Goal: Obtain resource: Obtain resource

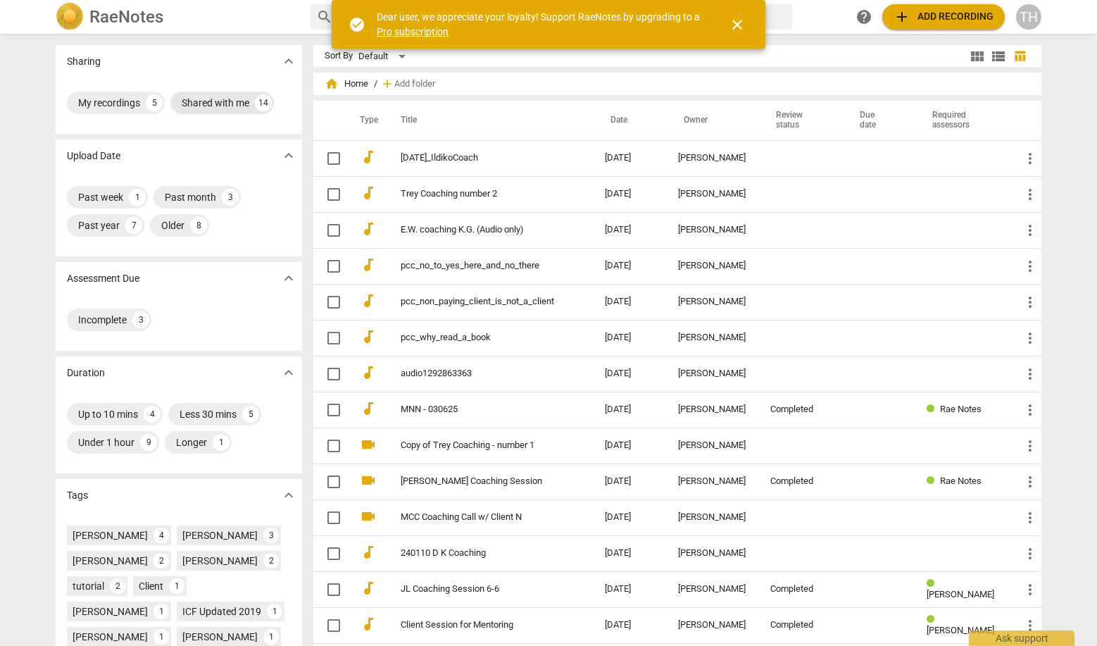
click at [207, 107] on div "Shared with me" at bounding box center [216, 103] width 68 height 14
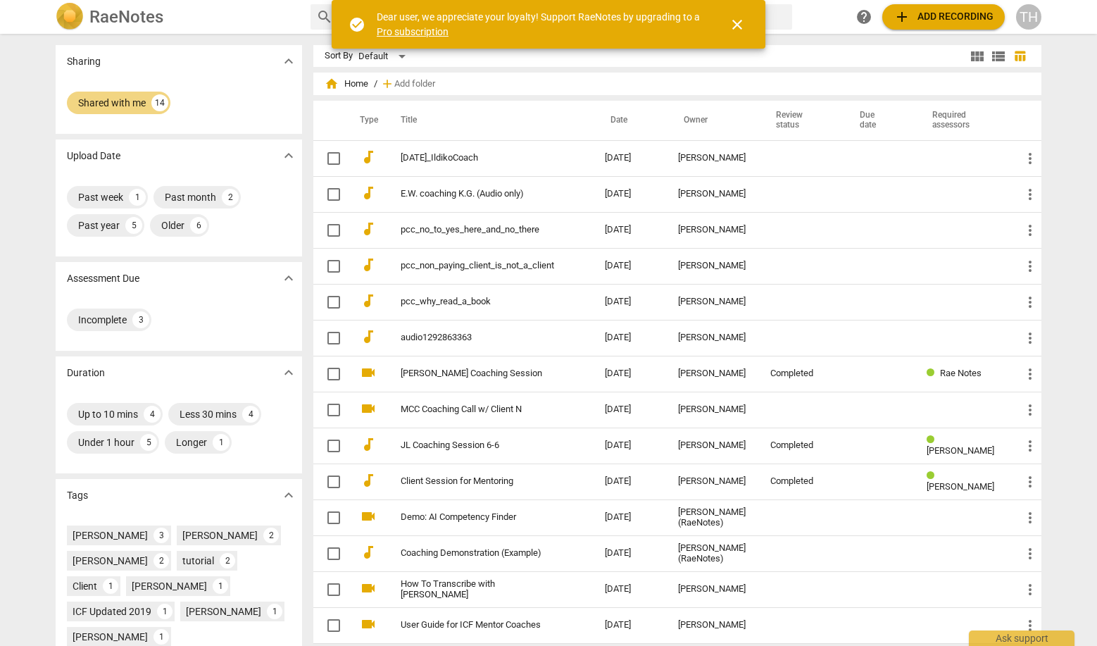
click at [1027, 18] on div "TH" at bounding box center [1028, 16] width 25 height 25
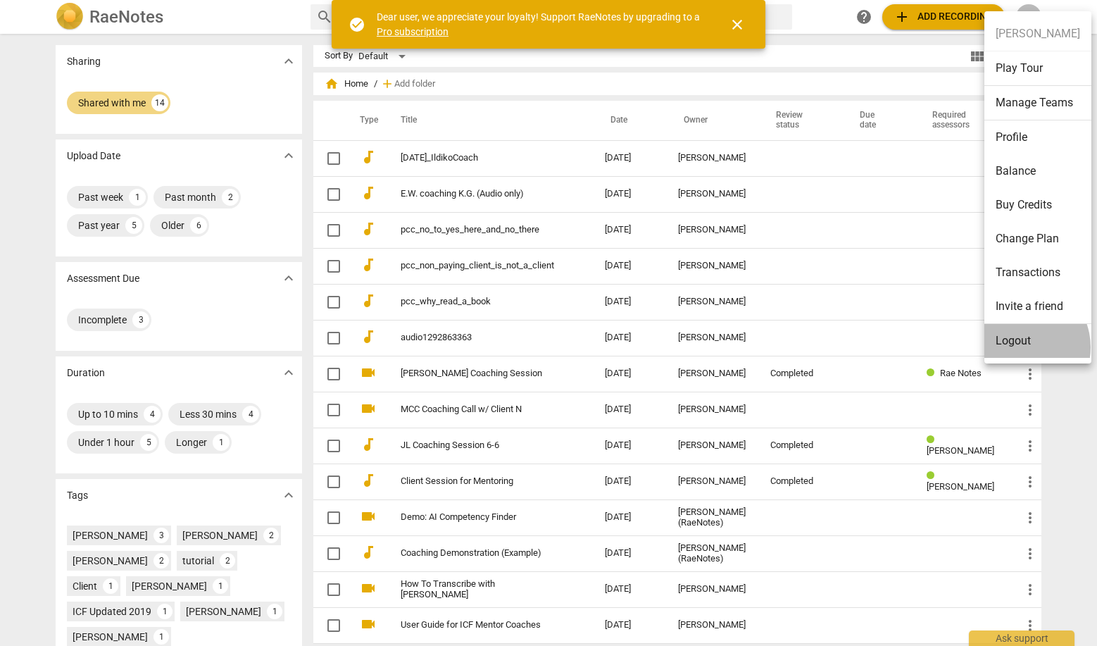
click at [1019, 347] on li "Logout" at bounding box center [1037, 341] width 107 height 34
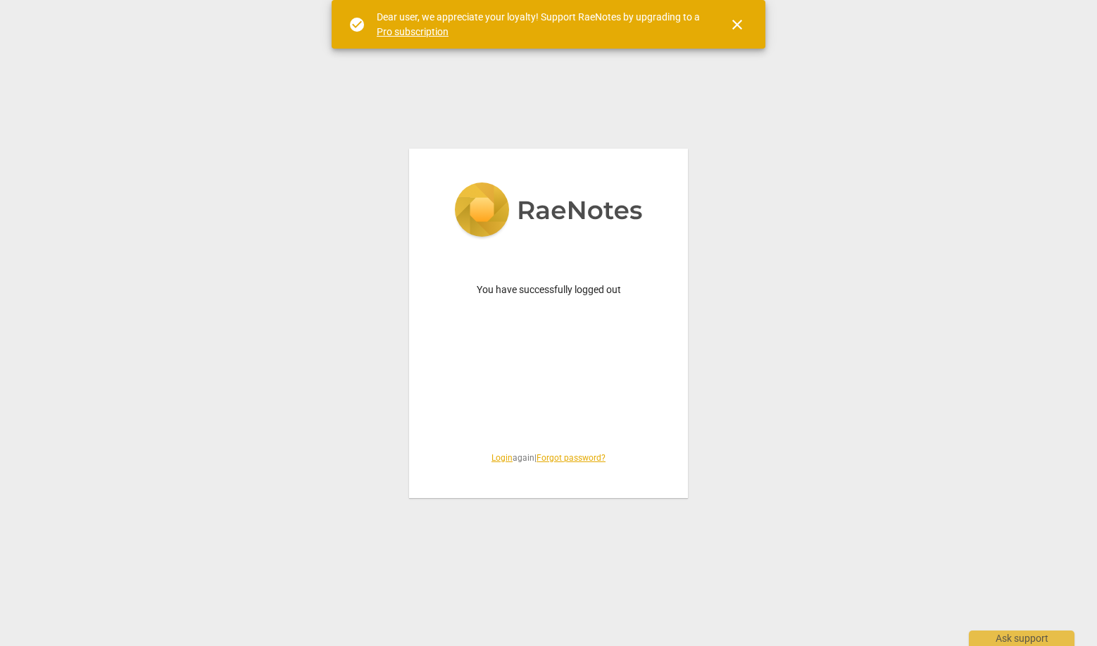
click at [493, 458] on link "Login" at bounding box center [501, 458] width 21 height 10
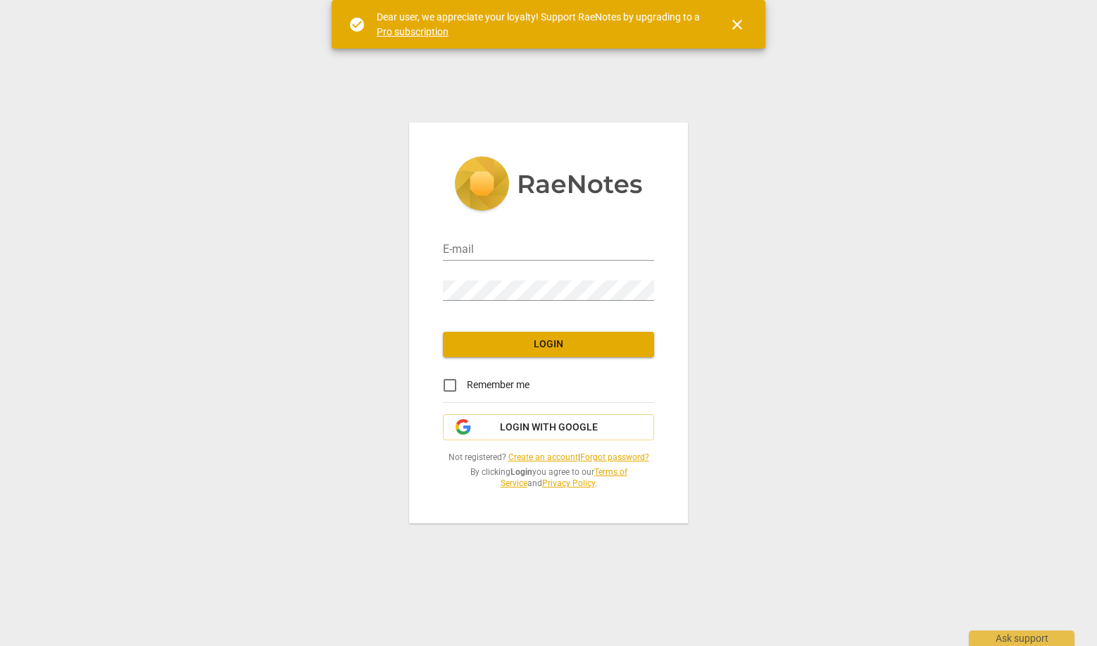
click at [535, 457] on link "Create an account" at bounding box center [543, 457] width 70 height 10
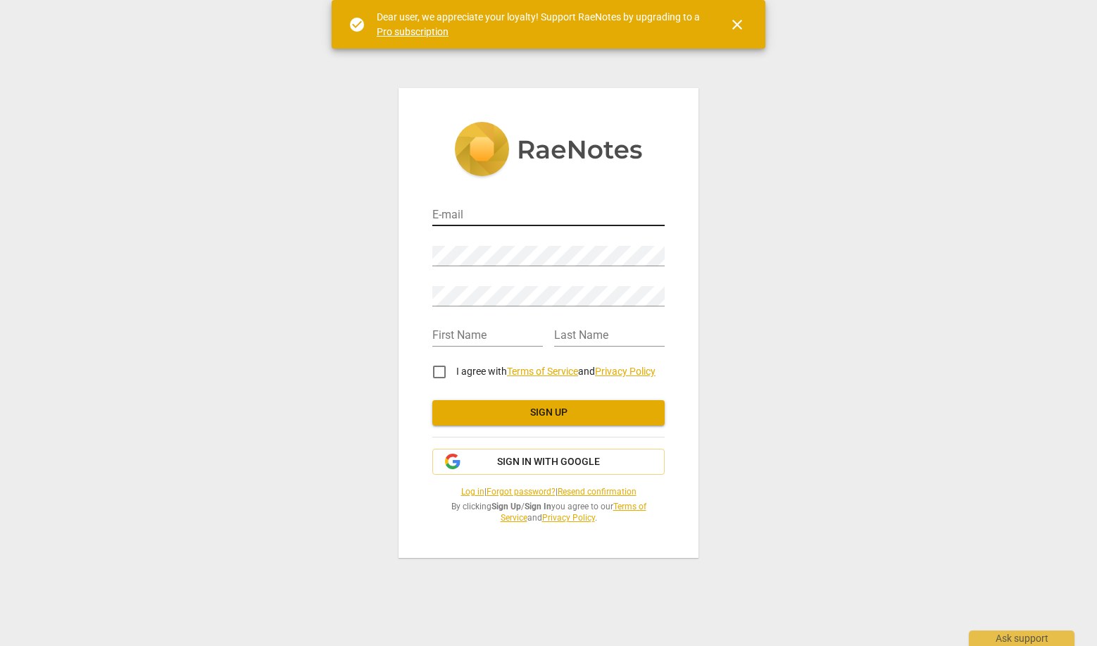
click at [473, 207] on div "E-mail" at bounding box center [548, 210] width 232 height 32
type input "trey@mail.trey.coach"
type input "Trey"
type input "Henderson"
click at [435, 371] on input "I agree with Terms of Service and Privacy Policy" at bounding box center [439, 372] width 34 height 34
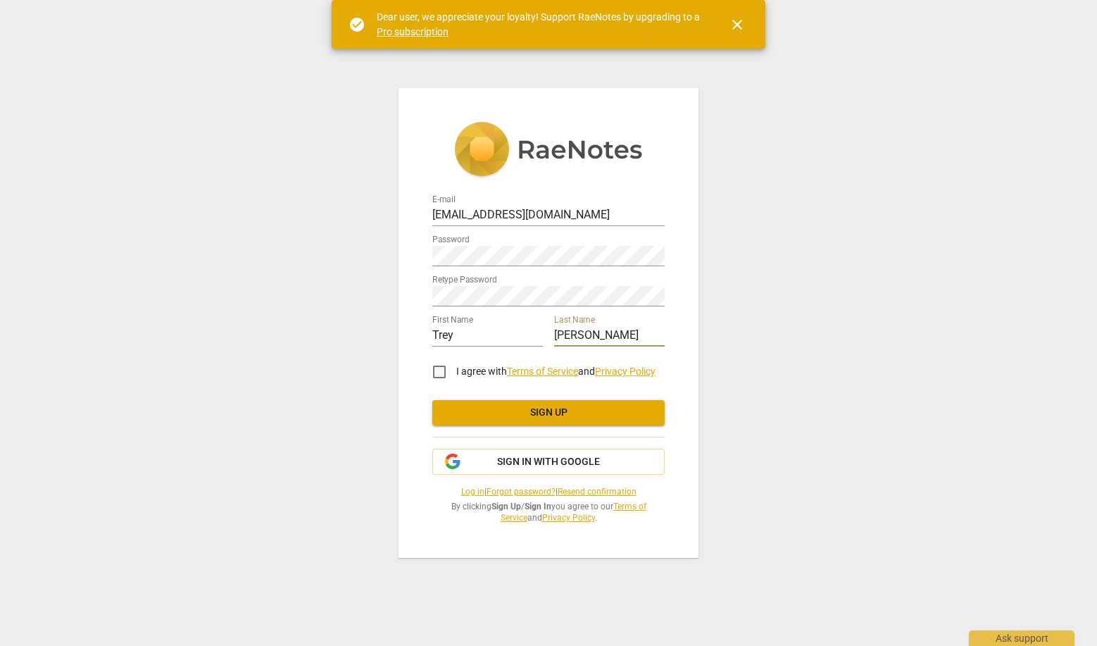
checkbox input "true"
click at [403, 251] on div "E-mail trey@mail.trey.coach Password Retype Password First Name Trey Last Name …" at bounding box center [548, 322] width 300 height 469
click at [539, 417] on span "Sign up" at bounding box center [548, 412] width 210 height 14
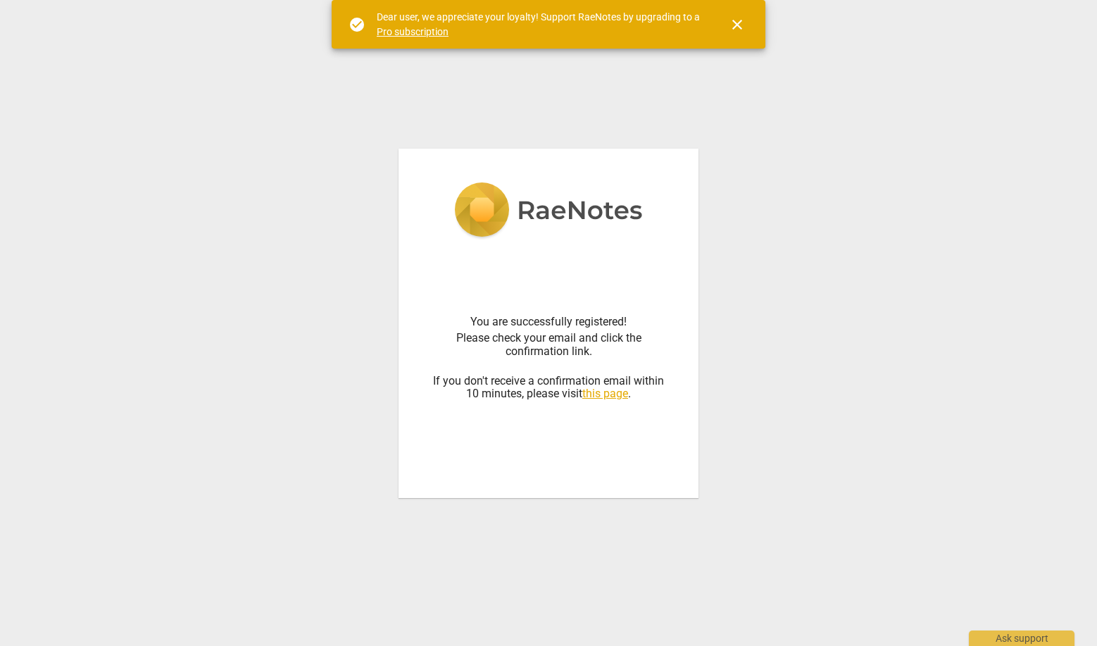
click at [603, 396] on link "this page" at bounding box center [605, 392] width 46 height 13
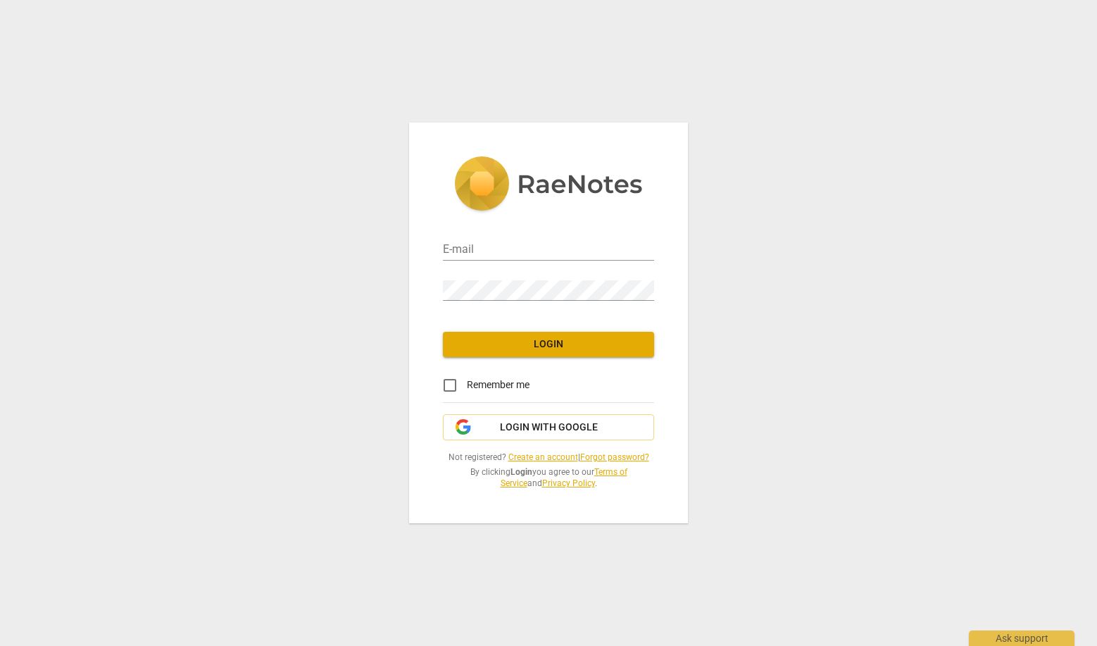
type input "trey@crossyouredge.com"
click at [539, 346] on span "Login" at bounding box center [548, 344] width 189 height 14
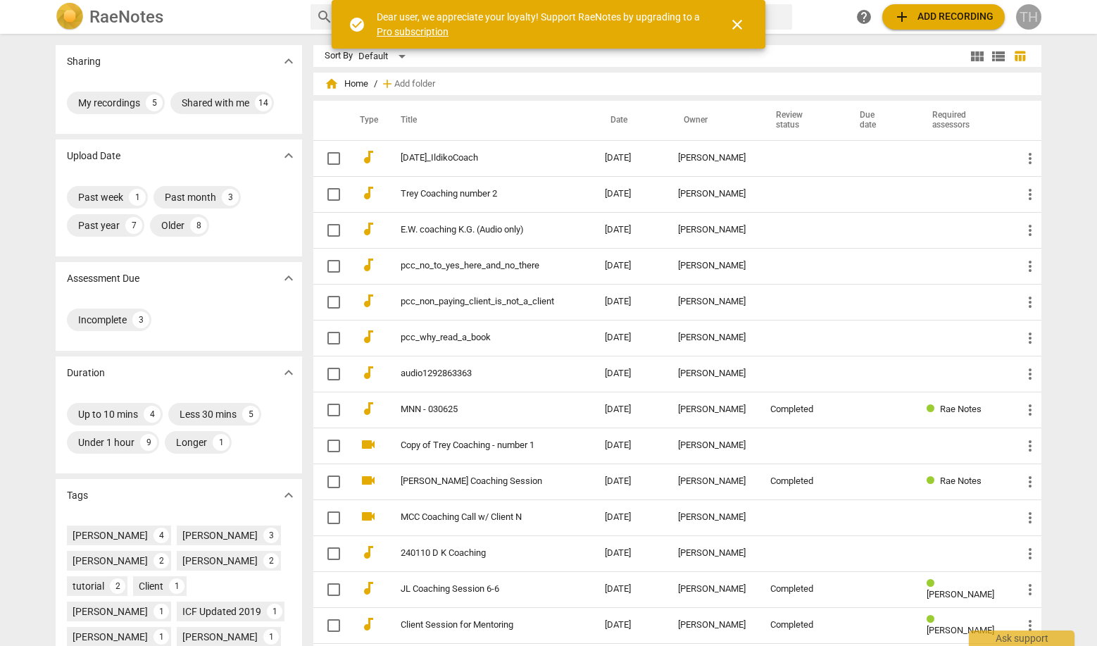
click at [1021, 18] on div "TH" at bounding box center [1028, 16] width 25 height 25
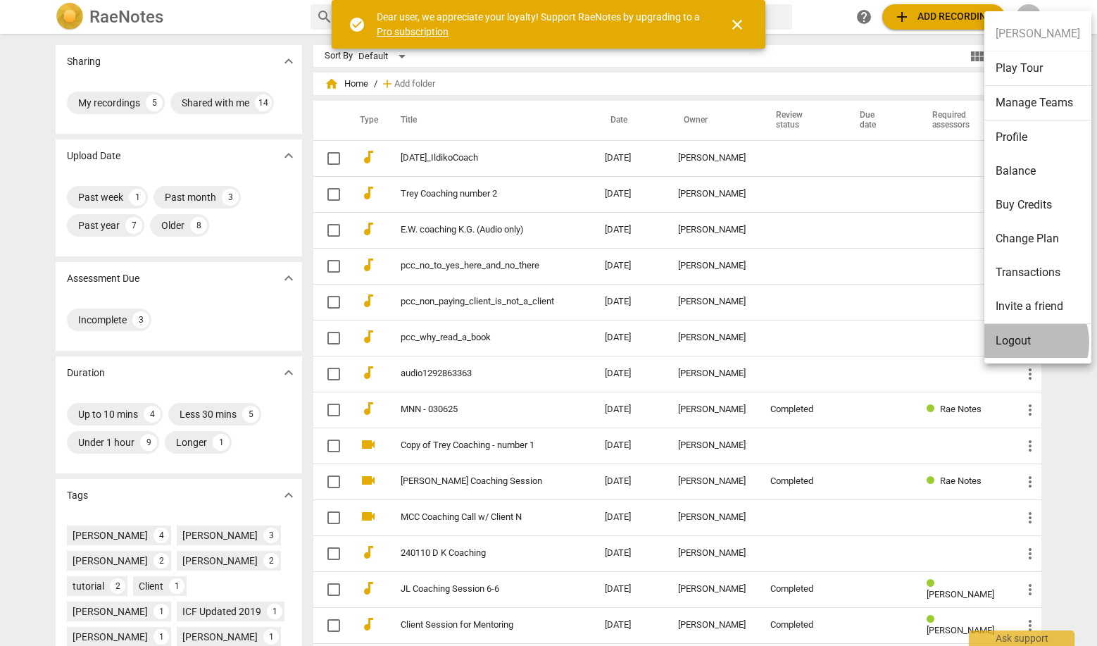
click at [1021, 342] on li "Logout" at bounding box center [1037, 341] width 107 height 34
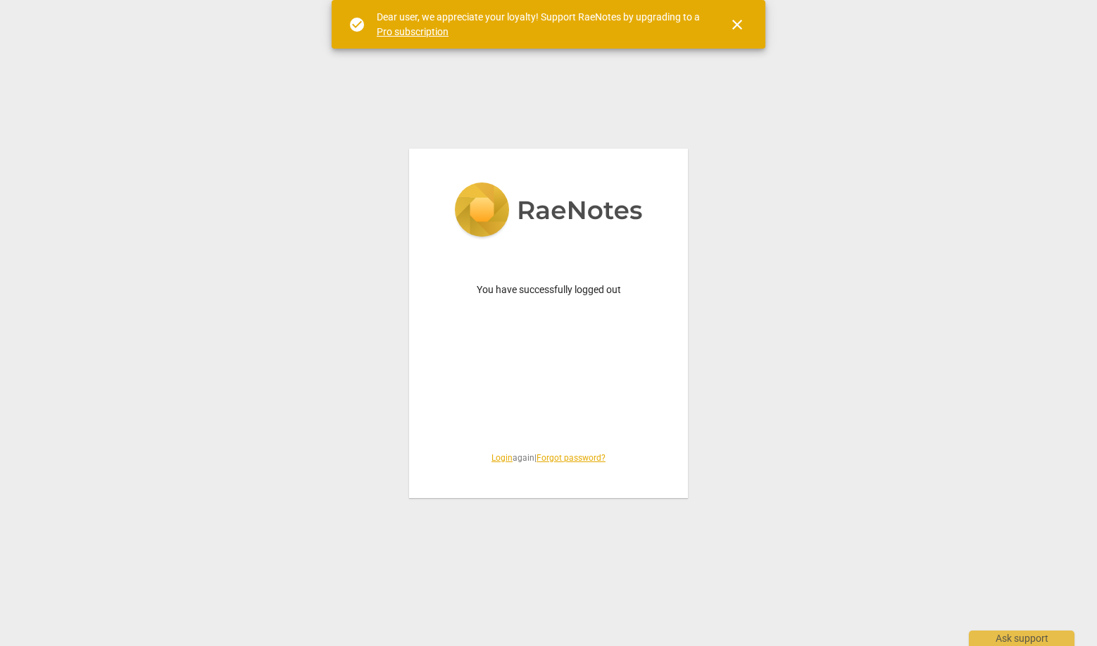
click at [503, 458] on link "Login" at bounding box center [501, 458] width 21 height 10
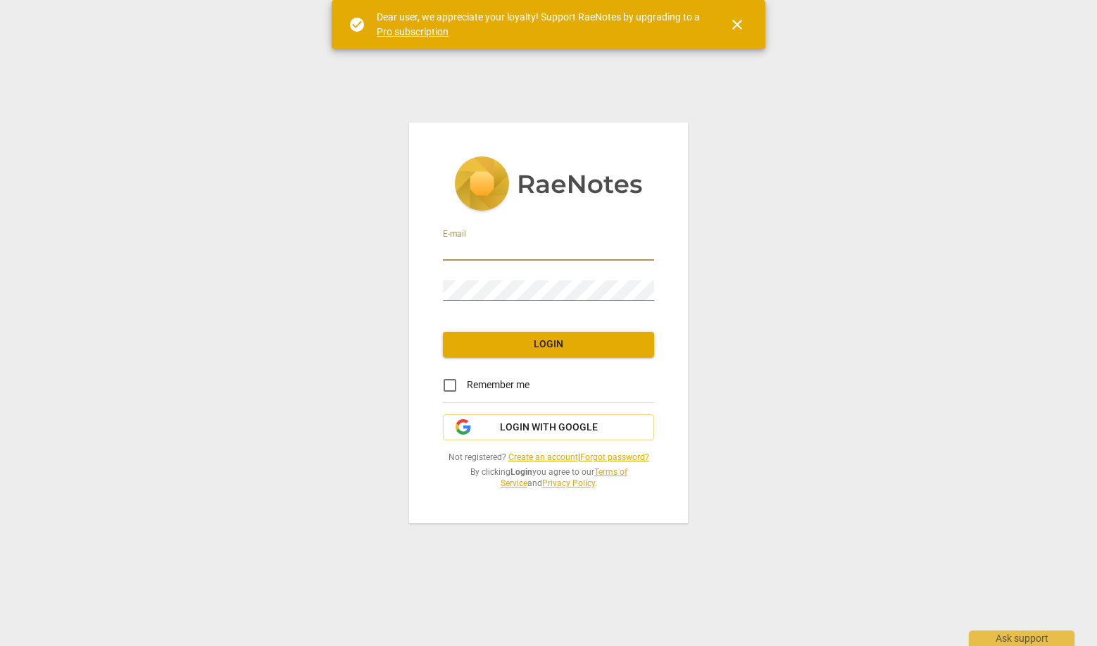
click at [646, 250] on keeper-lock "Open Keeper Popup" at bounding box center [643, 249] width 17 height 17
type input "trey@crossyouredge.com"
click at [362, 341] on div "E-mail trey@crossyouredge.com Password Login Remember me Login with Google Not …" at bounding box center [548, 323] width 1097 height 646
click at [533, 358] on div "E-mail trey@crossyouredge.com Password Login Remember me Login with Google Not …" at bounding box center [548, 322] width 279 height 400
click at [533, 344] on span "Login" at bounding box center [548, 344] width 189 height 14
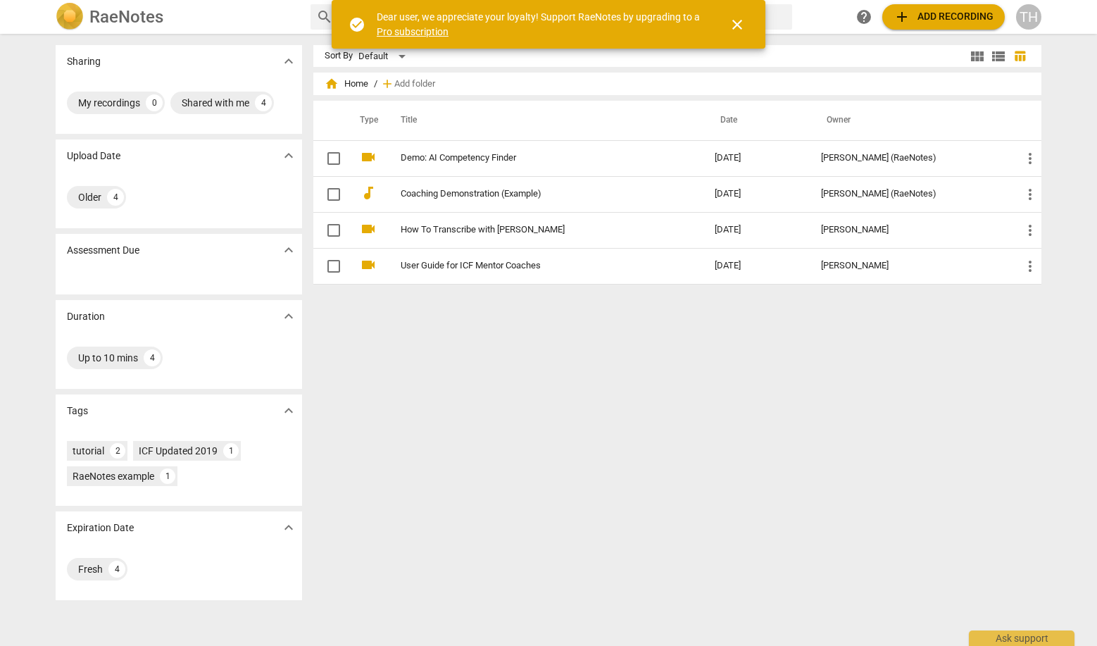
click at [1029, 15] on div "TH" at bounding box center [1028, 16] width 25 height 25
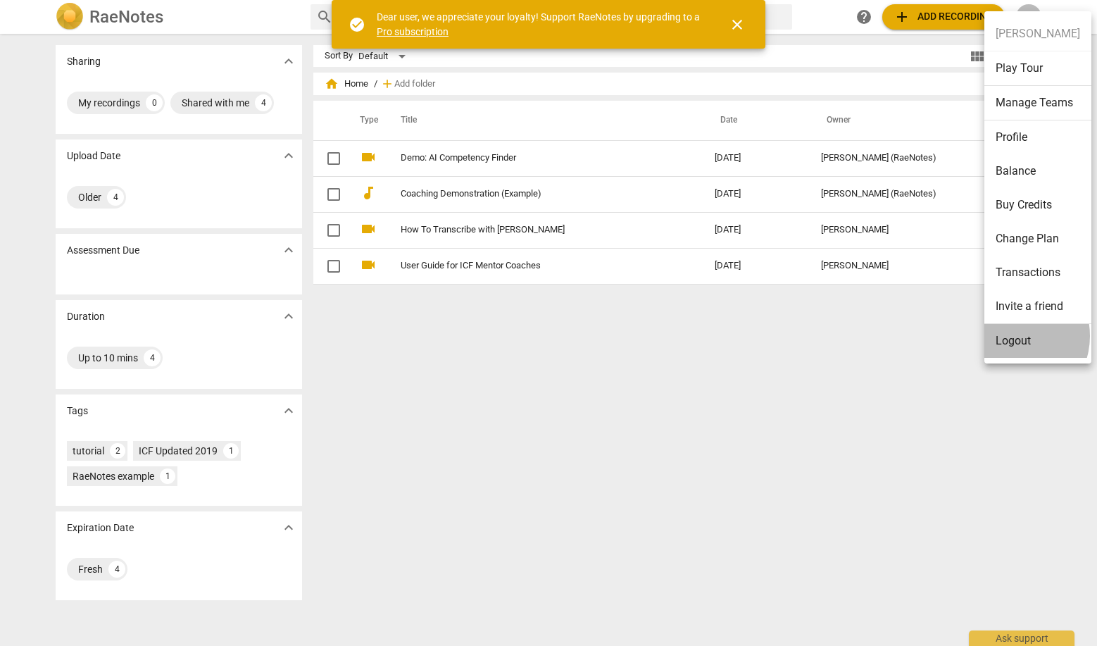
click at [1011, 336] on li "Logout" at bounding box center [1037, 341] width 107 height 34
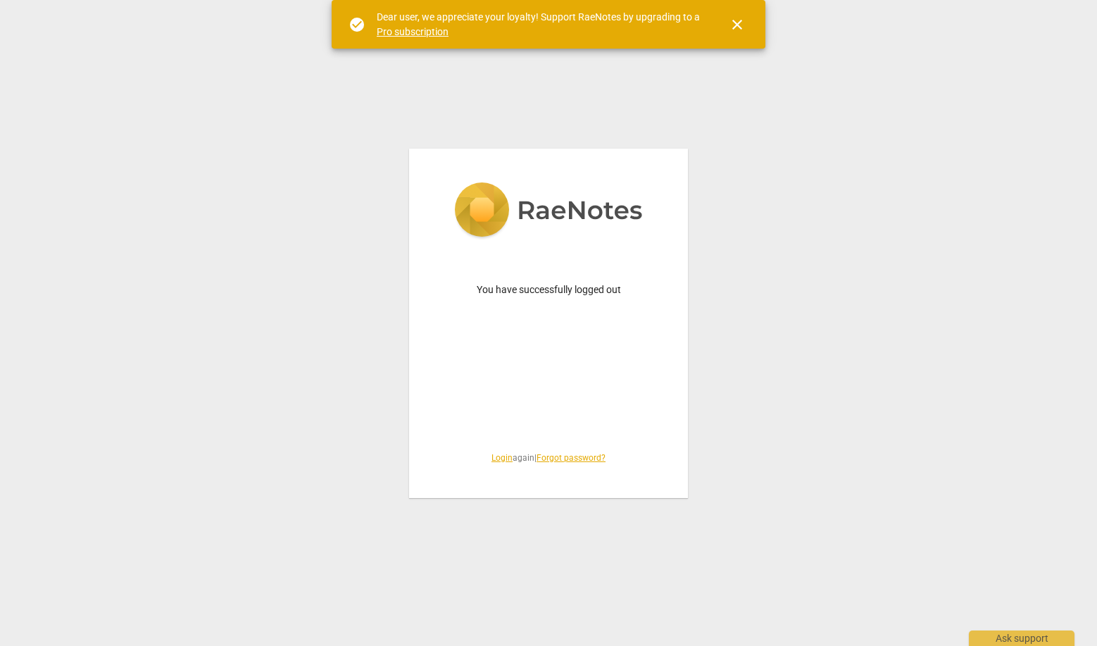
click at [495, 463] on link "Login" at bounding box center [501, 458] width 21 height 10
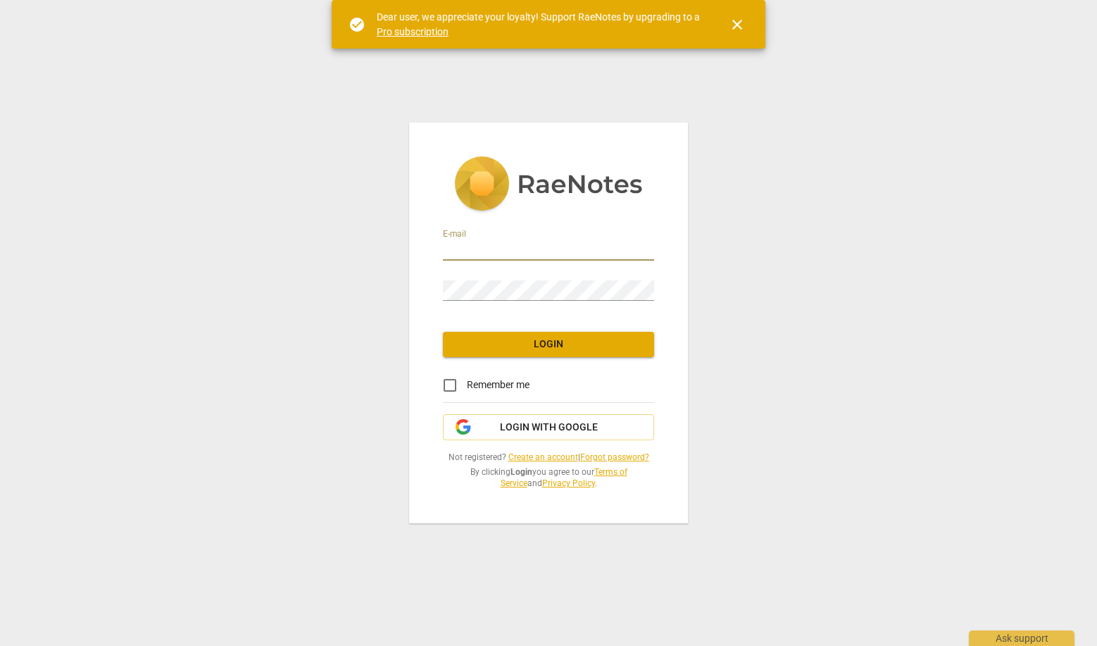
click at [640, 253] on keeper-lock "Open Keeper Popup" at bounding box center [643, 249] width 17 height 17
type input "[EMAIL_ADDRESS][DOMAIN_NAME]"
click at [379, 392] on div "E-mail [EMAIL_ADDRESS][DOMAIN_NAME] Password Login Remember me Login with Googl…" at bounding box center [548, 323] width 1097 height 646
click at [505, 358] on div "E-mail [EMAIL_ADDRESS][DOMAIN_NAME] Password Login Remember me Login with Googl…" at bounding box center [548, 322] width 279 height 400
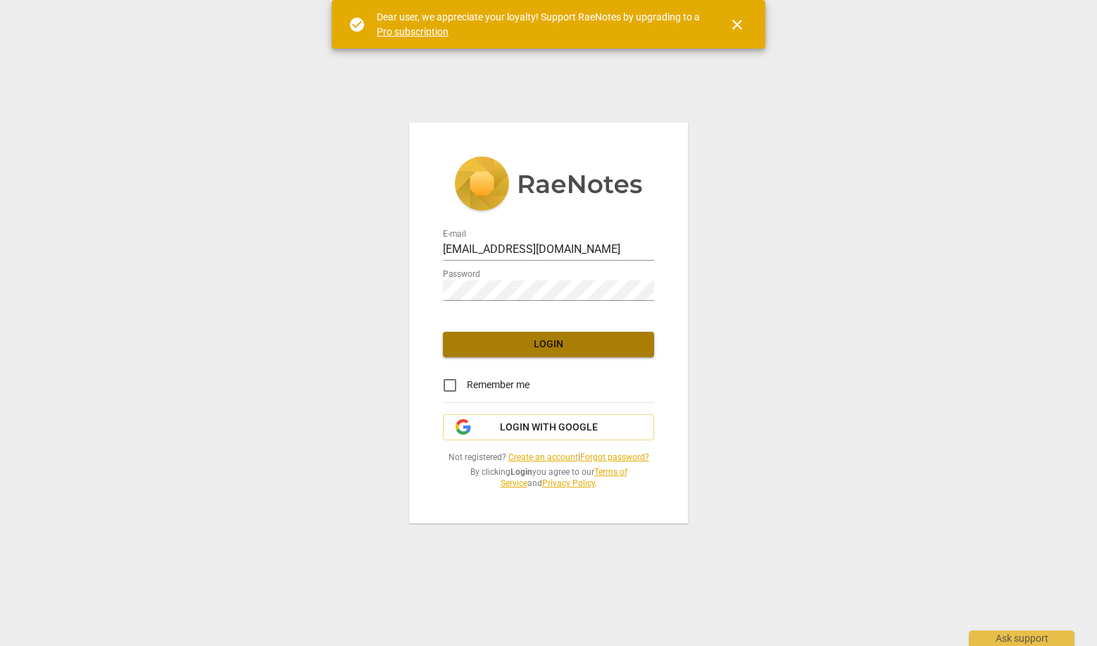
click at [505, 351] on button "Login" at bounding box center [548, 344] width 211 height 25
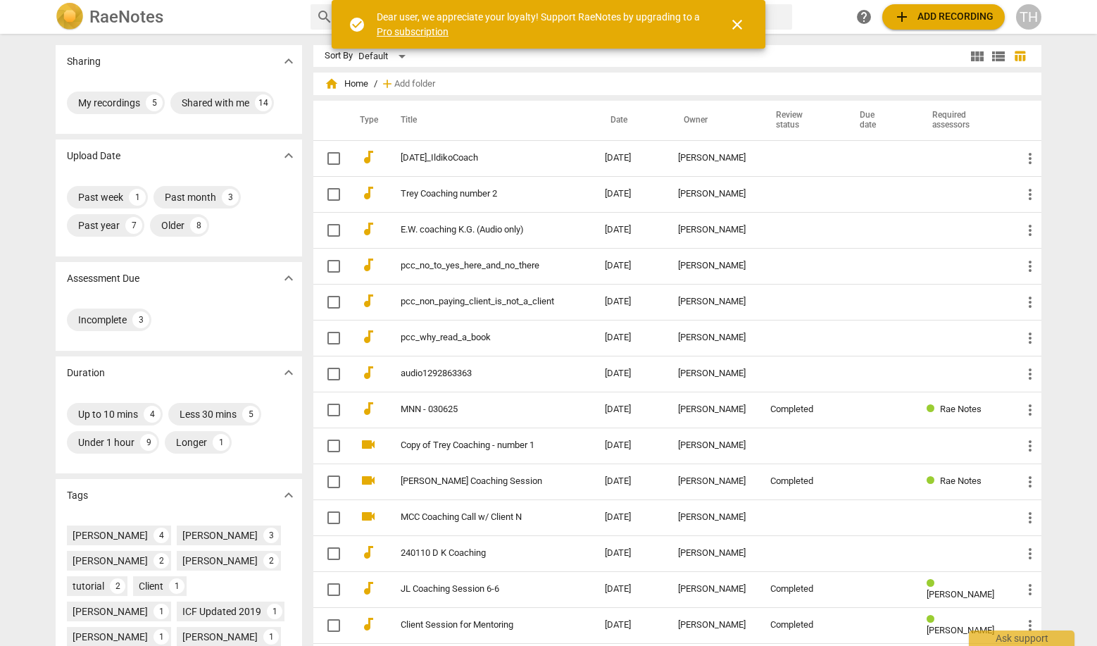
click at [1025, 19] on div "TH" at bounding box center [1028, 16] width 25 height 25
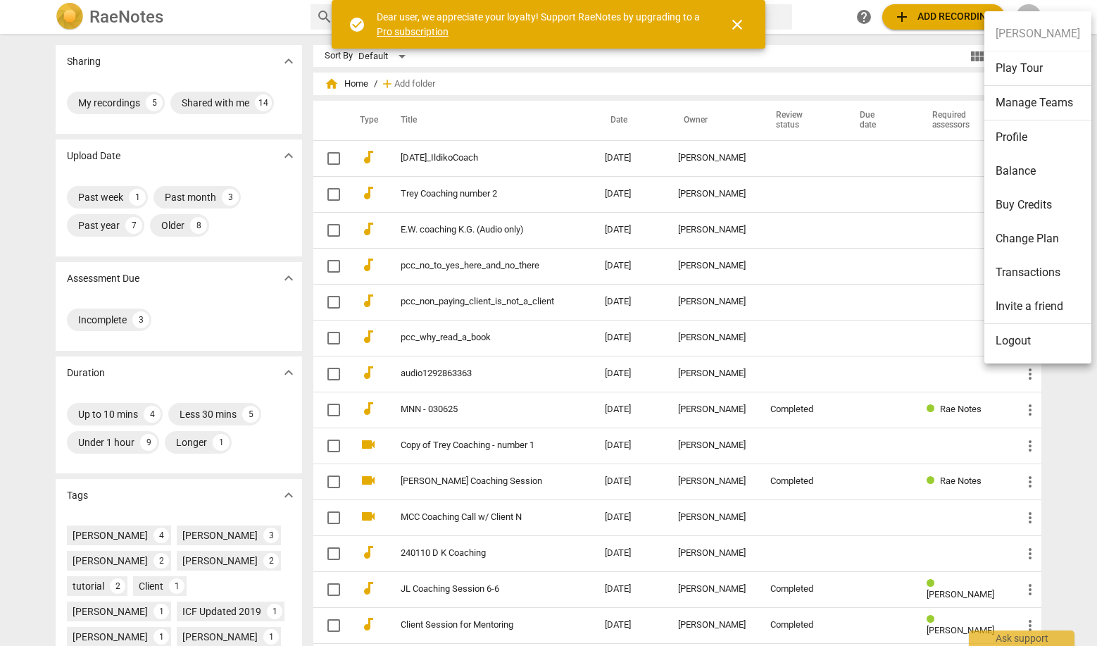
click at [1021, 347] on li "Logout" at bounding box center [1037, 341] width 107 height 34
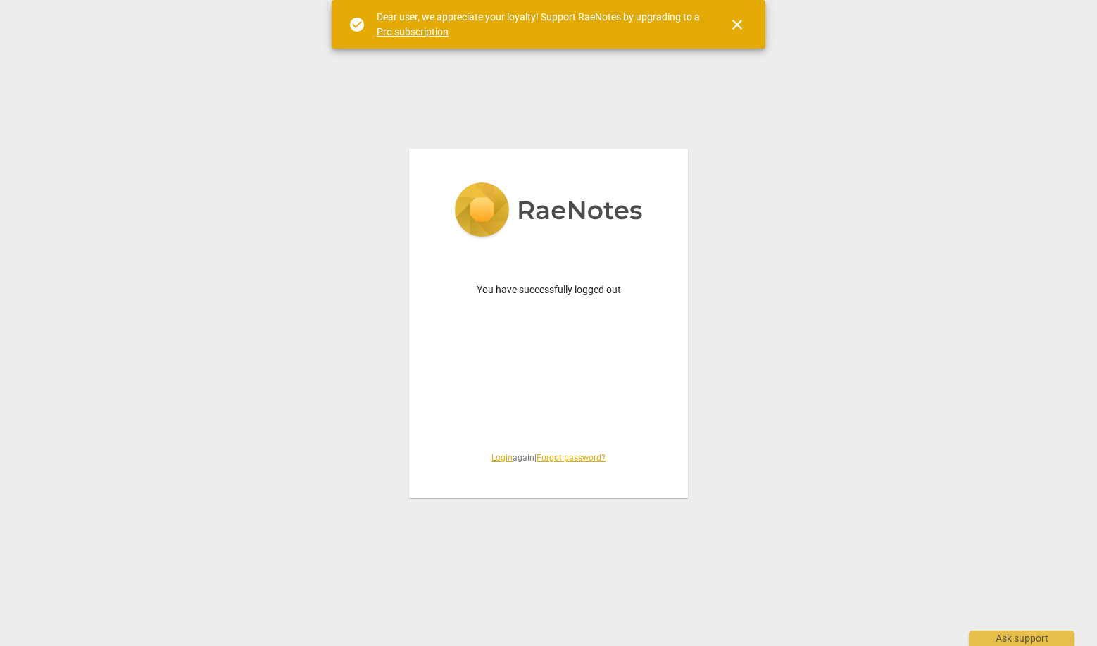
click at [491, 456] on link "Login" at bounding box center [501, 458] width 21 height 10
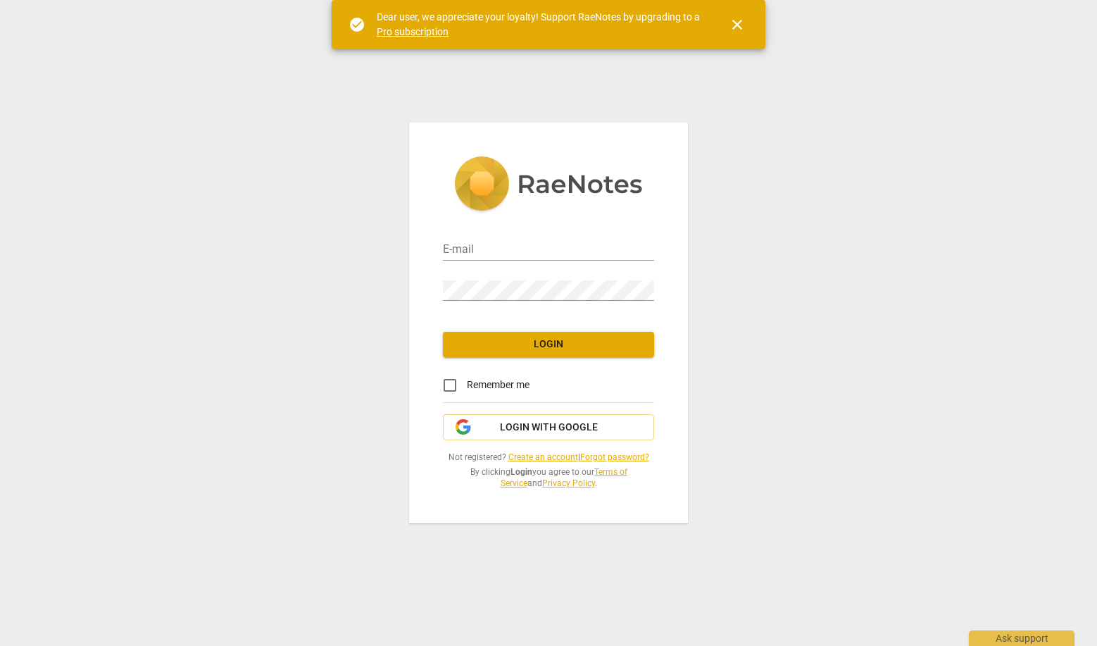
click at [377, 401] on div "E-mail Password Login Remember me Login with Google Not registered? Create an a…" at bounding box center [548, 323] width 1097 height 646
click at [512, 422] on span "Login with Google" at bounding box center [549, 427] width 98 height 14
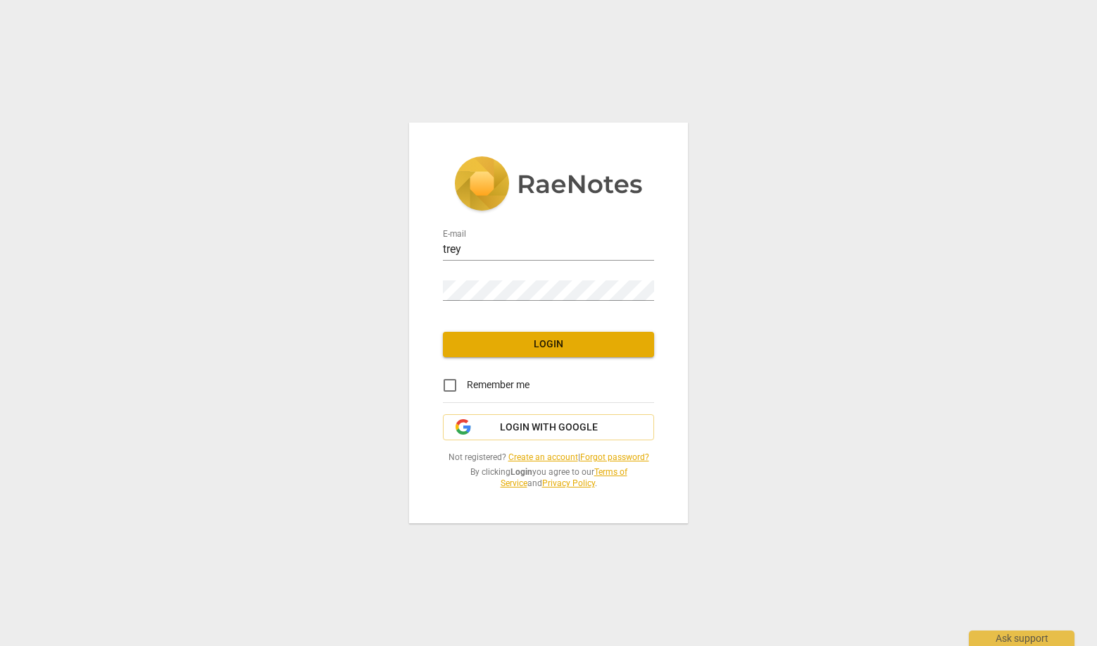
type input "[EMAIL_ADDRESS][DOMAIN_NAME]"
click at [546, 343] on span "Login" at bounding box center [548, 344] width 189 height 14
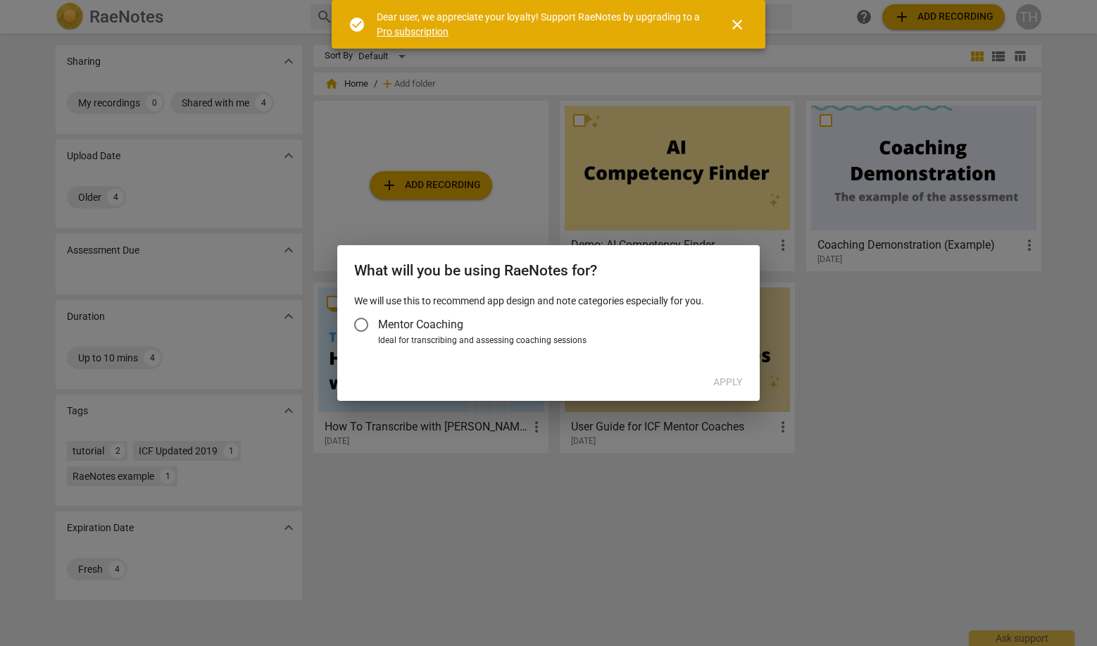
click at [721, 377] on div "Apply" at bounding box center [548, 382] width 417 height 25
click at [426, 319] on span "Mentor Coaching" at bounding box center [420, 324] width 85 height 16
click at [378, 319] on input "Mentor Coaching" at bounding box center [361, 325] width 34 height 34
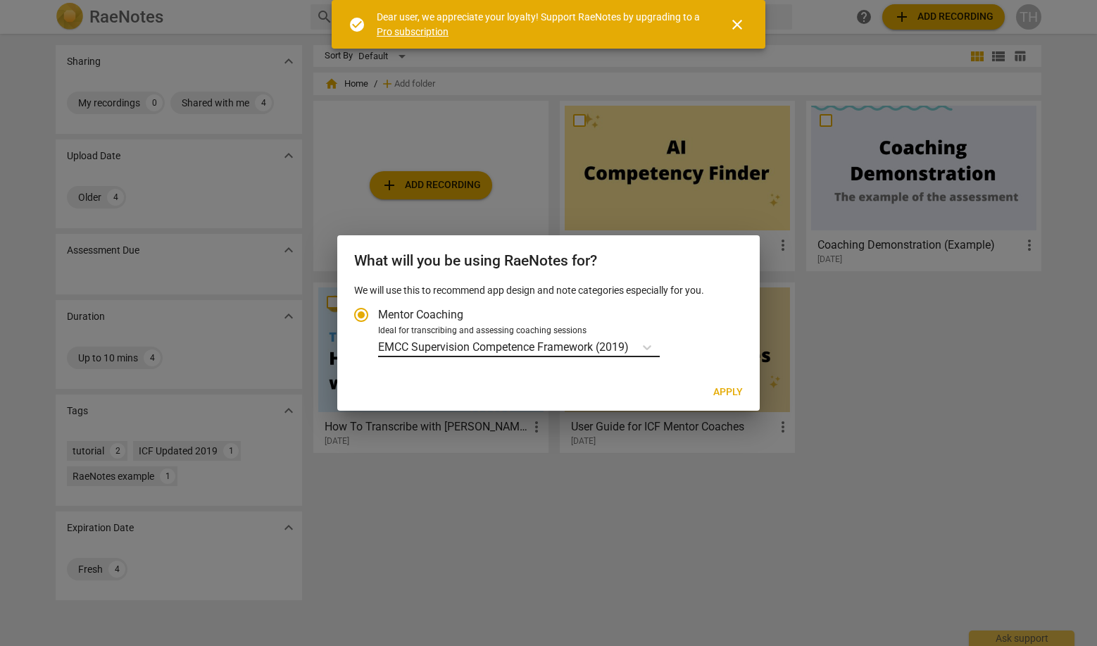
click at [604, 337] on div "EMCC Supervision Competence Framework (2019)" at bounding box center [506, 346] width 256 height 20
click at [0, 0] on input "Ideal for transcribing and assessing coaching sessions EMCC Supervision Compete…" at bounding box center [0, 0] width 0 height 0
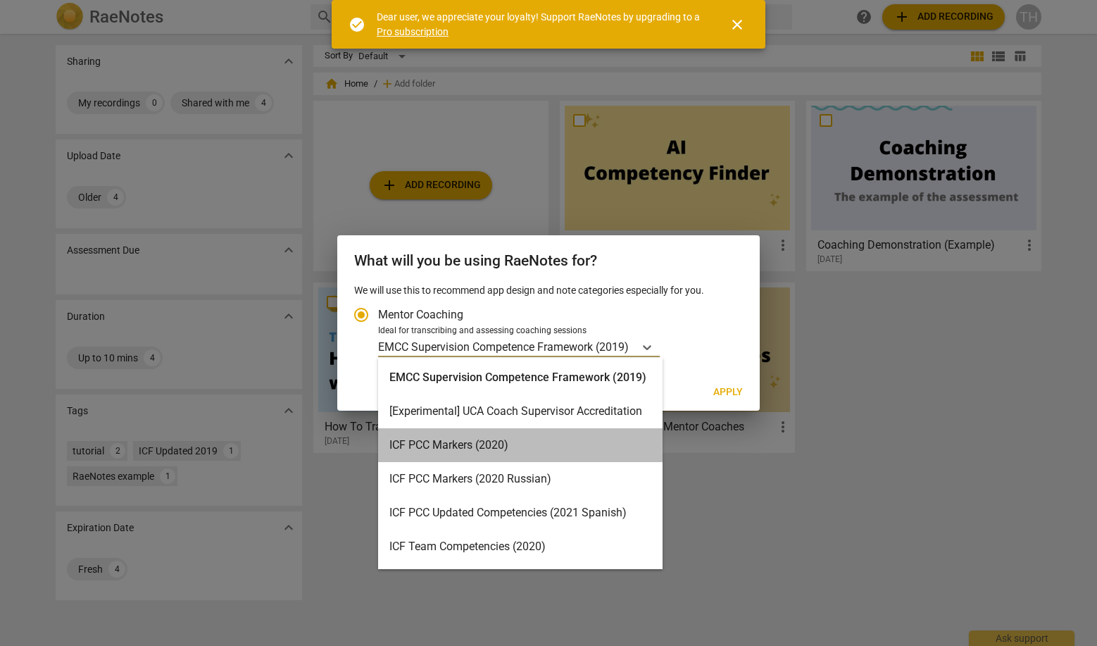
click at [549, 446] on div "ICF PCC Markers (2020)" at bounding box center [520, 445] width 284 height 34
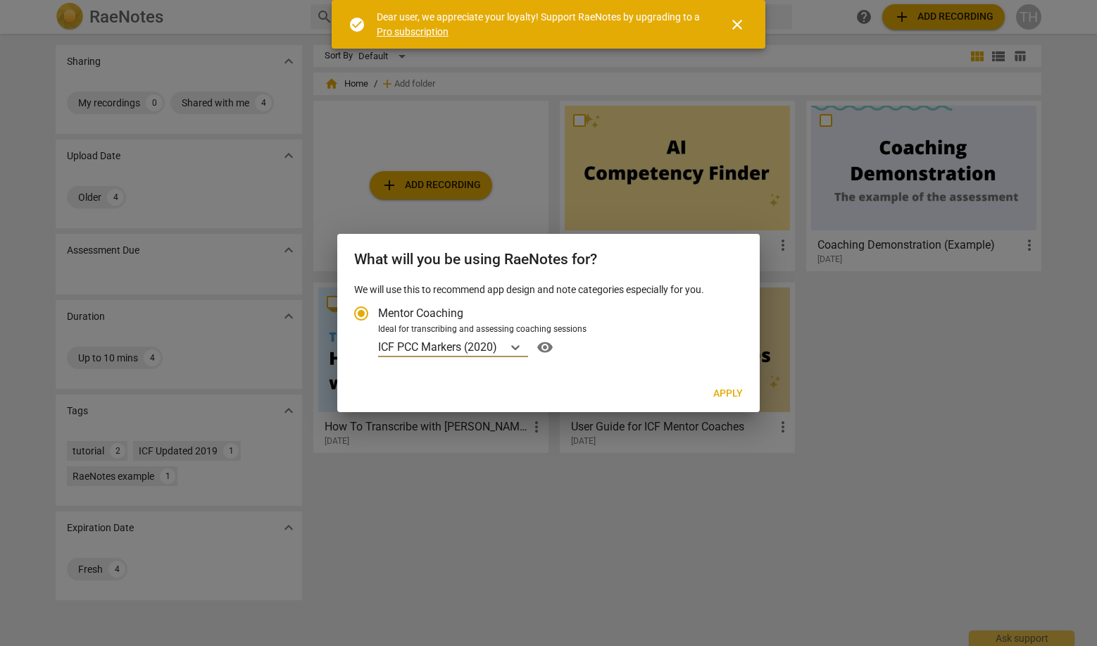
click at [729, 396] on span "Apply" at bounding box center [728, 393] width 30 height 14
radio input "false"
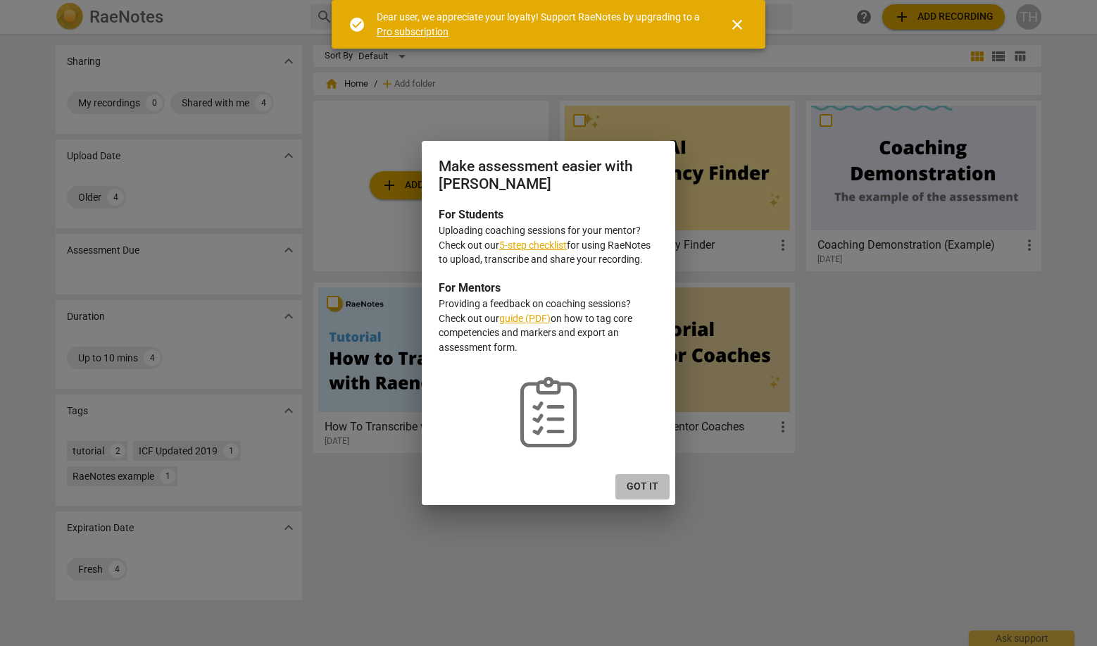
click at [652, 486] on span "Got it" at bounding box center [643, 486] width 32 height 14
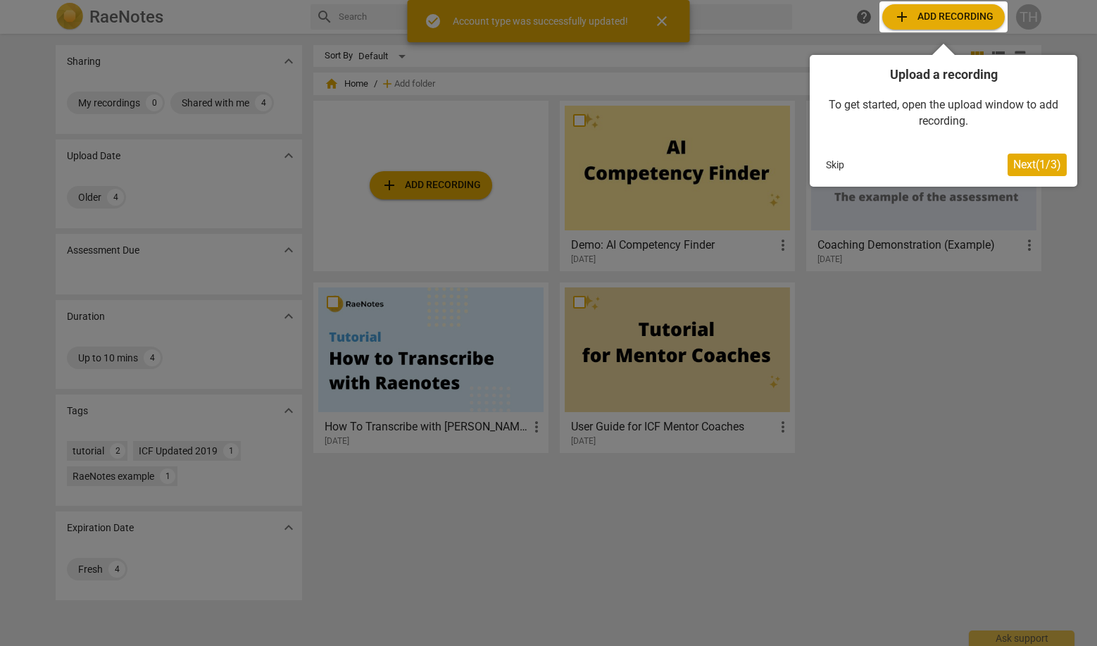
click at [836, 162] on button "Skip" at bounding box center [835, 164] width 30 height 21
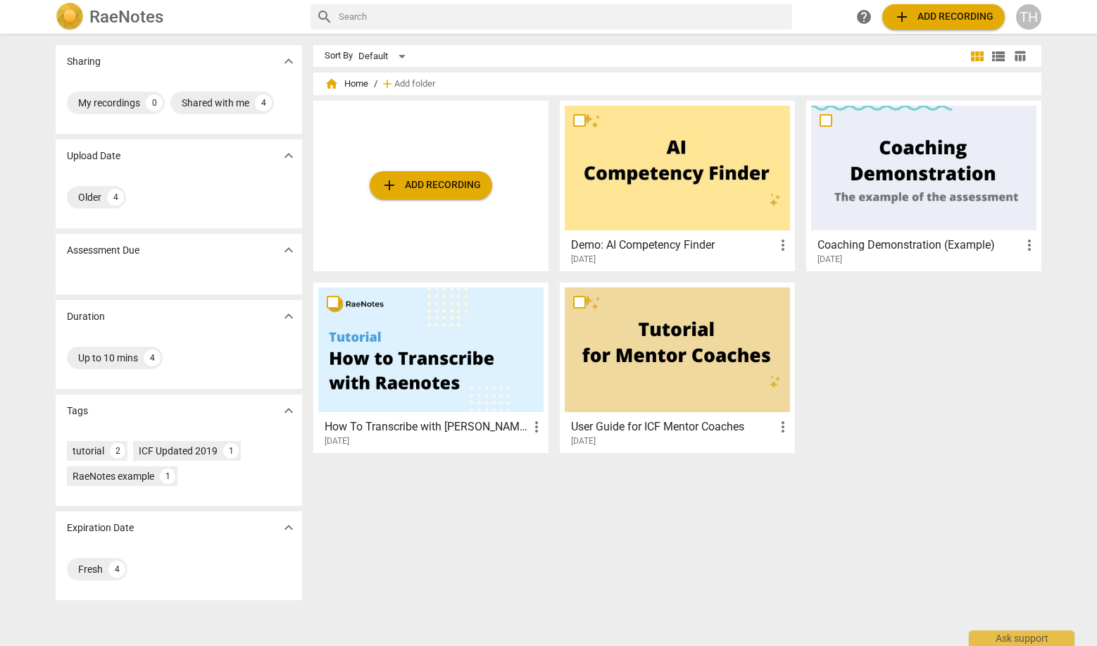
click at [723, 502] on div "Sort By Default view_module view_list table_chart home Home / add Add folder ad…" at bounding box center [682, 339] width 739 height 589
click at [1024, 20] on div "TH" at bounding box center [1028, 16] width 25 height 25
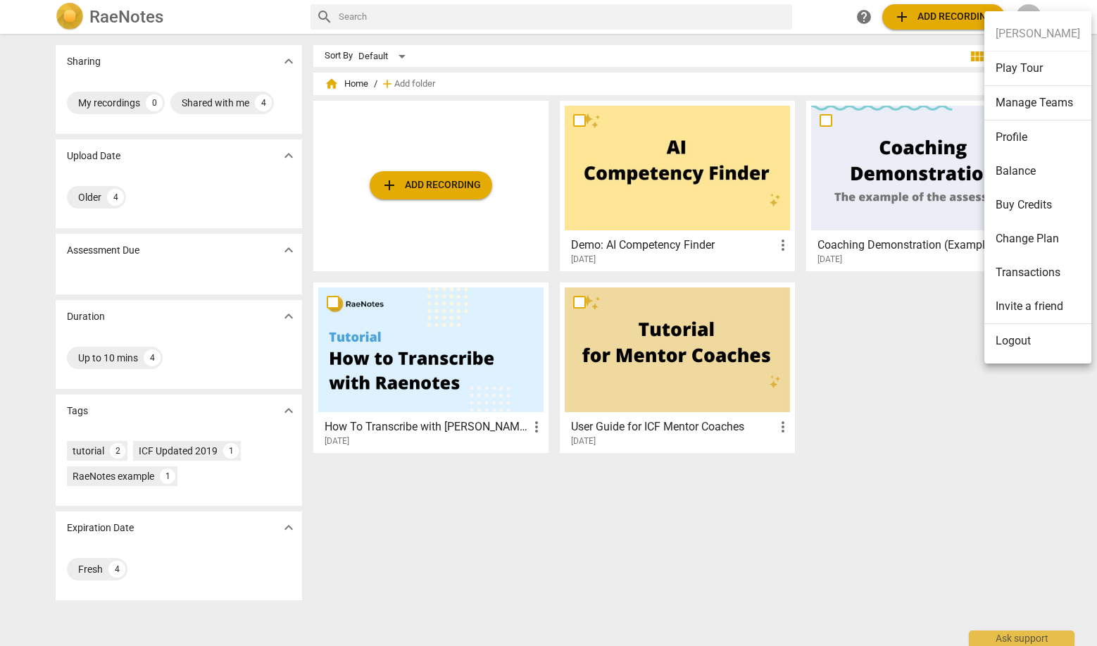
click at [1031, 346] on li "Logout" at bounding box center [1037, 341] width 107 height 34
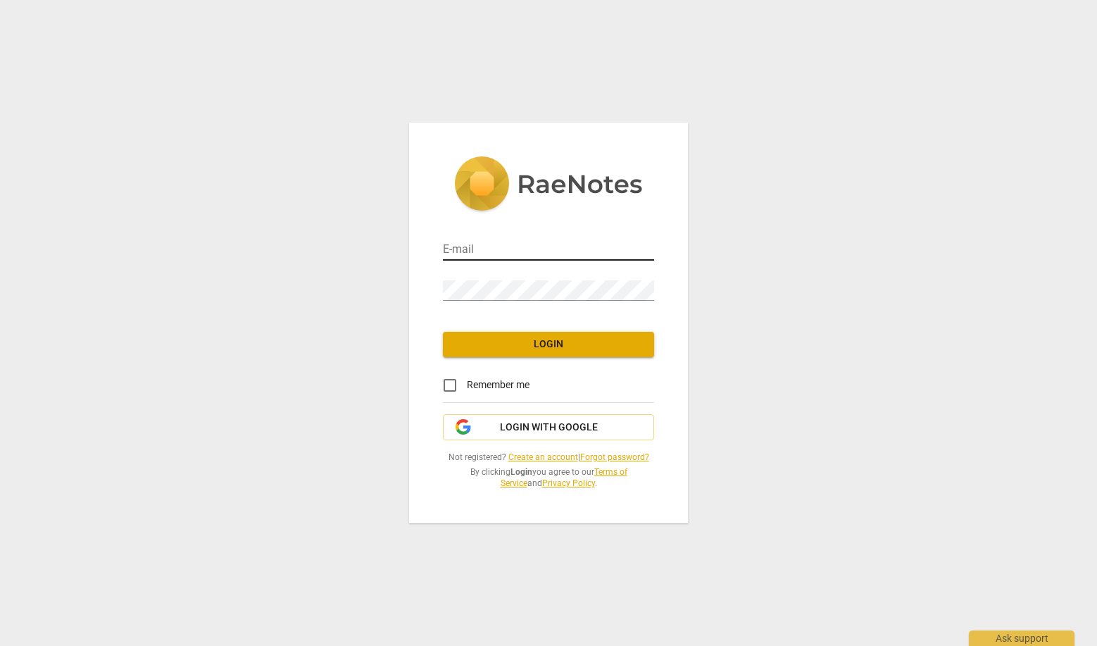
click at [644, 250] on keeper-lock "Open Keeper Popup" at bounding box center [643, 249] width 17 height 17
type input "trey@trey.coach"
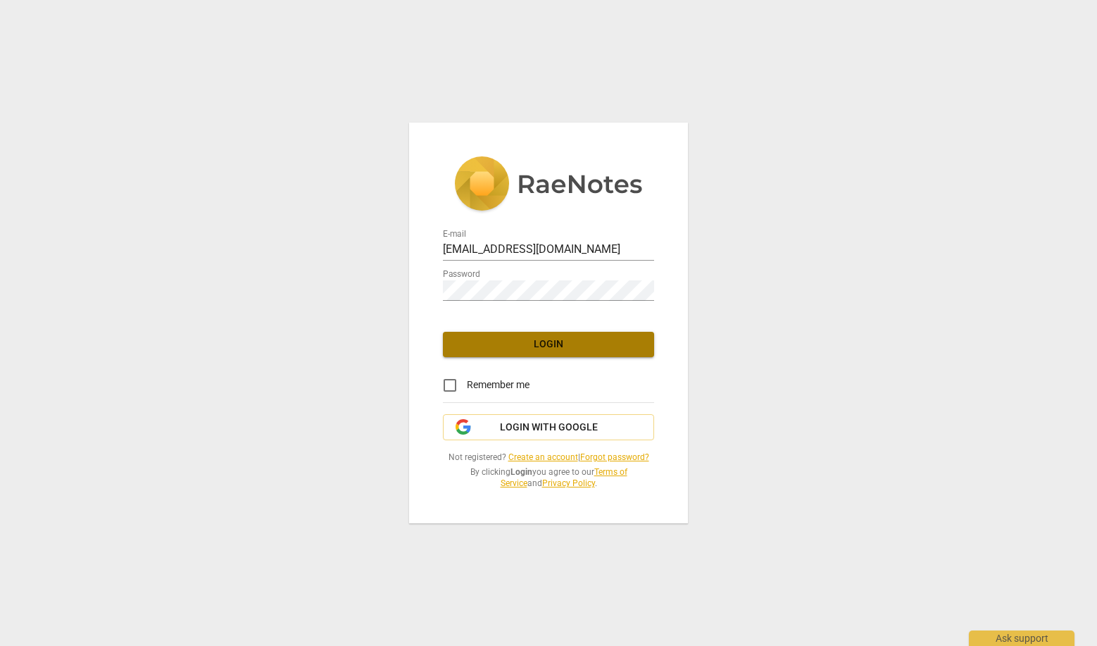
click at [519, 337] on button "Login" at bounding box center [548, 344] width 211 height 25
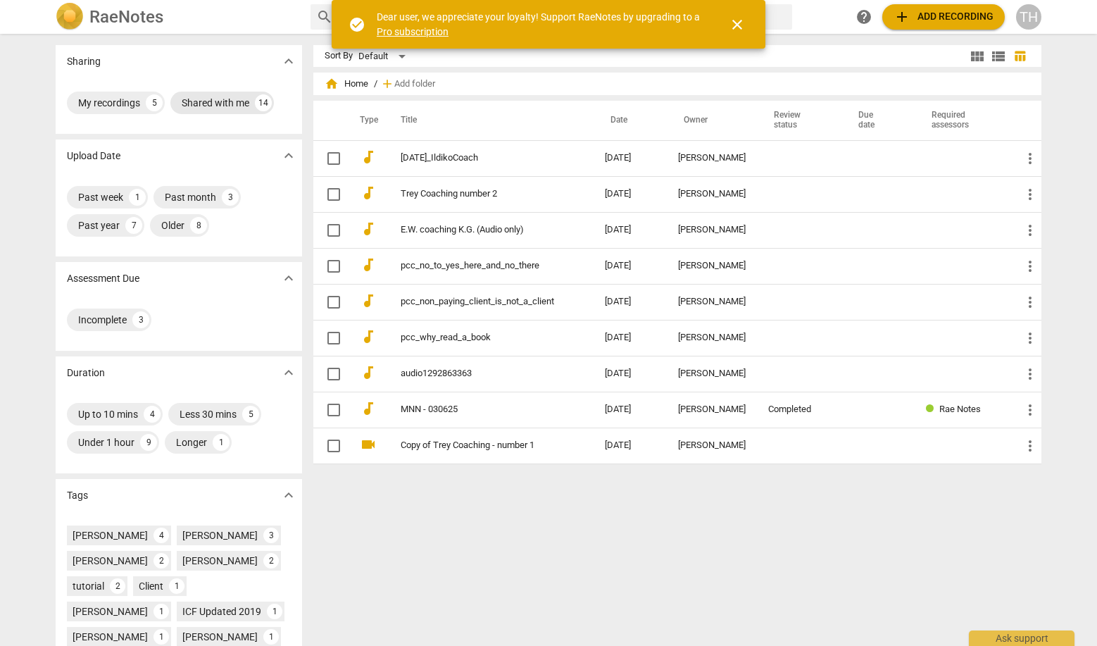
click at [238, 108] on div "Shared with me" at bounding box center [216, 103] width 68 height 14
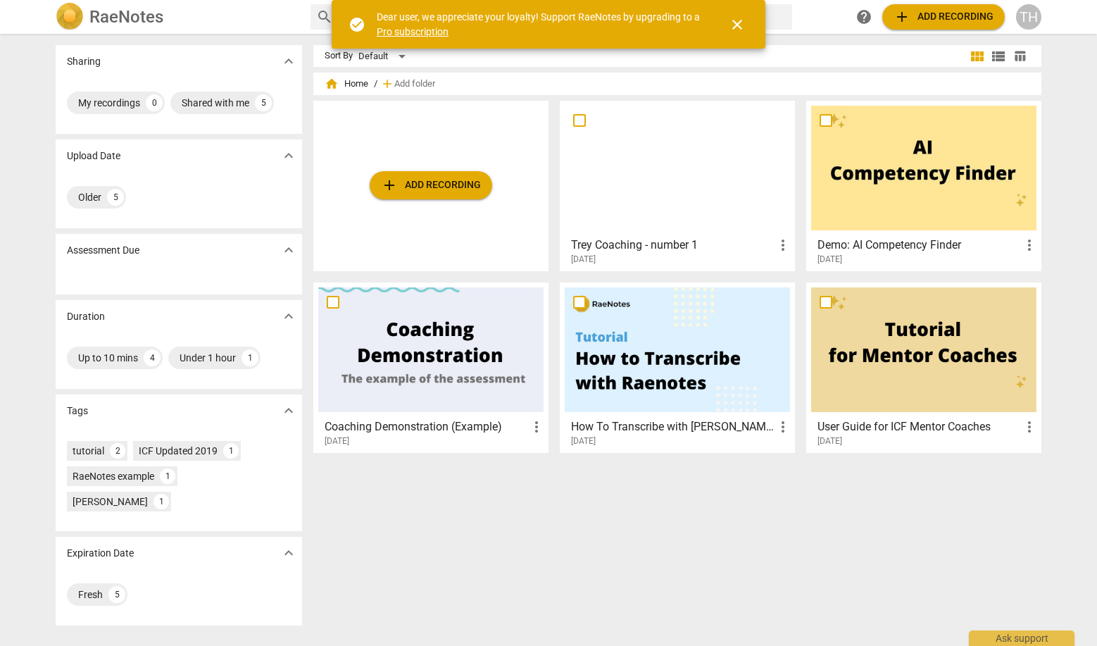
click at [1025, 19] on div "TH" at bounding box center [1028, 16] width 25 height 25
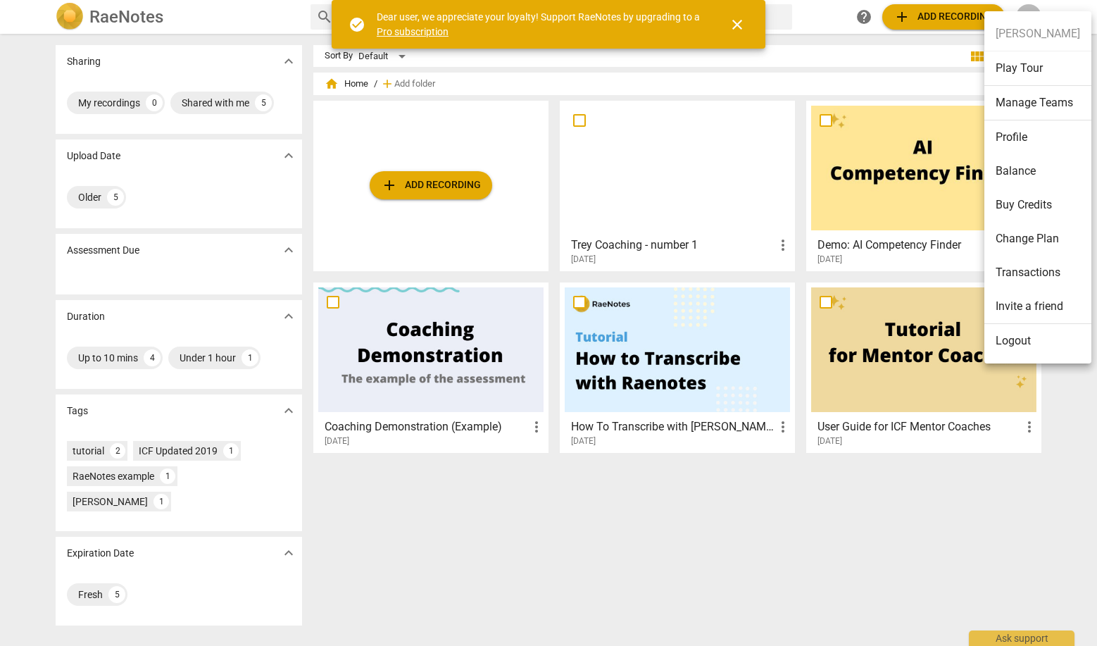
click at [1012, 329] on li "Logout" at bounding box center [1037, 341] width 107 height 34
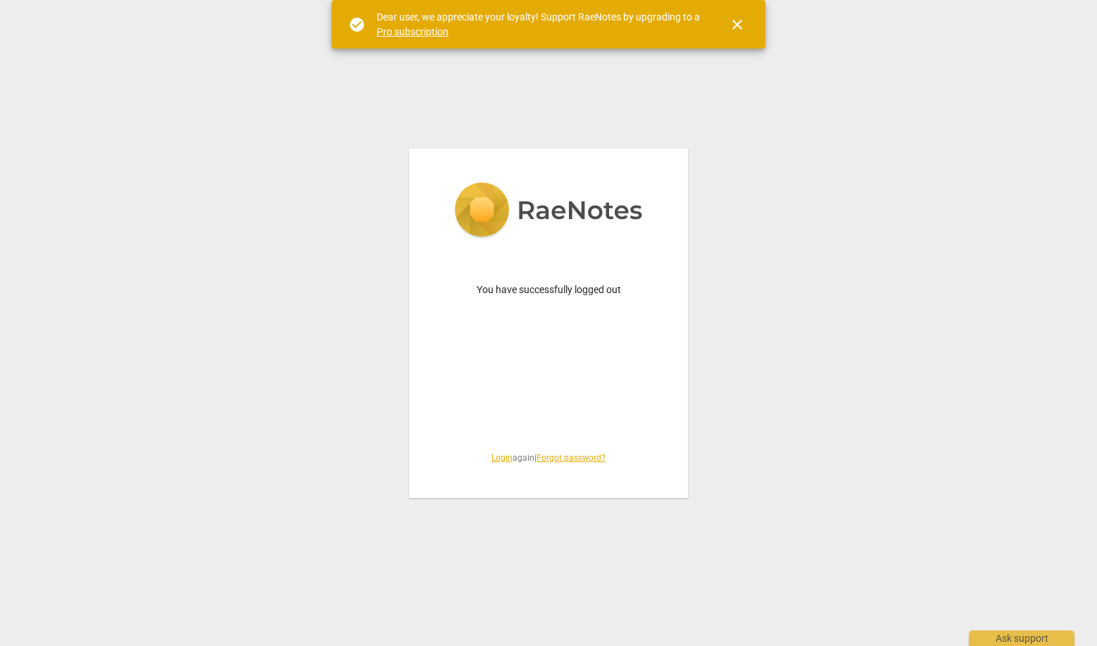
click at [499, 457] on link "Login" at bounding box center [501, 458] width 21 height 10
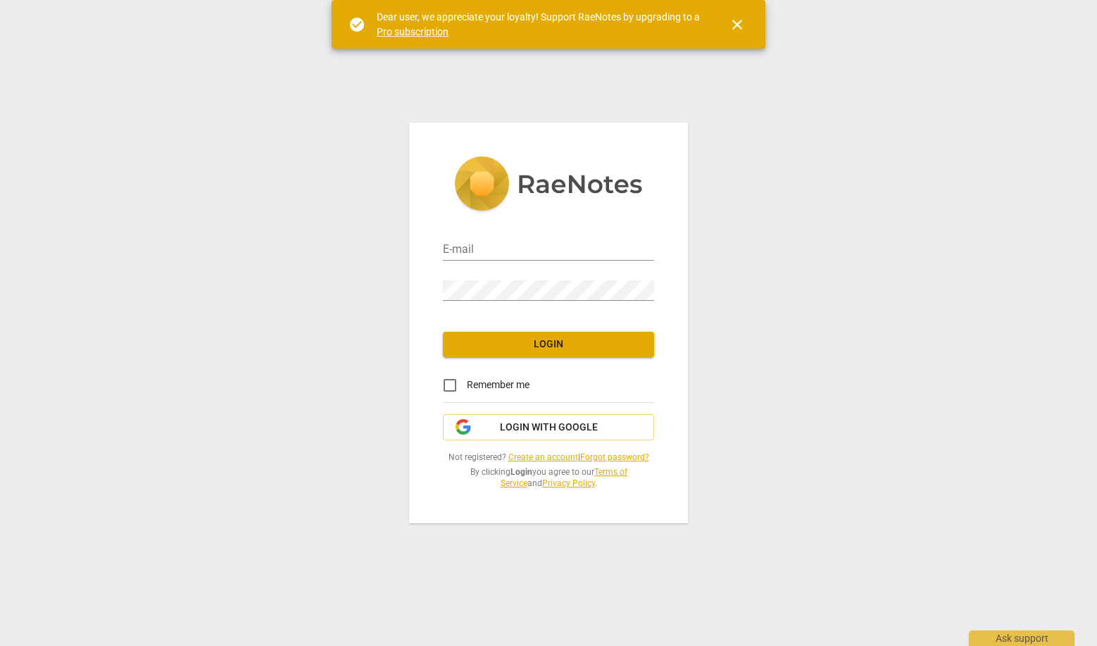
click at [756, 244] on div "E-mail Password Login Remember me Login with Google Not registered? Create an a…" at bounding box center [548, 323] width 1097 height 646
click at [639, 250] on keeper-lock "Open Keeper Popup" at bounding box center [643, 249] width 17 height 17
click at [643, 250] on keeper-lock "Open Keeper Popup" at bounding box center [643, 249] width 17 height 17
type input "[EMAIL_ADDRESS][DOMAIN_NAME]"
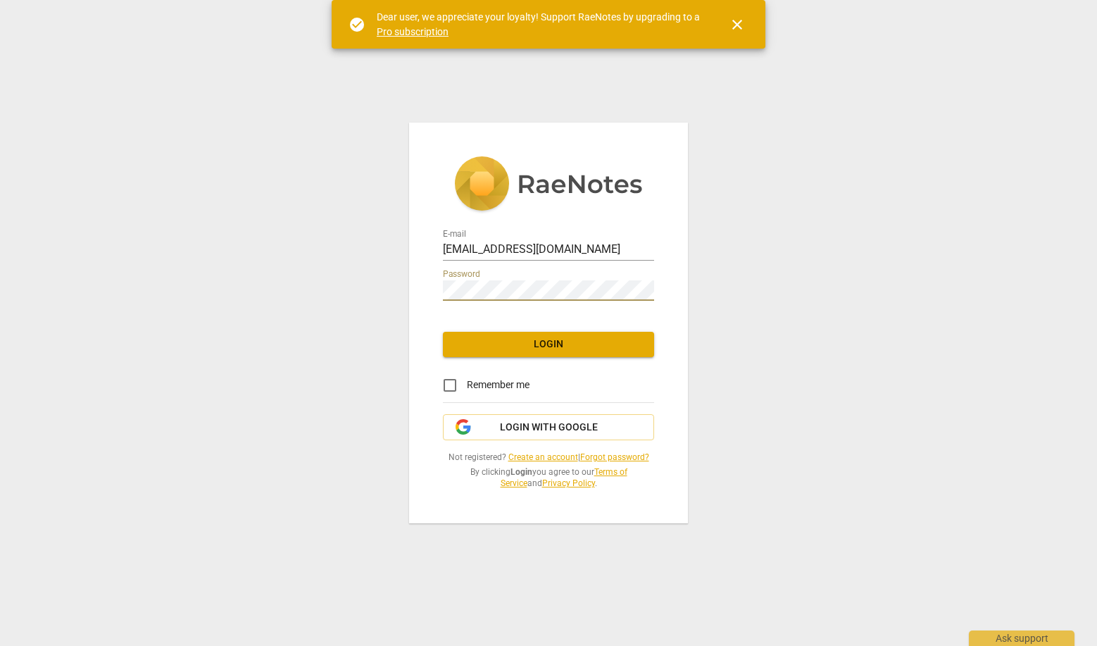
click at [762, 365] on div "E-mail [EMAIL_ADDRESS][DOMAIN_NAME] Password Login Remember me Login with Googl…" at bounding box center [548, 323] width 1097 height 646
click at [560, 349] on span "Login" at bounding box center [548, 344] width 189 height 14
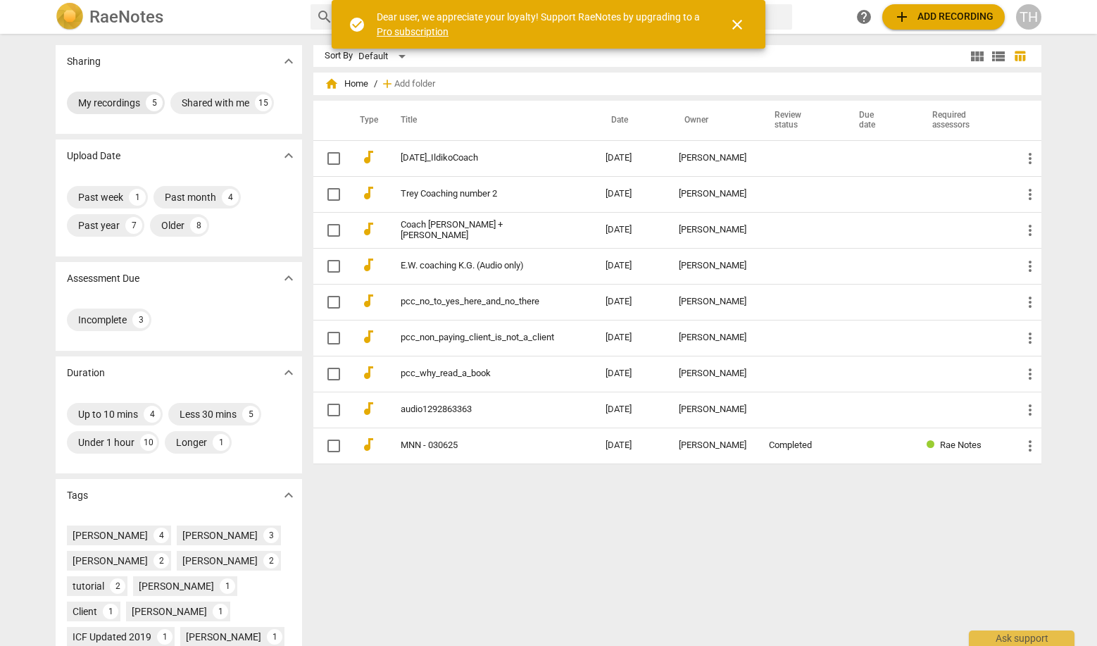
click at [132, 108] on div "My recordings" at bounding box center [109, 103] width 62 height 14
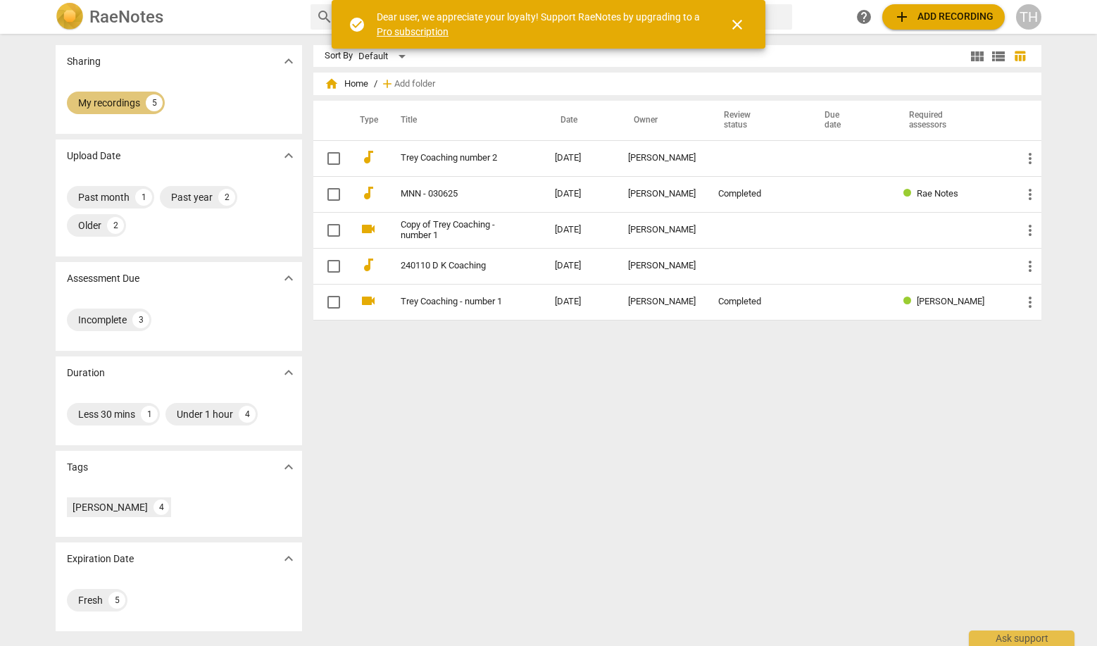
click at [125, 103] on div "My recordings" at bounding box center [109, 103] width 62 height 14
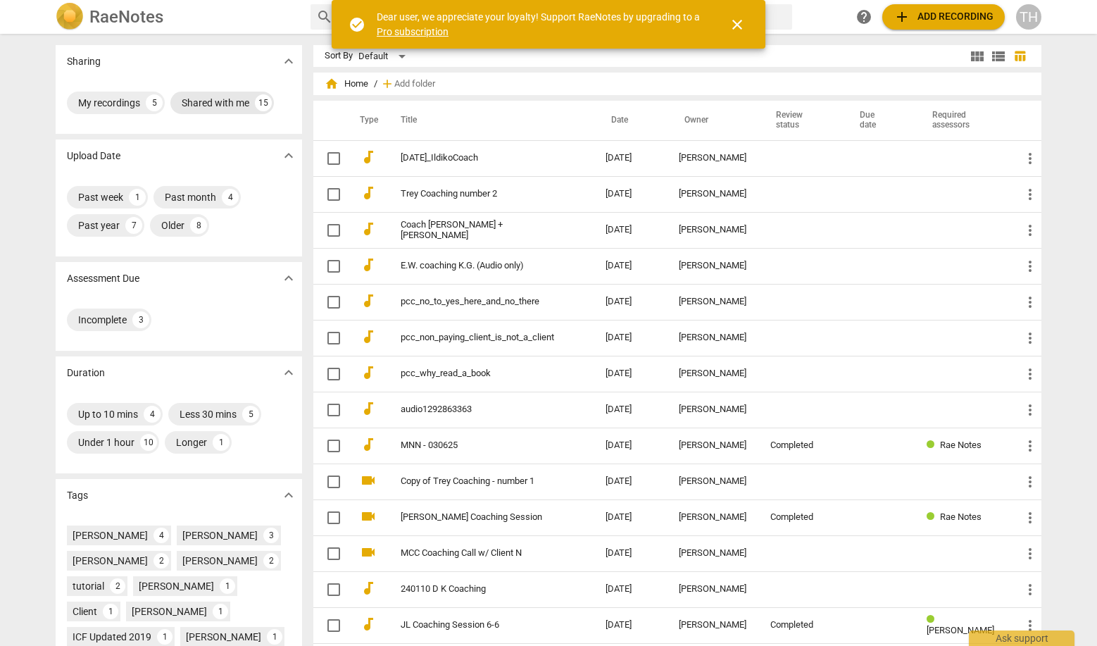
click at [200, 104] on div "Shared with me" at bounding box center [216, 103] width 68 height 14
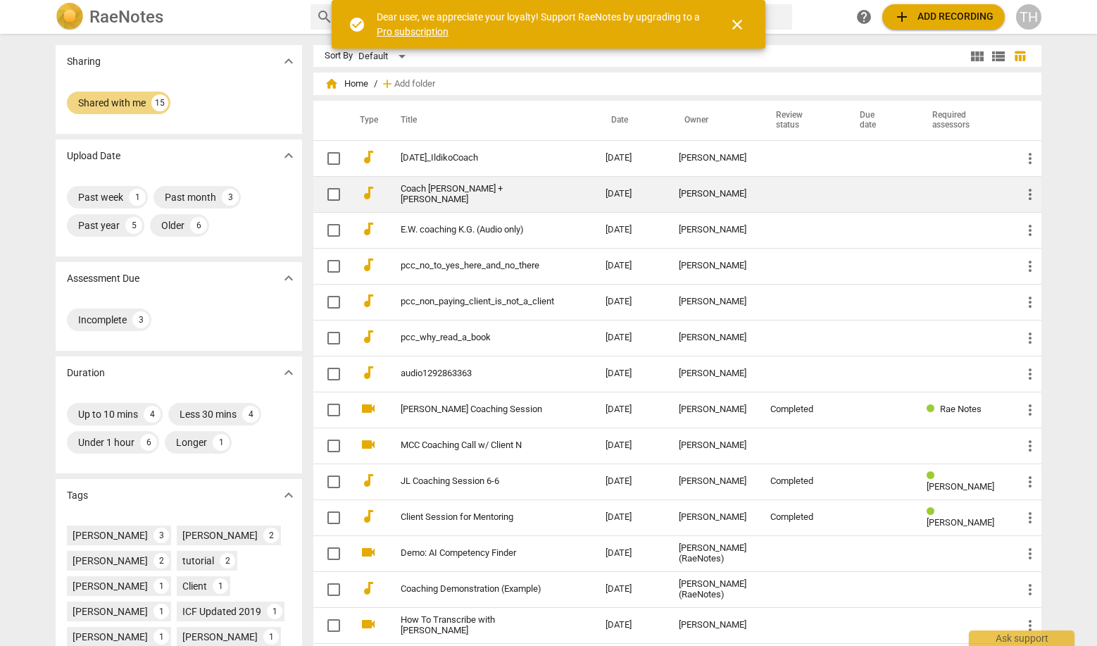
click at [769, 195] on td at bounding box center [801, 194] width 84 height 36
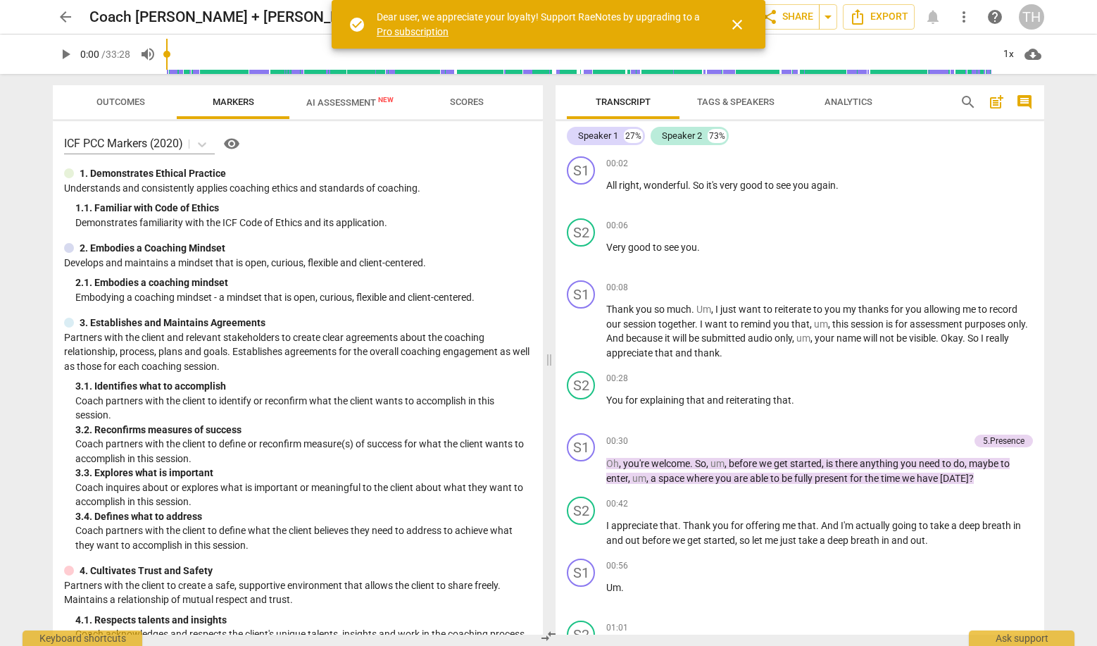
click at [741, 19] on span "close" at bounding box center [737, 24] width 17 height 17
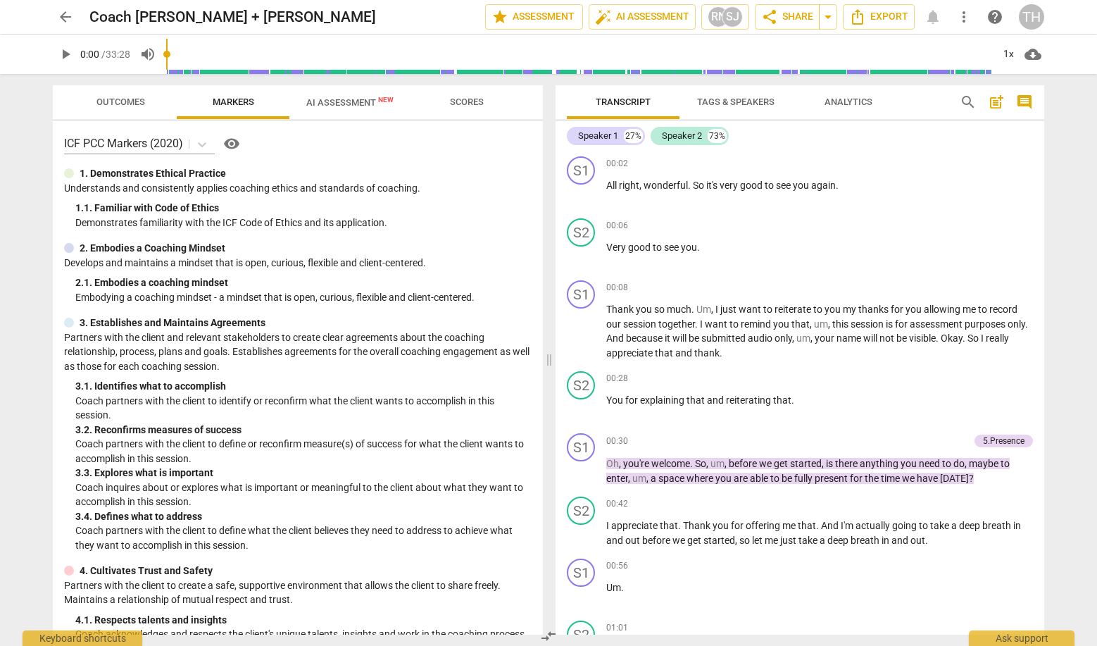
click at [363, 98] on span "AI Assessment New" at bounding box center [349, 102] width 87 height 11
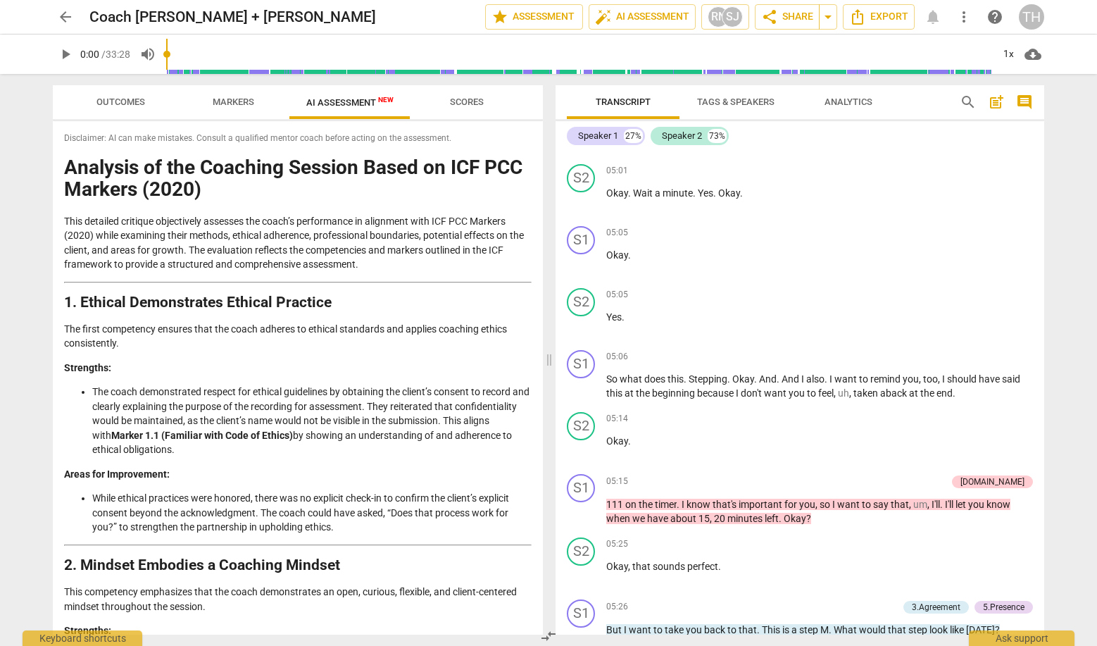
scroll to position [1440, 0]
click at [862, 13] on icon "Export" at bounding box center [857, 16] width 17 height 17
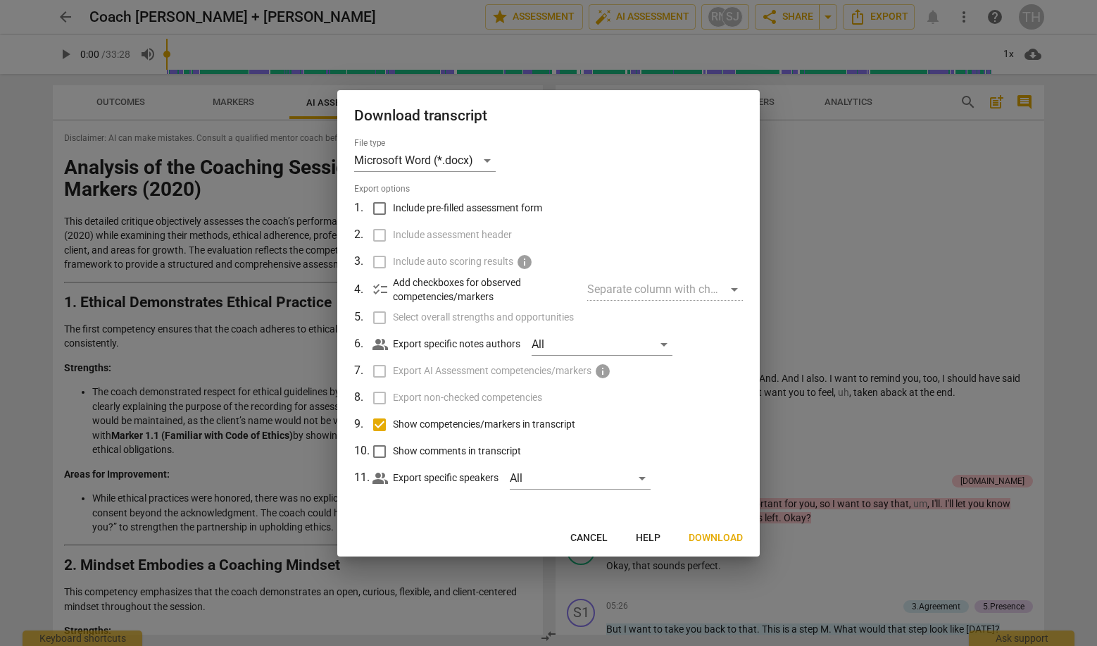
click at [385, 211] on input "Include pre-filled assessment form" at bounding box center [379, 208] width 27 height 27
checkbox input "true"
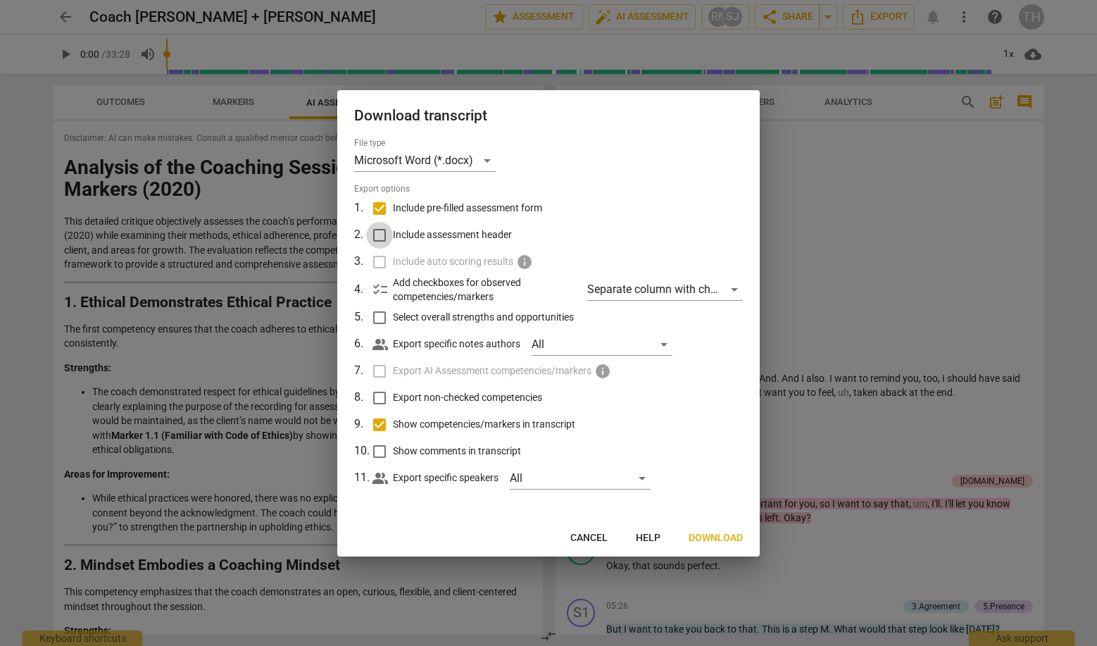
click at [386, 234] on input "Include assessment header" at bounding box center [379, 235] width 27 height 27
checkbox input "true"
click at [384, 451] on input "Show comments in transcript" at bounding box center [379, 451] width 27 height 27
checkbox input "true"
click at [714, 536] on span "Download" at bounding box center [715, 538] width 54 height 14
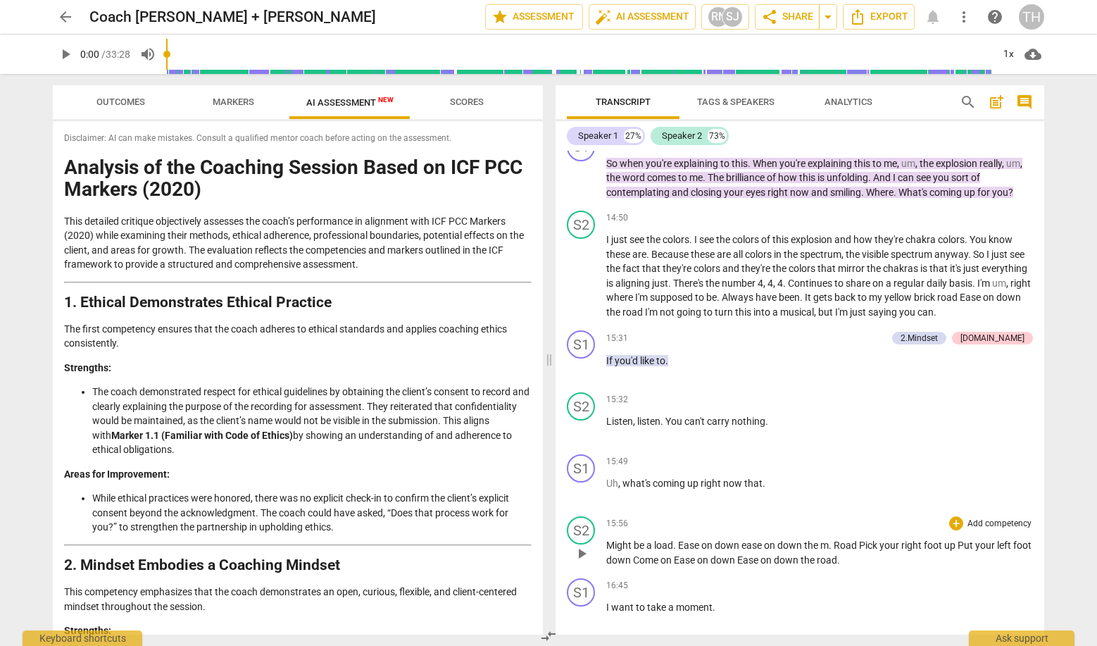
scroll to position [3976, 0]
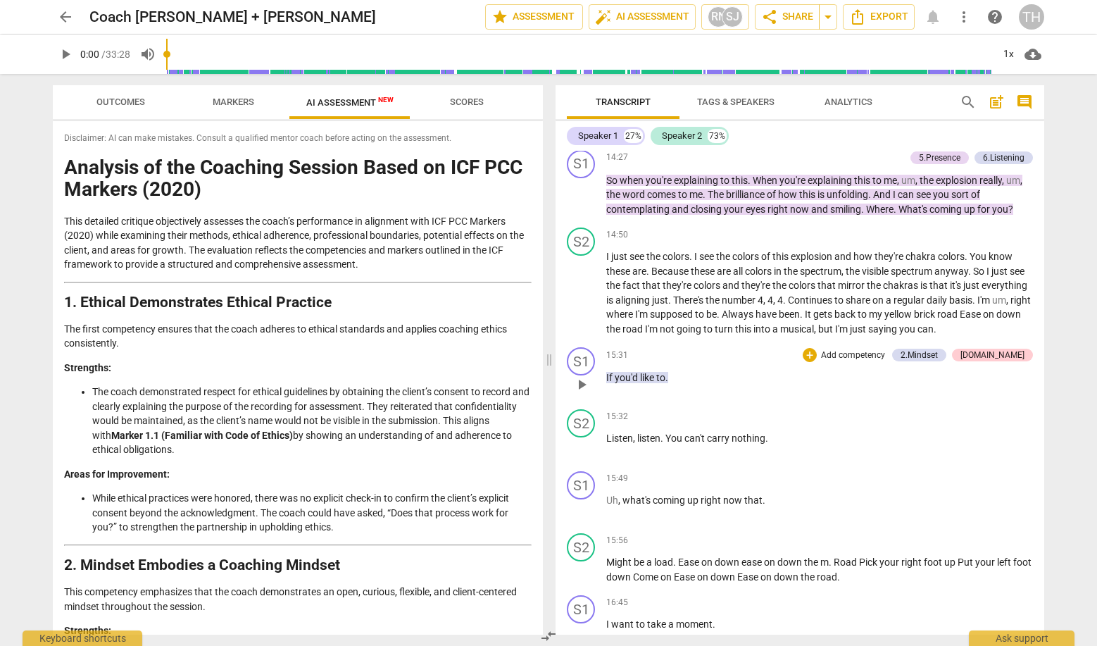
click at [634, 372] on span "you'd" at bounding box center [627, 377] width 25 height 11
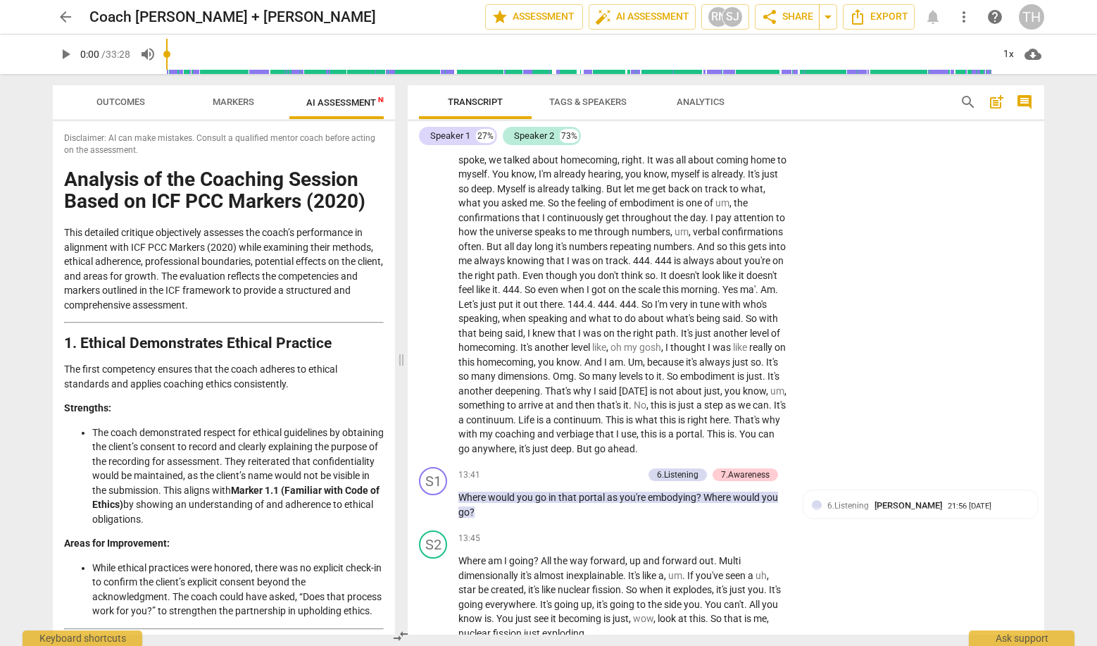
scroll to position [4526, 0]
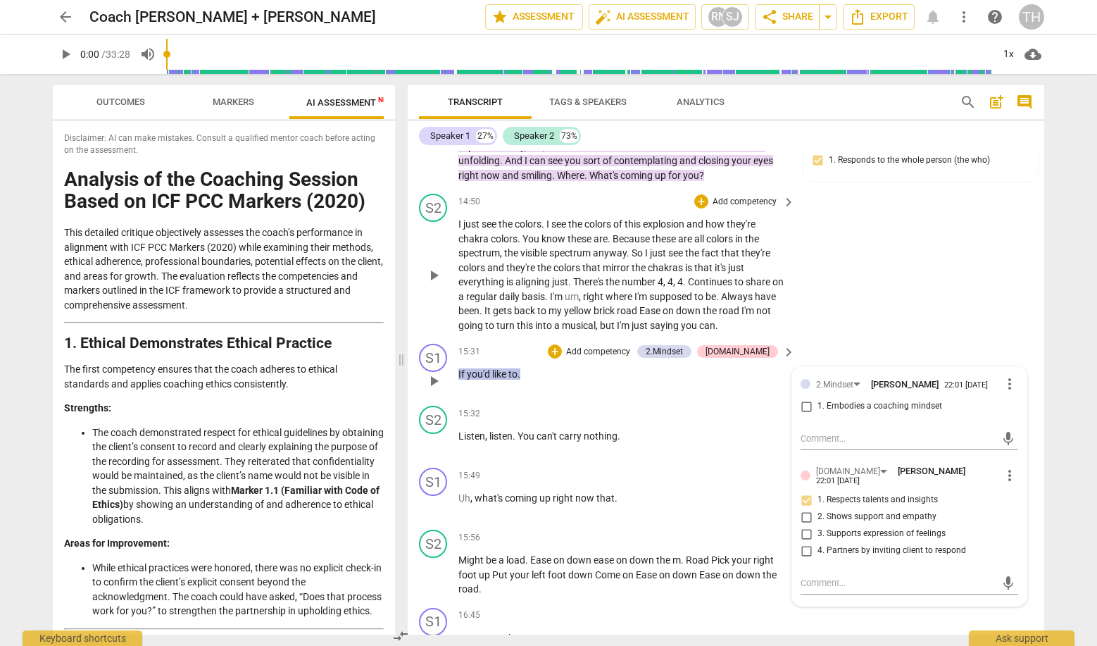
click at [948, 260] on div "S2 play_arrow pause 14:50 + Add competency keyboard_arrow_right I just see the …" at bounding box center [726, 263] width 636 height 150
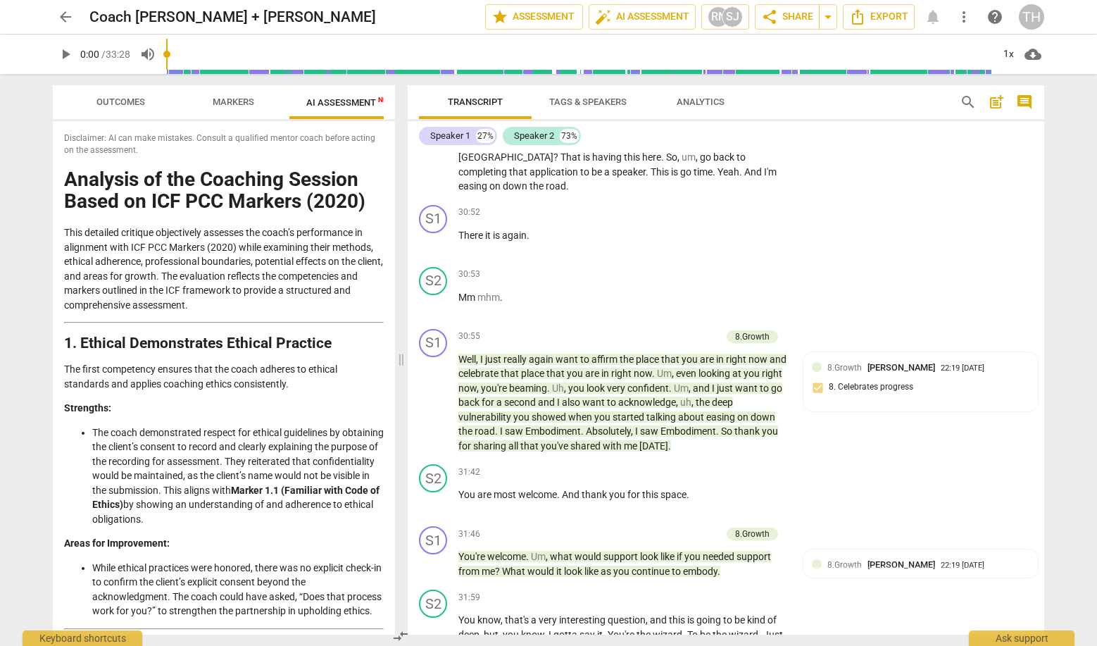
scroll to position [8490, 0]
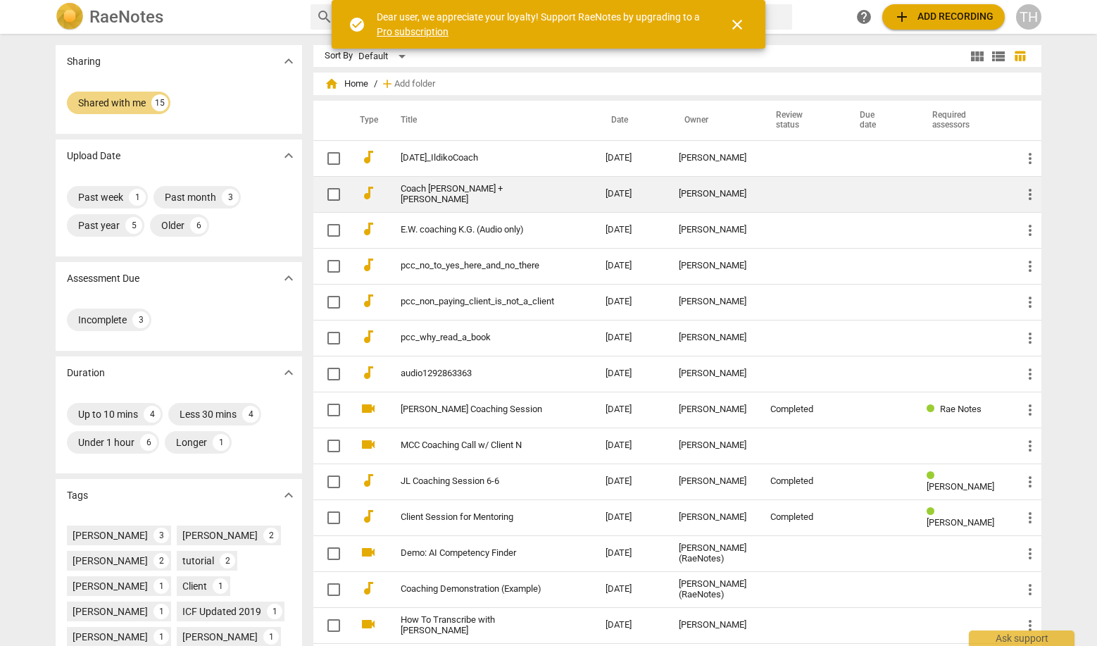
click at [764, 201] on td at bounding box center [801, 194] width 84 height 36
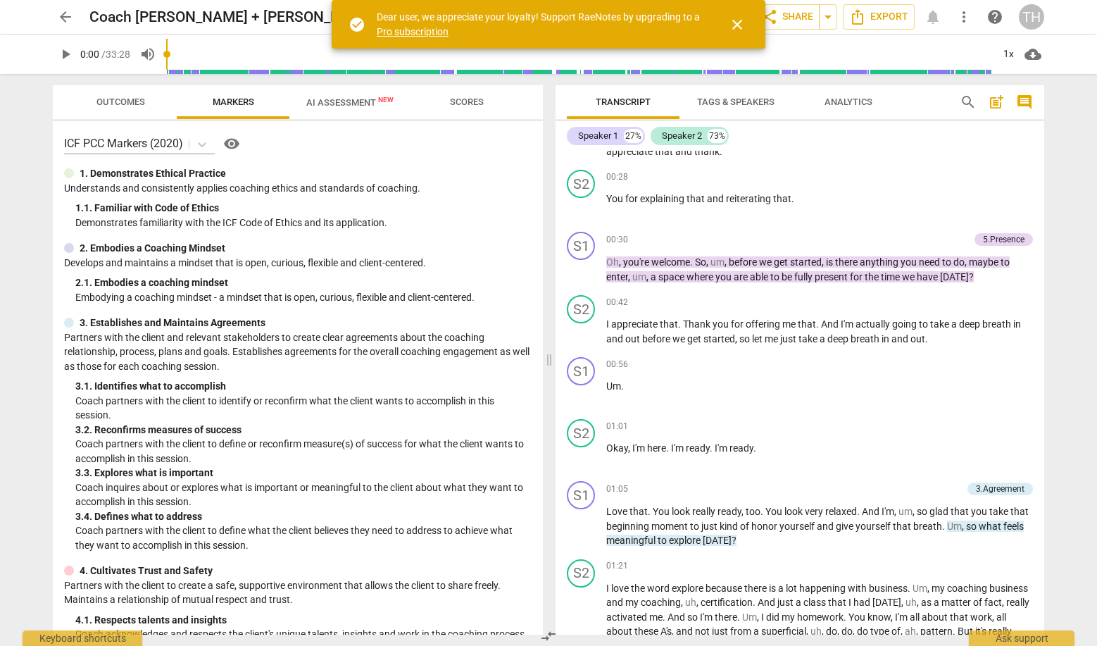
scroll to position [204, 0]
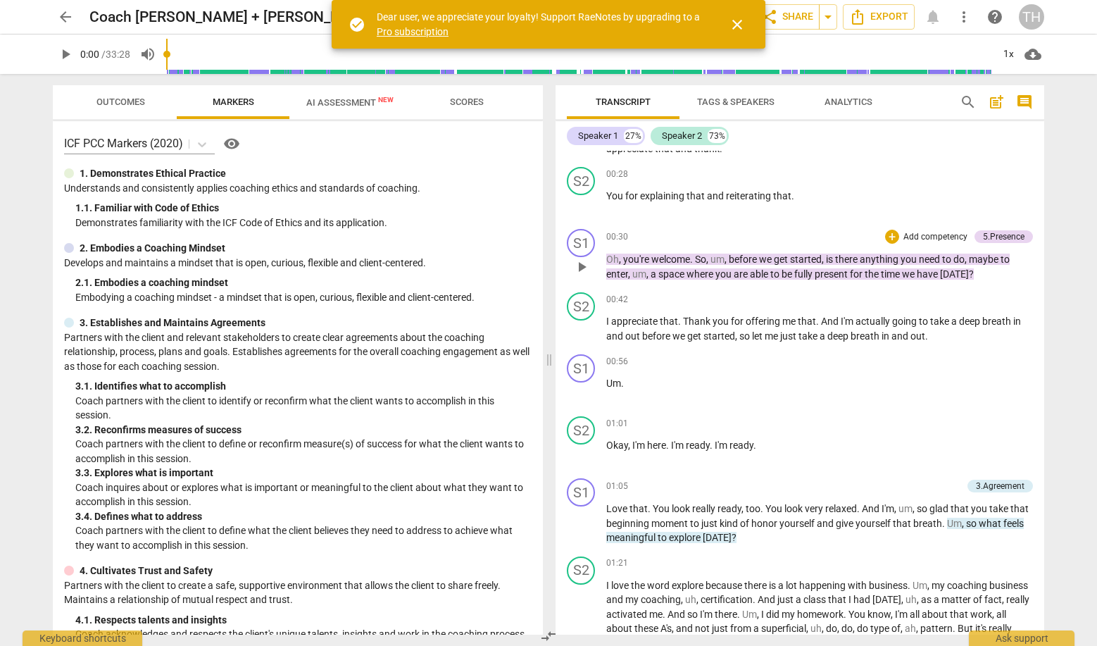
click at [778, 260] on span "get" at bounding box center [782, 258] width 16 height 11
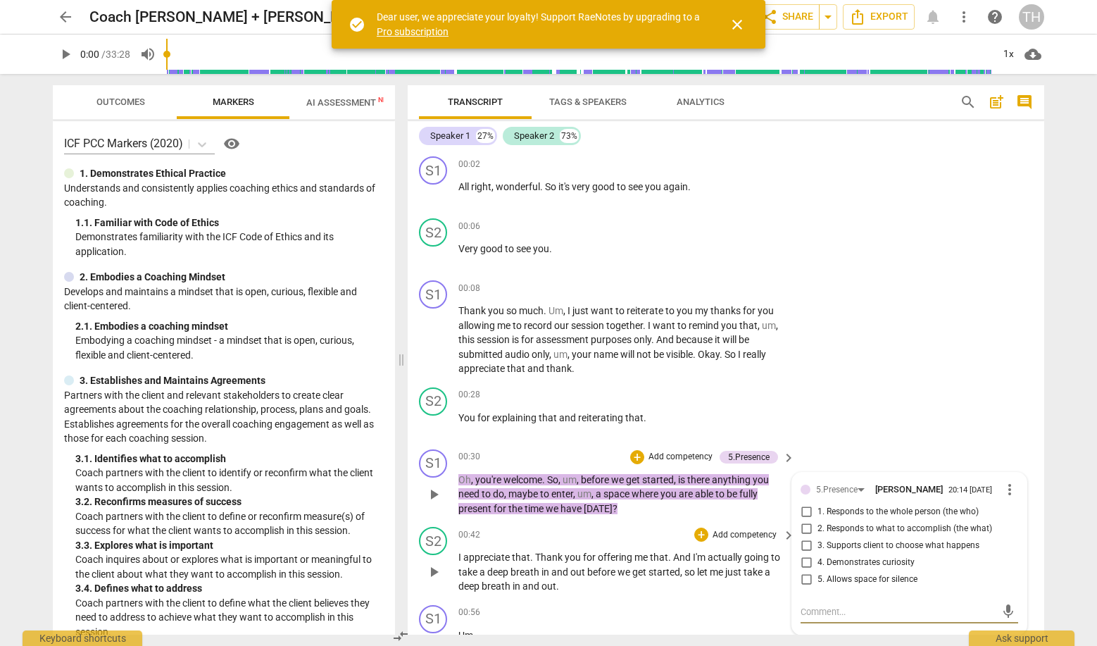
scroll to position [0, 0]
click at [431, 421] on span "play_arrow" at bounding box center [433, 424] width 17 height 17
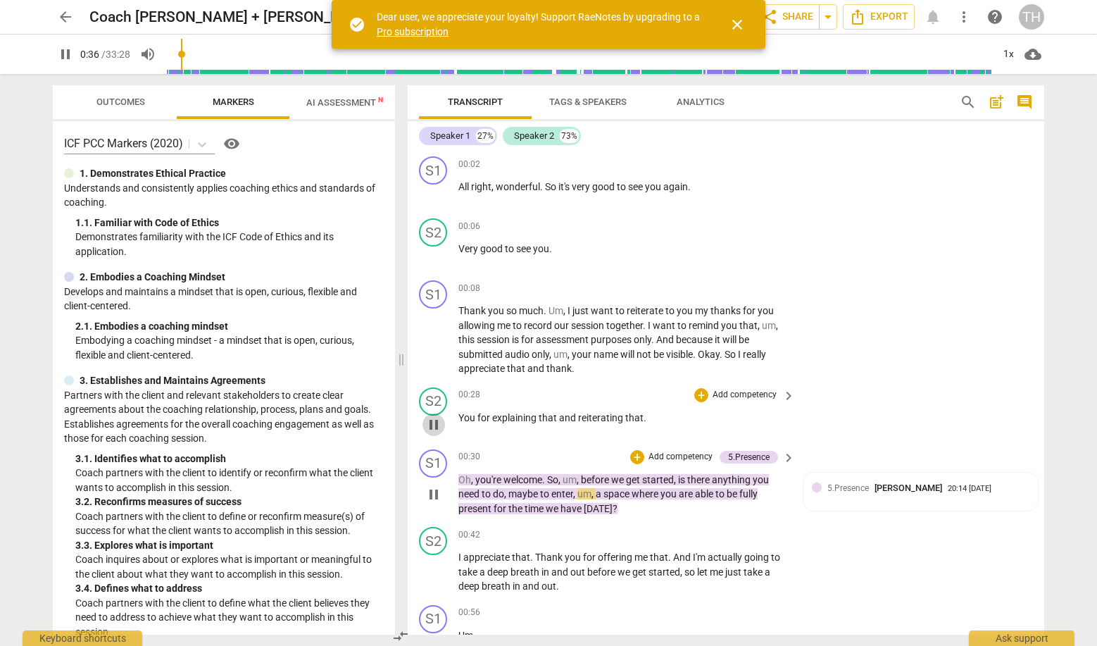
click at [433, 420] on span "pause" at bounding box center [433, 424] width 17 height 17
click at [741, 27] on span "close" at bounding box center [737, 24] width 17 height 17
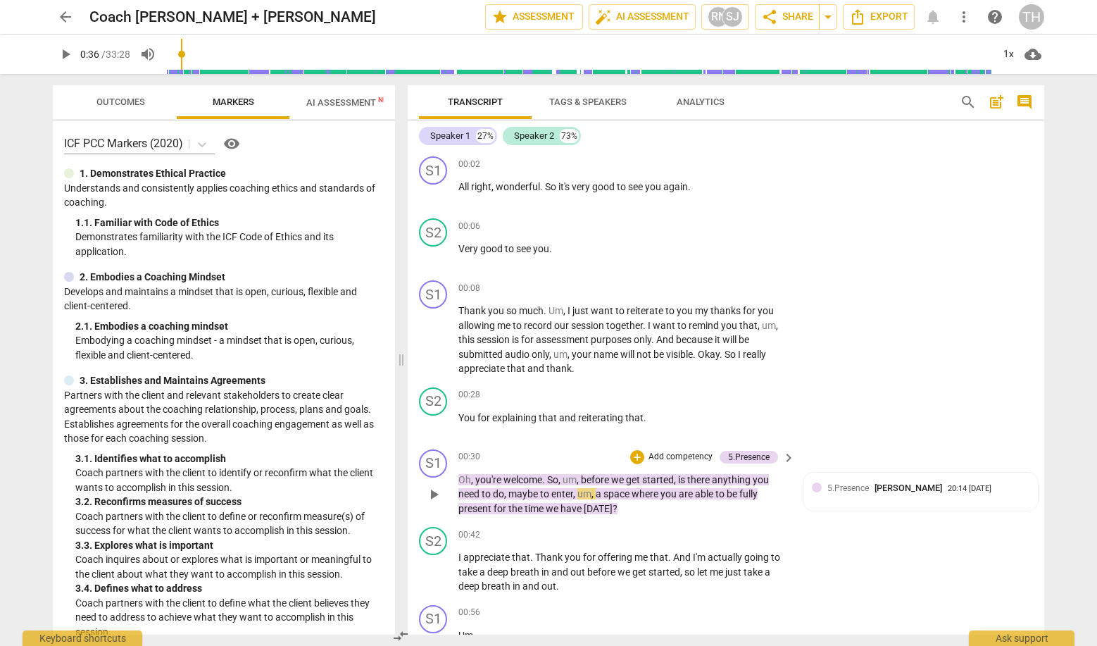
click at [67, 51] on span "play_arrow" at bounding box center [65, 54] width 17 height 17
drag, startPoint x: 522, startPoint y: 1, endPoint x: 879, endPoint y: 252, distance: 435.9
click at [879, 252] on div "S2 play_arrow pause 00:06 + Add competency keyboard_arrow_right Very good to se…" at bounding box center [726, 244] width 636 height 62
click at [64, 56] on span "pause" at bounding box center [65, 54] width 17 height 17
click at [64, 56] on span "play_arrow" at bounding box center [65, 54] width 17 height 17
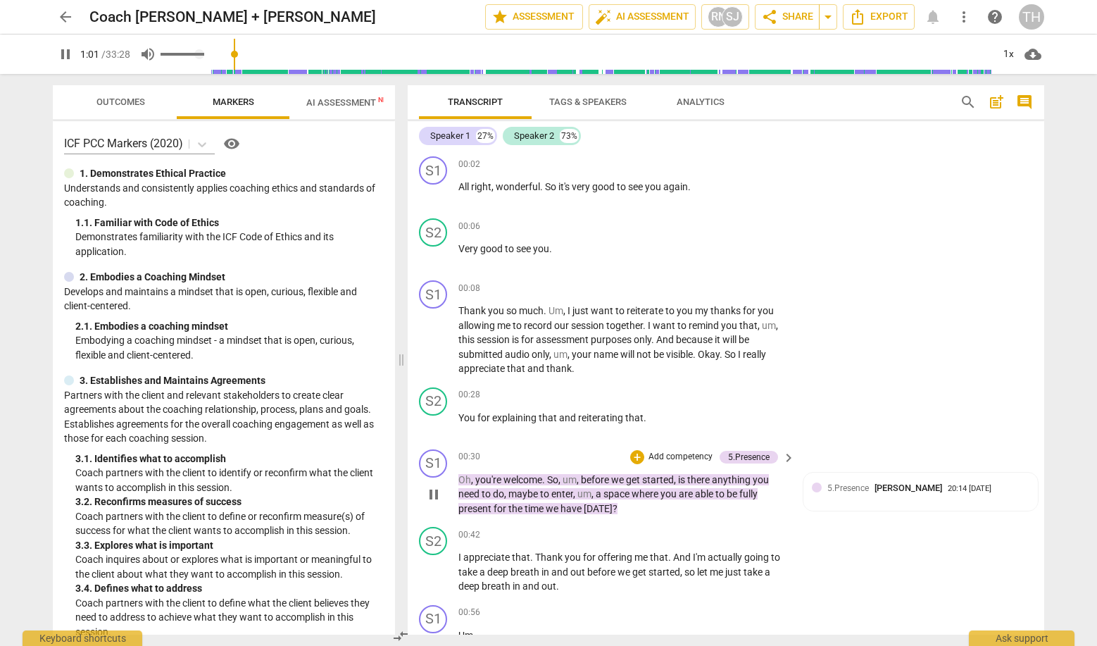
scroll to position [536, 0]
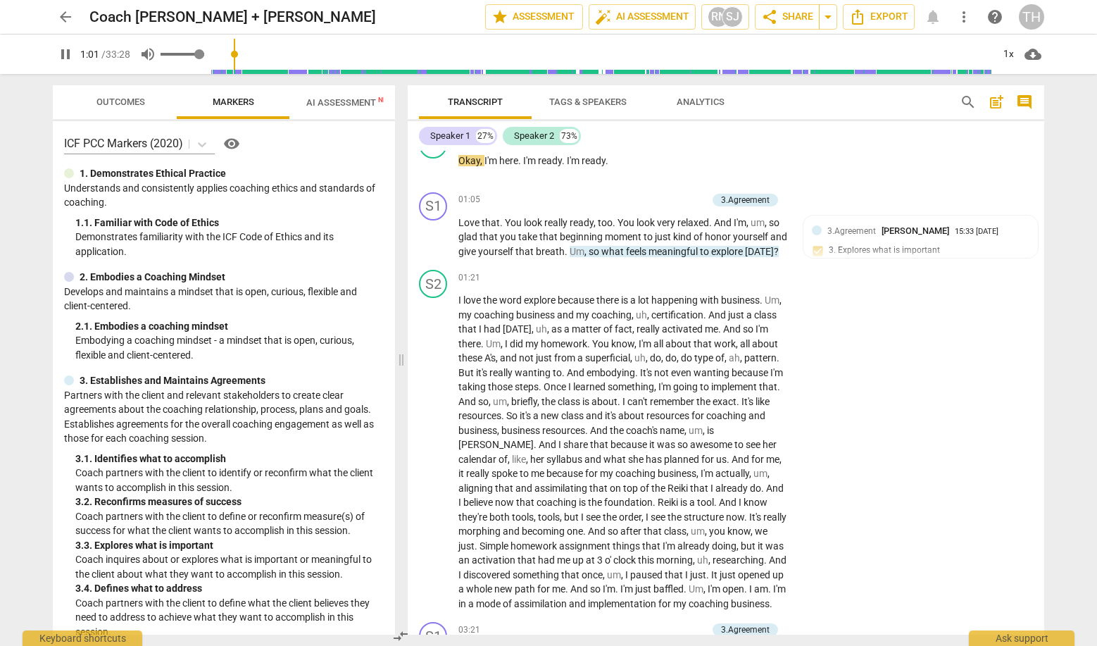
type input "62"
type input "0.92"
type input "62"
type input "0.88"
type input "62"
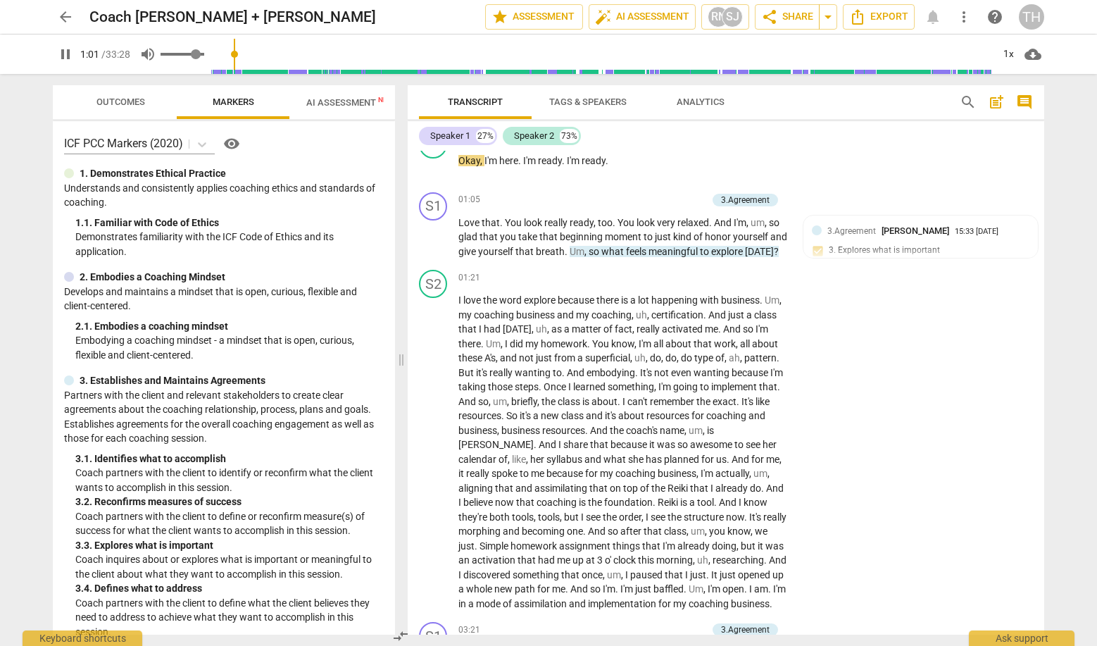
type input "0.82"
type input "62"
type input "0.73"
type input "62"
type input "0.65"
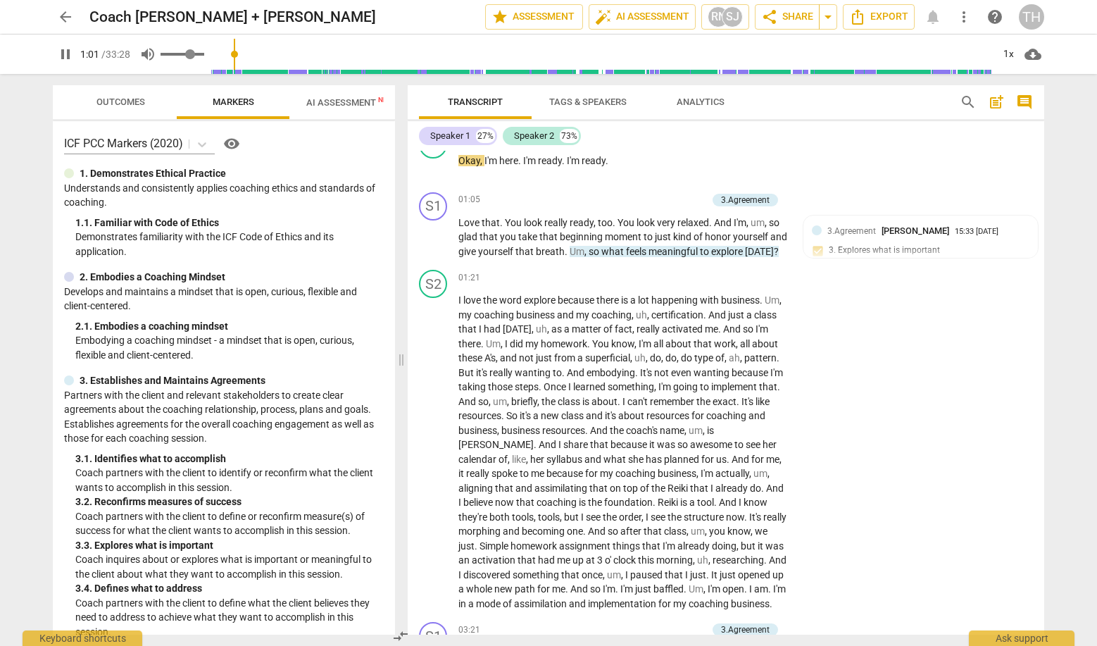
type input "62"
type input "0.55"
type input "62"
type input "0.46"
type input "62"
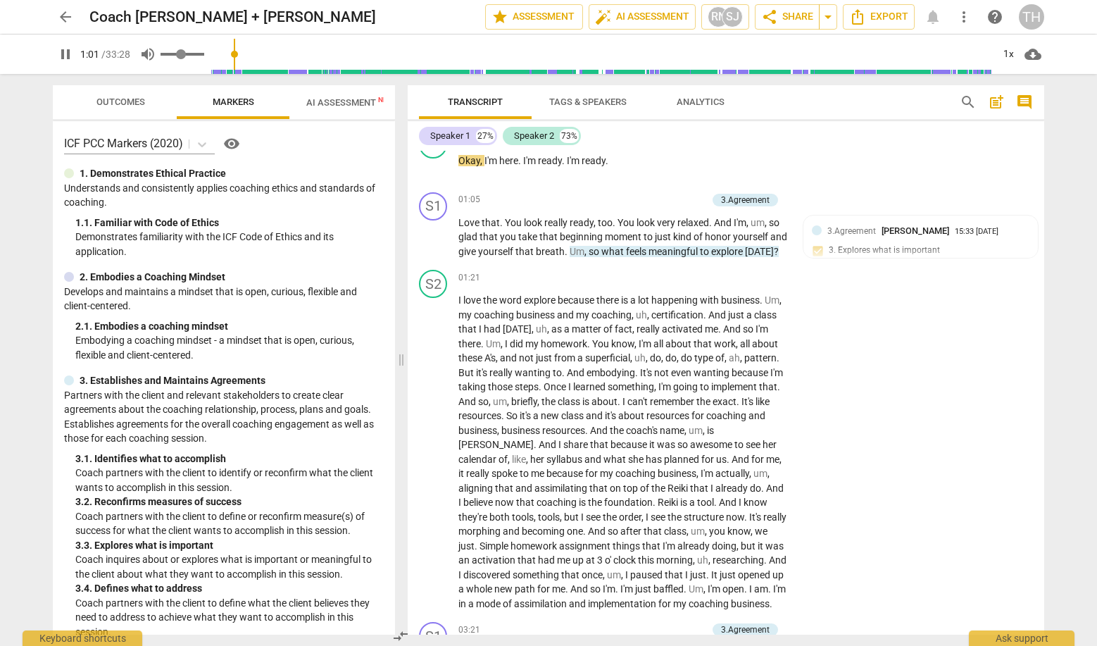
type input "0.38"
type input "62"
type input "0.32"
type input "62"
type input "0.26"
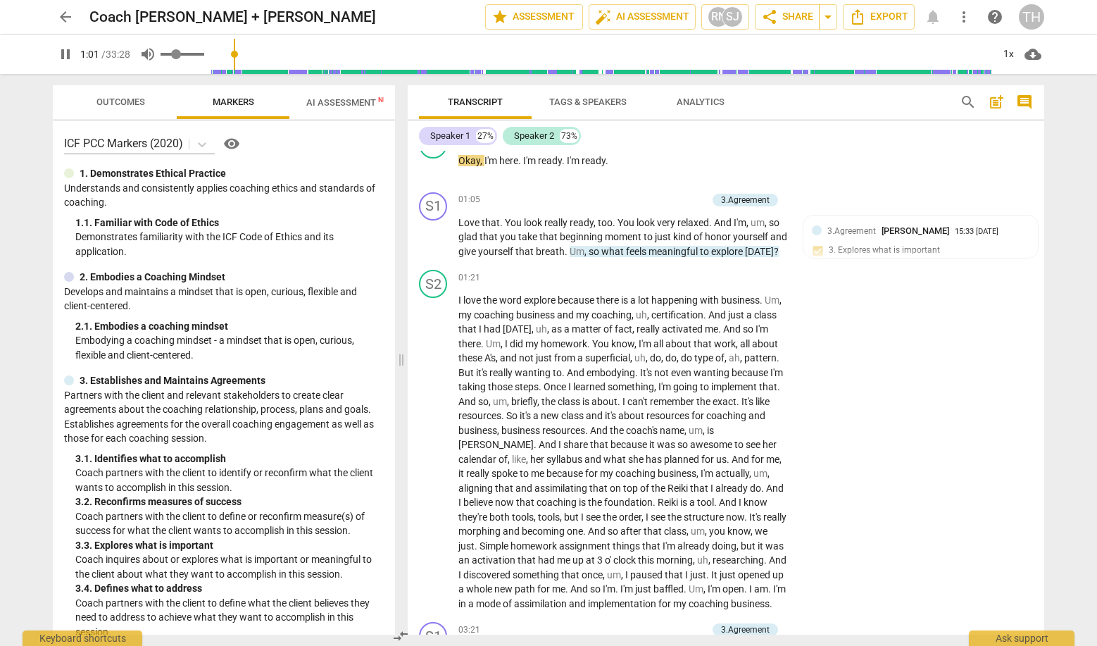
type input "62"
type input "0.19"
type input "62"
type input "0.17"
type input "62"
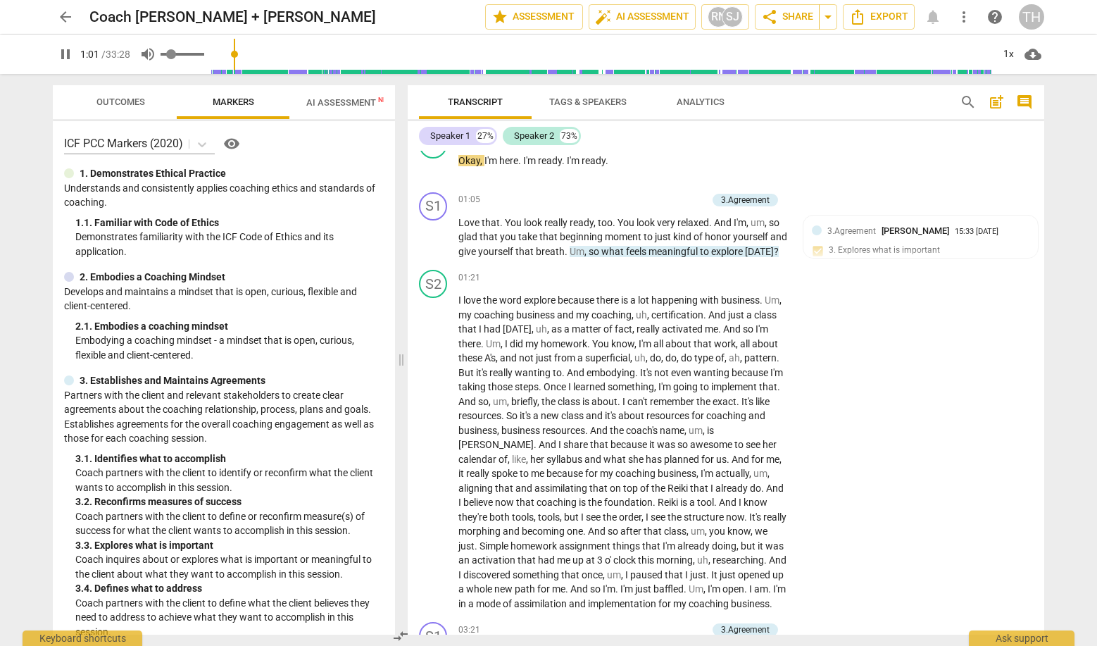
type input "0.15"
type input "62"
type input "0.17"
type input "62"
type input "0.19"
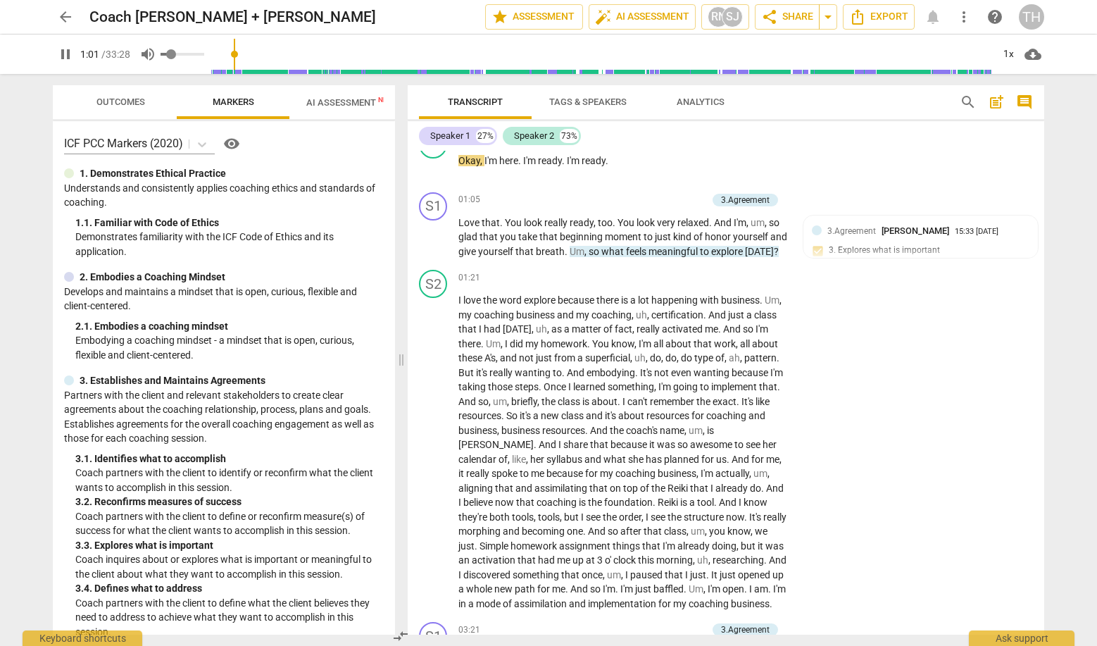
type input "62"
type input "0.24"
type input "62"
type input "0.28"
type input "62"
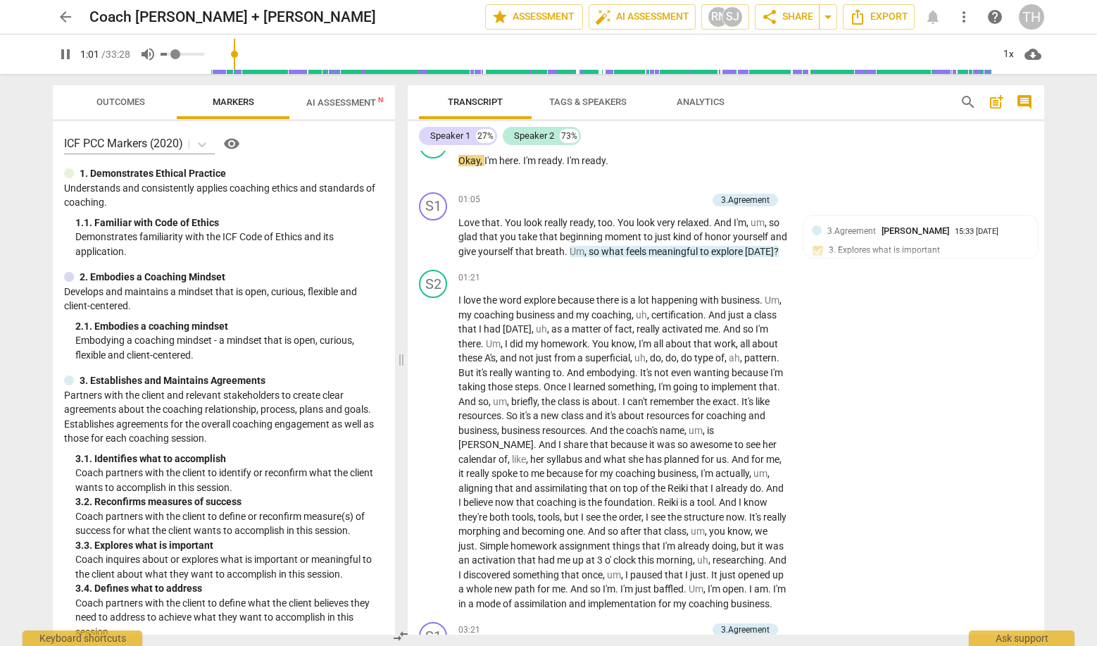
type input "0.32"
type input "62"
type input "0.34"
type input "62"
type input "0.38"
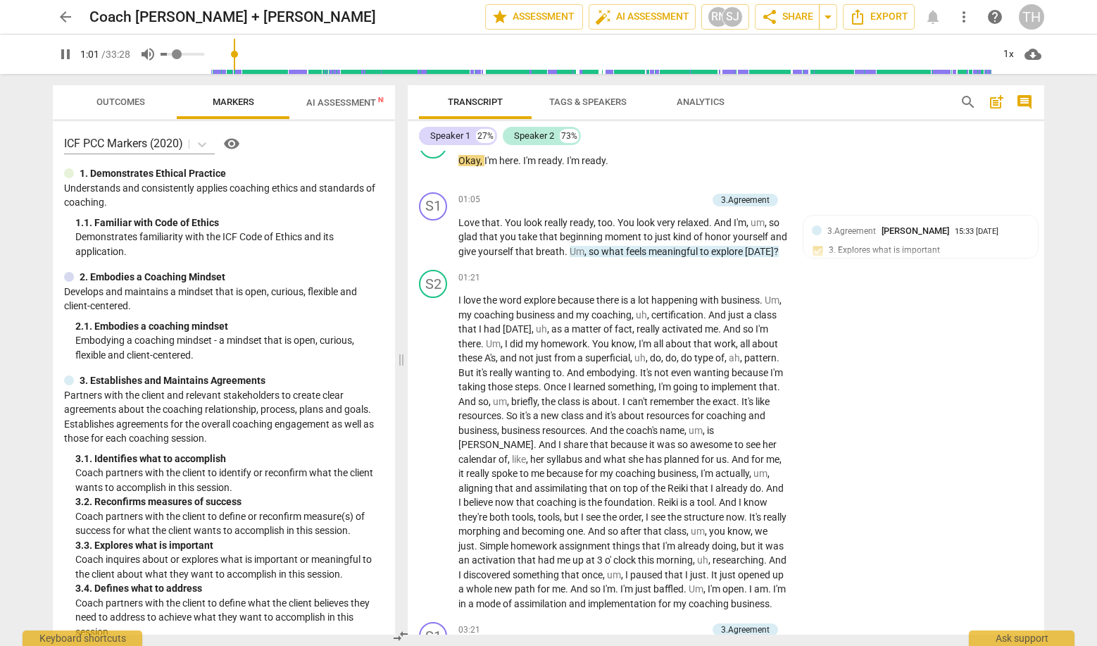
type input "62"
type input "0.42"
type input "62"
type input "0.46"
type input "62"
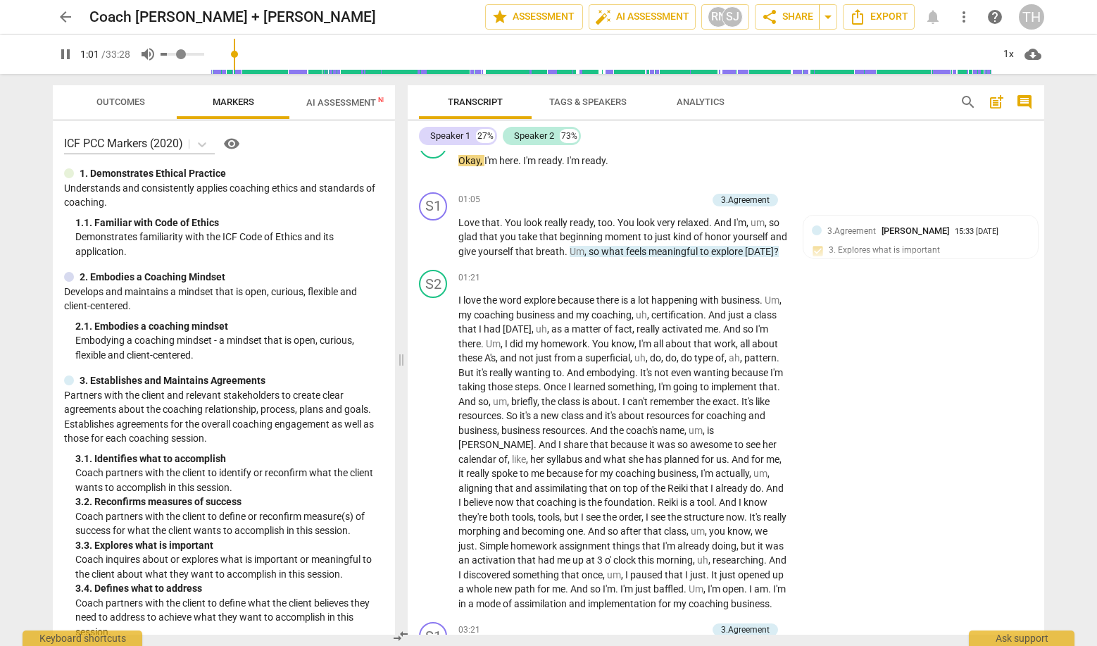
type input "0.51"
type input "62"
type input "0.53"
type input "62"
type input "0.55"
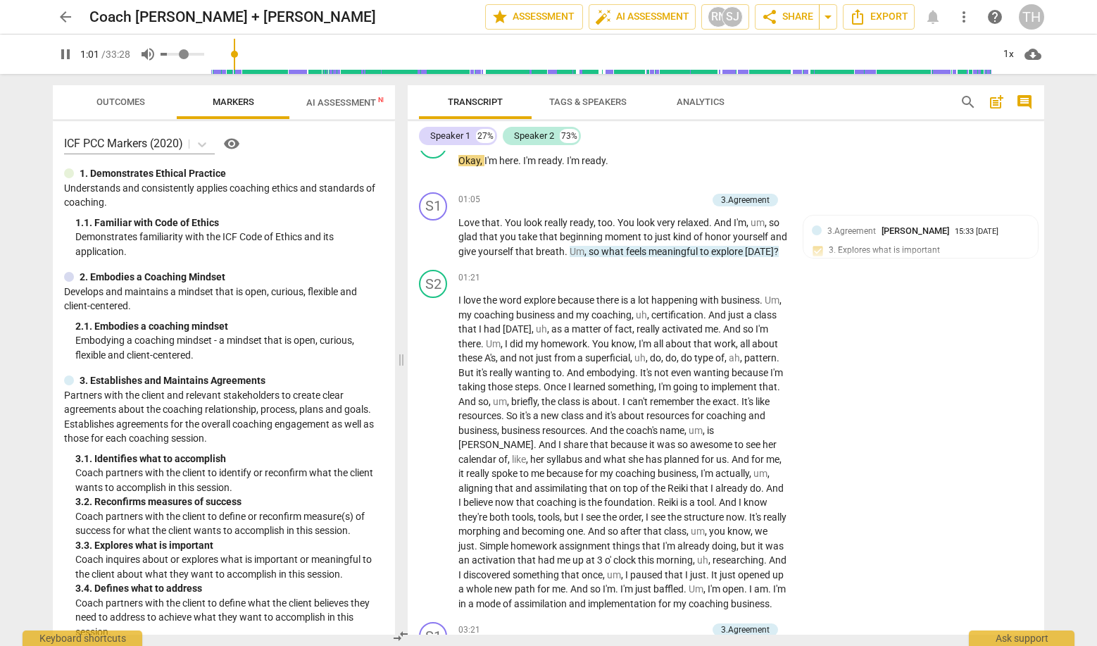
type input "62"
type input "0.57"
type input "62"
type input "0.59"
type input "62"
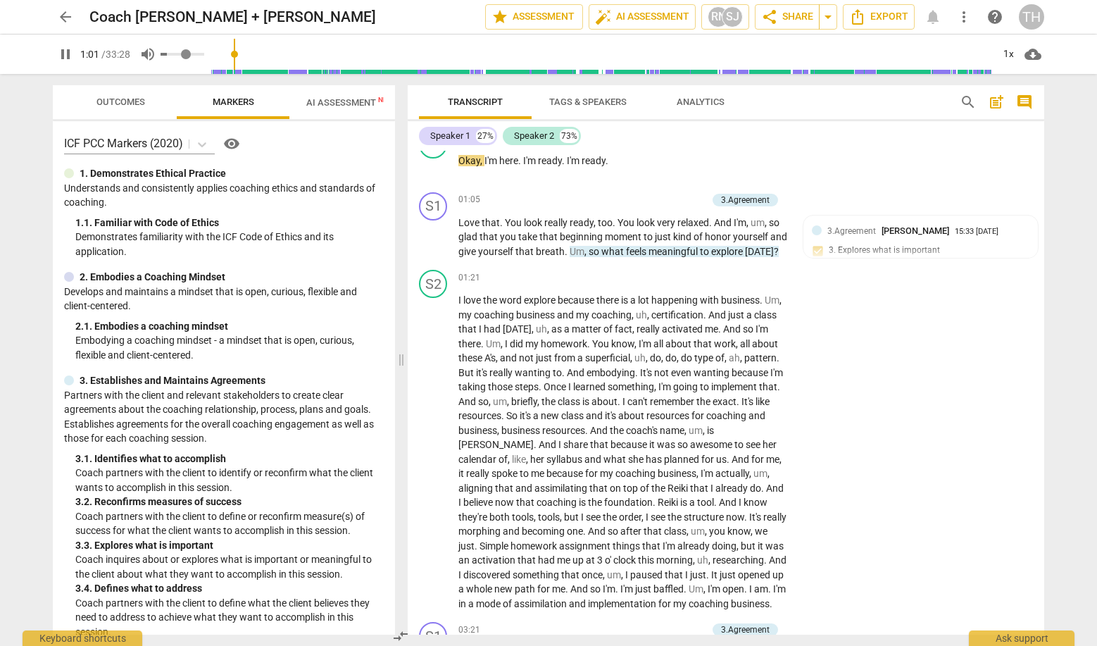
type input "0.63"
type input "62"
type input "0.65"
type input "62"
type input "0.67"
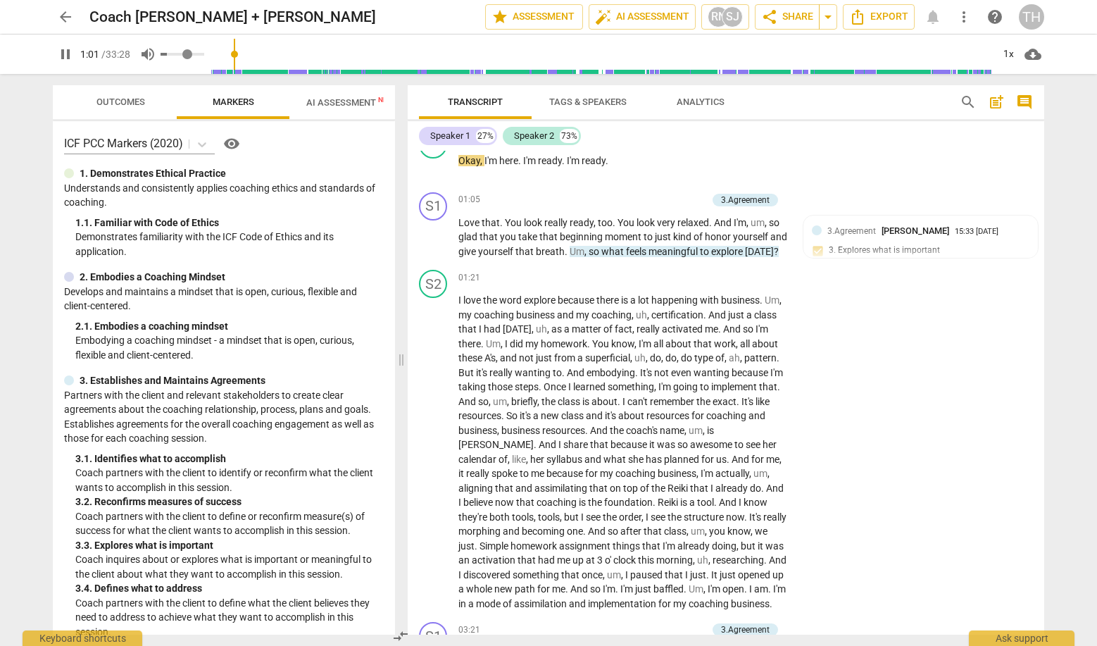
type input "62"
type input "0.69"
type input "62"
type input "0.73"
type input "62"
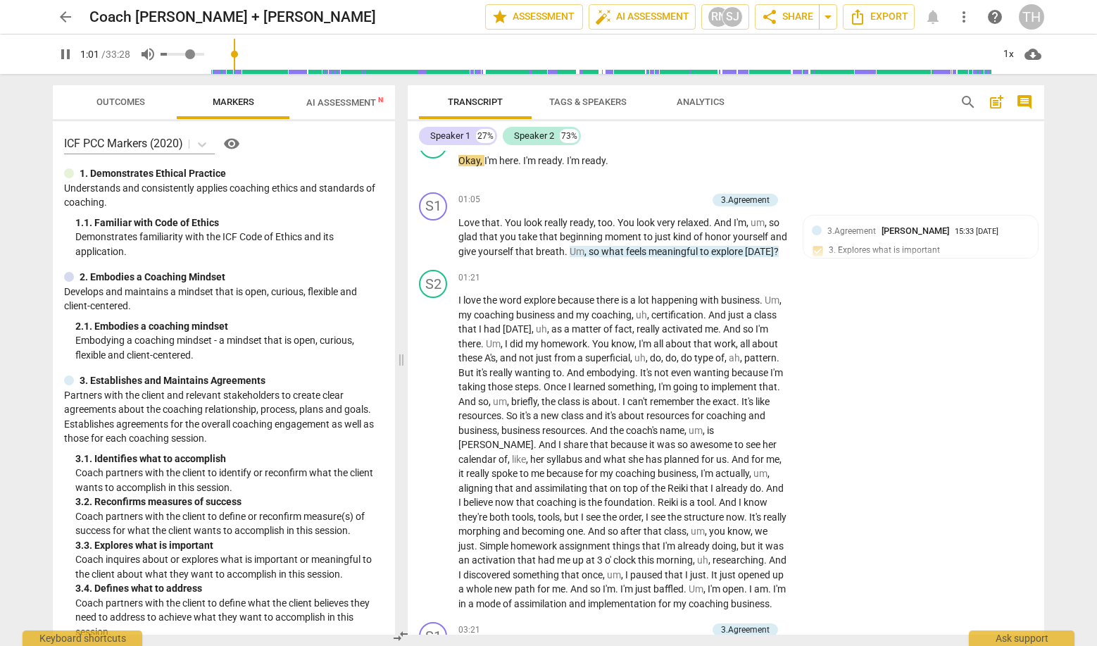
type input "0.75"
type input "62"
type input "0.77"
type input "62"
type input "0.82"
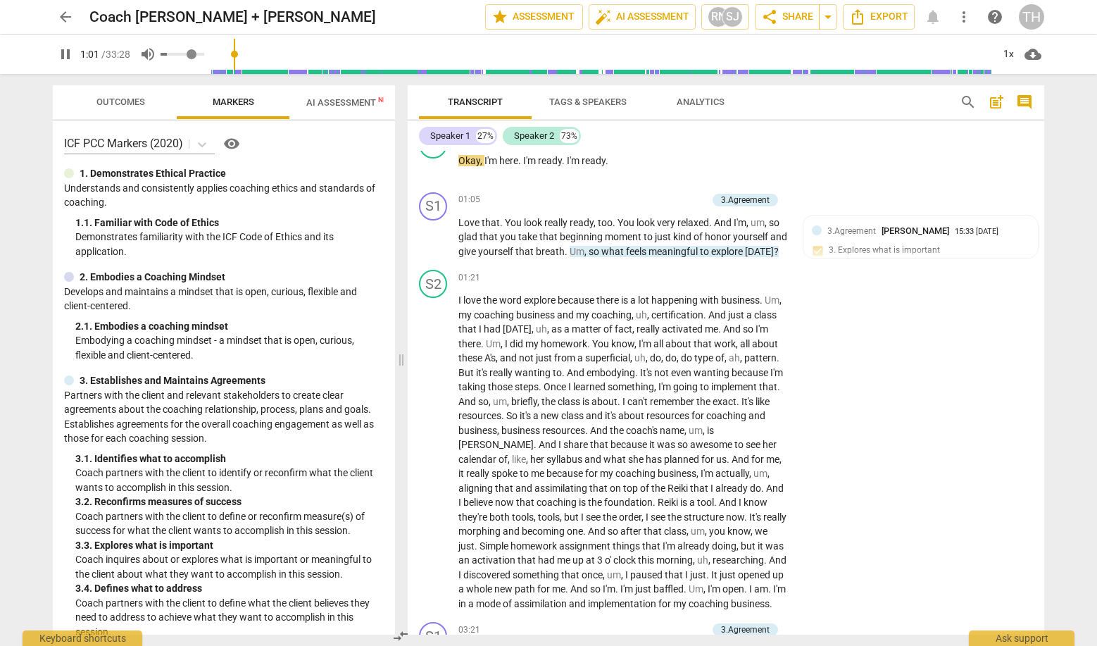
type input "62"
type input "0.84"
type input "62"
type input "0.86"
type input "62"
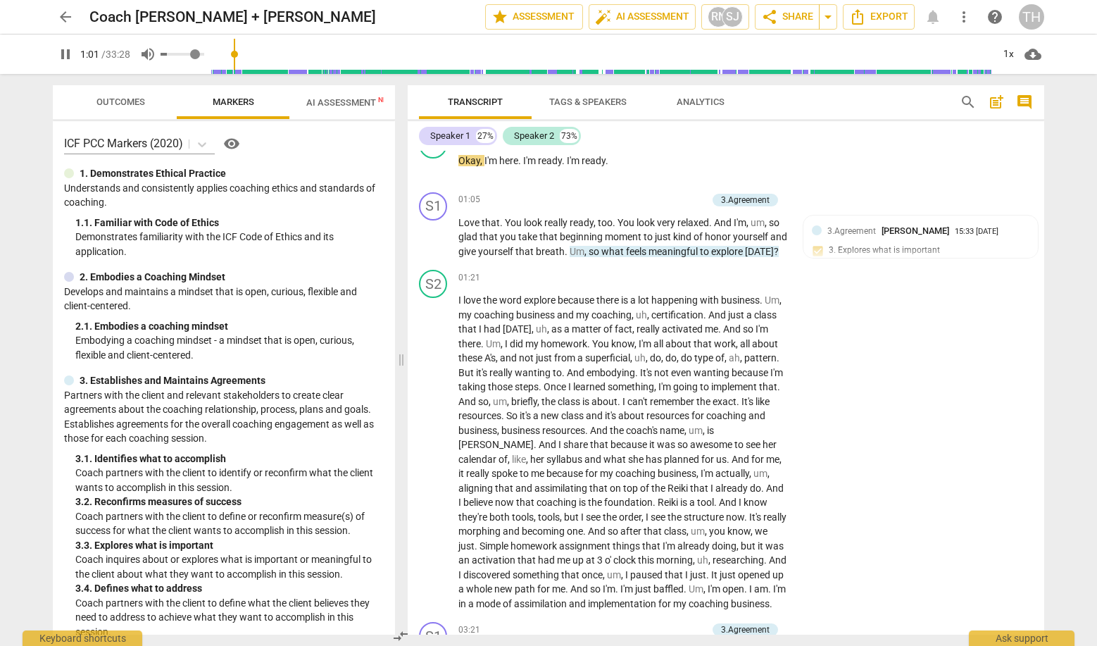
type input "0.88"
type input "62"
type input "0.9"
type input "62"
type input "0.92"
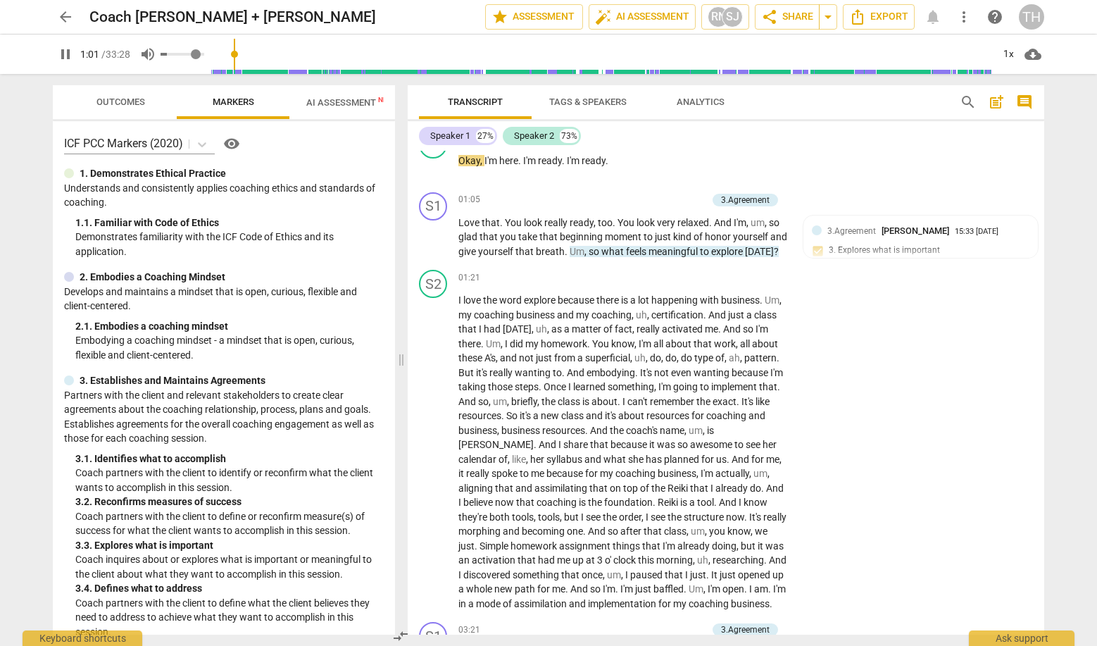
type input "62"
type input "0.94"
type input "62"
type input "0.96"
type input "62"
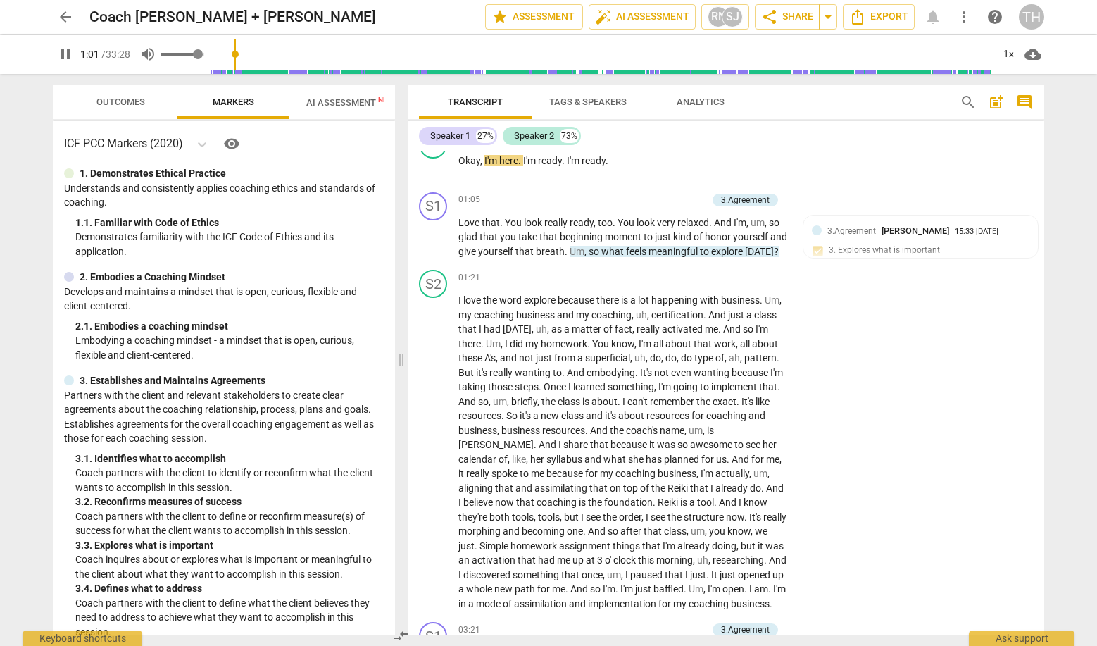
type input "0.98"
type input "62"
type input "1"
drag, startPoint x: 199, startPoint y: 50, endPoint x: 215, endPoint y: 54, distance: 15.9
click at [215, 54] on div "pause 1:01 / 33:28 volume_up 1x cloud_download" at bounding box center [548, 53] width 991 height 39
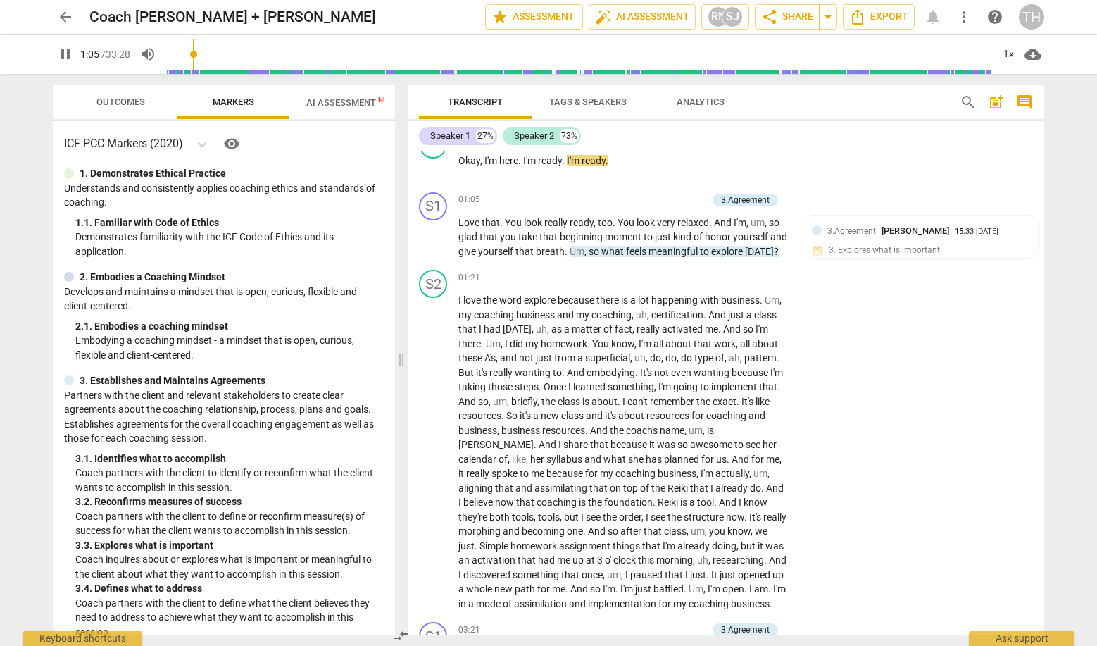
click at [458, 52] on input "range" at bounding box center [579, 54] width 826 height 45
click at [364, 65] on input "range" at bounding box center [579, 54] width 826 height 45
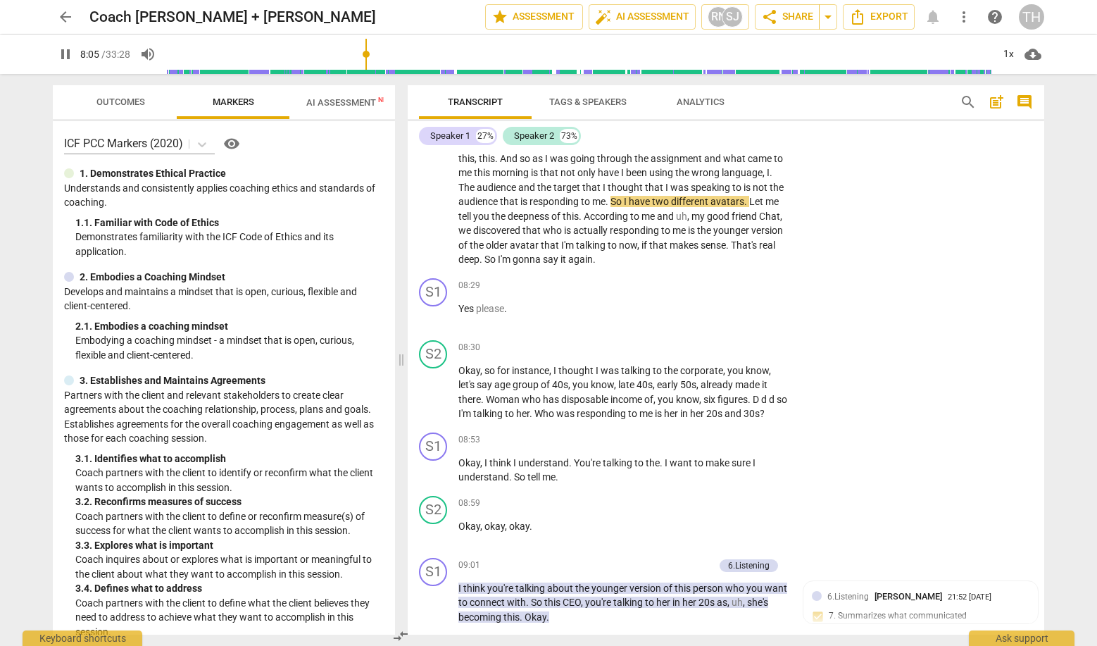
click at [73, 53] on span "pause" at bounding box center [65, 54] width 17 height 17
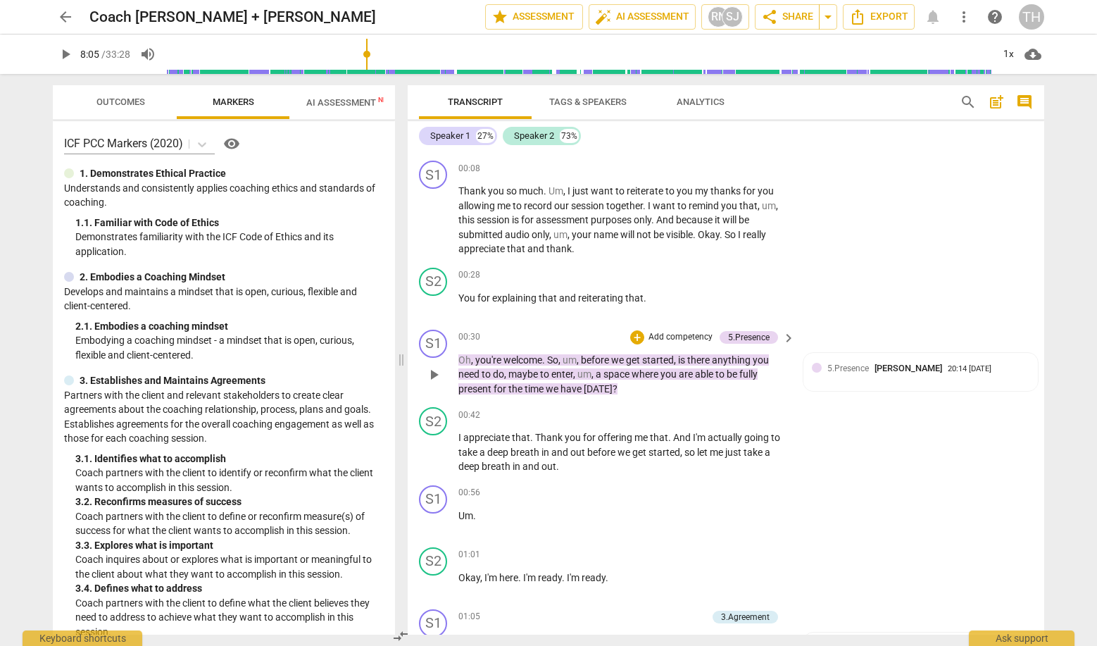
scroll to position [121, 0]
click at [432, 306] on span "play_arrow" at bounding box center [433, 303] width 17 height 17
click at [432, 301] on span "pause" at bounding box center [433, 303] width 17 height 17
click at [486, 191] on span "Thank" at bounding box center [473, 189] width 30 height 11
click at [443, 211] on span "play_arrow" at bounding box center [433, 218] width 23 height 17
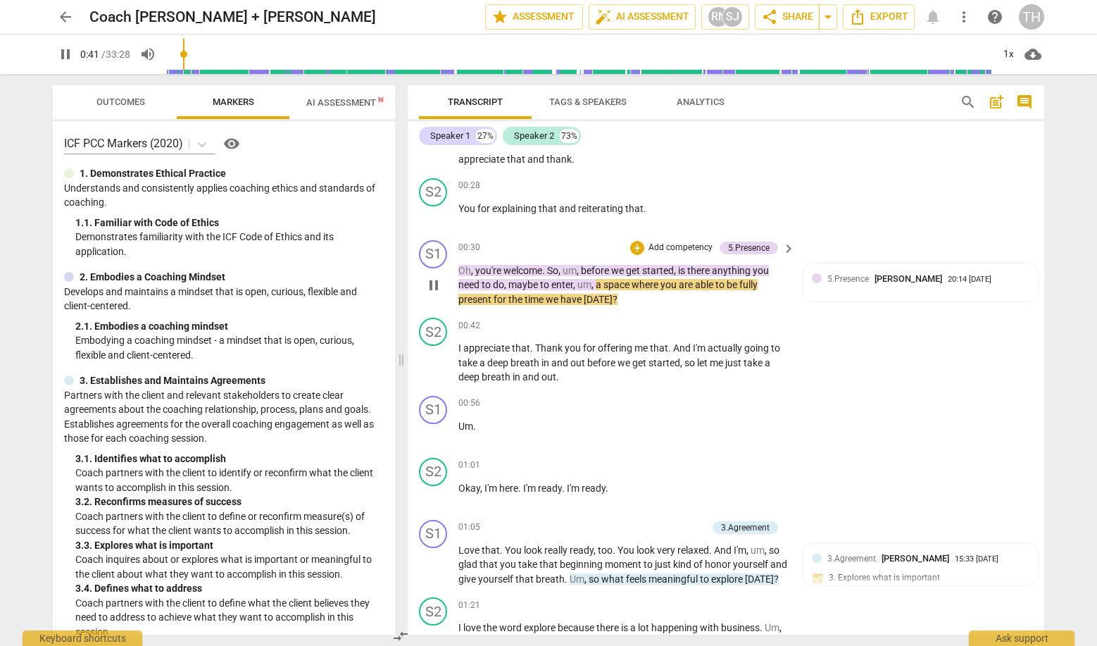
scroll to position [212, 0]
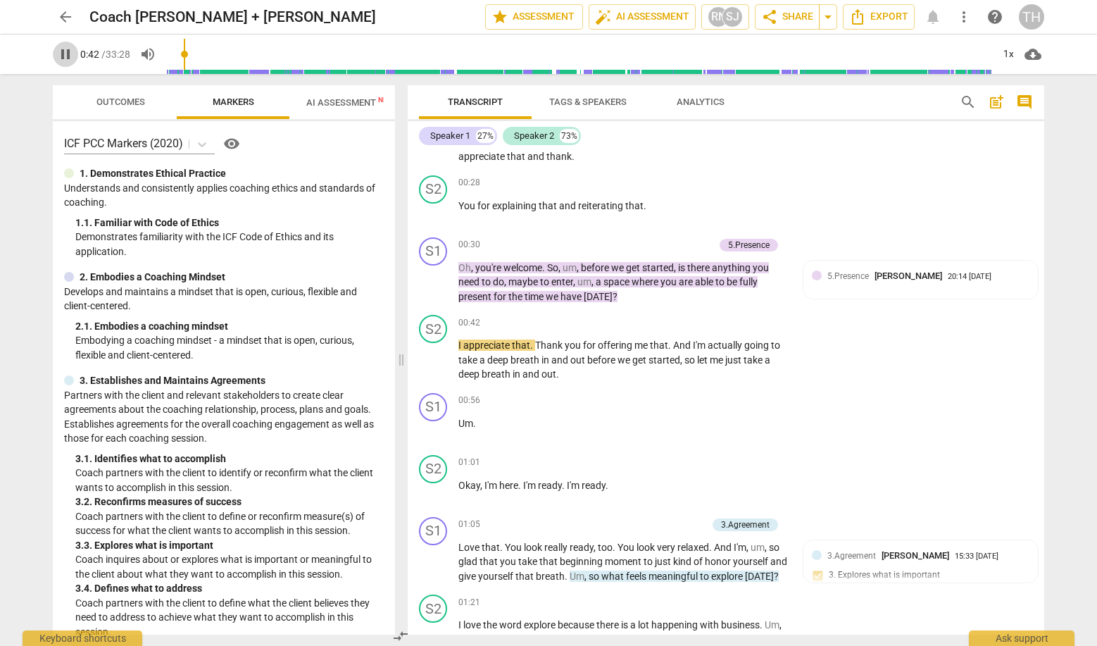
click at [65, 54] on span "pause" at bounding box center [65, 54] width 17 height 17
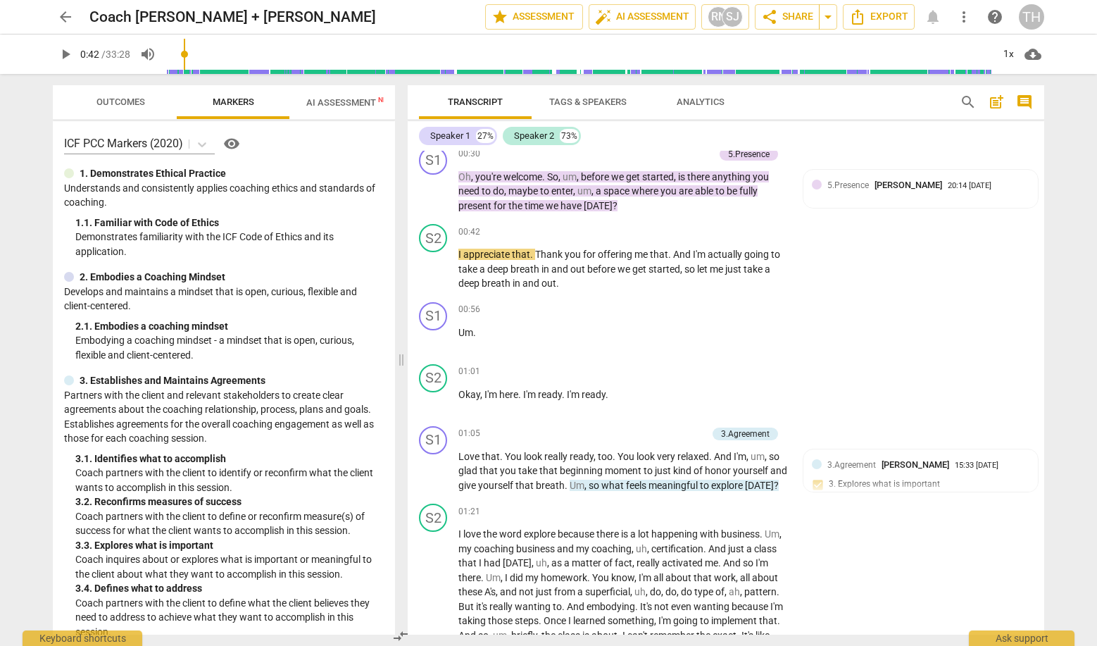
scroll to position [385, 0]
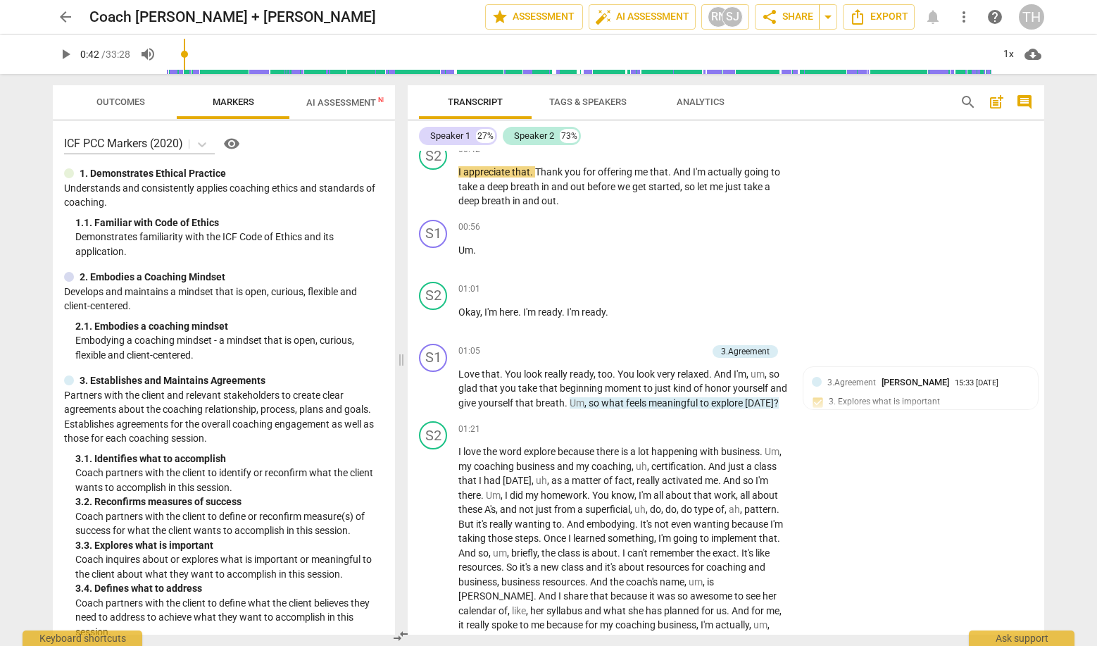
click at [113, 99] on span "Outcomes" at bounding box center [120, 101] width 49 height 11
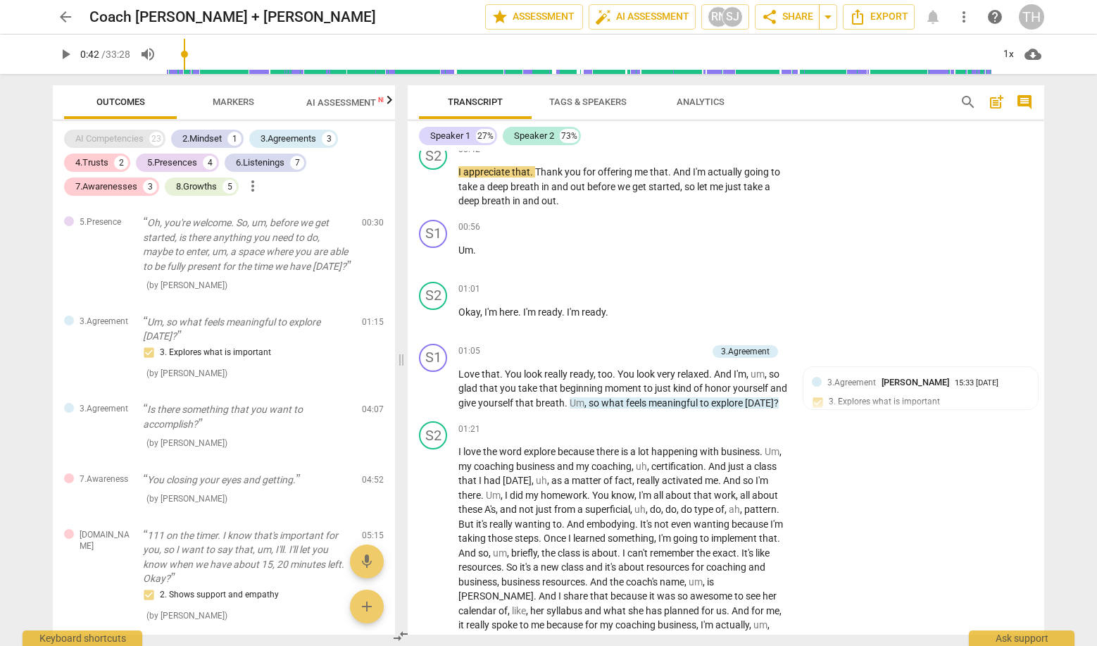
click at [122, 134] on div "AI Competencies" at bounding box center [109, 139] width 68 height 14
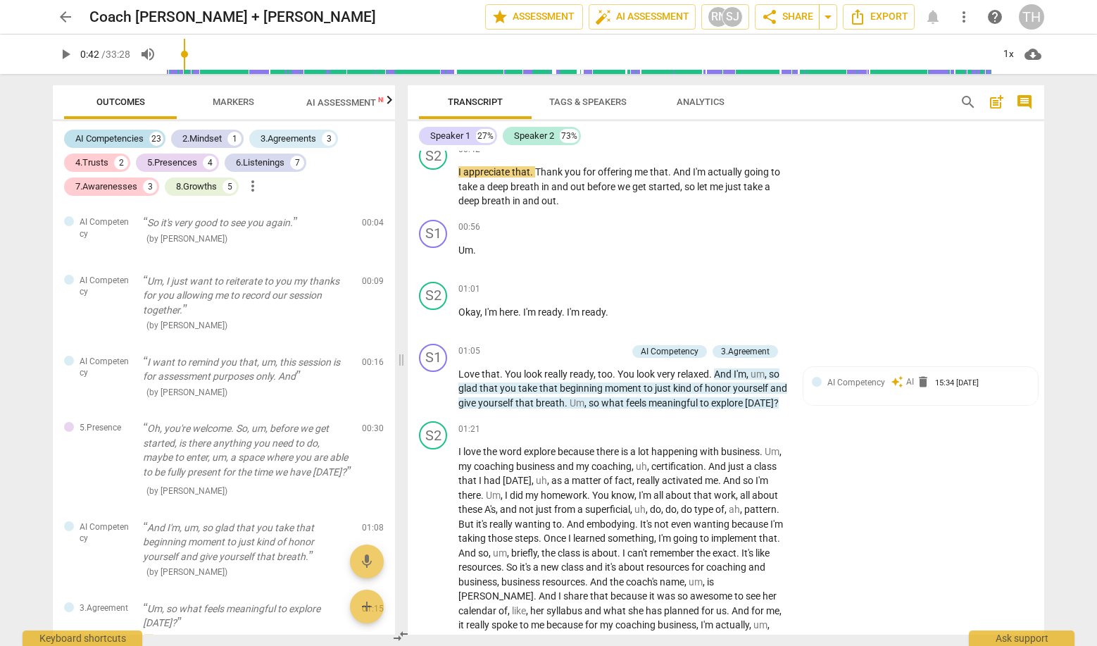
click at [132, 134] on div "AI Competencies" at bounding box center [109, 139] width 68 height 14
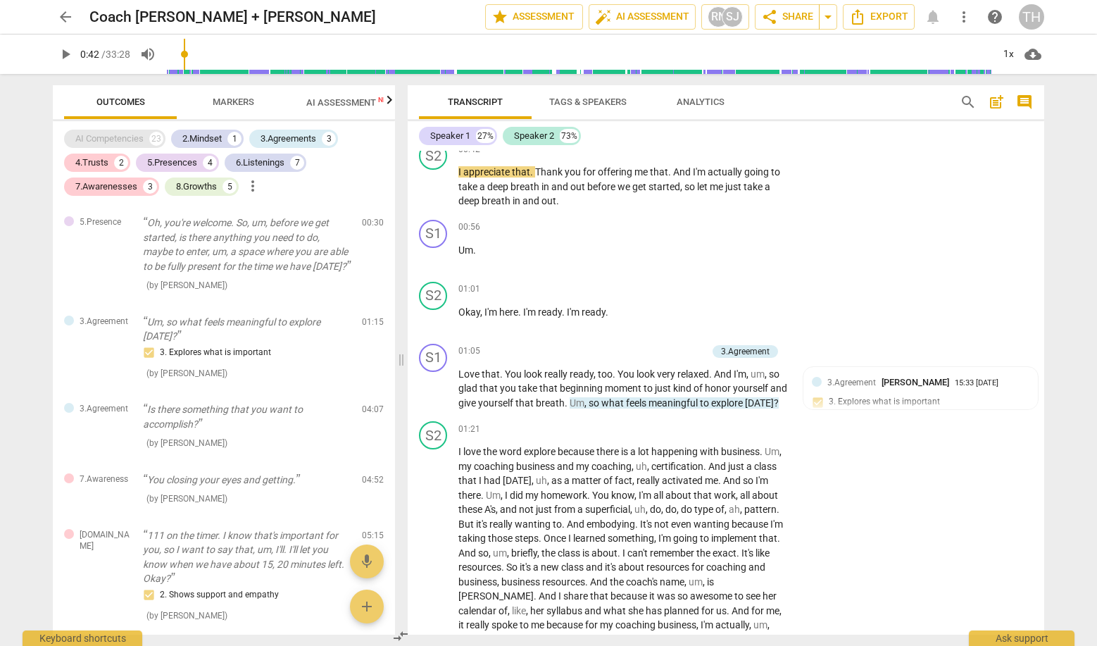
click at [132, 134] on div "AI Competencies" at bounding box center [109, 139] width 68 height 14
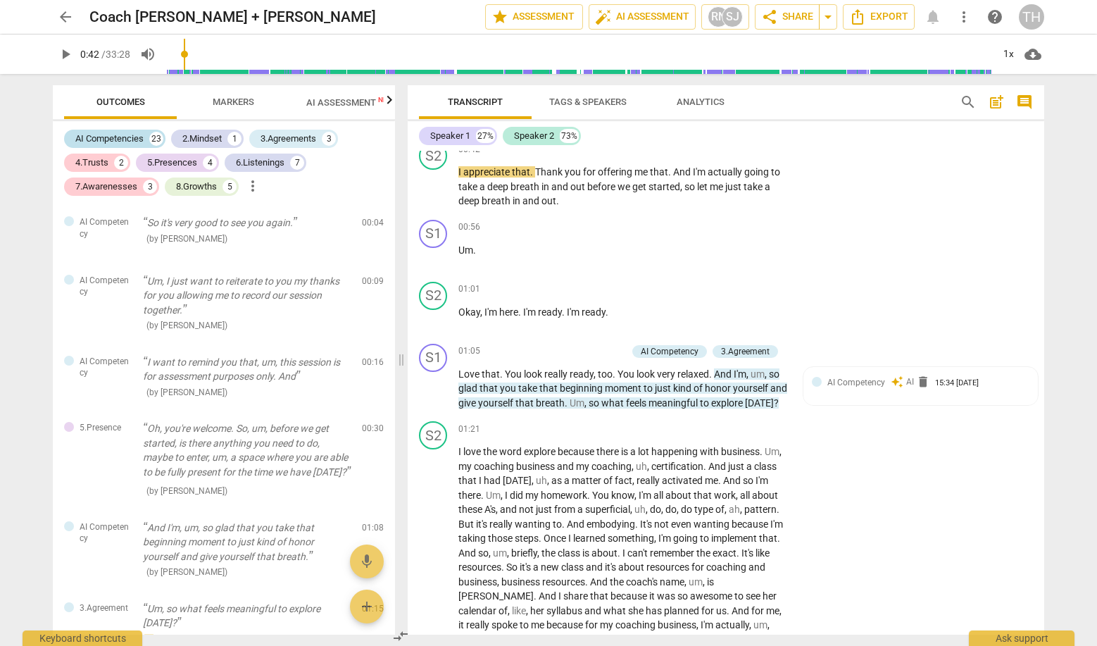
click at [133, 136] on div "AI Competencies" at bounding box center [109, 139] width 68 height 14
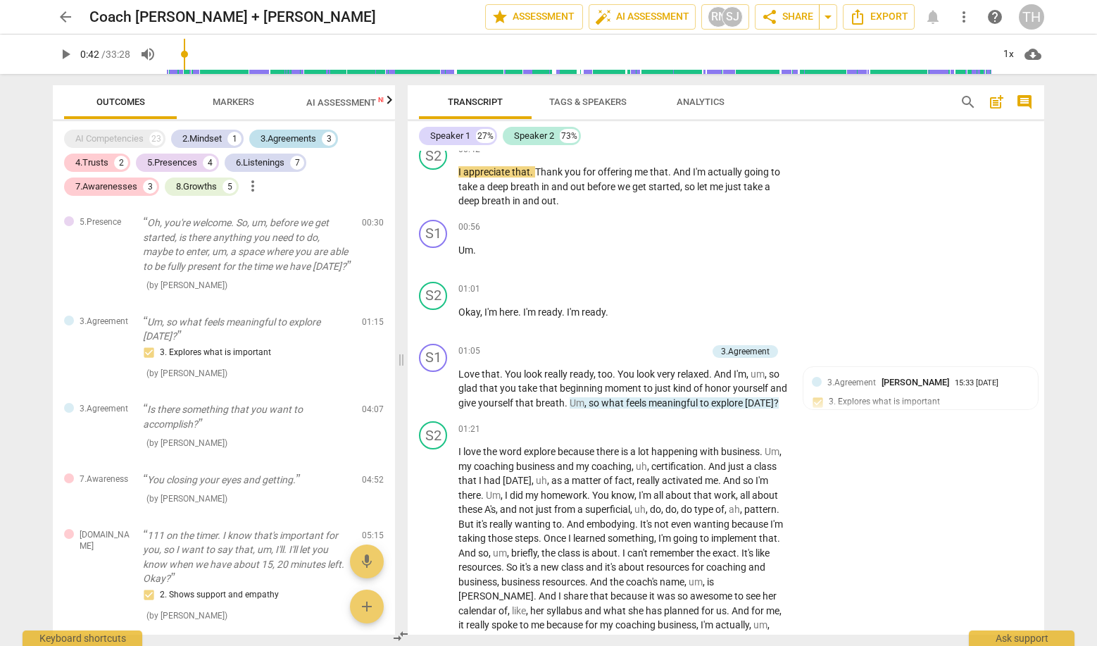
click at [281, 140] on div "3.Agreements" at bounding box center [288, 139] width 56 height 14
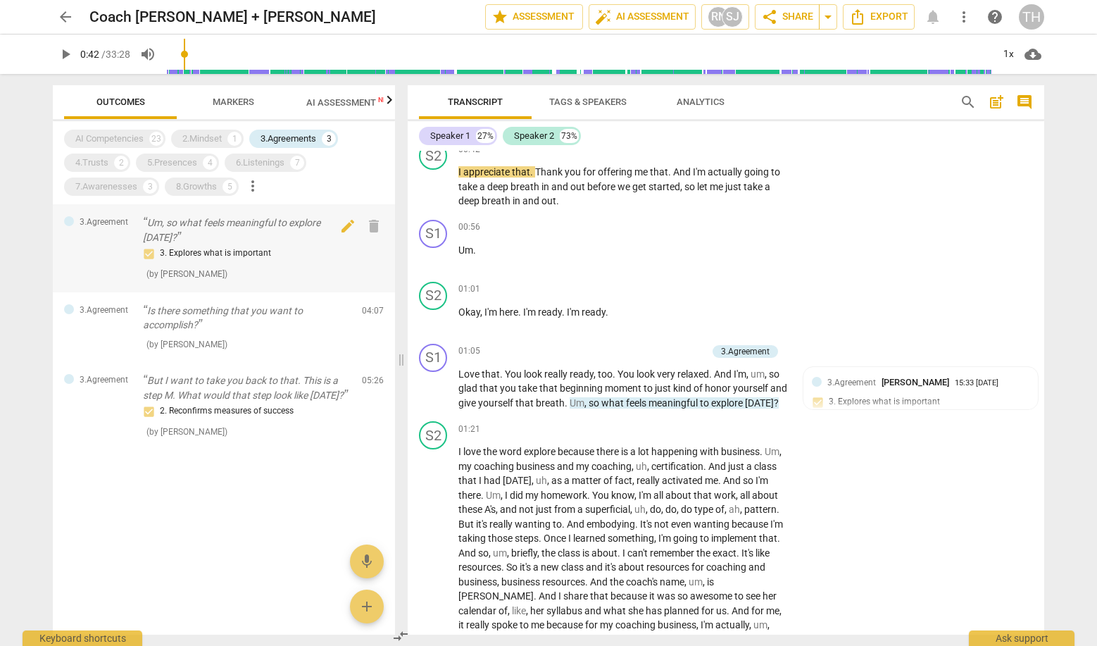
click at [297, 238] on p "Um, so what feels meaningful to explore [DATE]?" at bounding box center [247, 229] width 208 height 29
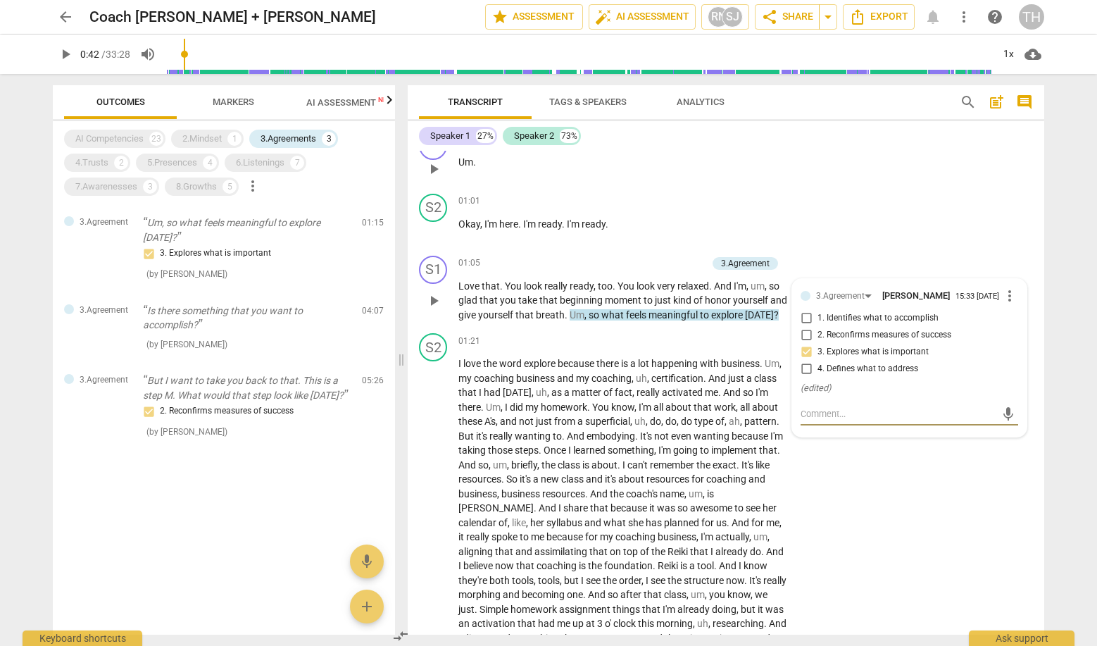
scroll to position [475, 0]
click at [255, 324] on p "Is there something that you want to accomplish?" at bounding box center [247, 317] width 208 height 29
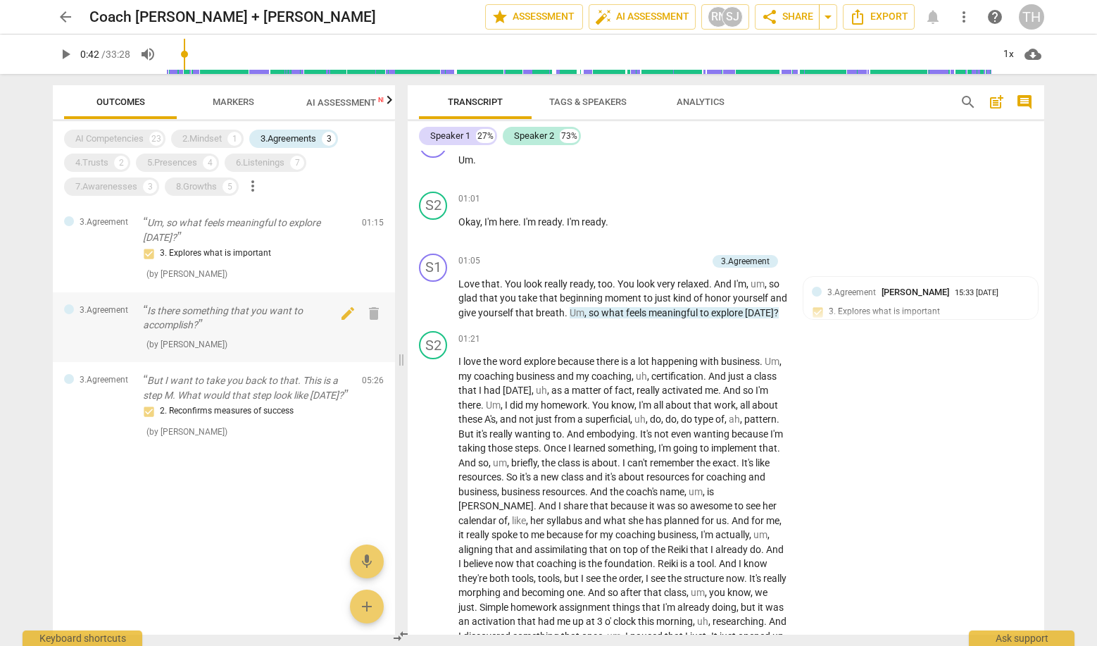
scroll to position [943, 0]
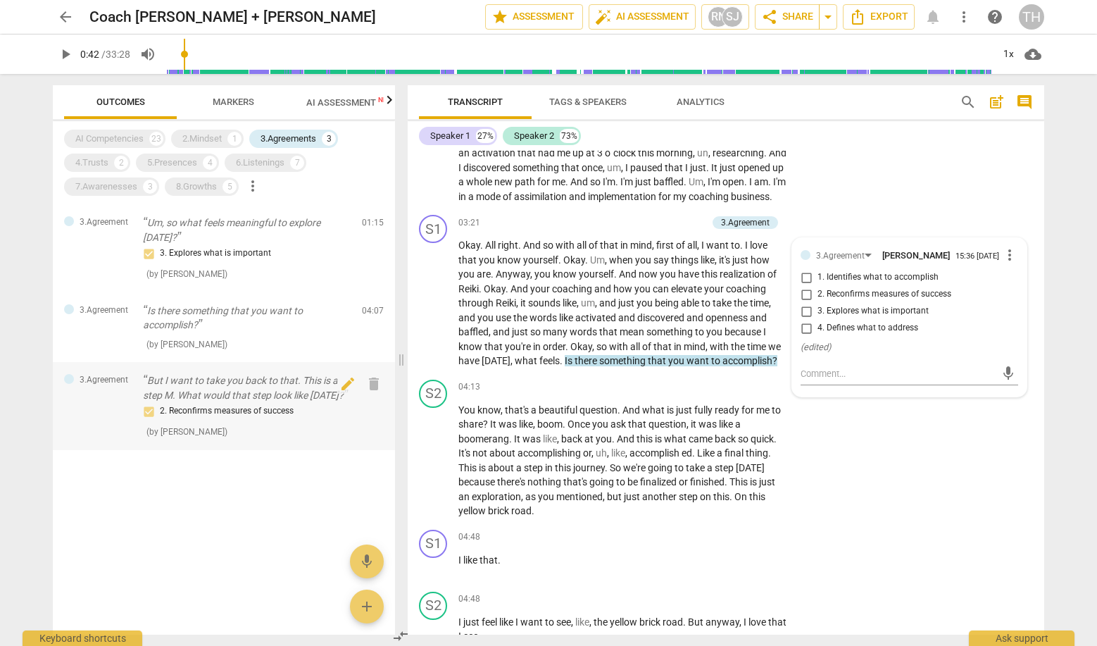
click at [254, 387] on p "But I want to take you back to that. This is a step M. What would that step loo…" at bounding box center [247, 387] width 208 height 29
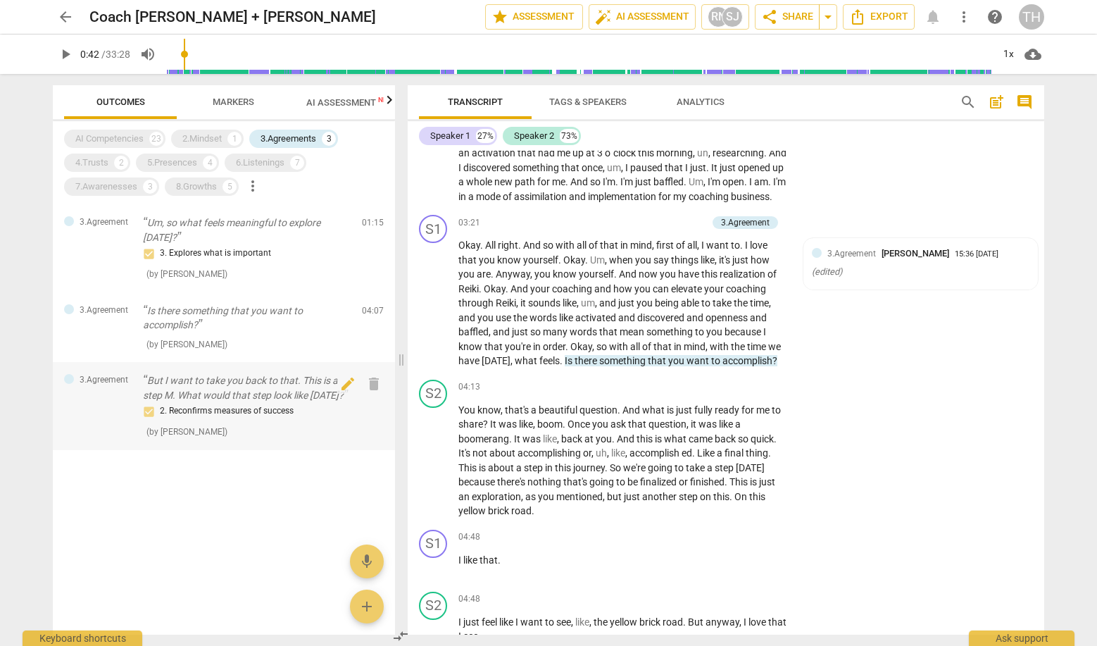
scroll to position [1999, 0]
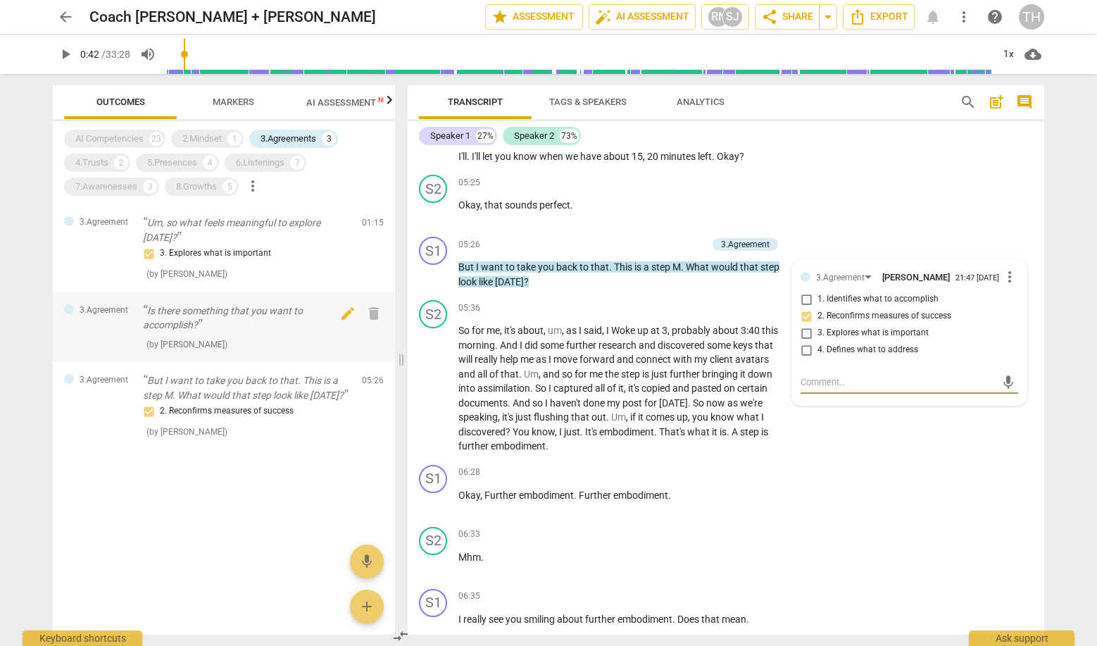
click at [191, 312] on p "Is there something that you want to accomplish?" at bounding box center [247, 317] width 208 height 29
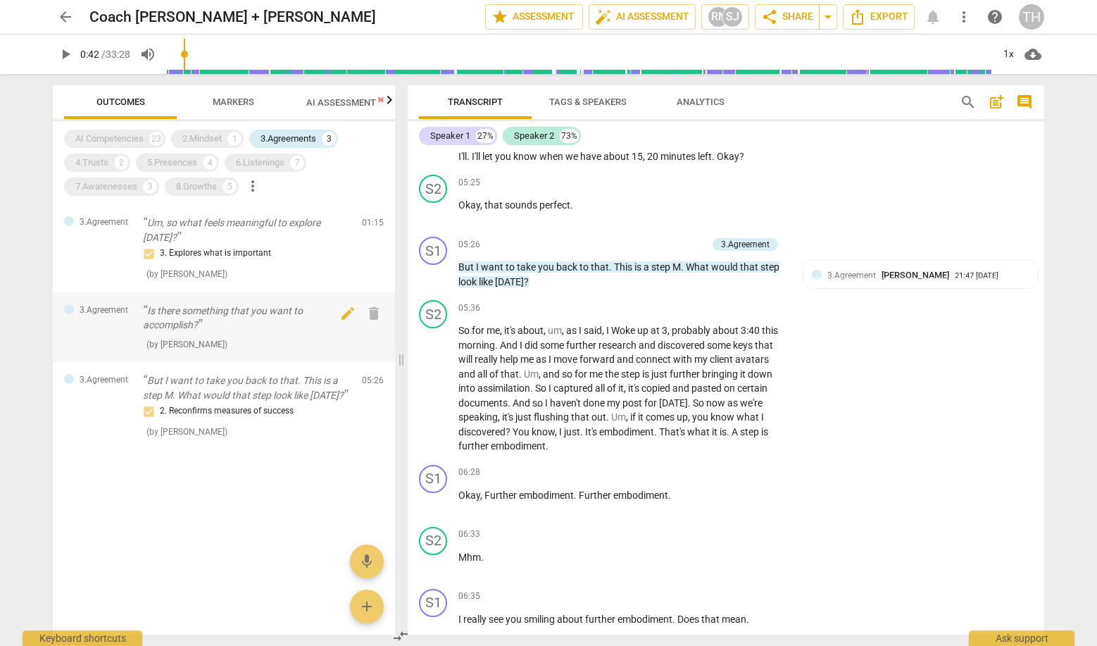
scroll to position [943, 0]
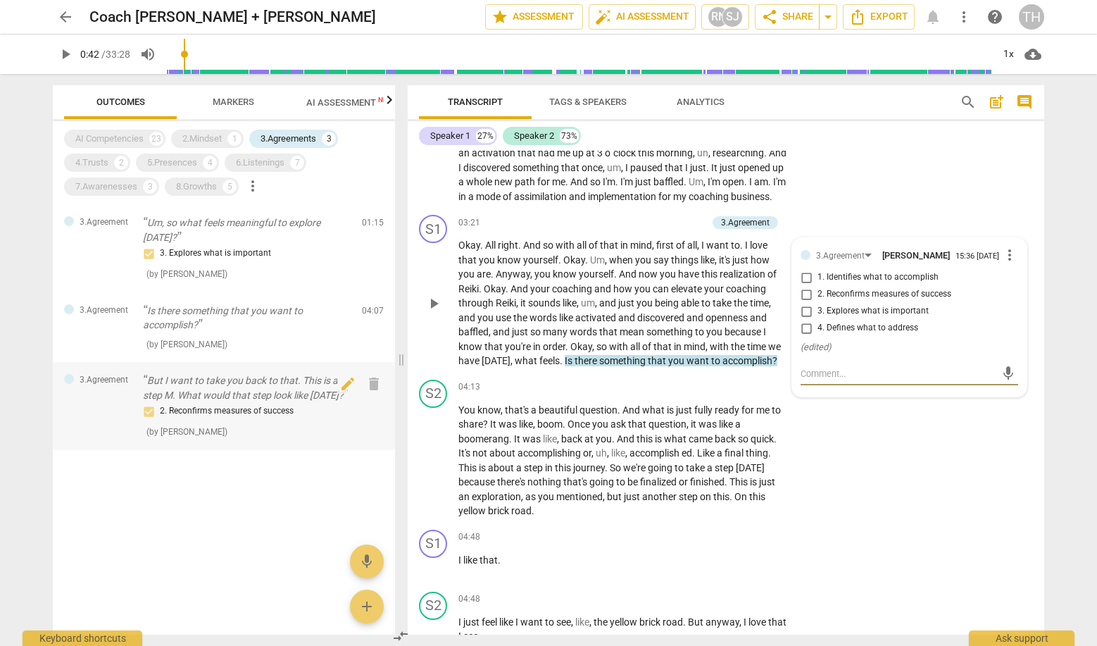
click at [240, 394] on p "But I want to take you back to that. This is a step M. What would that step loo…" at bounding box center [247, 387] width 208 height 29
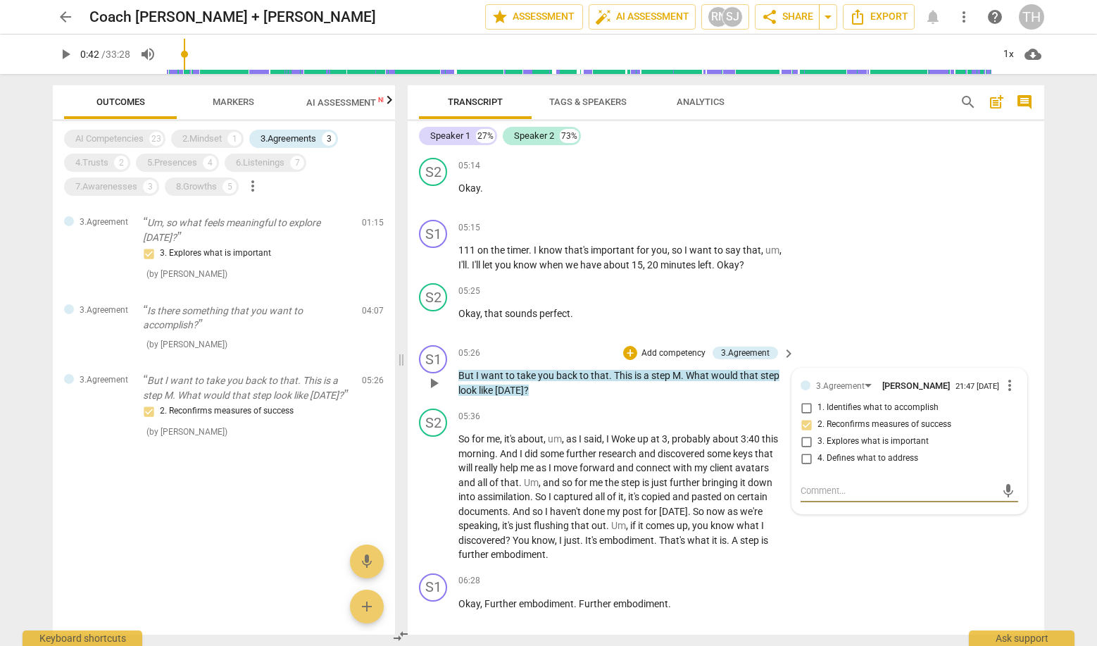
scroll to position [1890, 0]
click at [106, 163] on div "4.Trusts" at bounding box center [91, 163] width 33 height 14
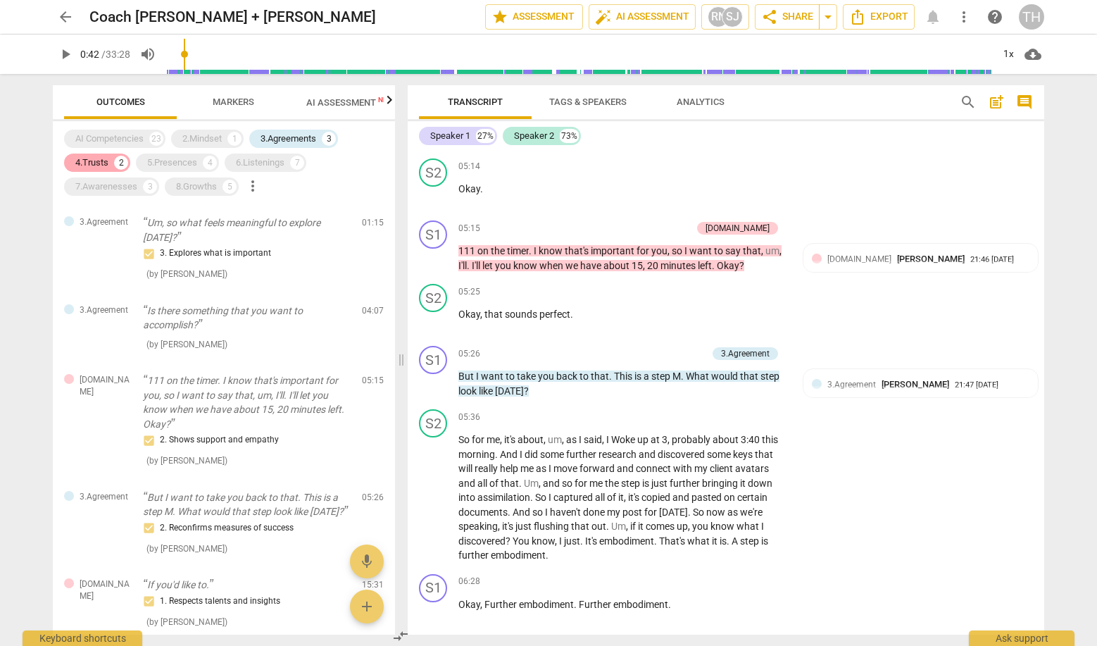
click at [100, 159] on div "4.Trusts" at bounding box center [91, 163] width 33 height 14
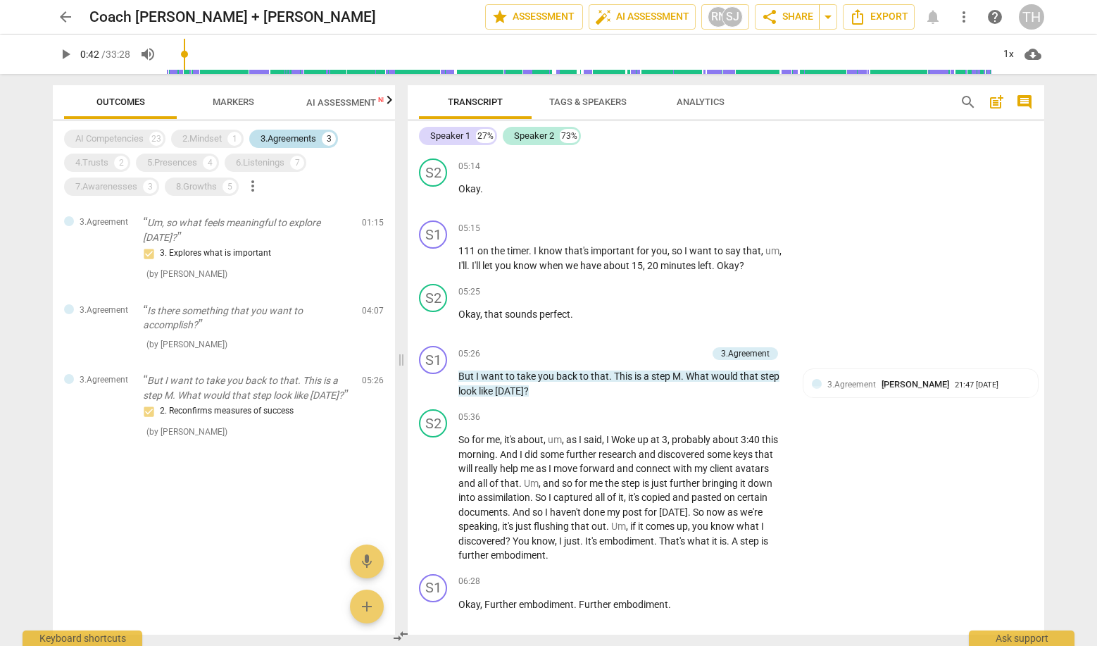
click at [294, 132] on div "3.Agreements" at bounding box center [288, 139] width 56 height 14
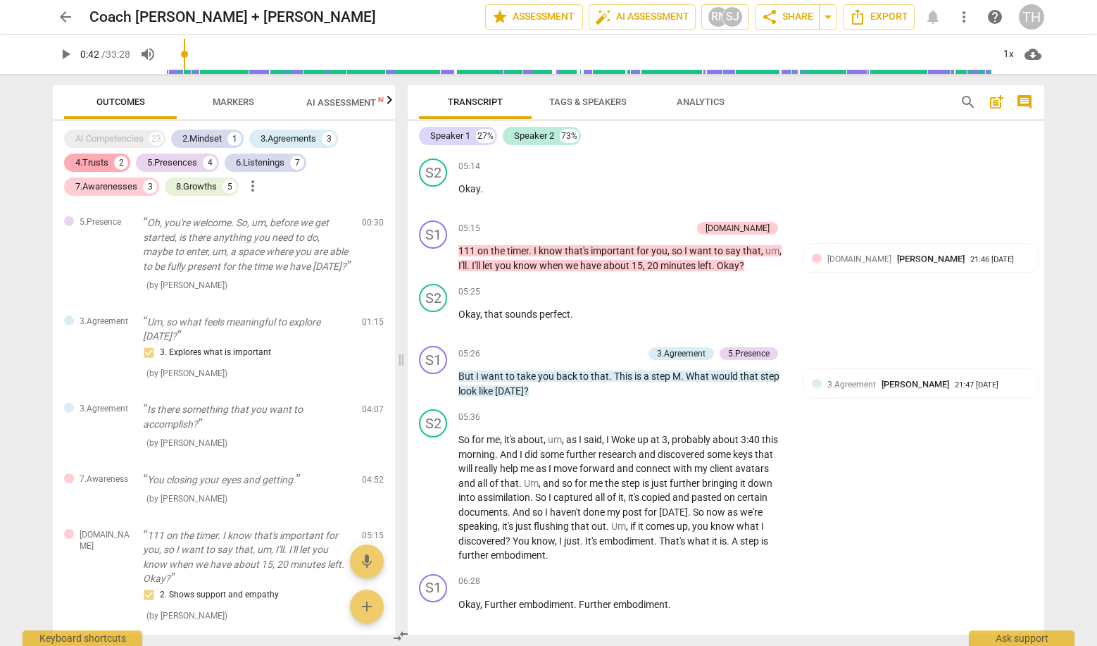
click at [106, 161] on div "4.Trusts" at bounding box center [91, 163] width 33 height 14
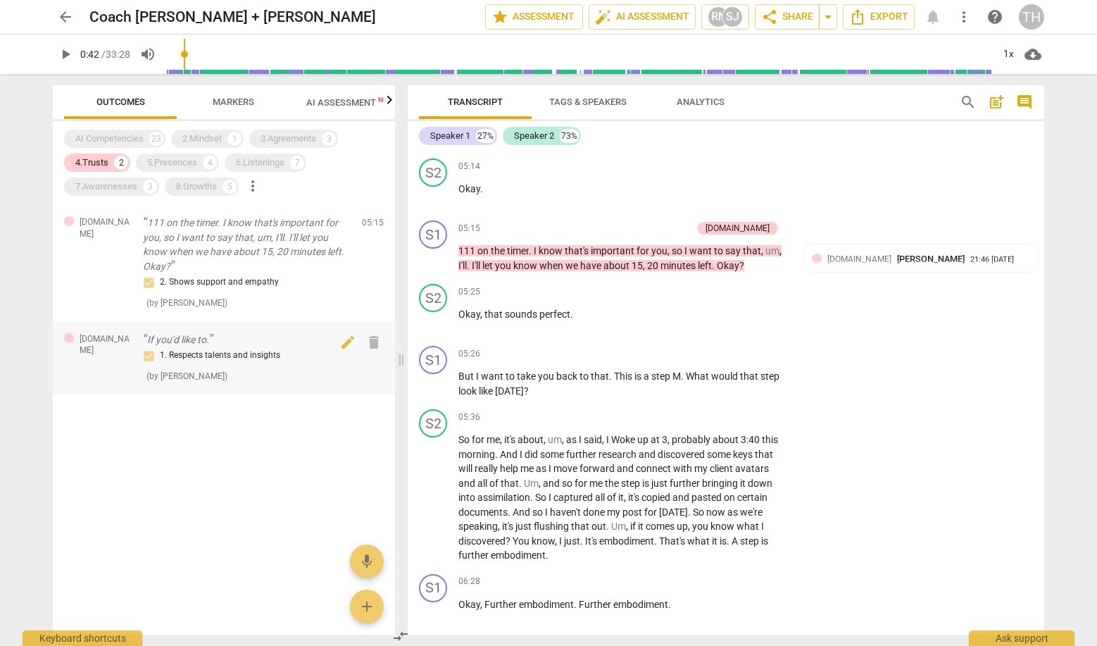
click at [236, 340] on p "If you'd like to." at bounding box center [247, 339] width 208 height 15
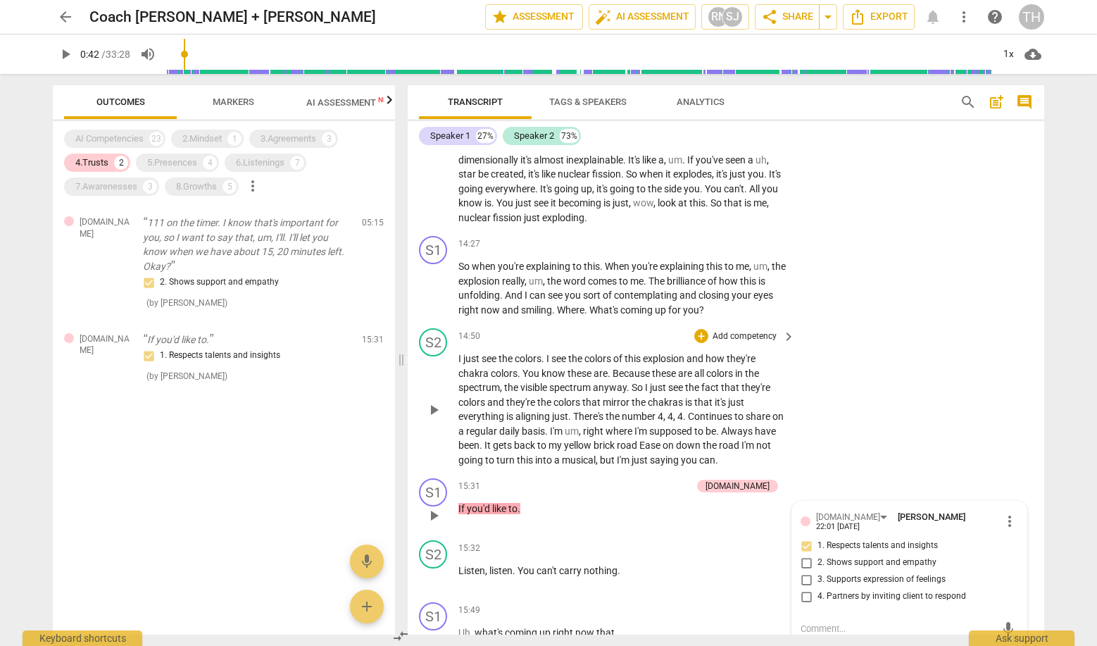
scroll to position [4386, 0]
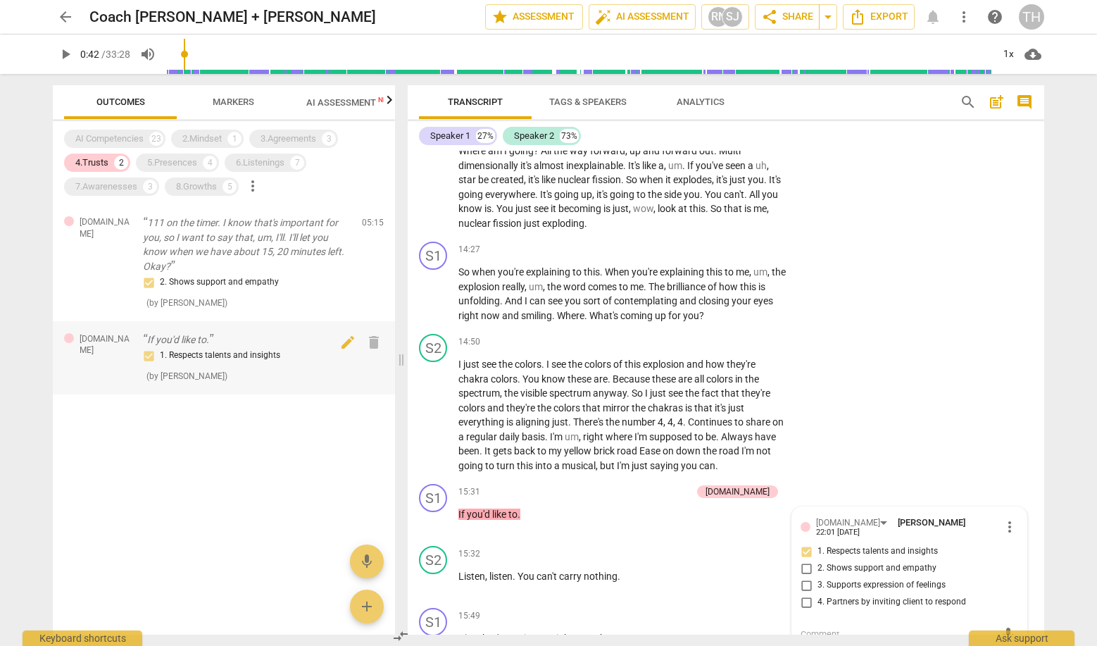
click at [218, 358] on div "1. Respects talents and insights" at bounding box center [247, 355] width 208 height 17
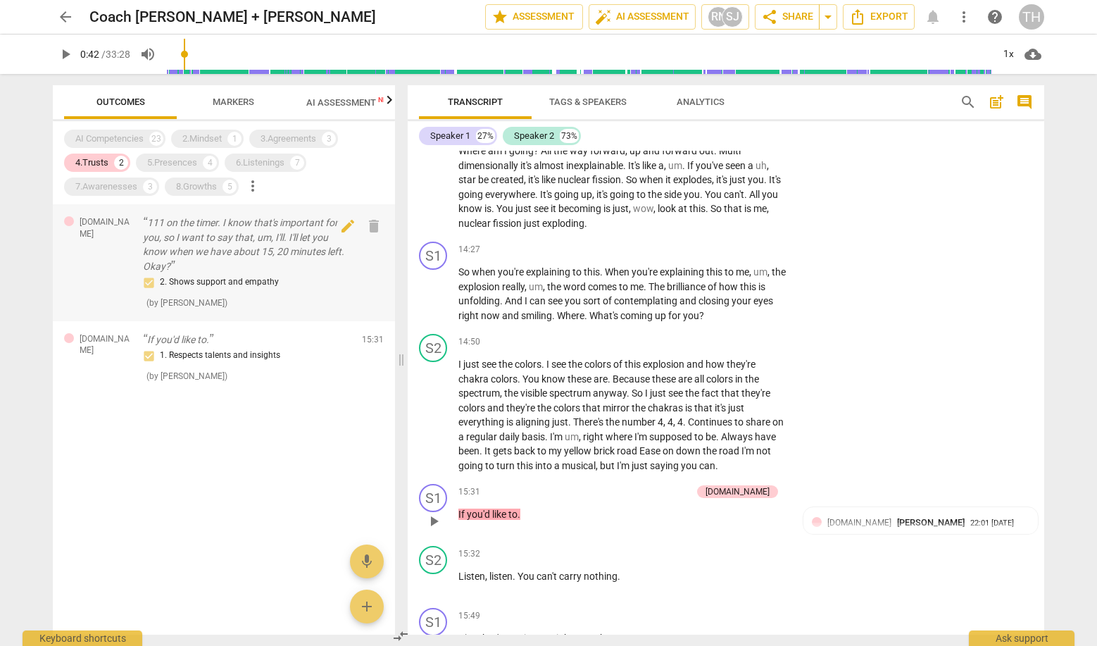
click at [224, 265] on p "111 on the timer. I know that's important for you, so I want to say that, um, I…" at bounding box center [247, 244] width 208 height 58
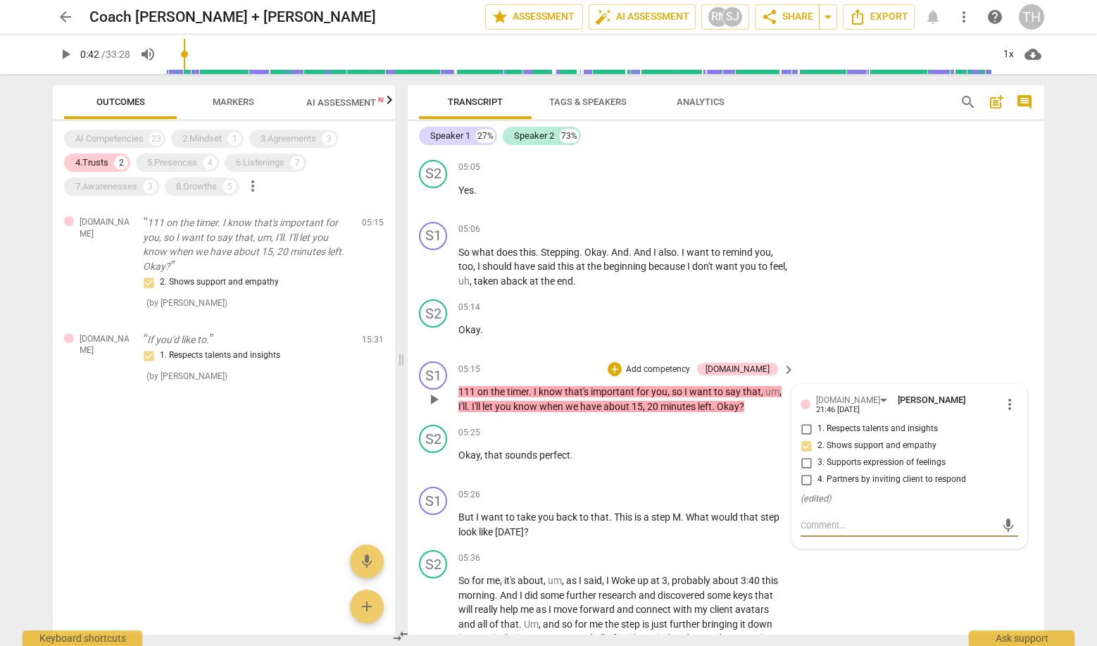
scroll to position [1747, 0]
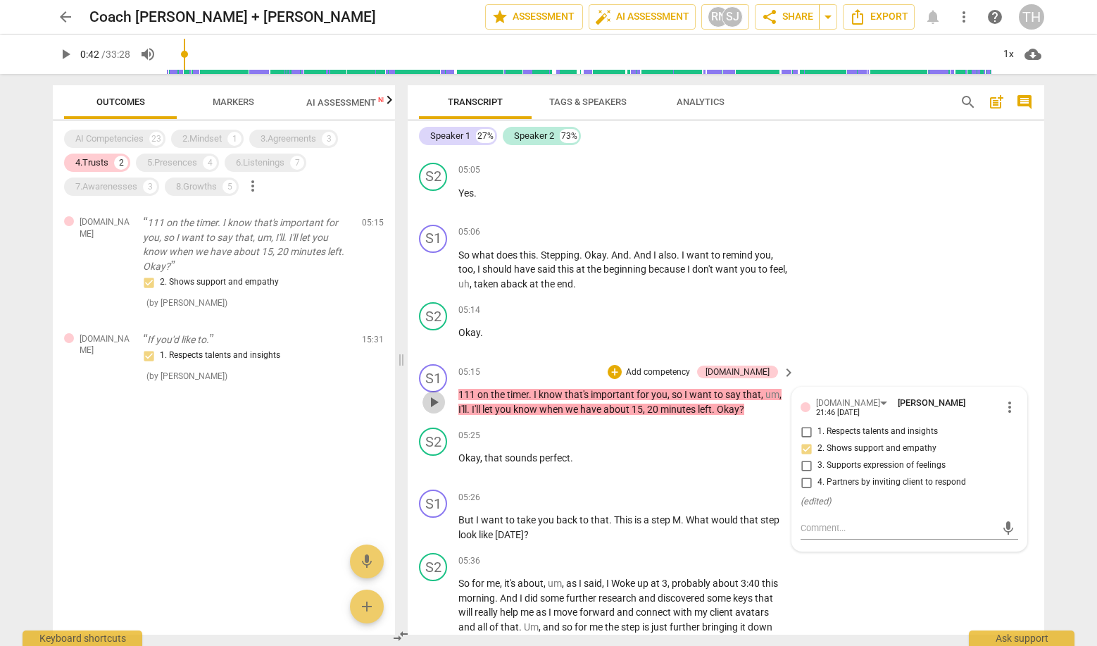
click at [434, 408] on span "play_arrow" at bounding box center [433, 402] width 17 height 17
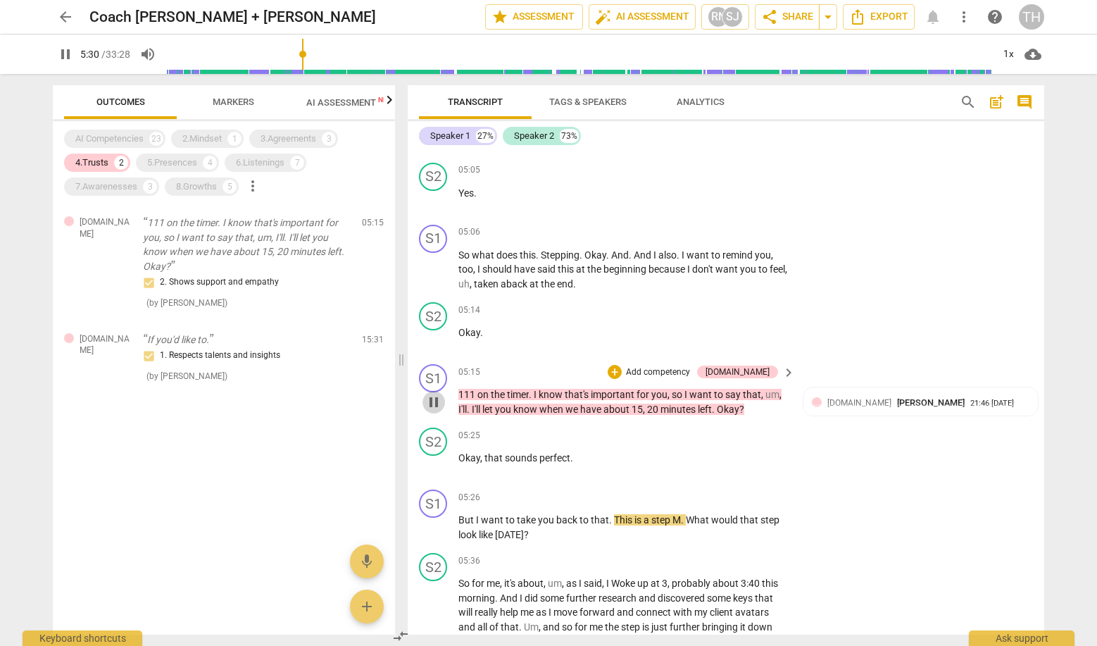
click at [434, 407] on span "pause" at bounding box center [433, 402] width 17 height 17
click at [198, 347] on div "1. Respects talents and insights" at bounding box center [247, 355] width 208 height 17
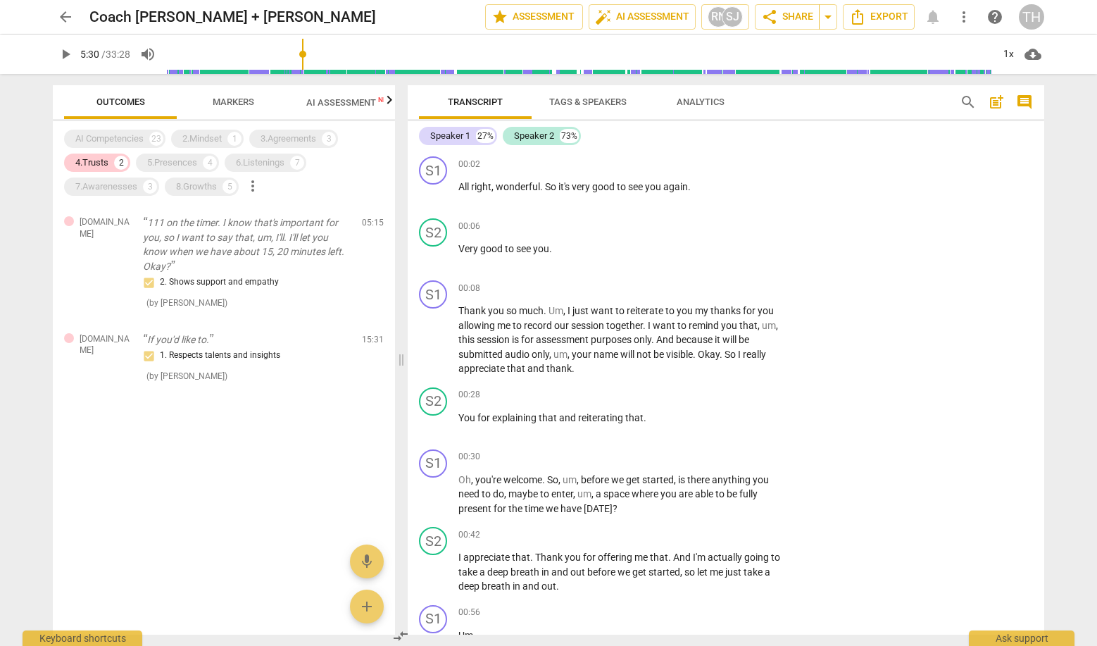
scroll to position [0, 0]
click at [103, 160] on div "4.Trusts" at bounding box center [91, 163] width 33 height 14
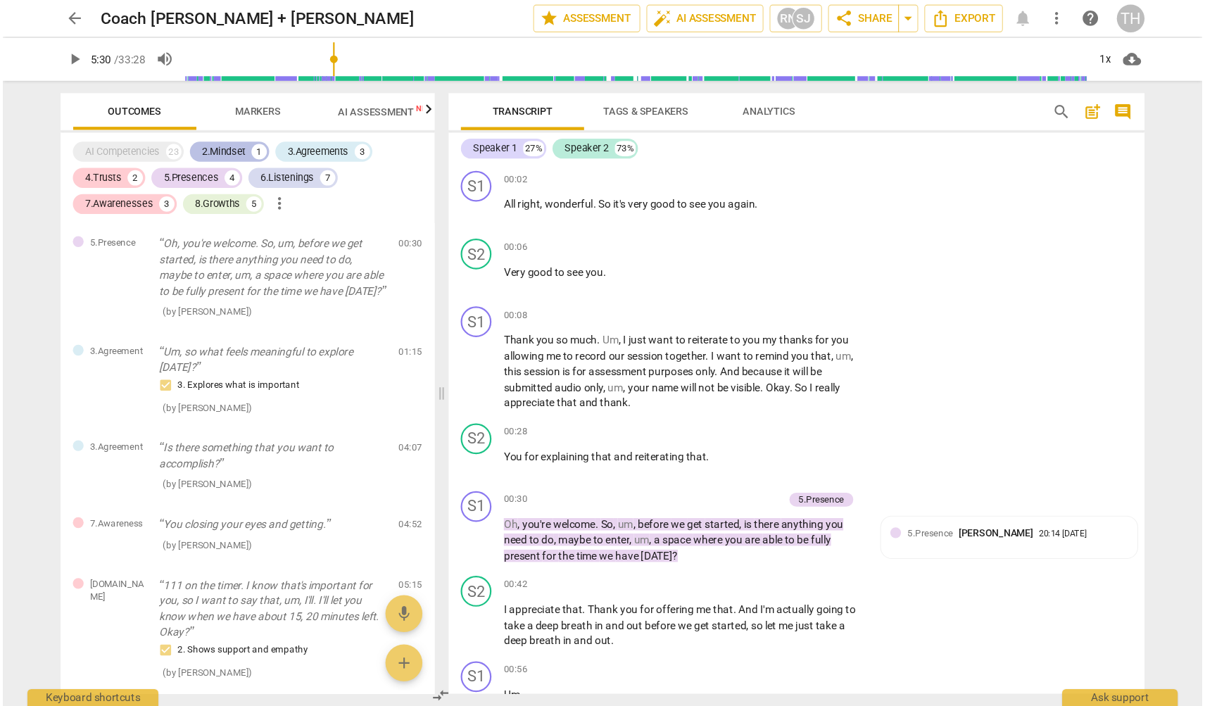
scroll to position [4470, 0]
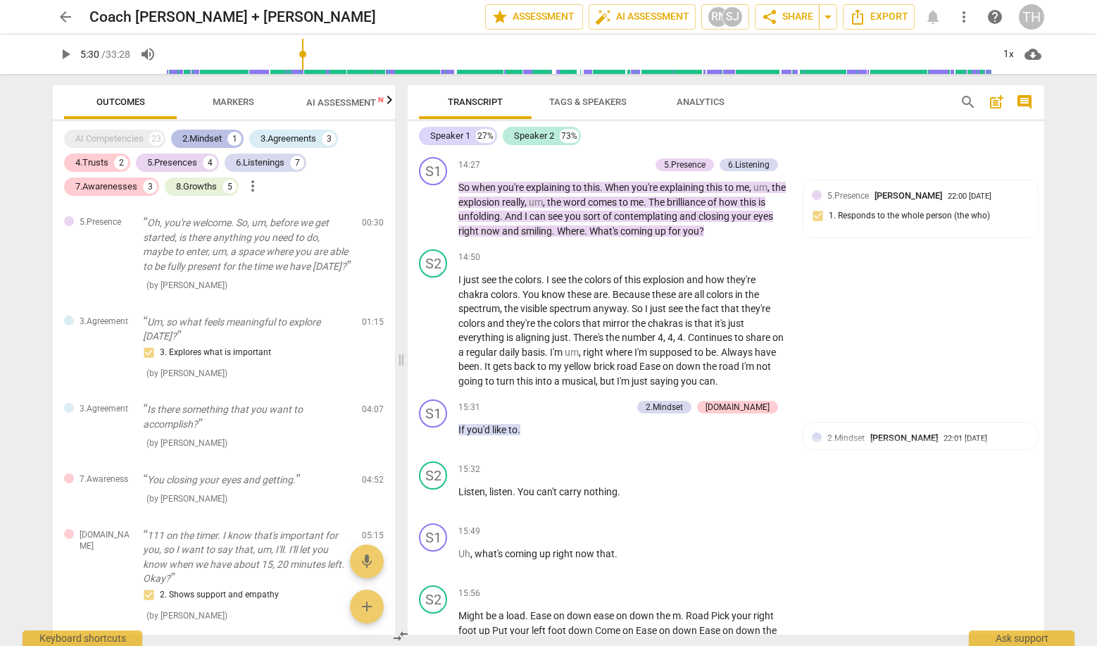
click at [199, 138] on div "2.Mindset" at bounding box center [201, 139] width 39 height 14
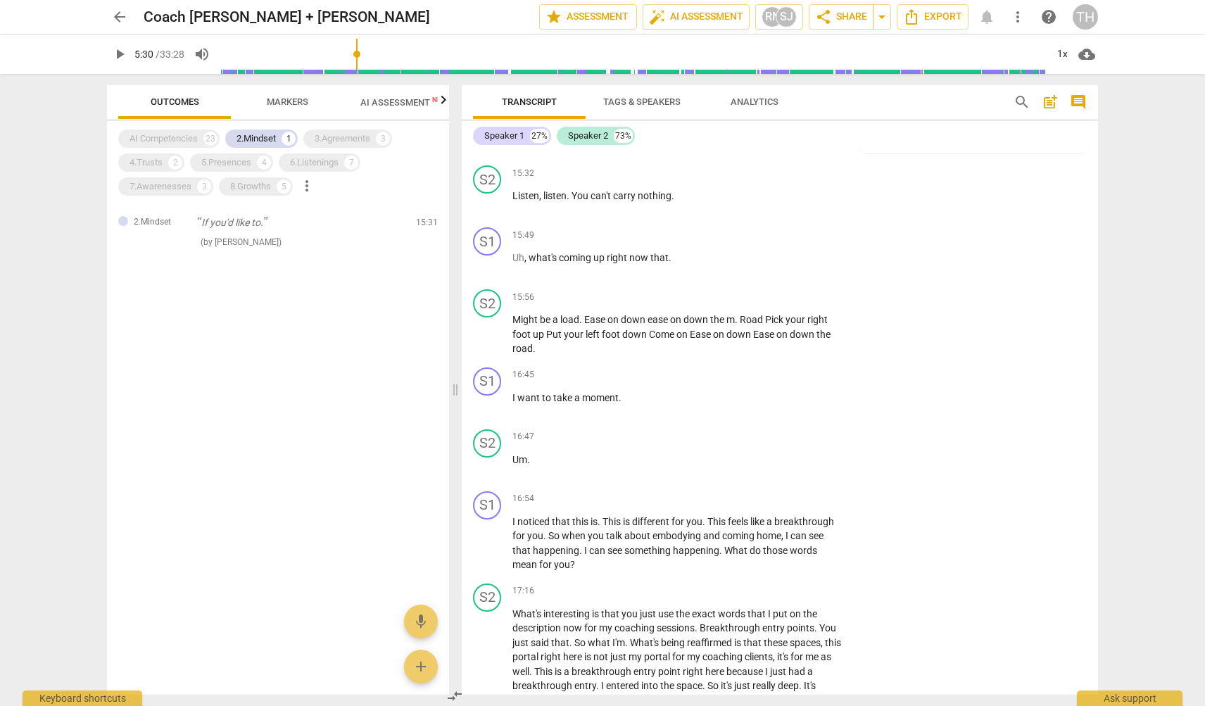
scroll to position [4780, 0]
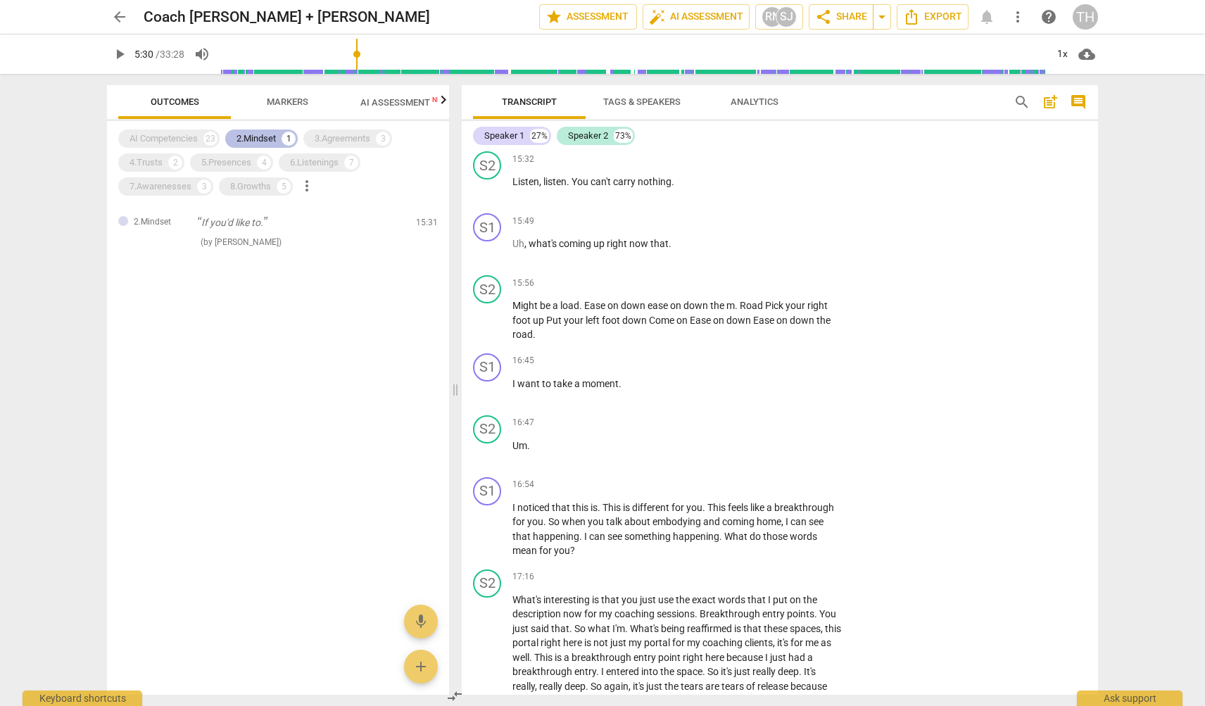
click at [282, 135] on div "2.Mindset 1" at bounding box center [261, 139] width 73 height 18
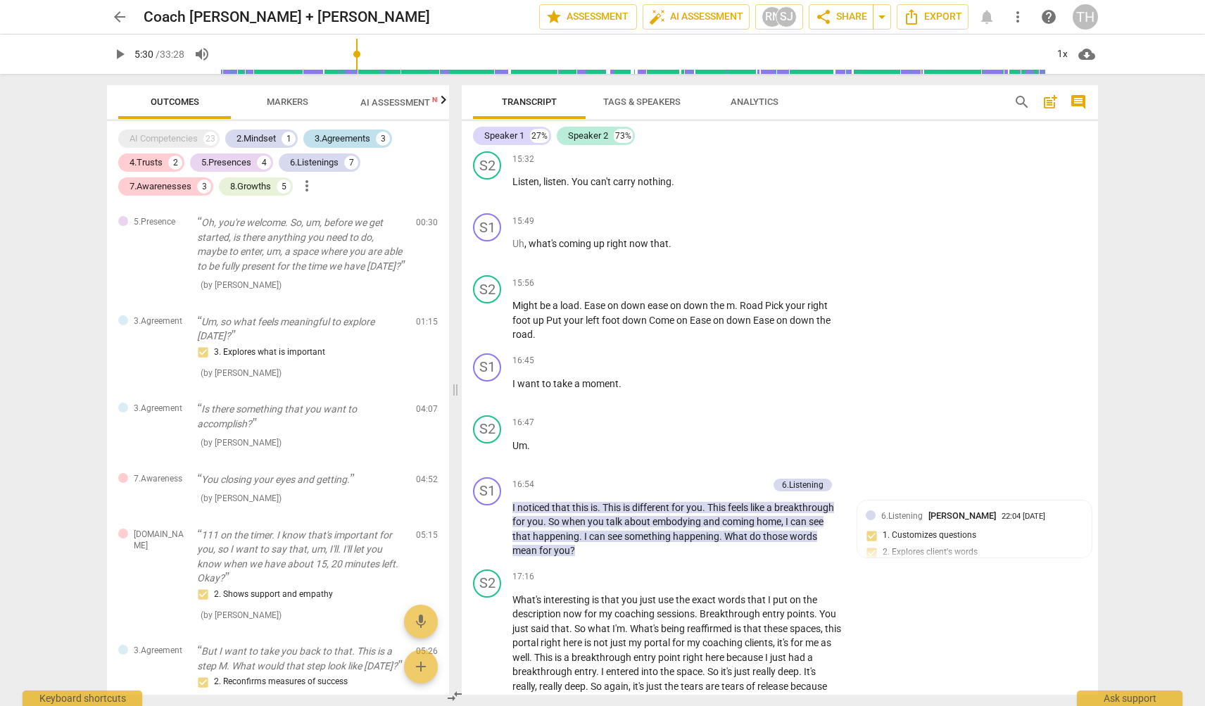
click at [327, 134] on div "3.Agreements" at bounding box center [343, 139] width 56 height 14
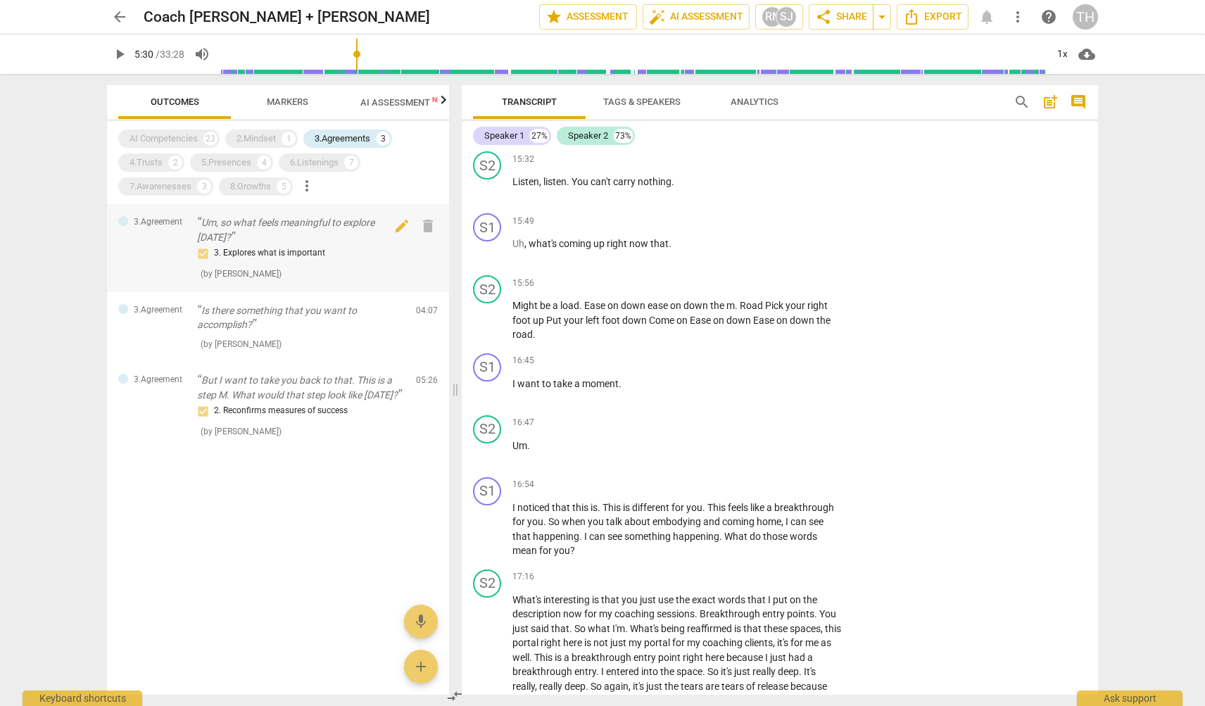
click at [282, 240] on p "Um, so what feels meaningful to explore [DATE]?" at bounding box center [301, 229] width 208 height 29
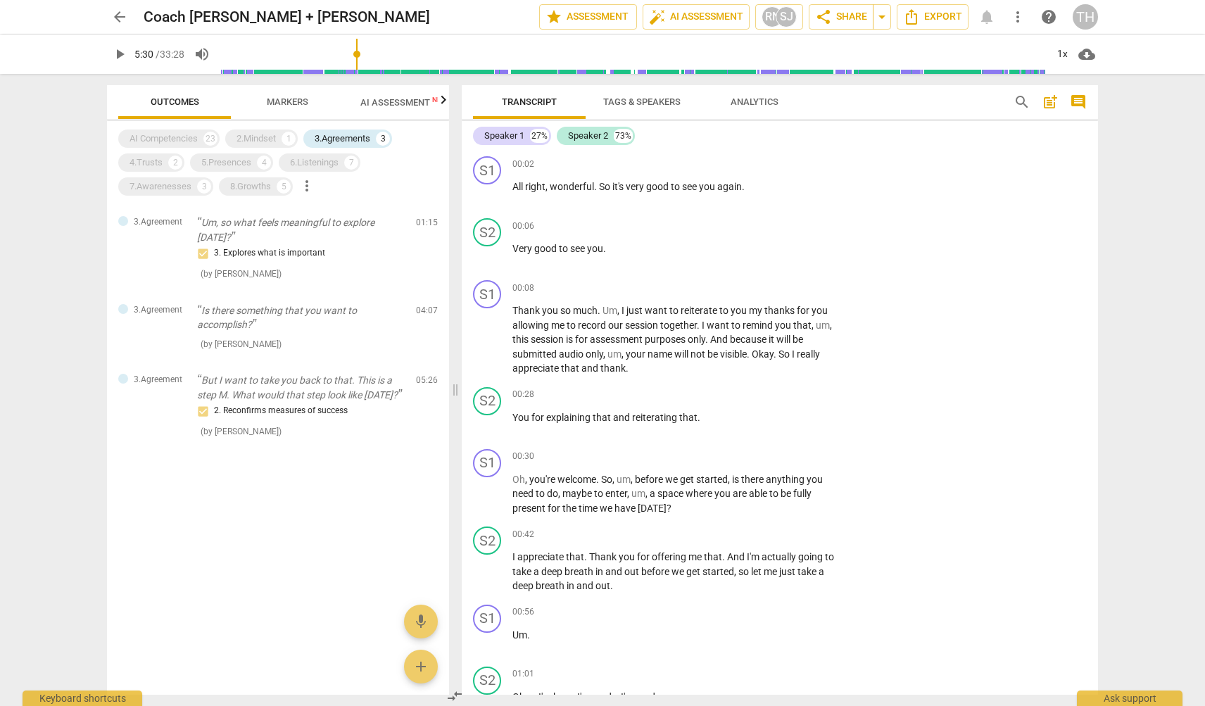
scroll to position [0, 0]
click at [351, 139] on div "3.Agreements" at bounding box center [343, 139] width 56 height 14
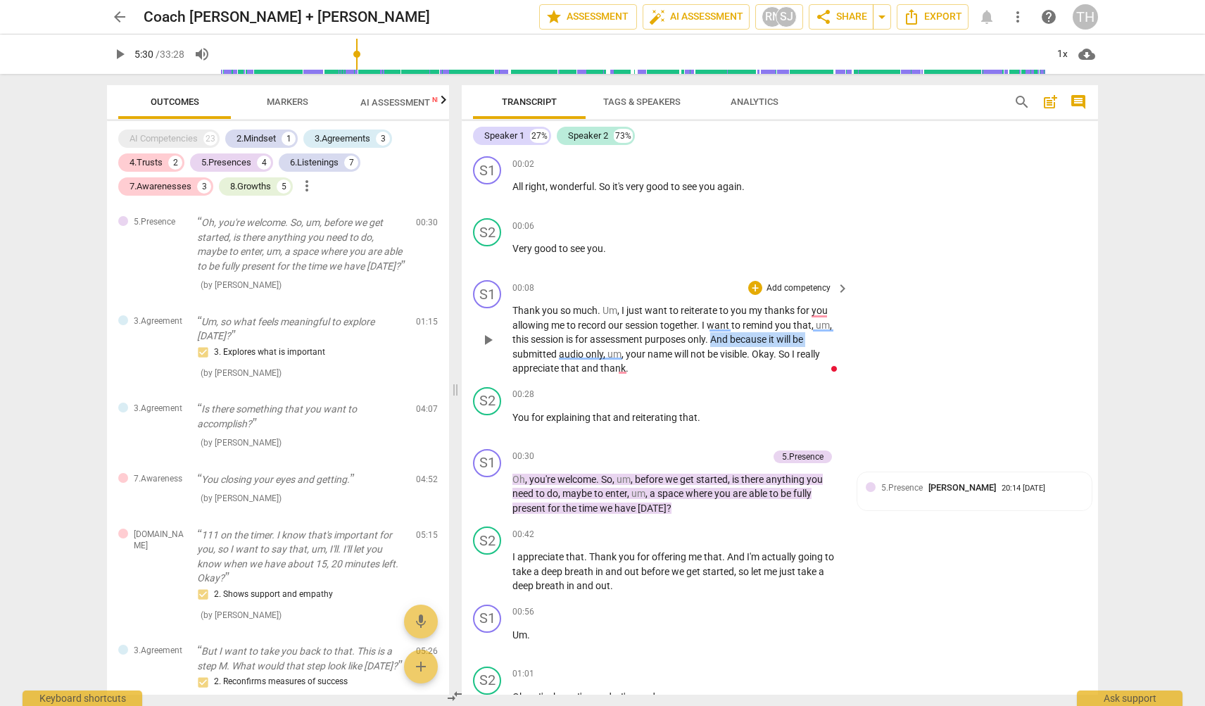
drag, startPoint x: 718, startPoint y: 336, endPoint x: 969, endPoint y: 339, distance: 250.6
click at [969, 339] on div "S1 play_arrow pause 00:08 + Add competency keyboard_arrow_right Thank you so mu…" at bounding box center [780, 328] width 636 height 107
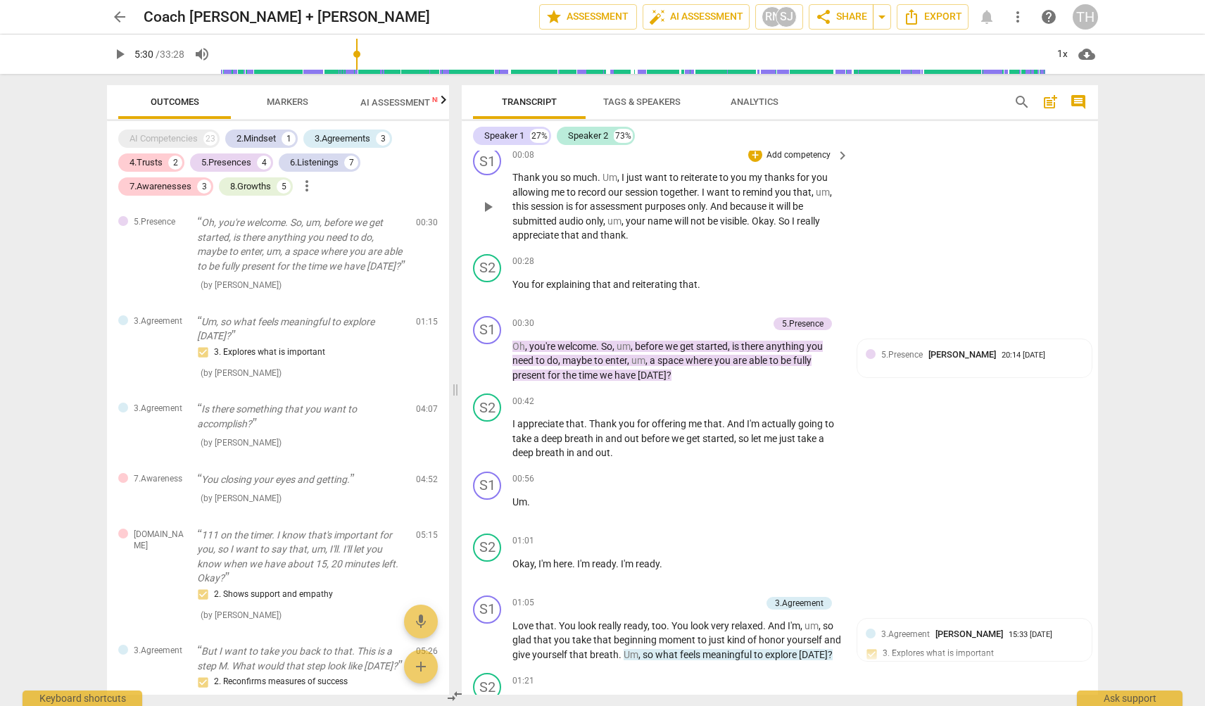
scroll to position [136, 0]
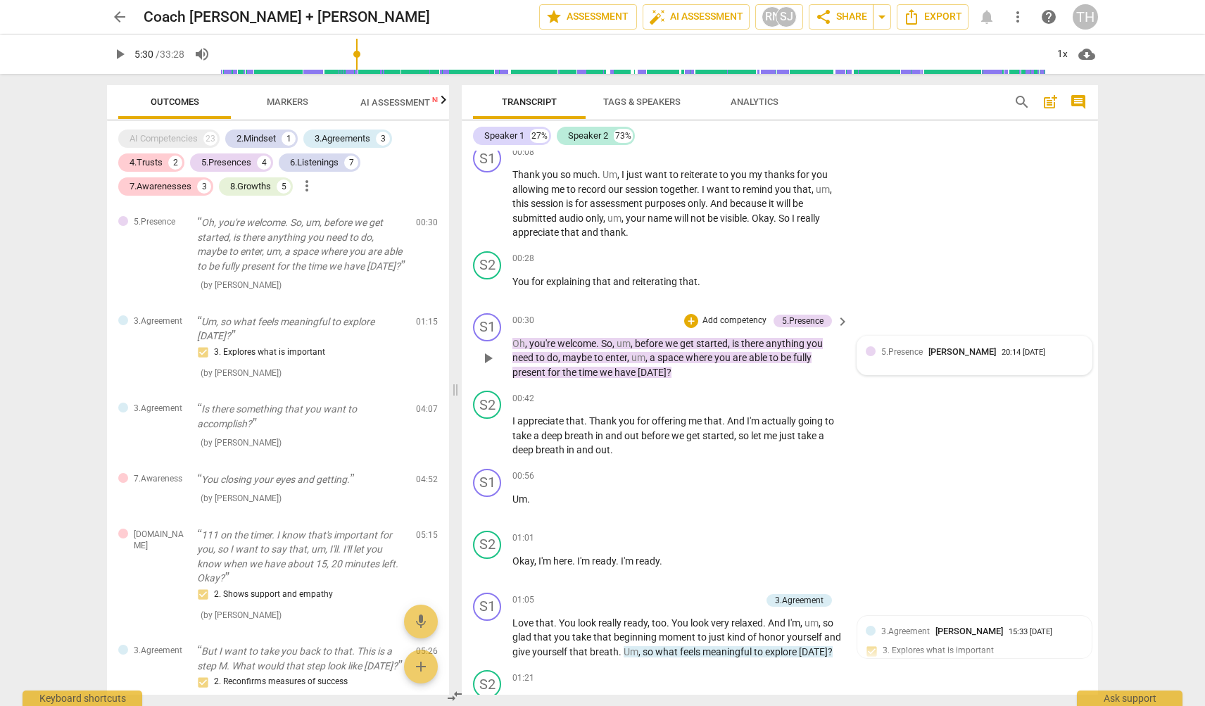
click at [895, 348] on span "5.Presence" at bounding box center [902, 352] width 42 height 10
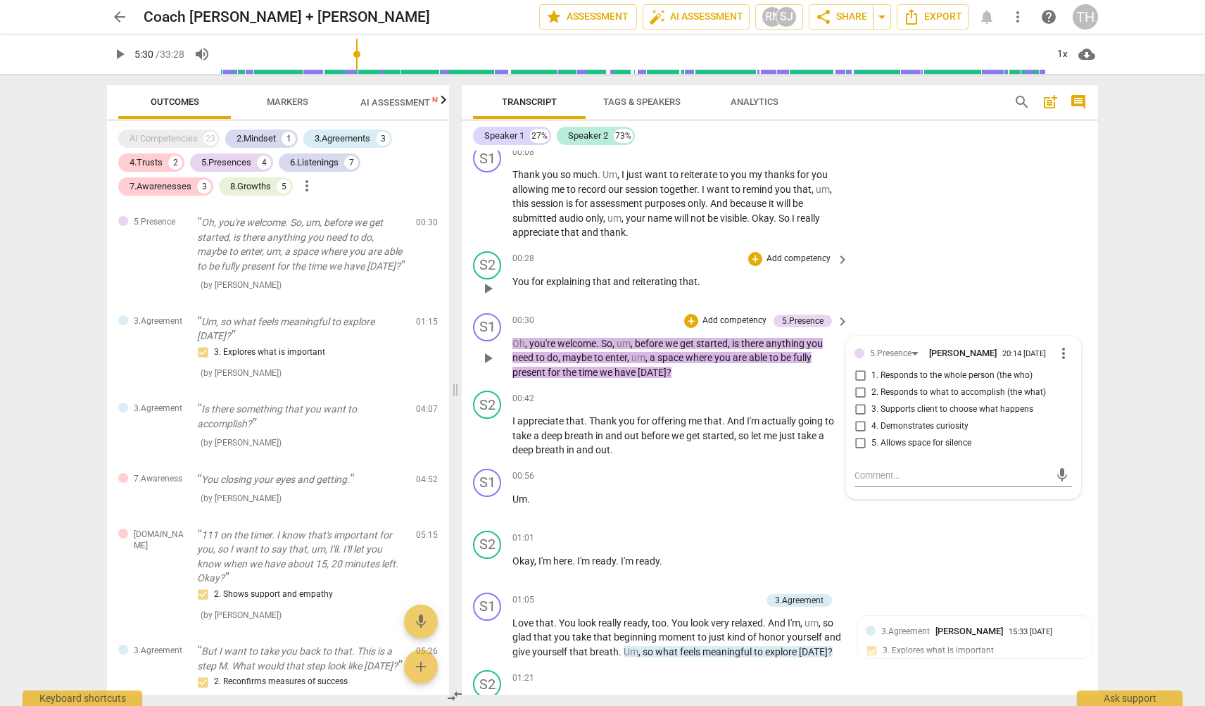
click at [945, 287] on div "S2 play_arrow pause 00:28 + Add competency keyboard_arrow_right You for explain…" at bounding box center [780, 277] width 636 height 62
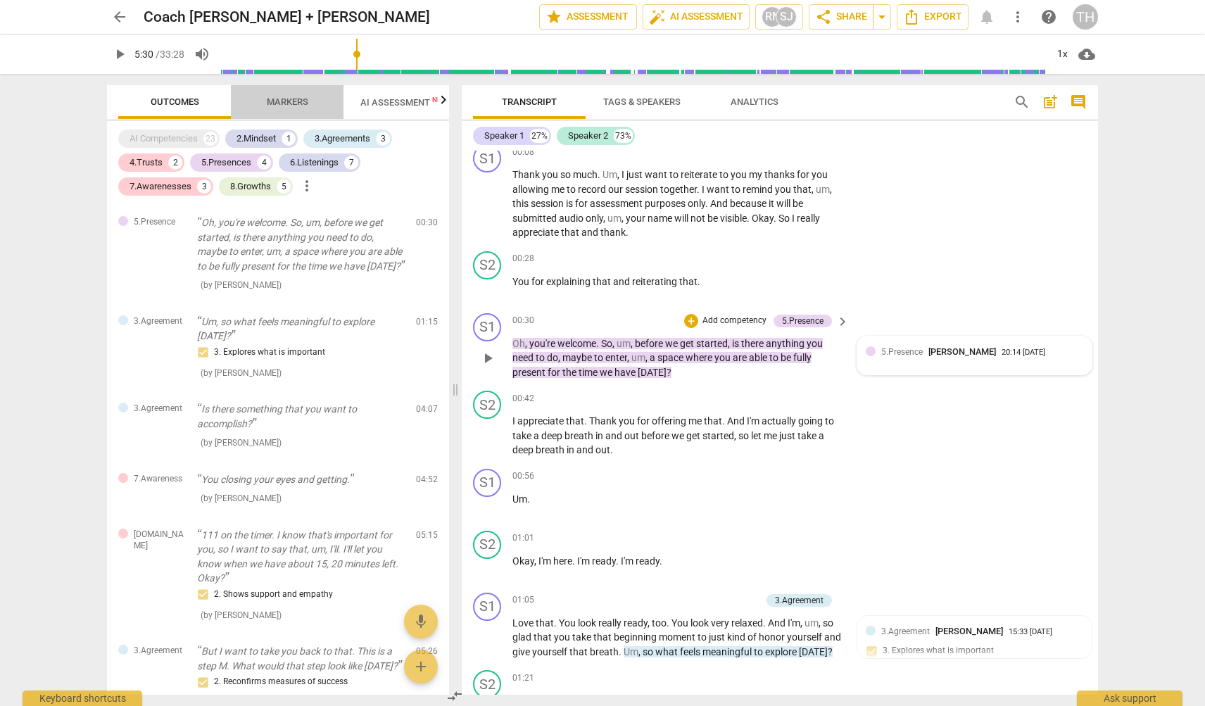
click at [275, 104] on span "Markers" at bounding box center [288, 101] width 42 height 11
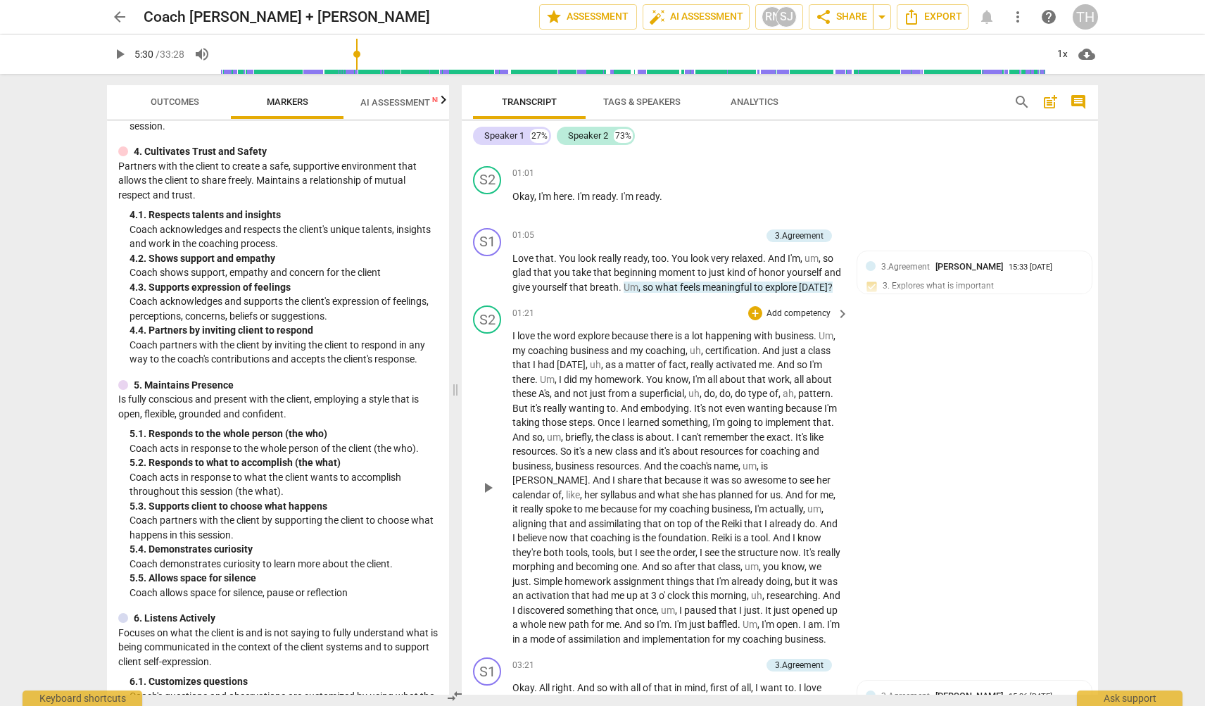
scroll to position [503, 0]
click at [729, 279] on span "meaningful" at bounding box center [728, 284] width 51 height 11
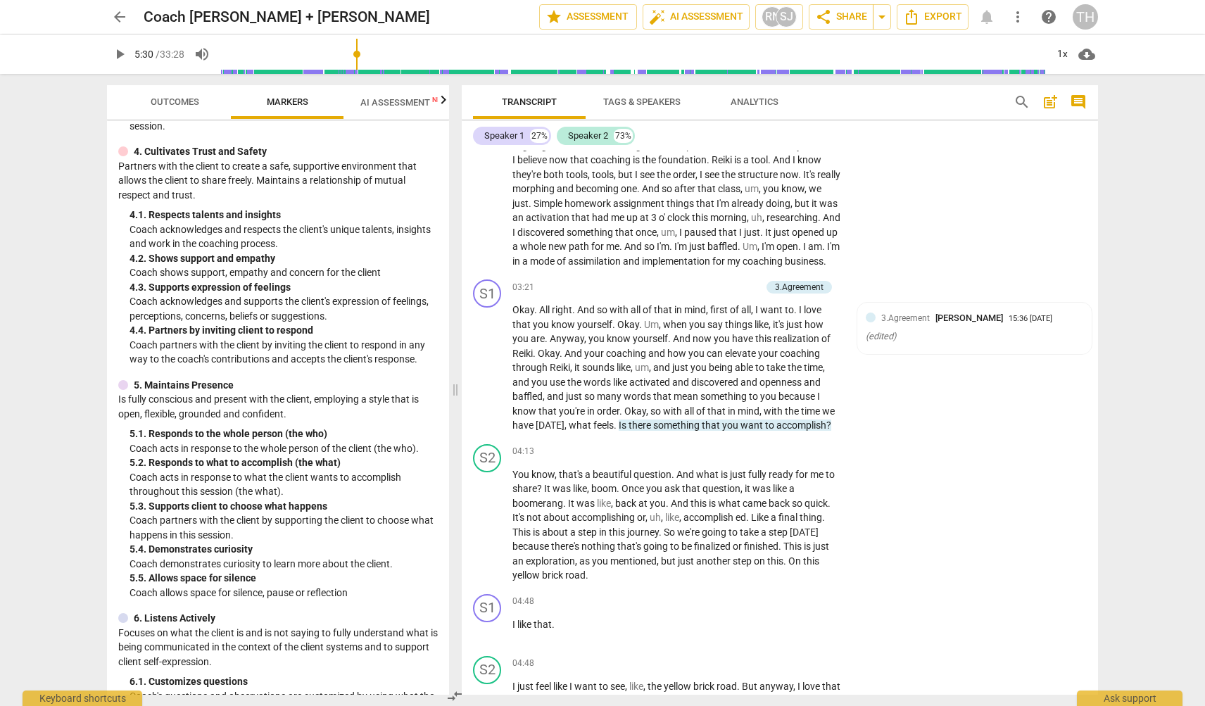
scroll to position [884, 0]
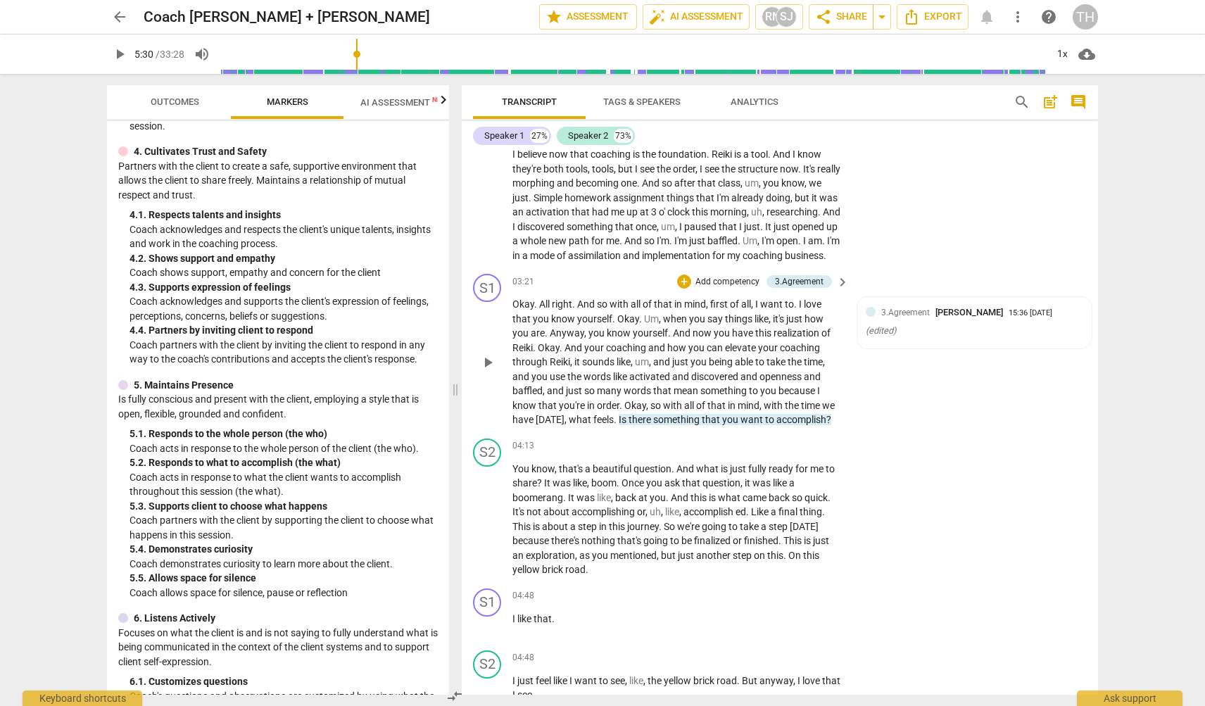
click at [659, 425] on span "something" at bounding box center [677, 419] width 49 height 11
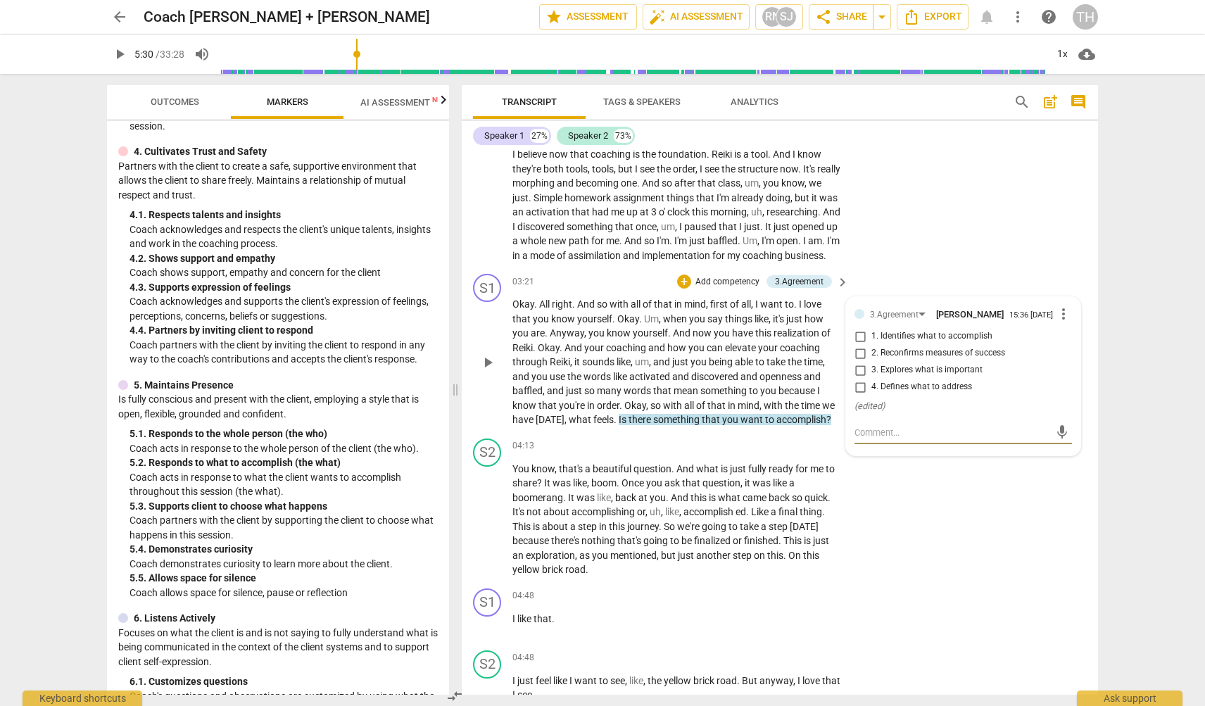
click at [153, 90] on button "Outcomes" at bounding box center [174, 102] width 113 height 34
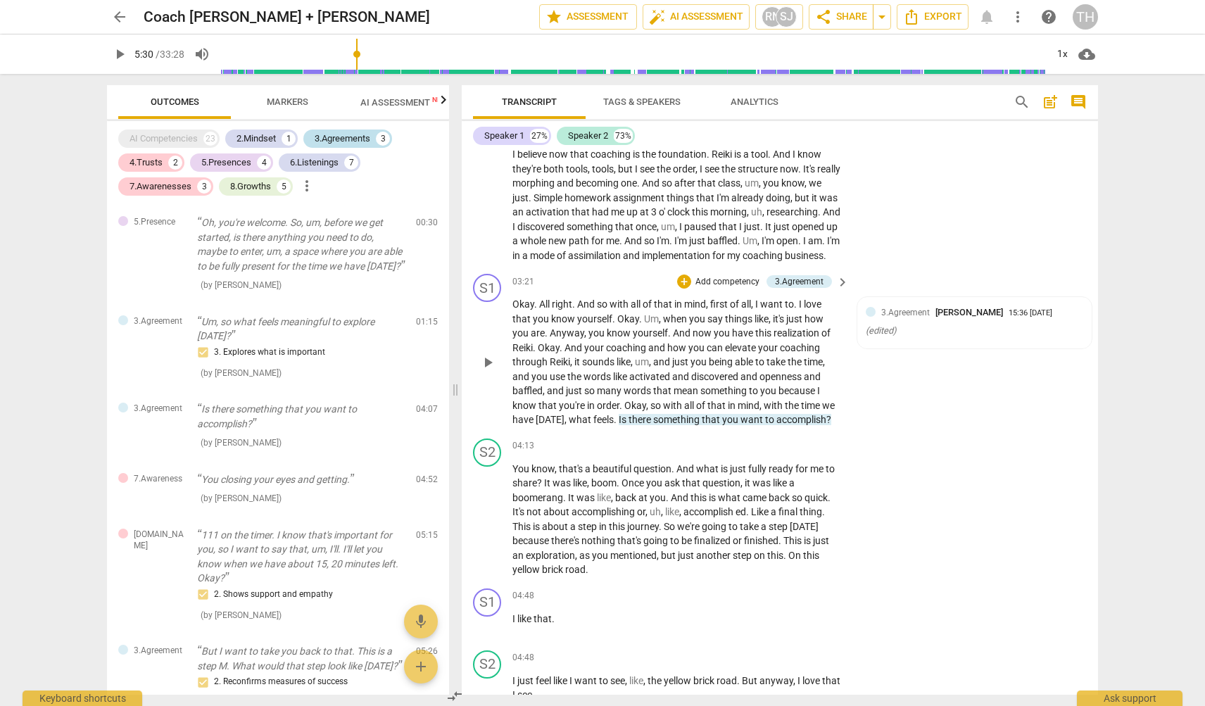
click at [356, 140] on div "3.Agreements" at bounding box center [343, 139] width 56 height 14
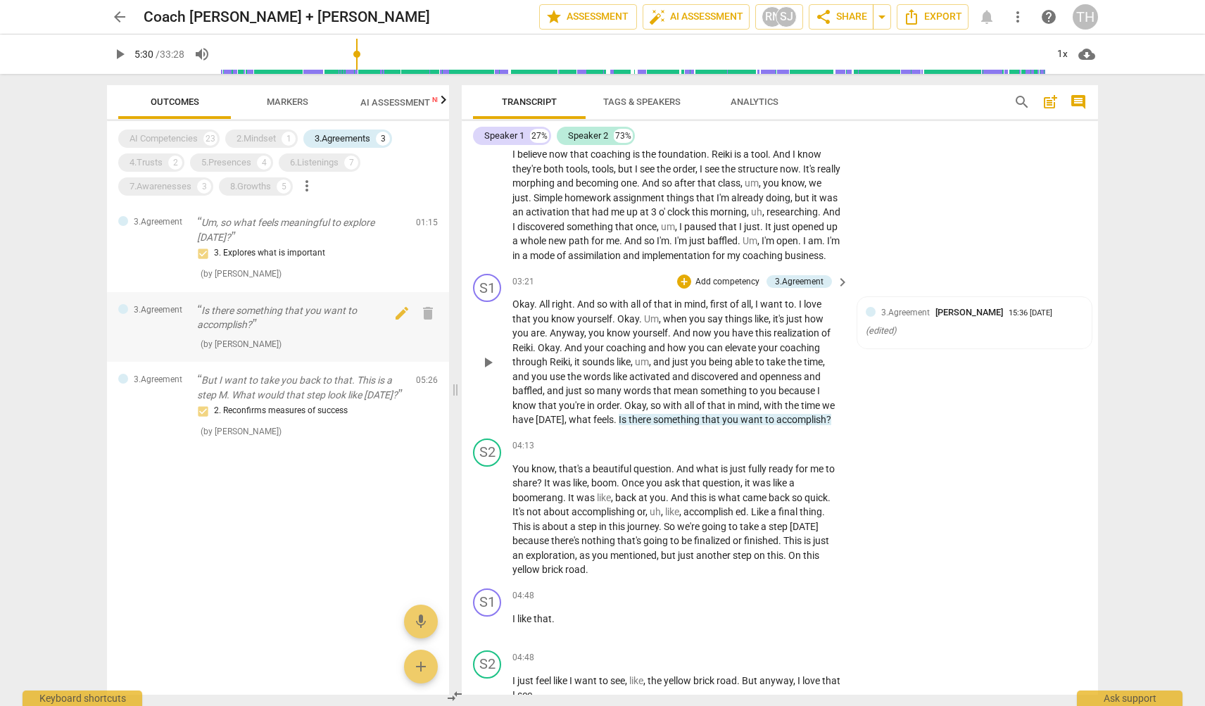
click at [282, 330] on div "Is there something that you want to accomplish? ( by [PERSON_NAME] )" at bounding box center [301, 327] width 208 height 48
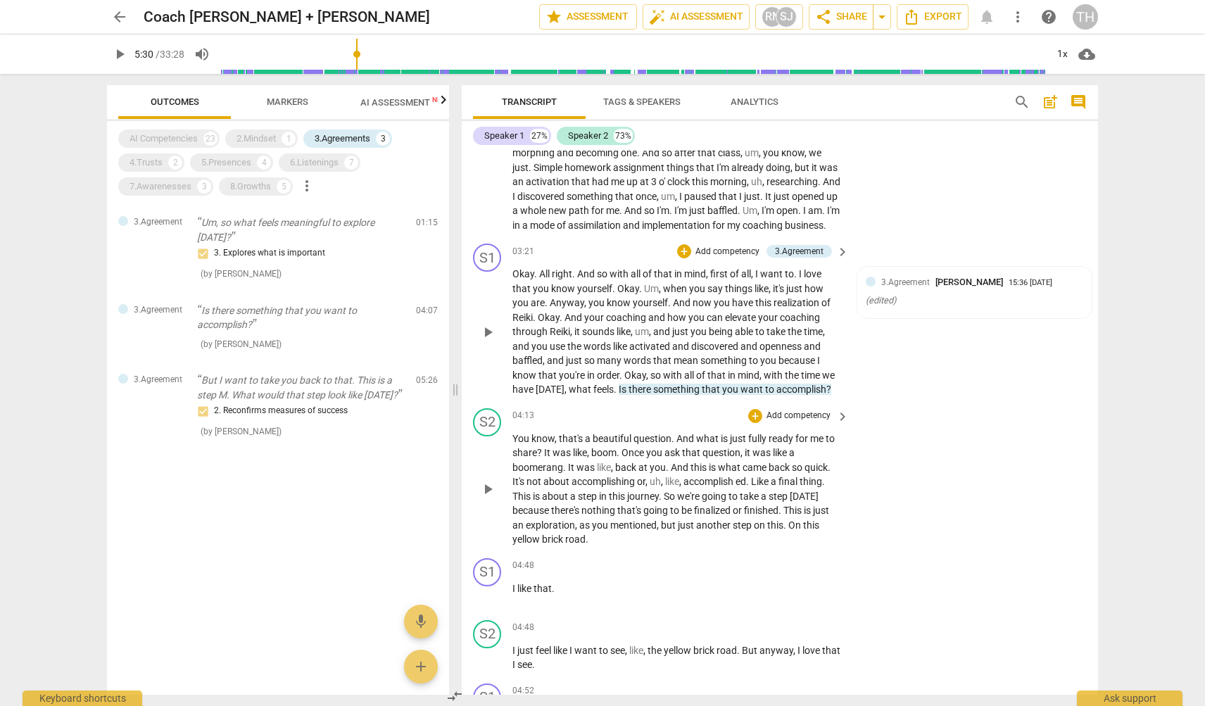
scroll to position [915, 0]
click at [289, 376] on p "But I want to take you back to that. This is a step M. What would that step loo…" at bounding box center [301, 387] width 208 height 29
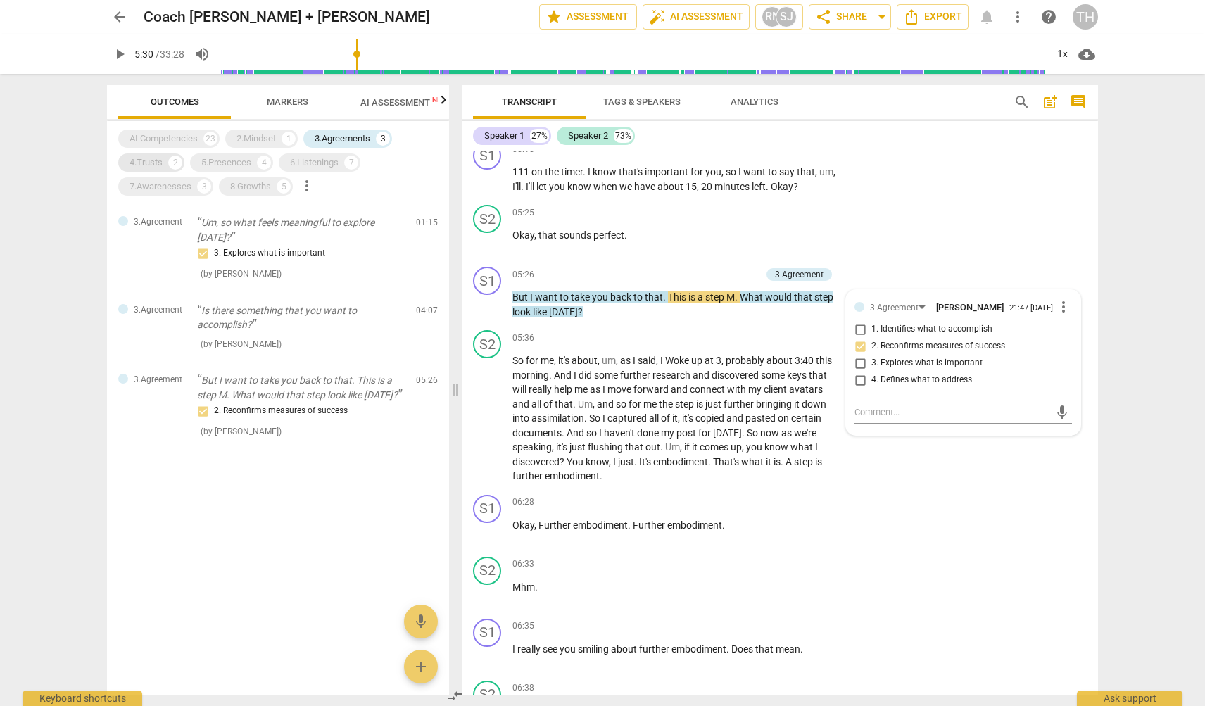
click at [144, 158] on div "4.Trusts" at bounding box center [146, 163] width 33 height 14
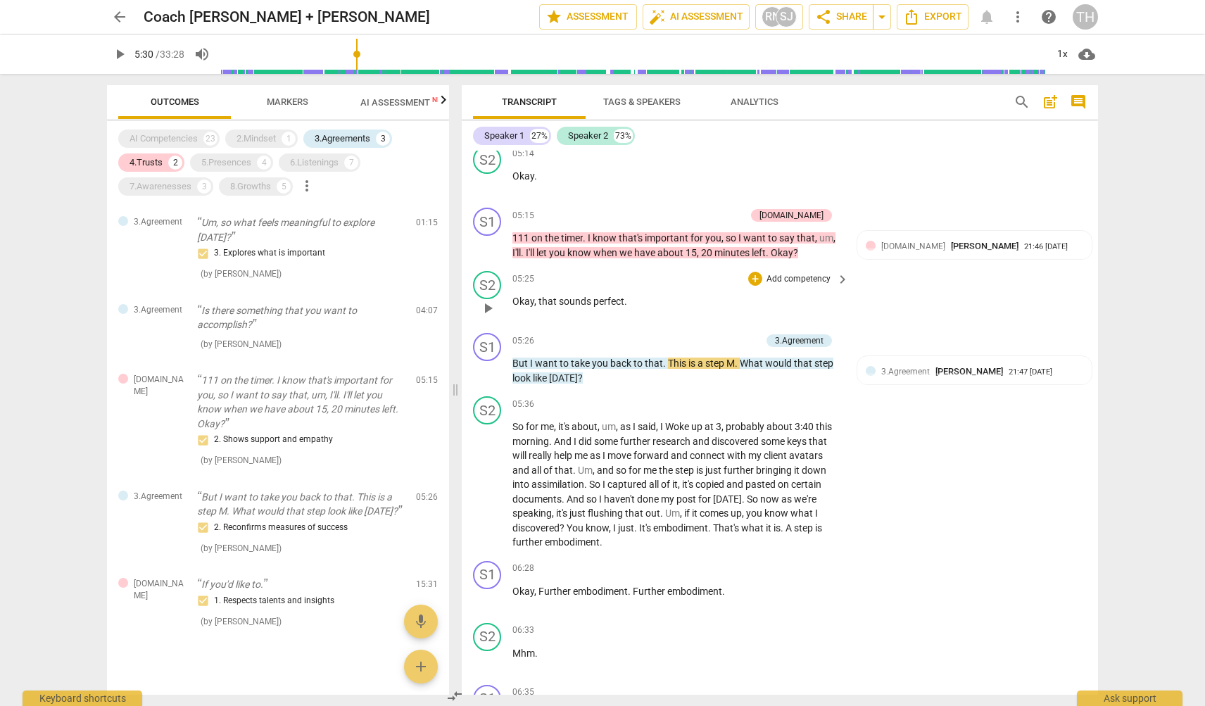
scroll to position [1906, 0]
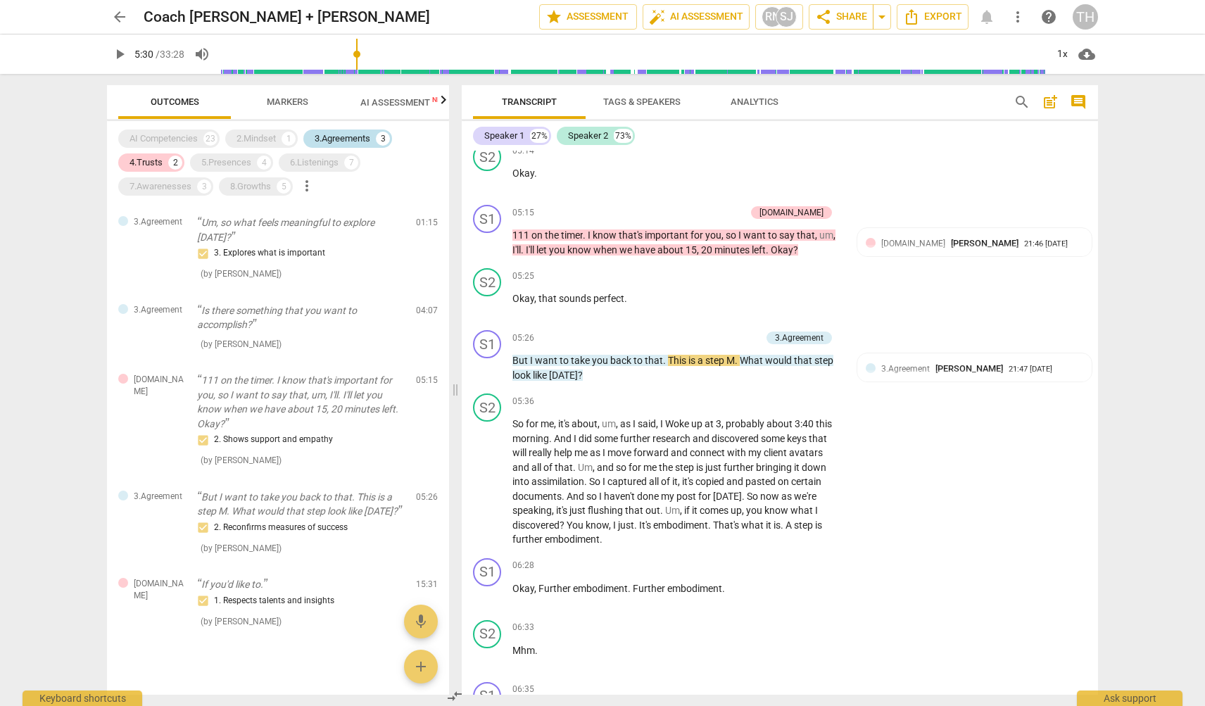
click at [335, 136] on div "3.Agreements" at bounding box center [343, 139] width 56 height 14
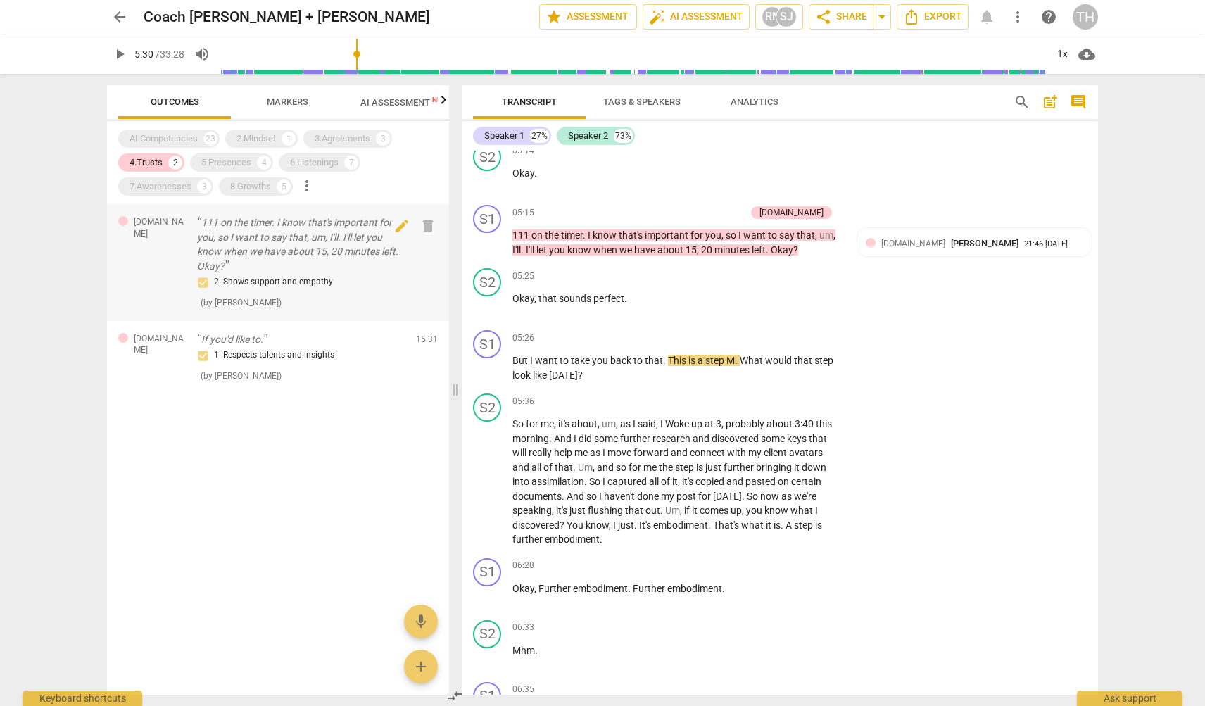
click at [300, 250] on p "111 on the timer. I know that's important for you, so I want to say that, um, I…" at bounding box center [301, 244] width 208 height 58
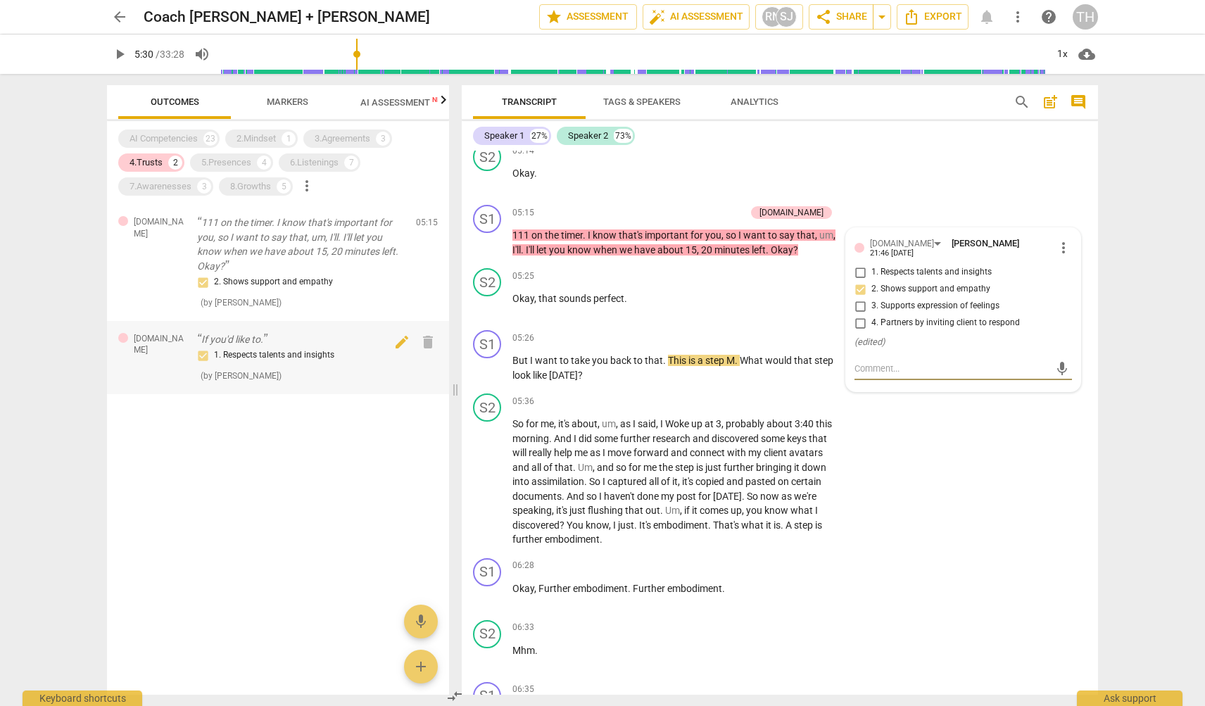
click at [258, 359] on div "1. Respects talents and insights" at bounding box center [301, 355] width 208 height 17
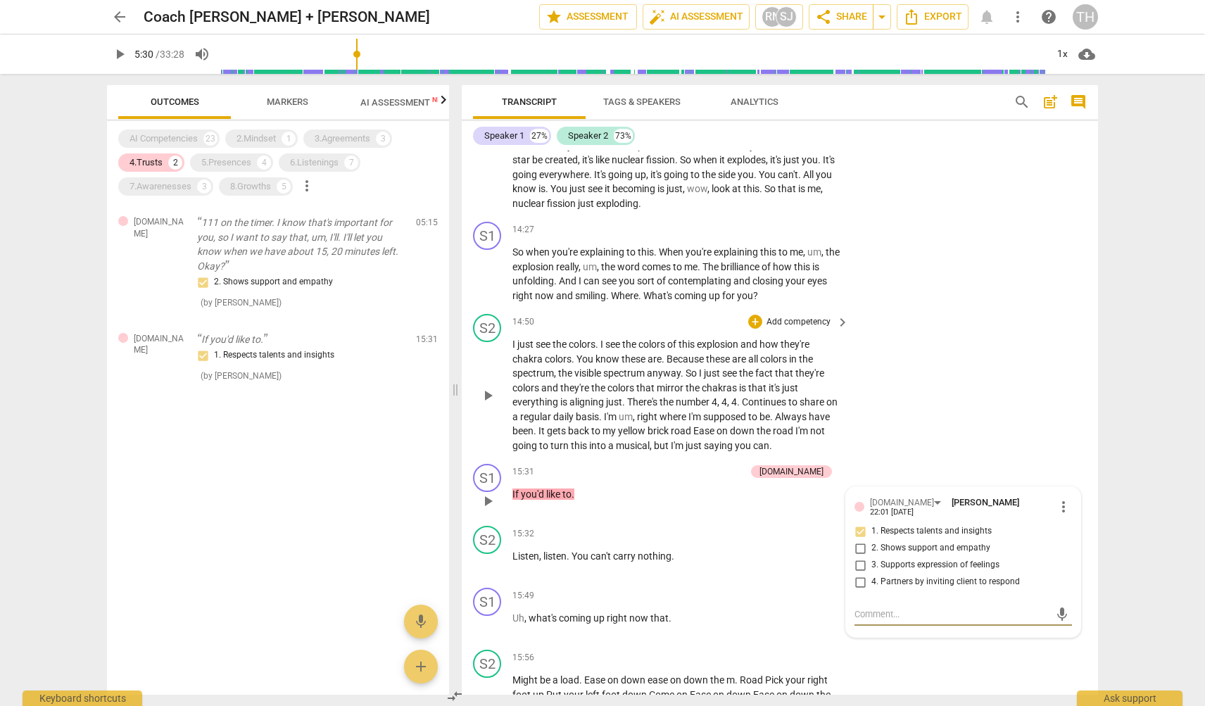
scroll to position [4407, 0]
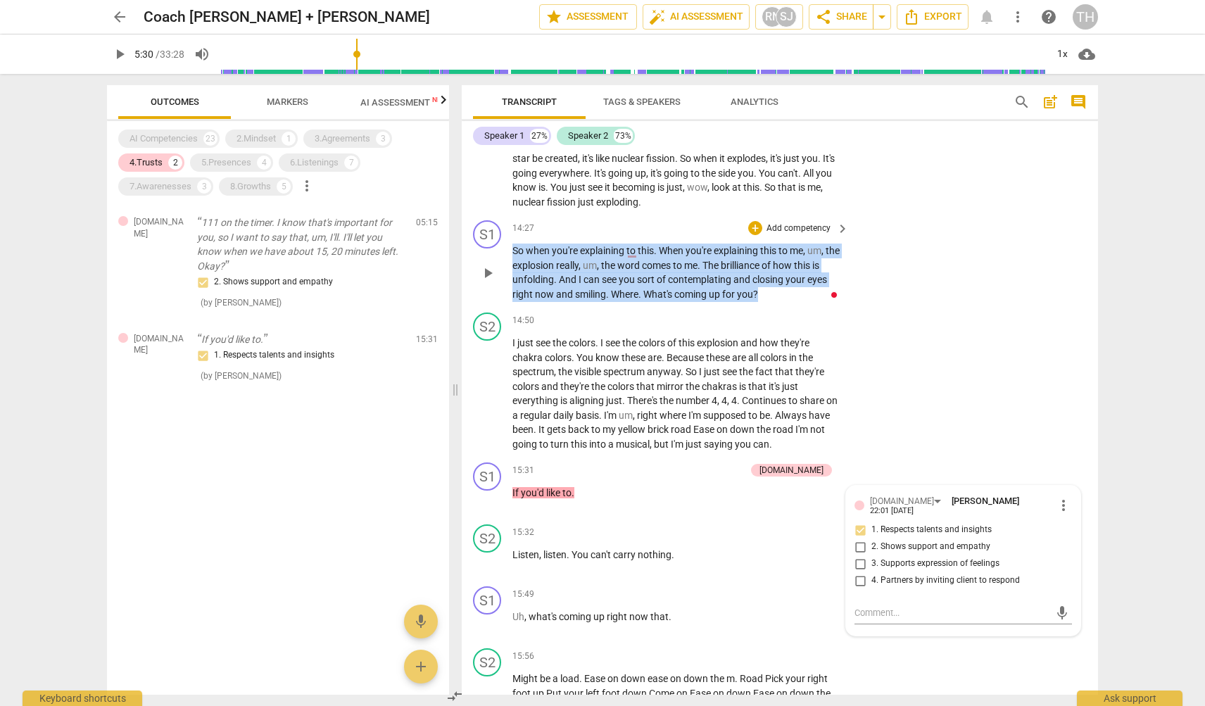
drag, startPoint x: 620, startPoint y: 218, endPoint x: 814, endPoint y: 254, distance: 197.7
click at [814, 254] on p "So when you're explaining to this . When you're explaining this to me , um , th…" at bounding box center [676, 273] width 329 height 58
click at [605, 244] on p "So when you're explaining to this . When you're explaining this to me , um , th…" at bounding box center [676, 273] width 329 height 58
drag, startPoint x: 773, startPoint y: 252, endPoint x: 508, endPoint y: 202, distance: 270.1
click at [508, 215] on div "S1 play_arrow pause 14:27 + Add competency keyboard_arrow_right So when you're …" at bounding box center [780, 261] width 636 height 92
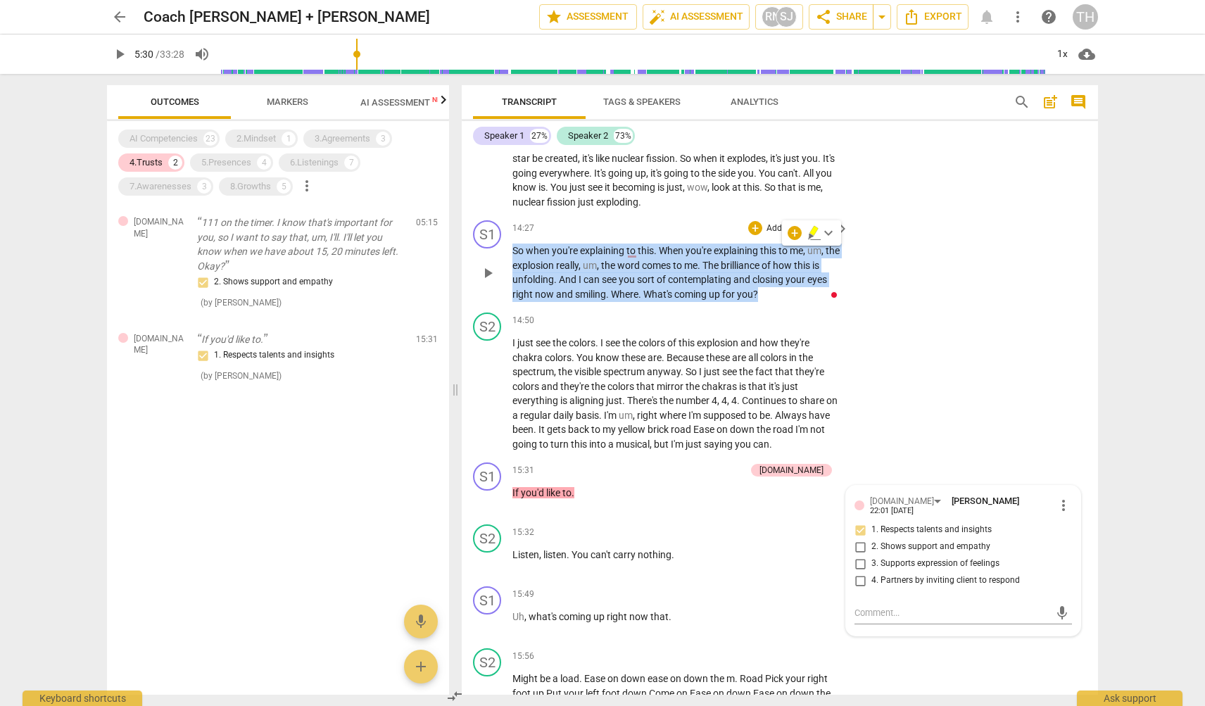
click at [912, 253] on div "S1 play_arrow pause 14:27 + Add competency keyboard_arrow_right So when you're …" at bounding box center [780, 261] width 636 height 92
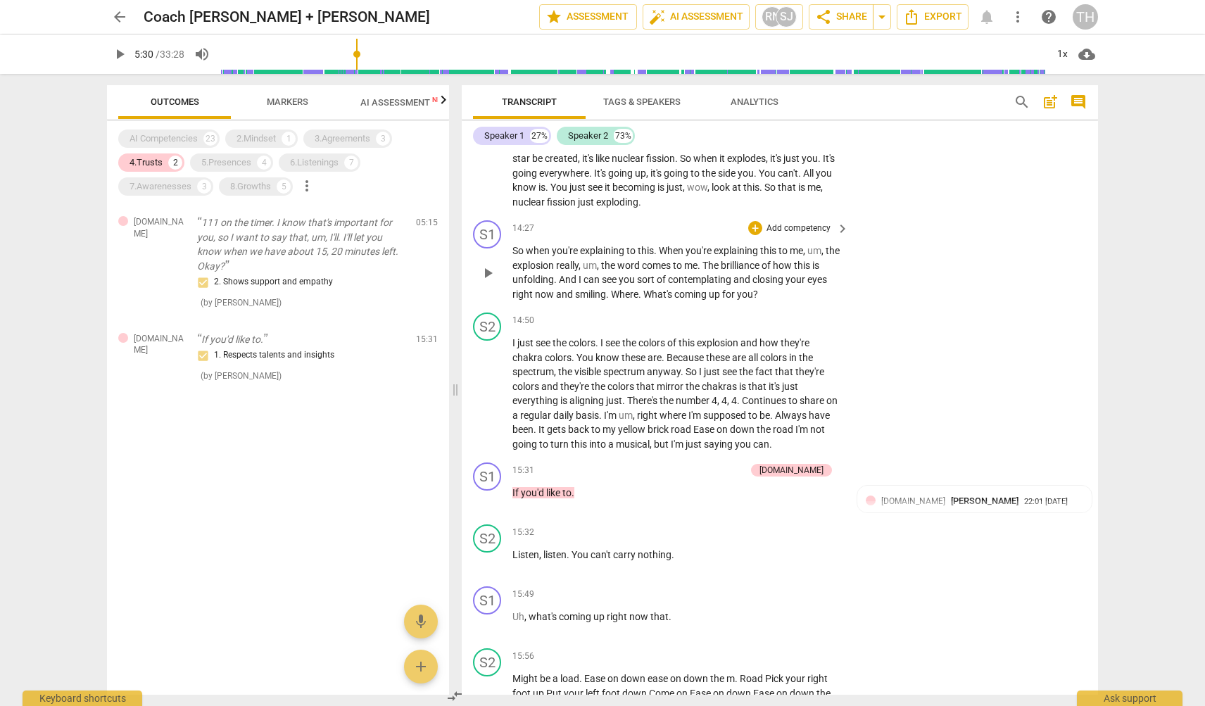
click at [684, 260] on span "to" at bounding box center [678, 265] width 11 height 11
click at [279, 112] on button "Markers" at bounding box center [287, 102] width 113 height 34
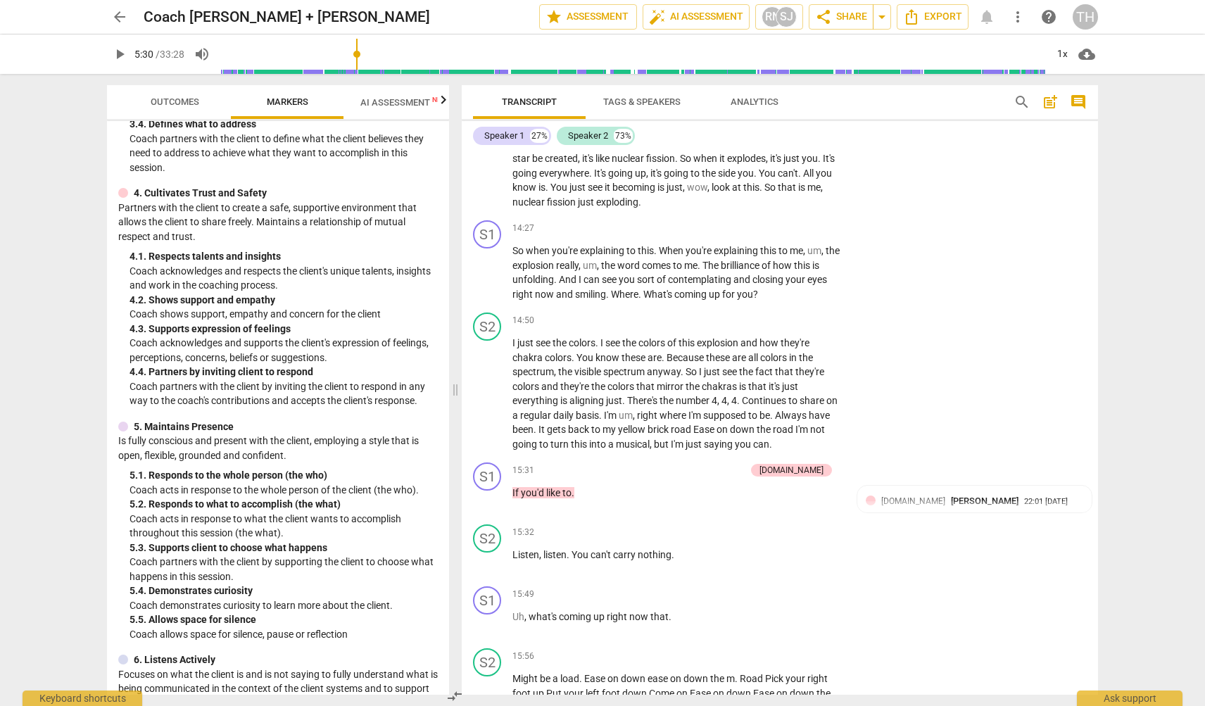
scroll to position [460, 0]
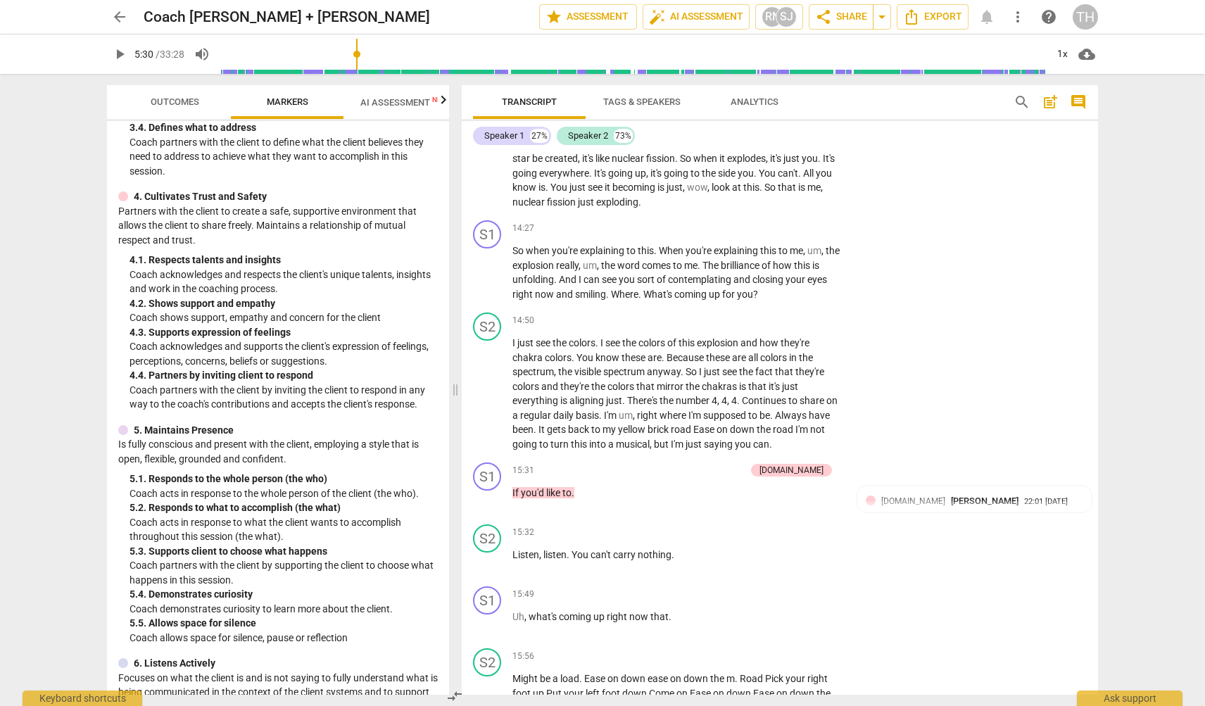
click at [161, 93] on button "Outcomes" at bounding box center [174, 102] width 113 height 34
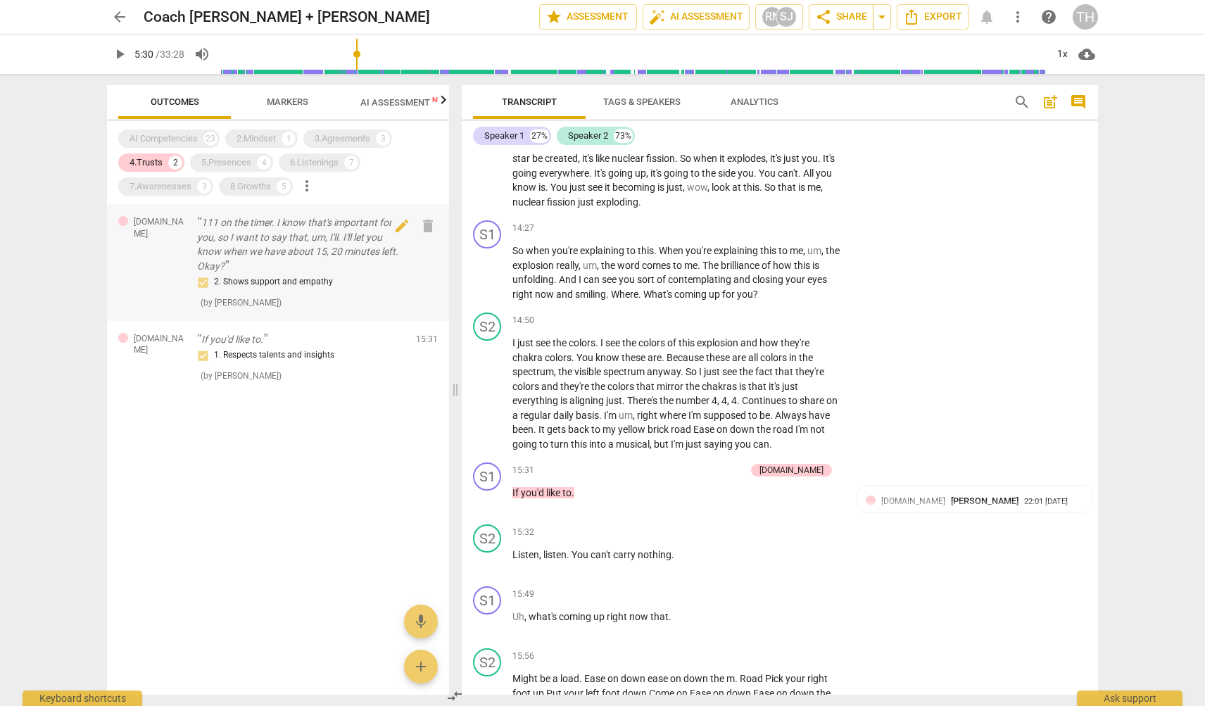
click at [257, 232] on p "111 on the timer. I know that's important for you, so I want to say that, um, I…" at bounding box center [301, 244] width 208 height 58
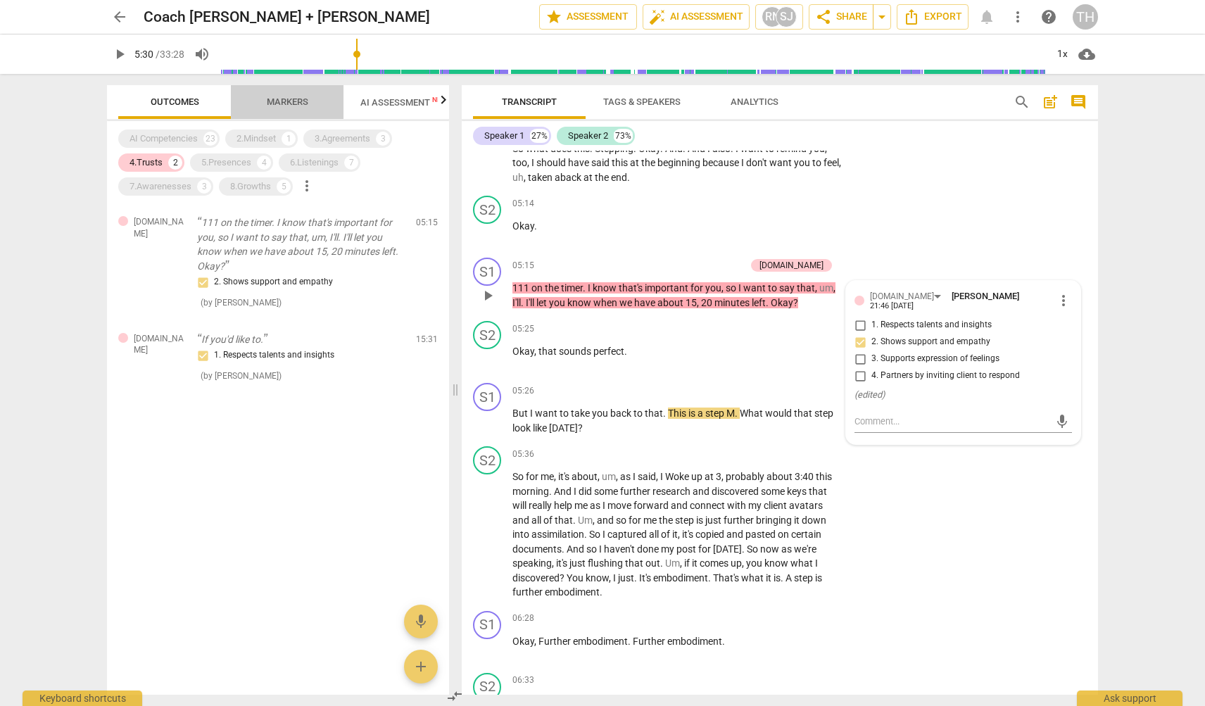
click at [283, 100] on span "Markers" at bounding box center [288, 101] width 42 height 11
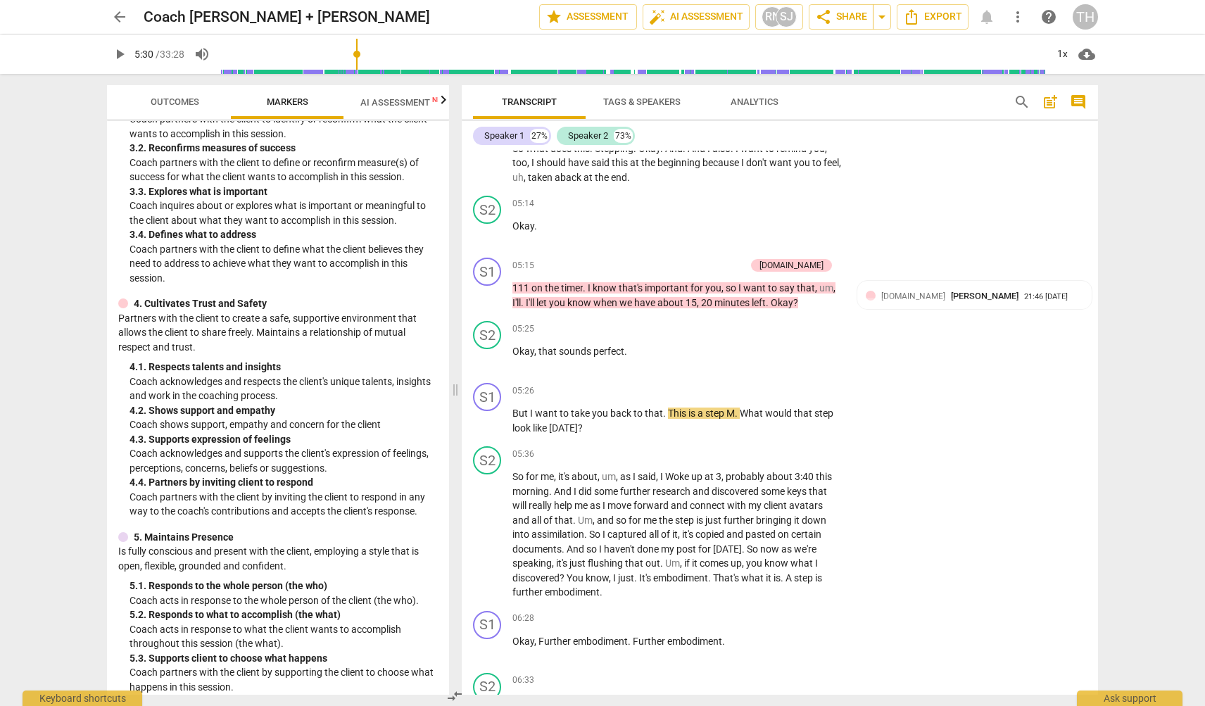
scroll to position [363, 0]
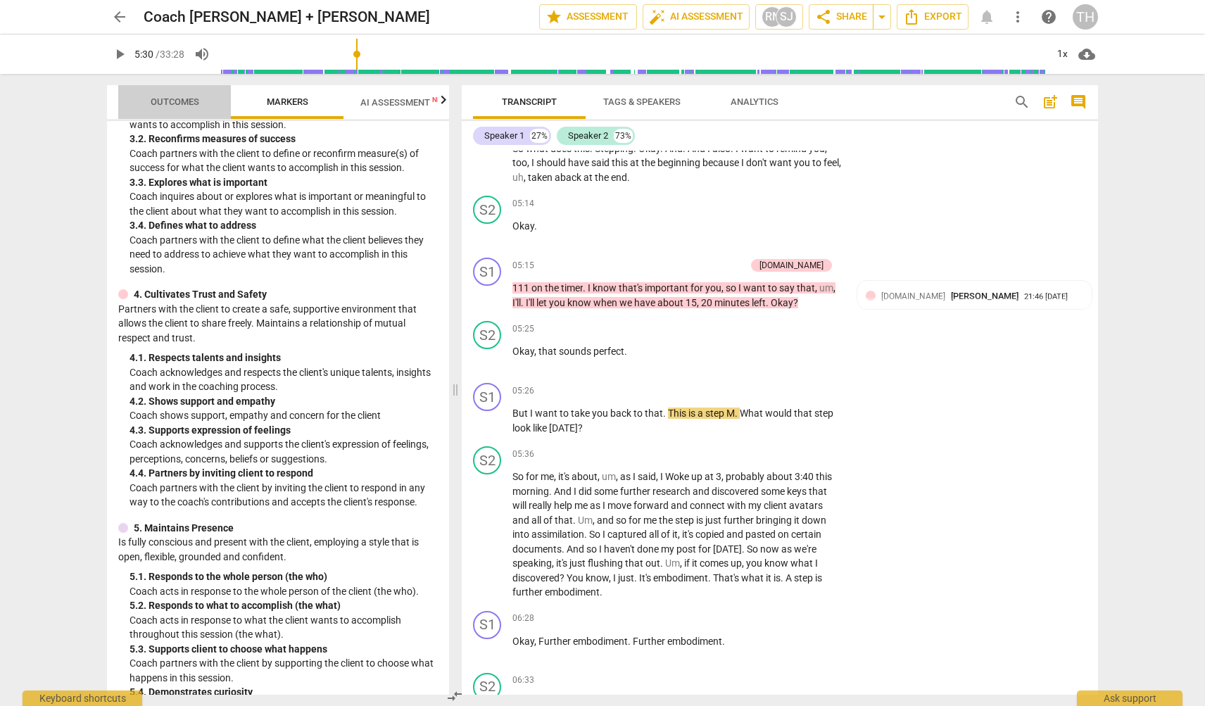
click at [166, 102] on span "Outcomes" at bounding box center [175, 101] width 49 height 11
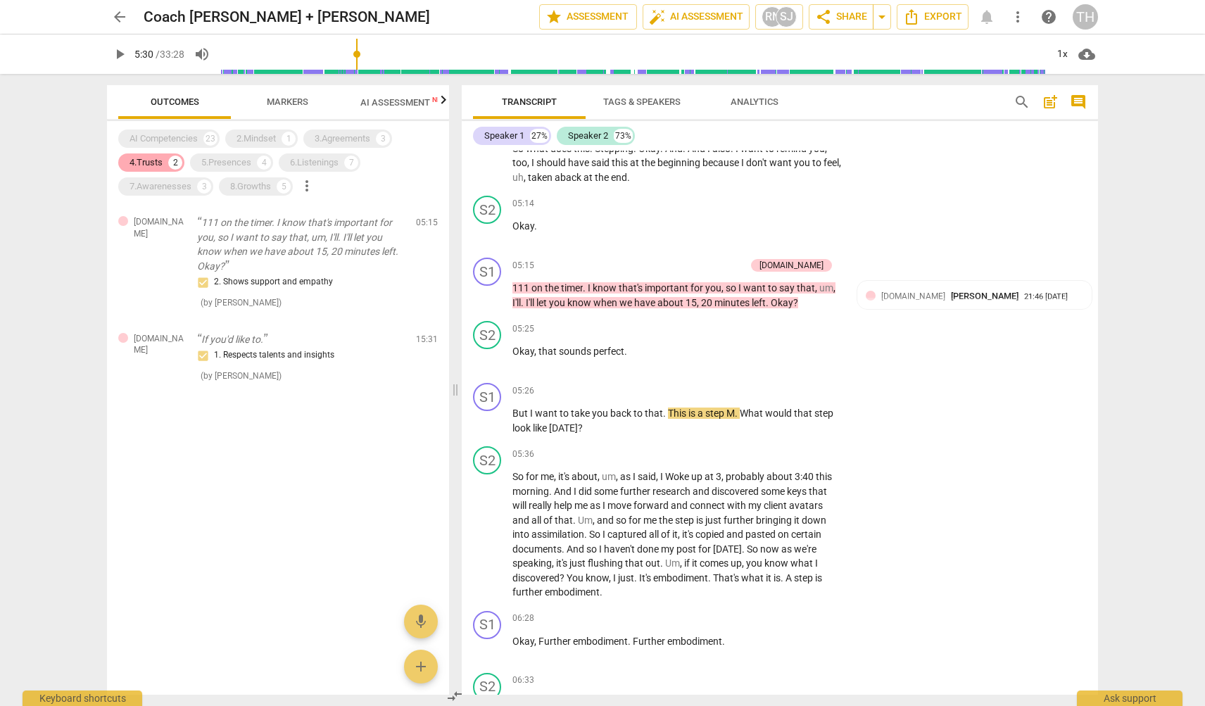
click at [168, 160] on div "2" at bounding box center [175, 163] width 14 height 14
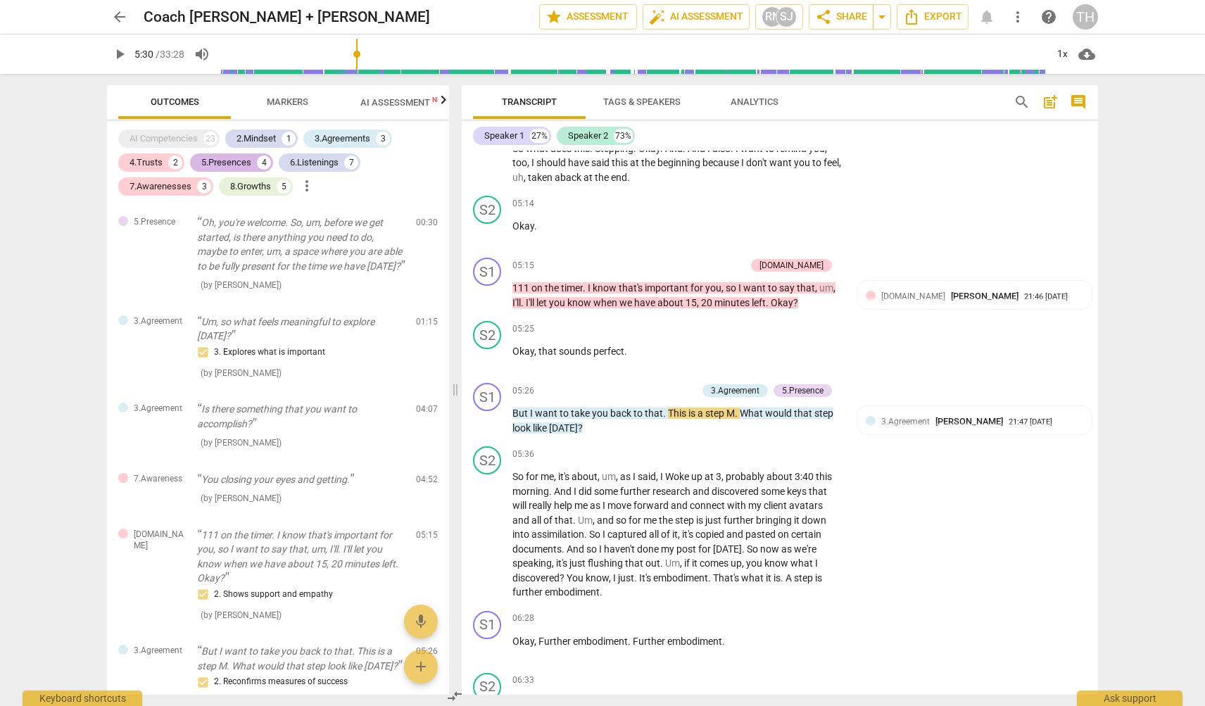
click at [222, 161] on div "5.Presences" at bounding box center [226, 163] width 50 height 14
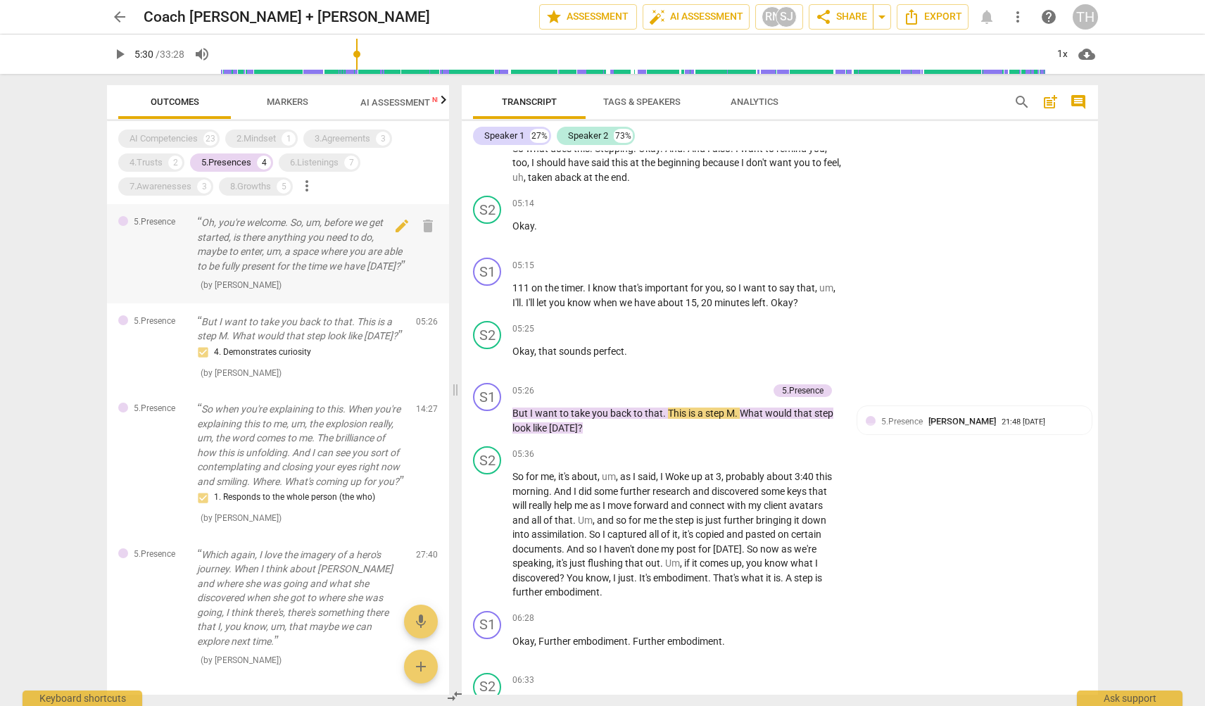
click at [279, 262] on p "Oh, you're welcome. So, um, before we get started, is there anything you need t…" at bounding box center [301, 244] width 208 height 58
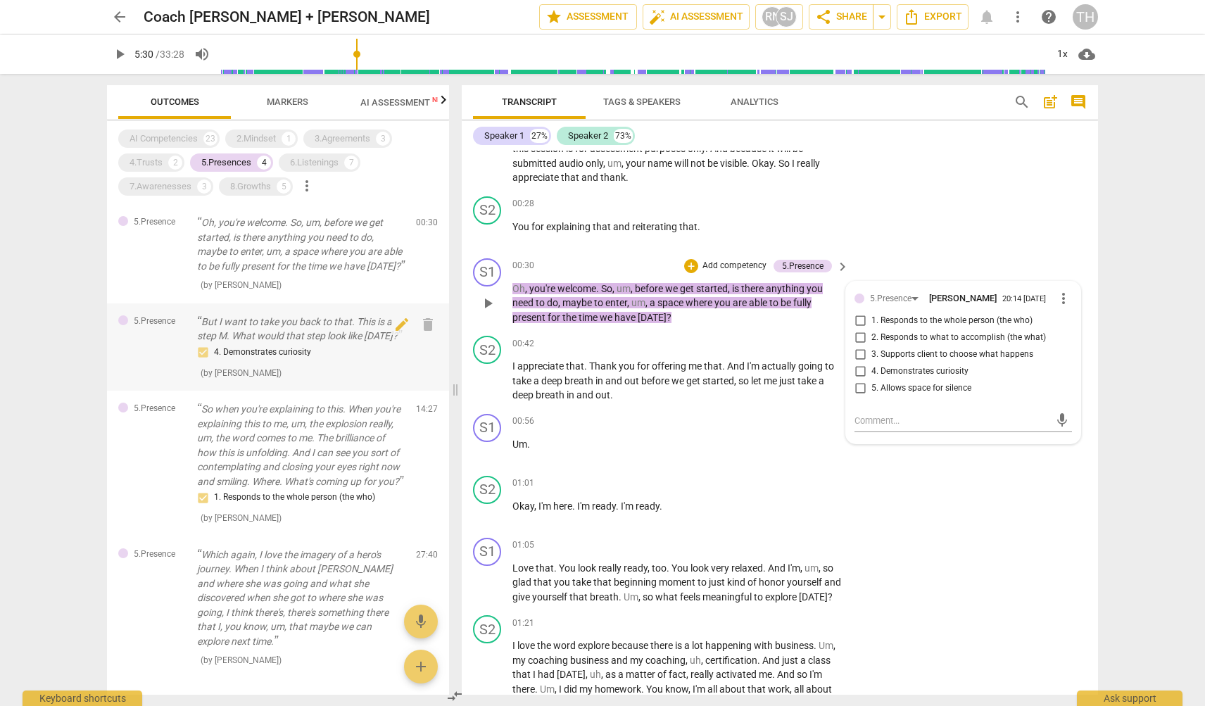
click at [291, 344] on p "But I want to take you back to that. This is a step M. What would that step loo…" at bounding box center [301, 329] width 208 height 29
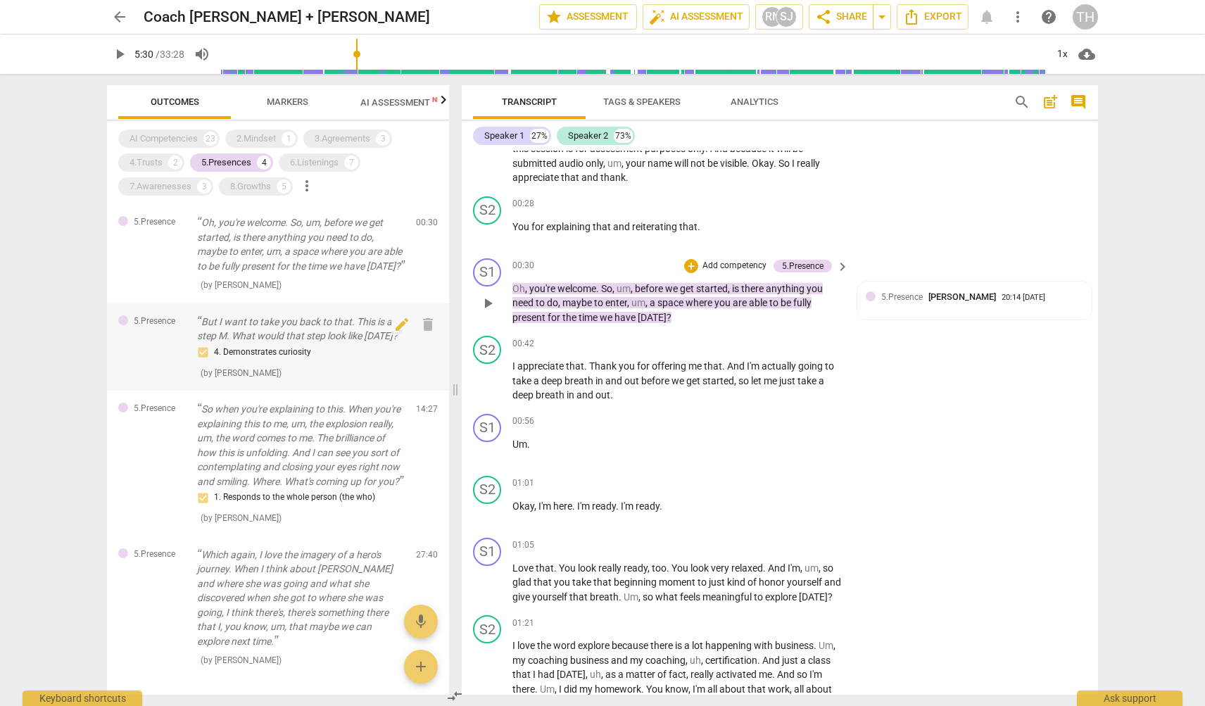
scroll to position [1986, 0]
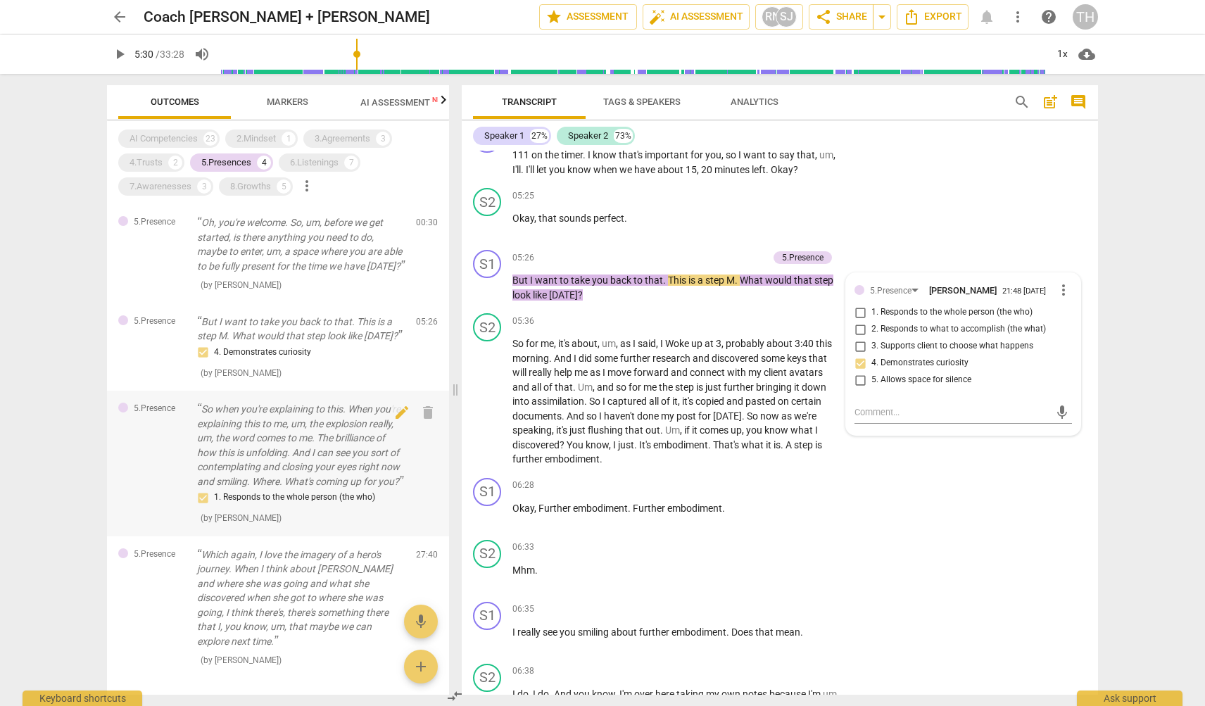
click at [267, 458] on p "So when you're explaining to this. When you're explaining this to me, um, the e…" at bounding box center [301, 445] width 208 height 87
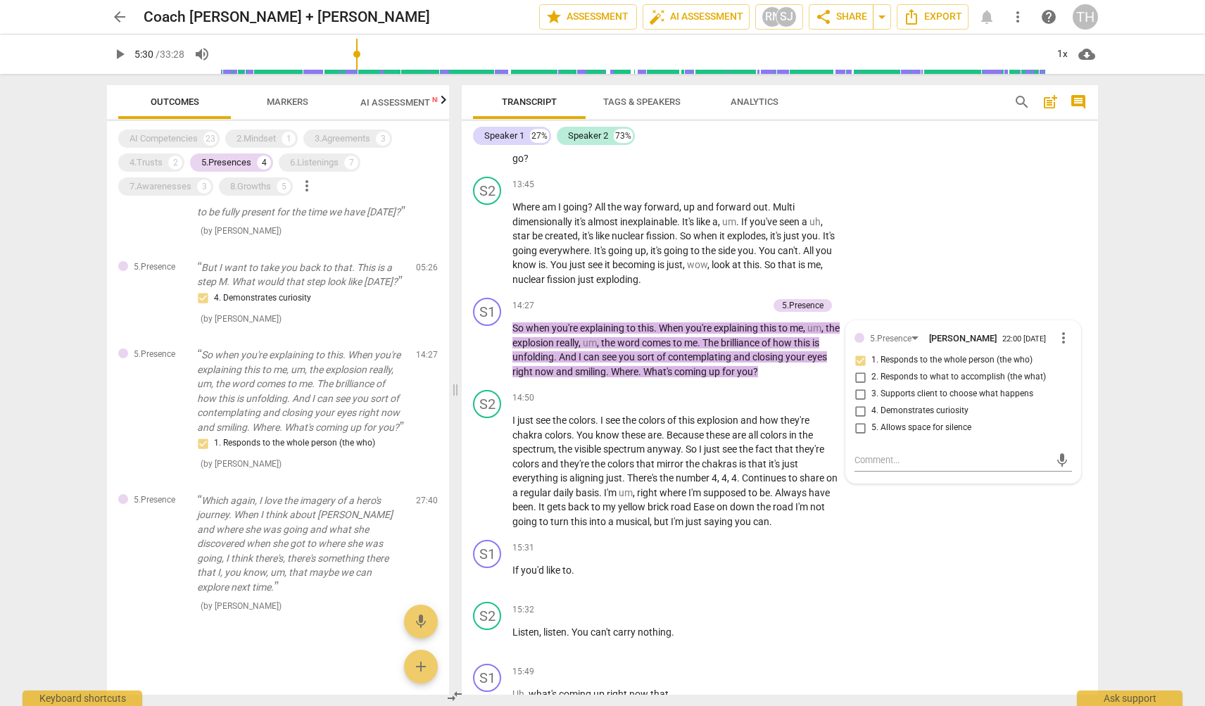
scroll to position [60, 0]
click at [268, 547] on p "Which again, I love the imagery of a hero's journey. When I think about [PERSON…" at bounding box center [301, 543] width 208 height 101
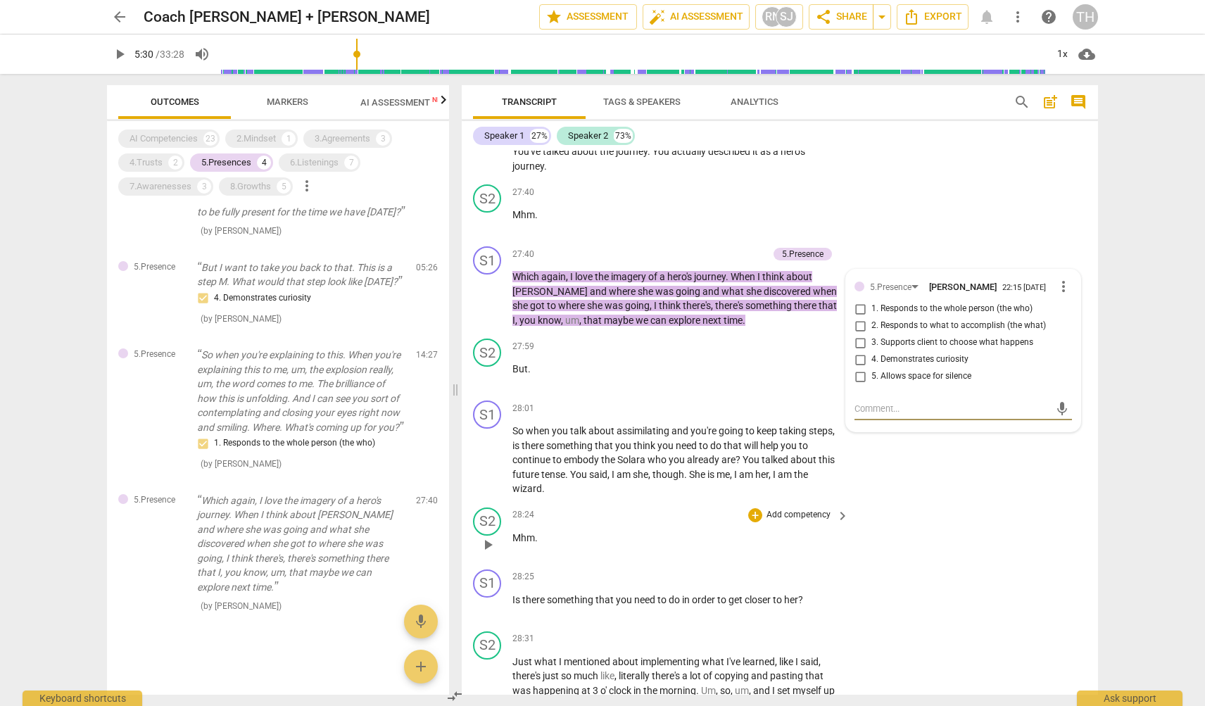
scroll to position [7603, 0]
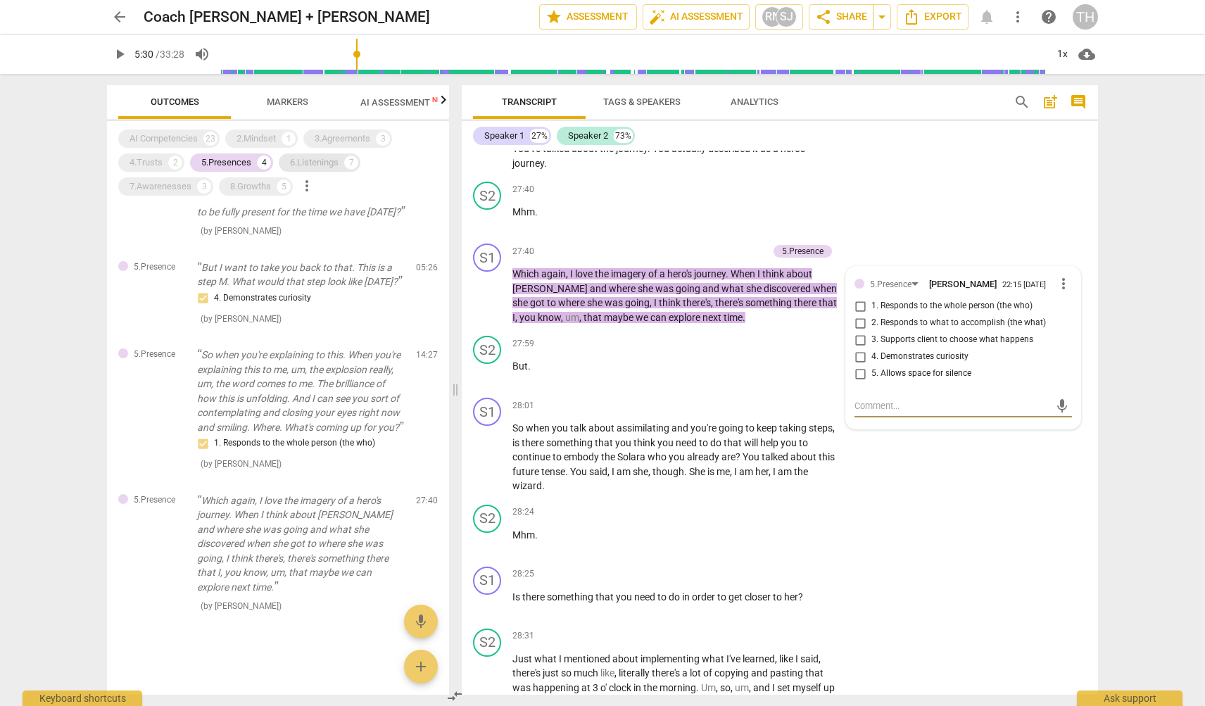
click at [311, 155] on div "6.Listenings 7" at bounding box center [320, 162] width 82 height 18
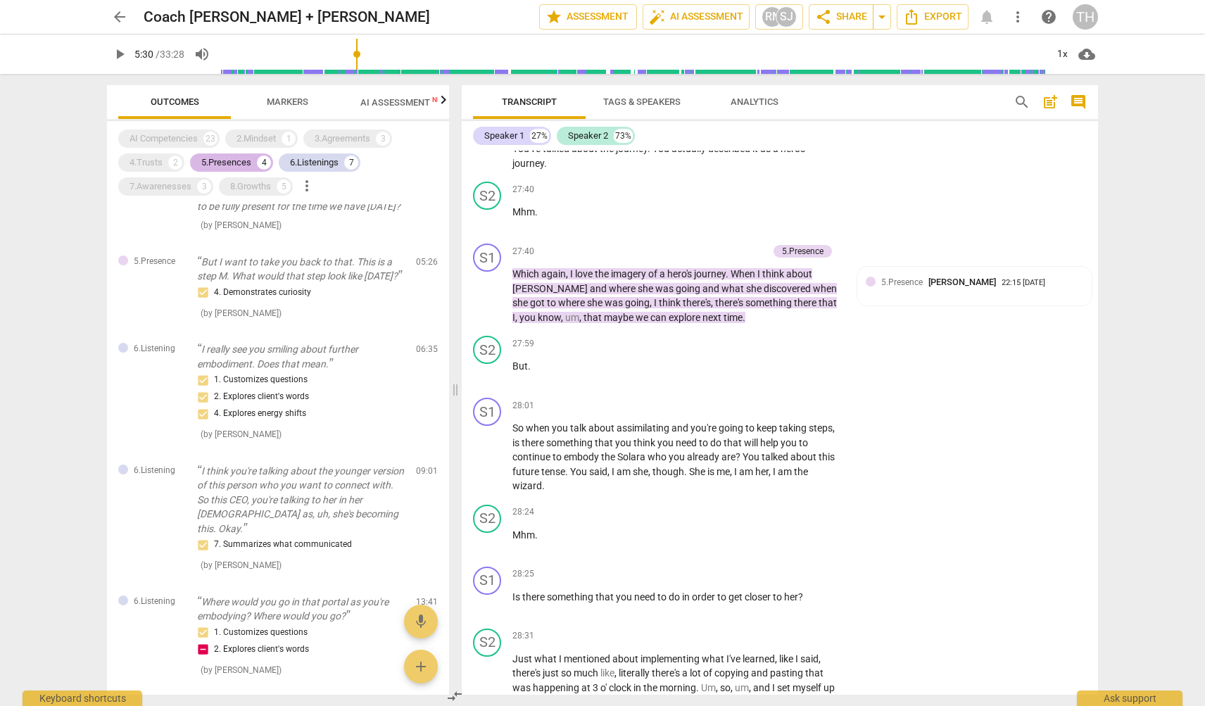
click at [247, 158] on div "5.Presences" at bounding box center [226, 163] width 50 height 14
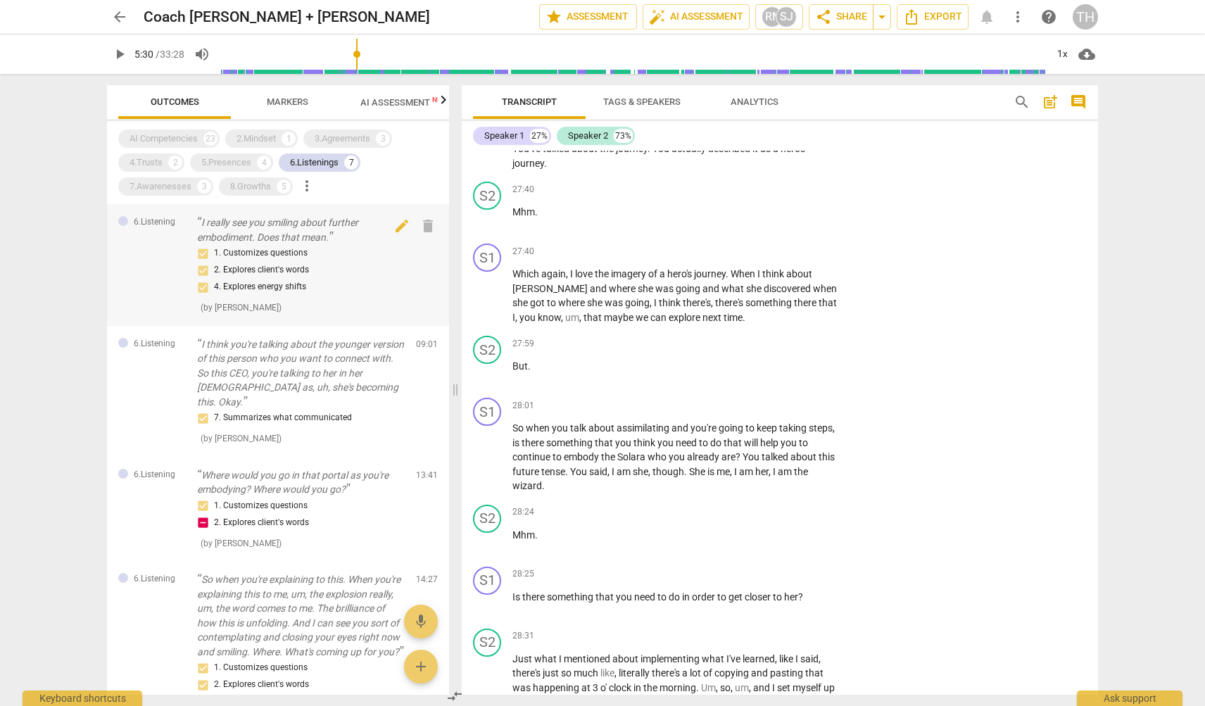
scroll to position [0, 0]
click at [277, 255] on div "1. Customizes questions 2. Explores client's words 4. Explores energy shifts" at bounding box center [301, 270] width 208 height 51
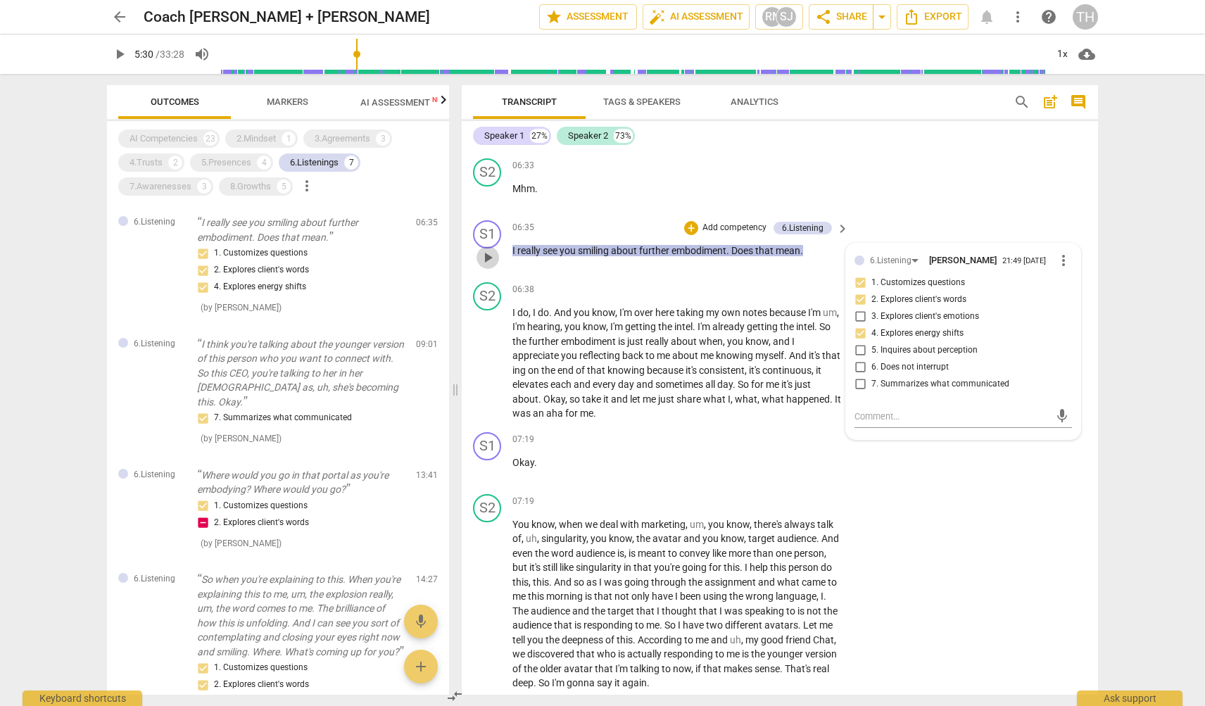
click at [492, 261] on span "play_arrow" at bounding box center [487, 257] width 17 height 17
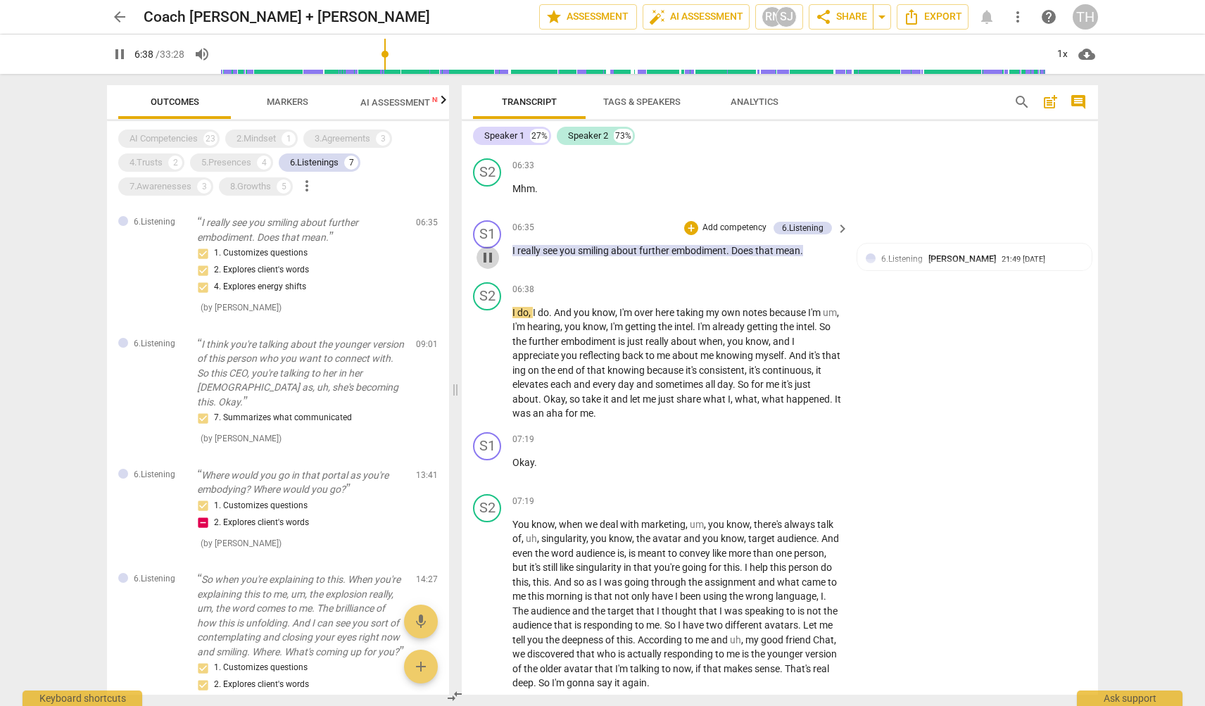
click at [492, 261] on span "pause" at bounding box center [487, 257] width 17 height 17
click at [520, 260] on div "06:35 + Add competency 6.Listening keyboard_arrow_right I really see you smilin…" at bounding box center [681, 245] width 338 height 51
click at [489, 260] on span "play_arrow" at bounding box center [487, 257] width 17 height 17
click at [489, 260] on span "pause" at bounding box center [487, 257] width 17 height 17
click at [303, 265] on div "1. Customizes questions 2. Explores client's words 4. Explores energy shifts" at bounding box center [301, 270] width 208 height 51
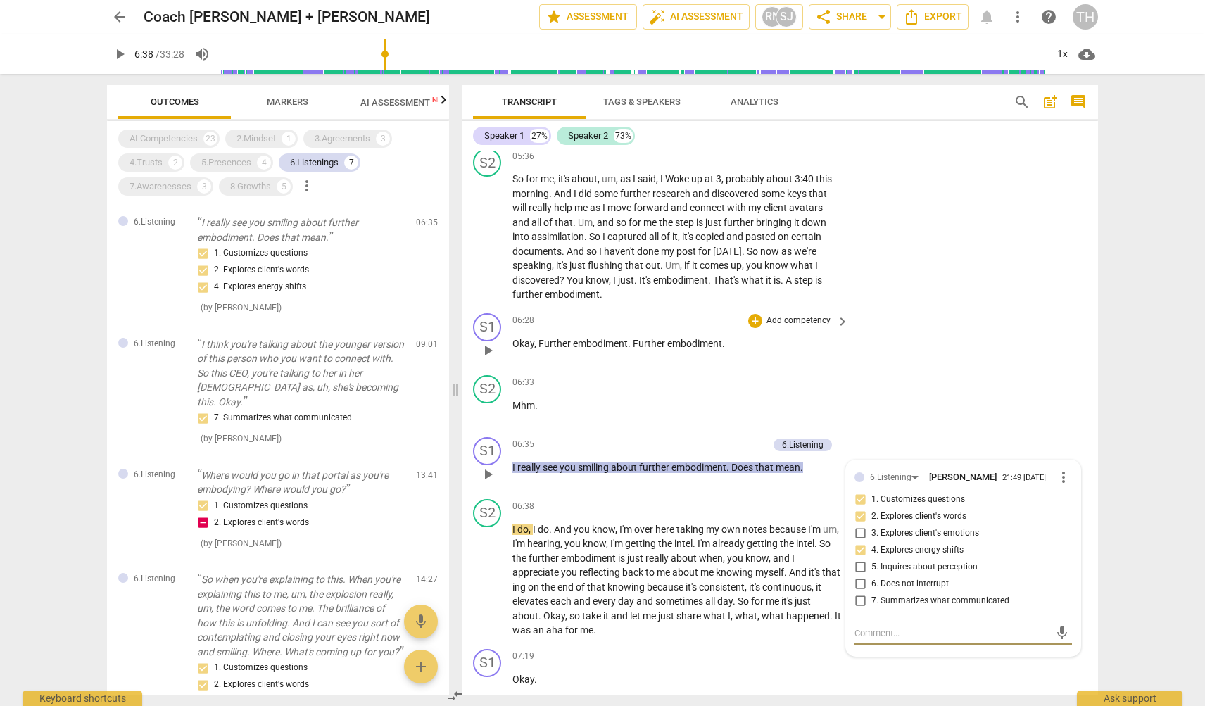
scroll to position [2137, 0]
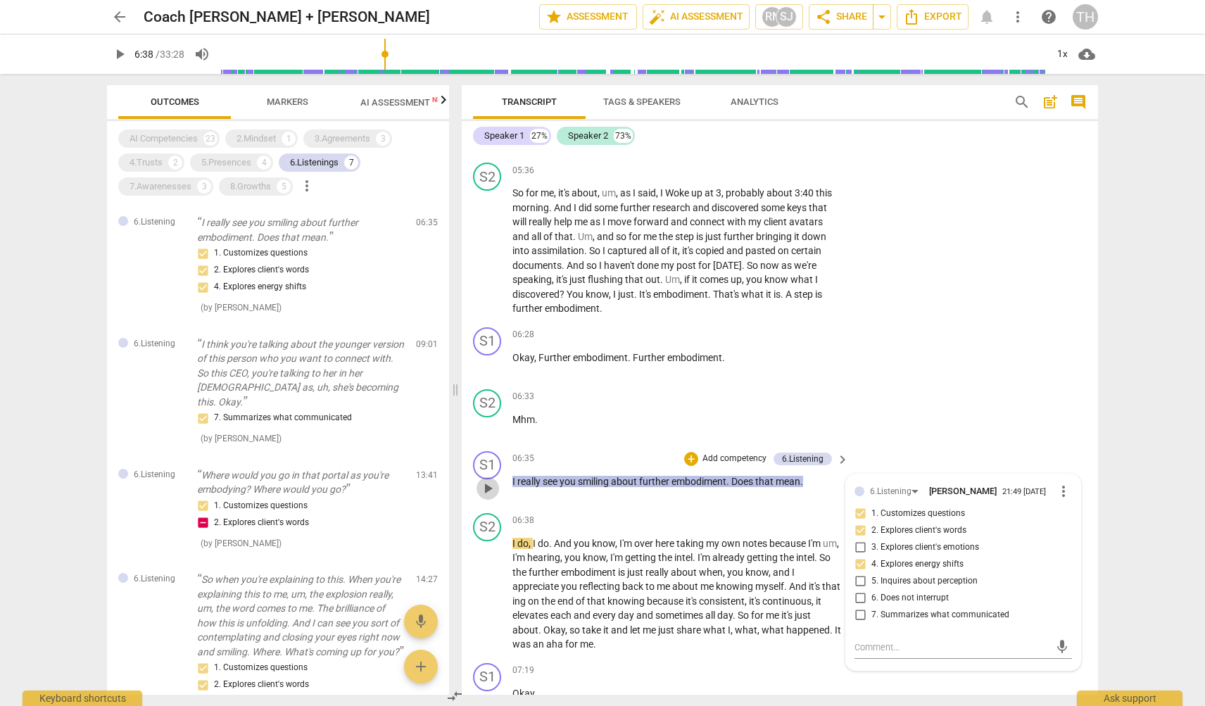
click at [493, 486] on span "play_arrow" at bounding box center [487, 488] width 17 height 17
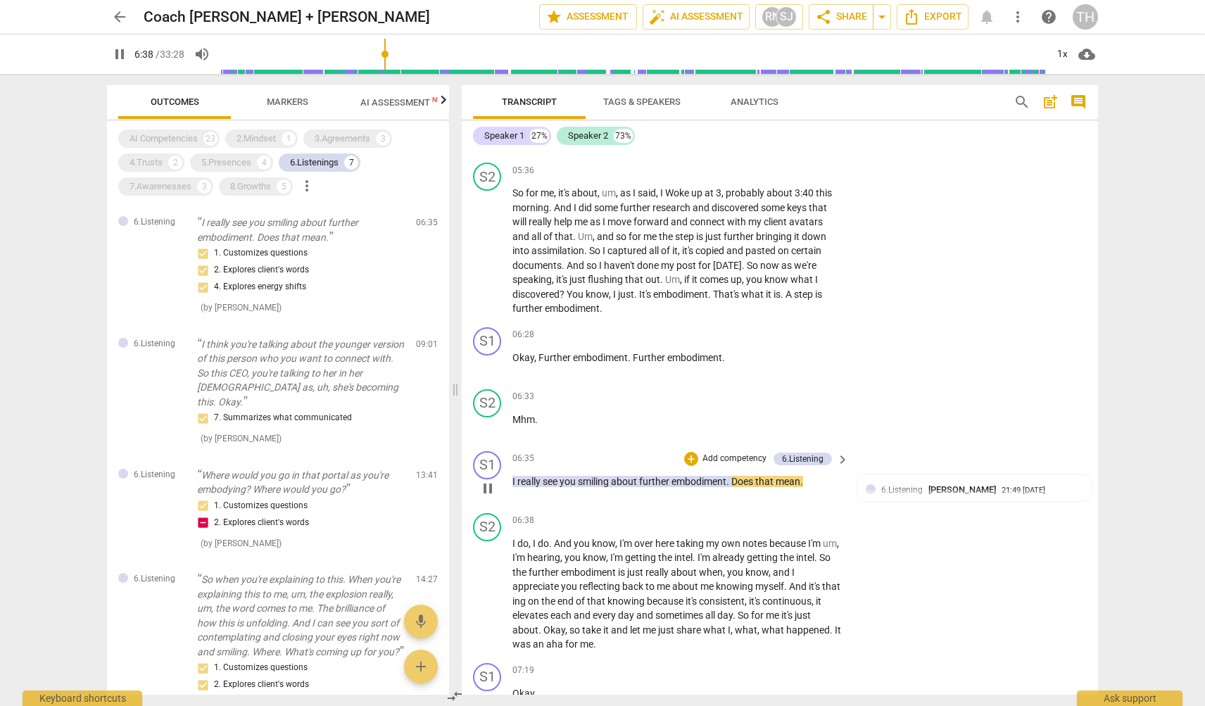
click at [493, 486] on span "pause" at bounding box center [487, 488] width 17 height 17
click at [248, 365] on p "I think you're talking about the younger version of this person who you want to…" at bounding box center [301, 373] width 208 height 73
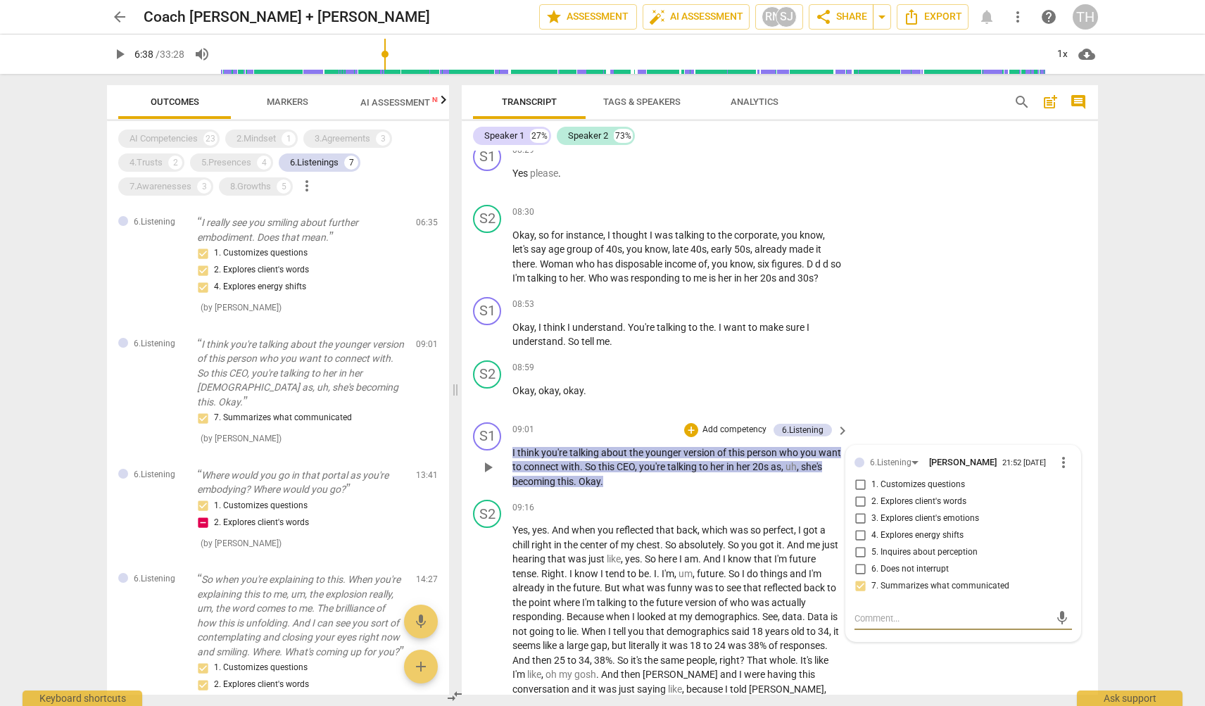
scroll to position [2928, 0]
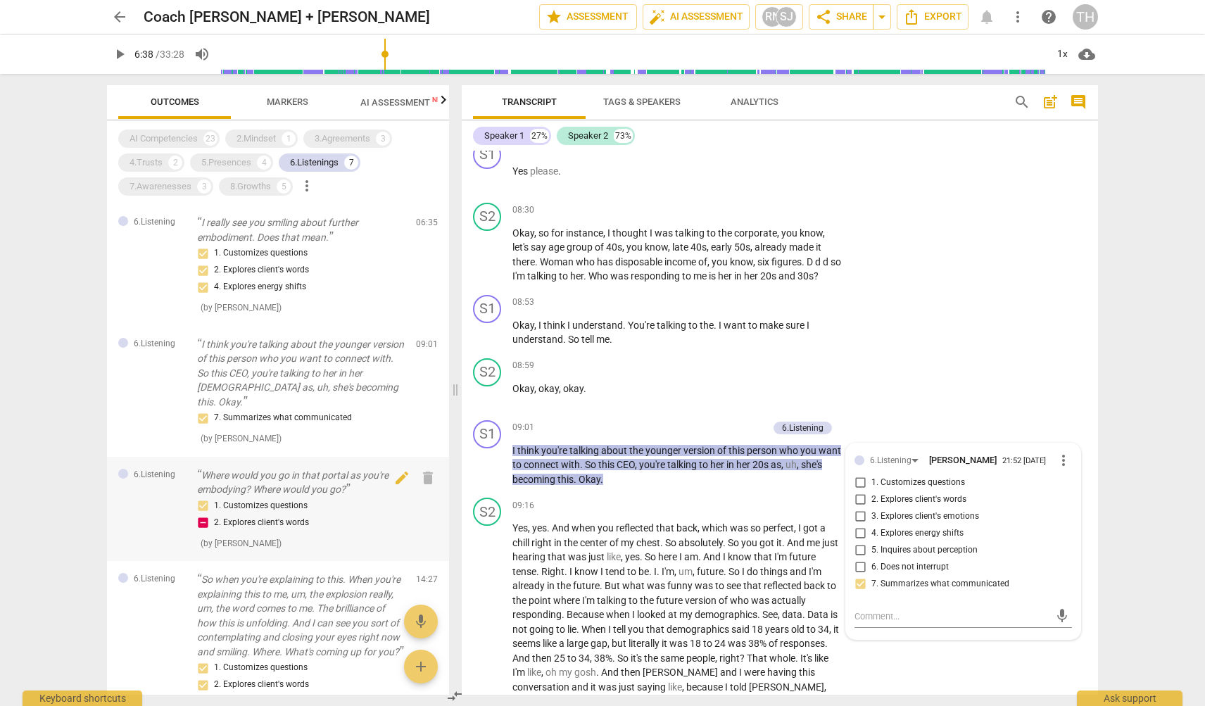
click at [260, 498] on div "1. Customizes questions 2. Explores client's words" at bounding box center [301, 515] width 208 height 34
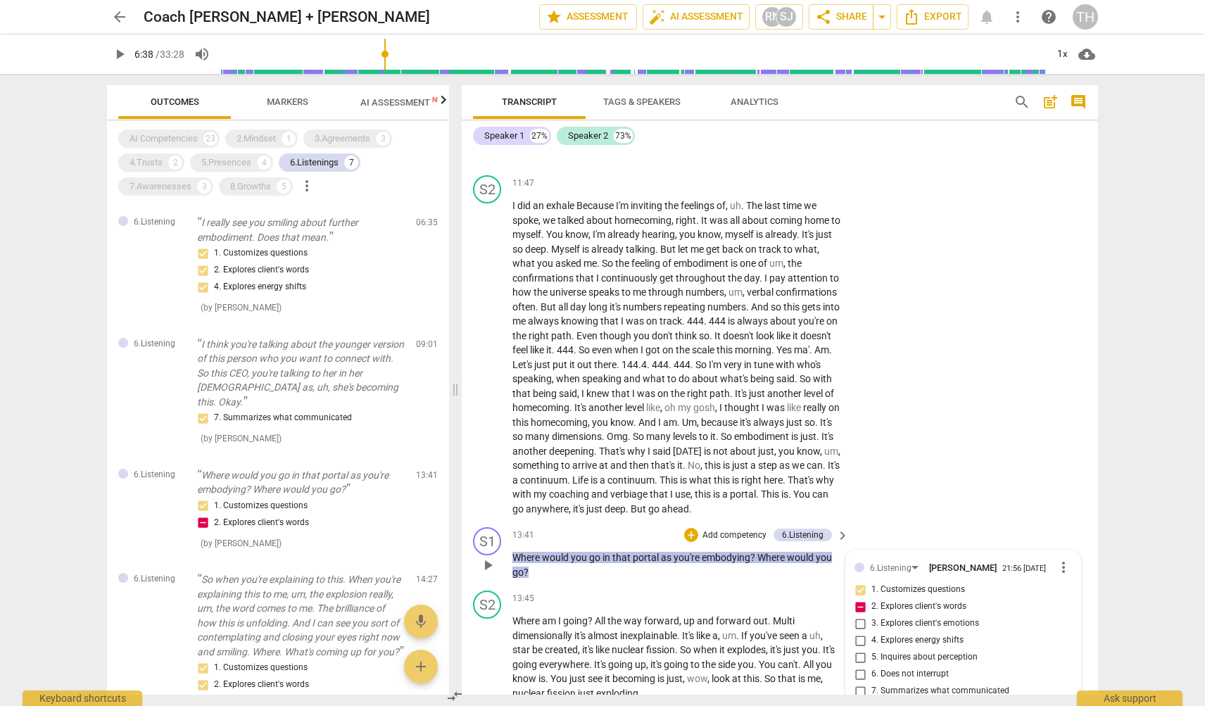
scroll to position [3920, 0]
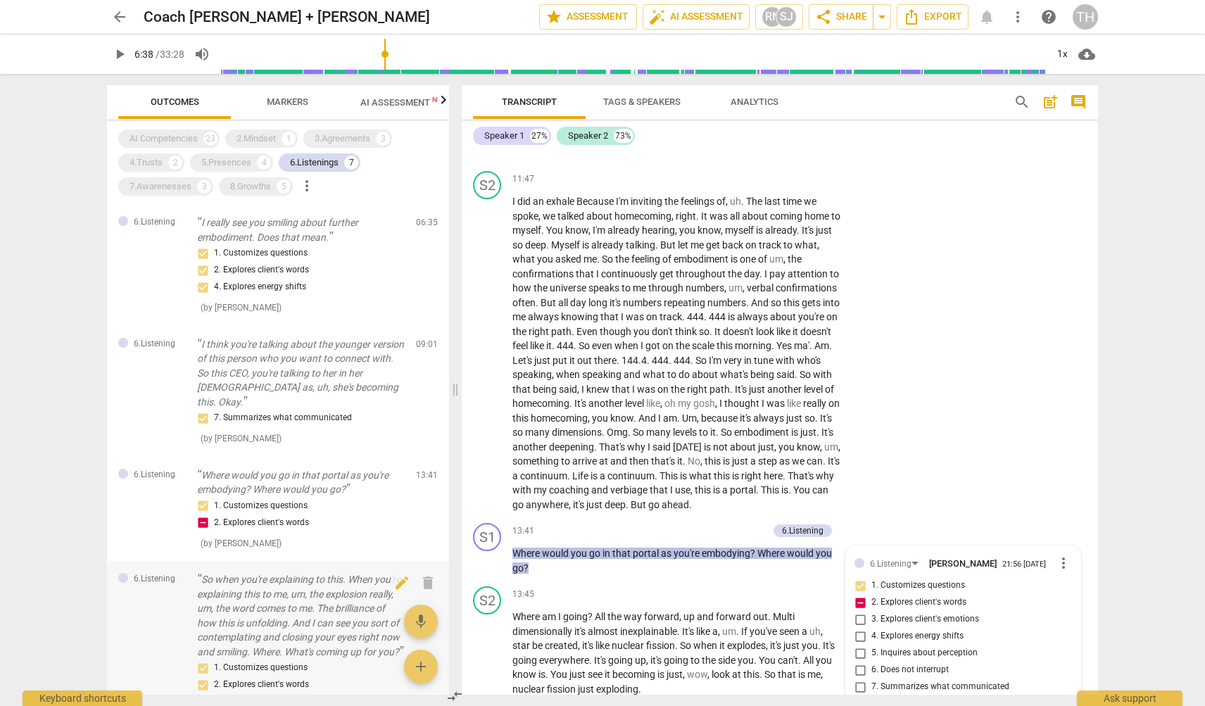
click at [294, 602] on p "So when you're explaining to this. When you're explaining this to me, um, the e…" at bounding box center [301, 615] width 208 height 87
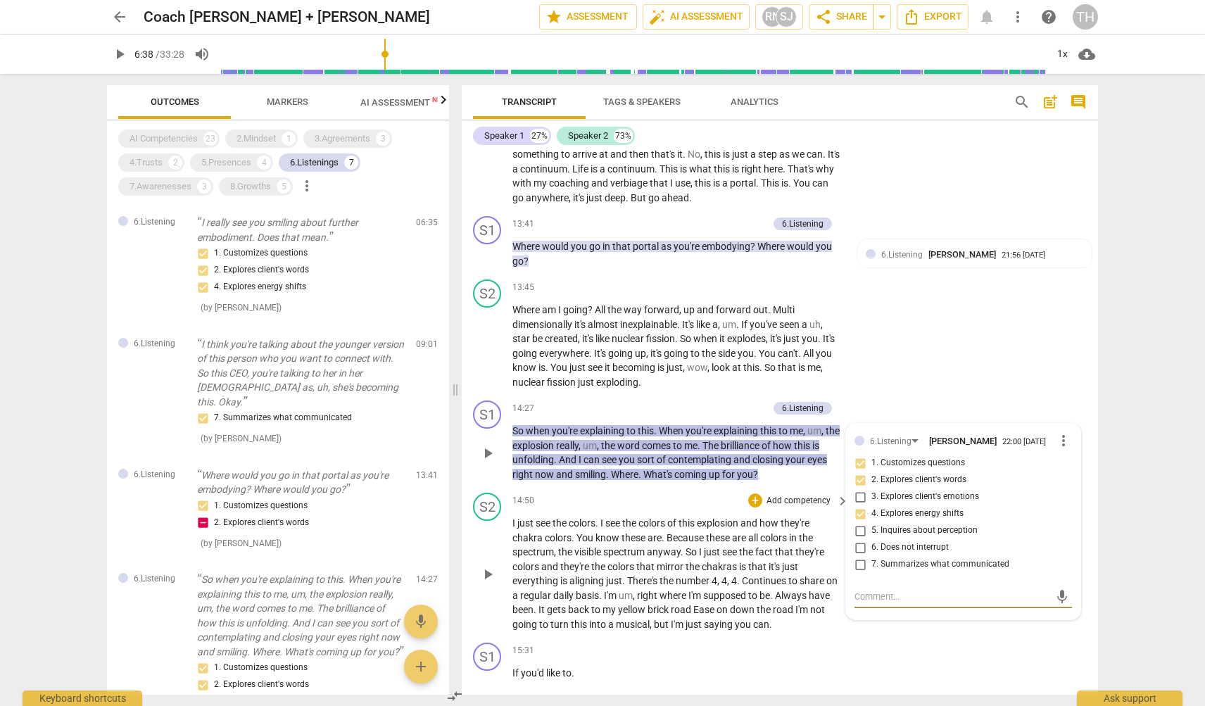
scroll to position [4201, 0]
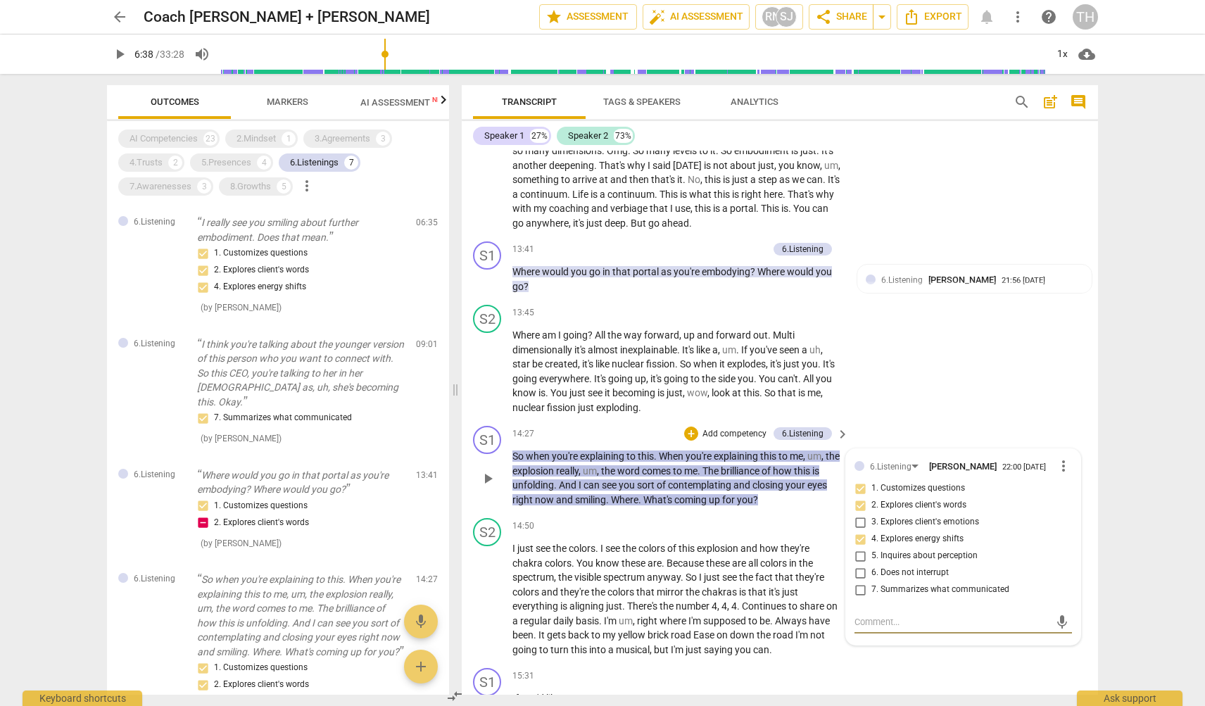
click at [489, 470] on span "play_arrow" at bounding box center [487, 478] width 17 height 17
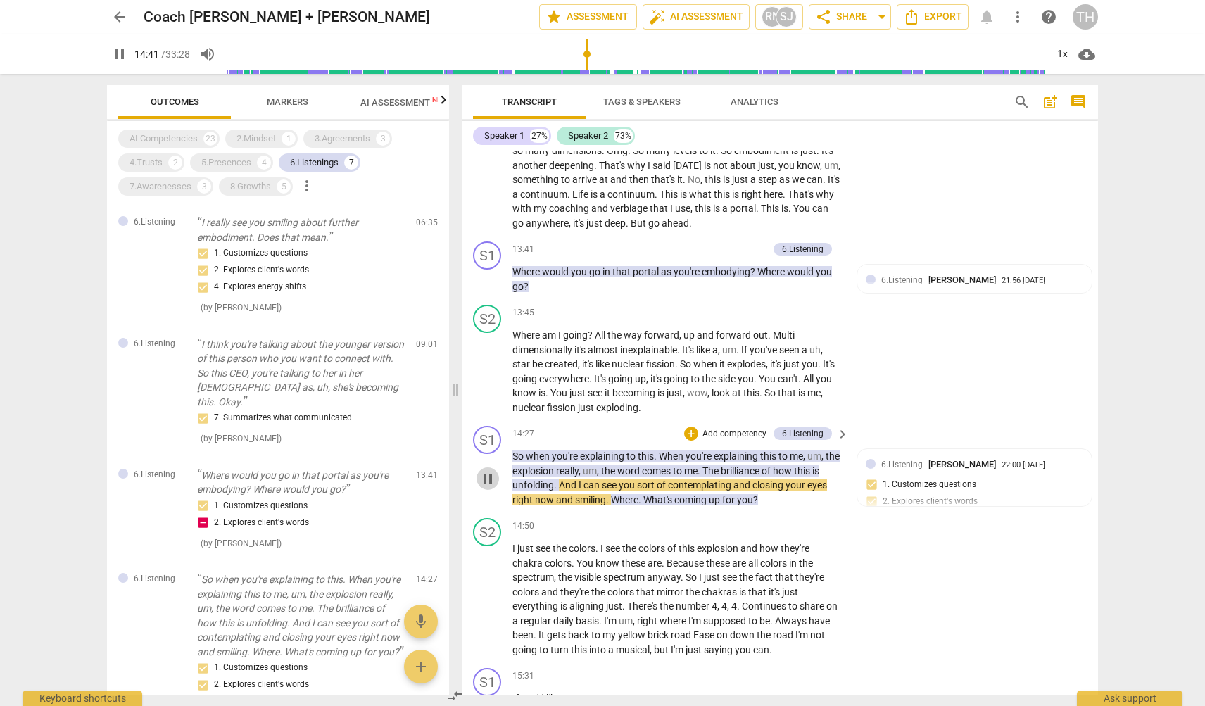
click at [489, 470] on span "pause" at bounding box center [487, 478] width 17 height 17
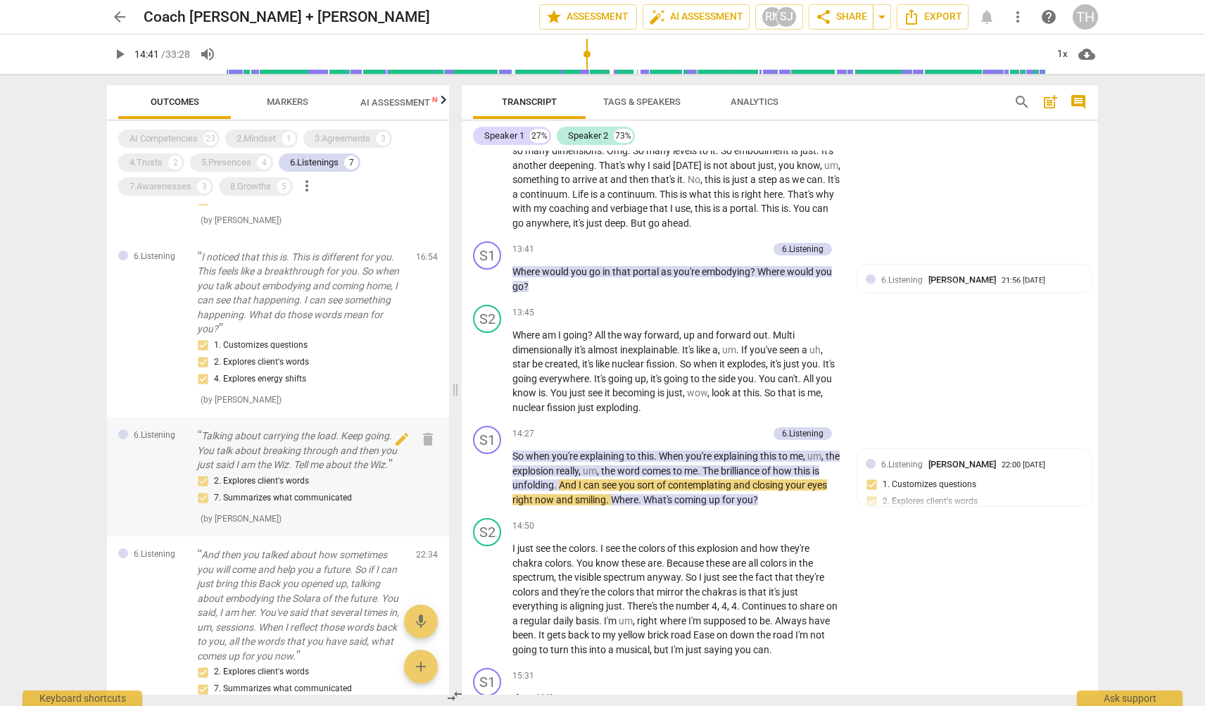
scroll to position [501, 0]
click at [277, 455] on p "Talking about carrying the load. Keep going. You talk about breaking through an…" at bounding box center [301, 451] width 208 height 44
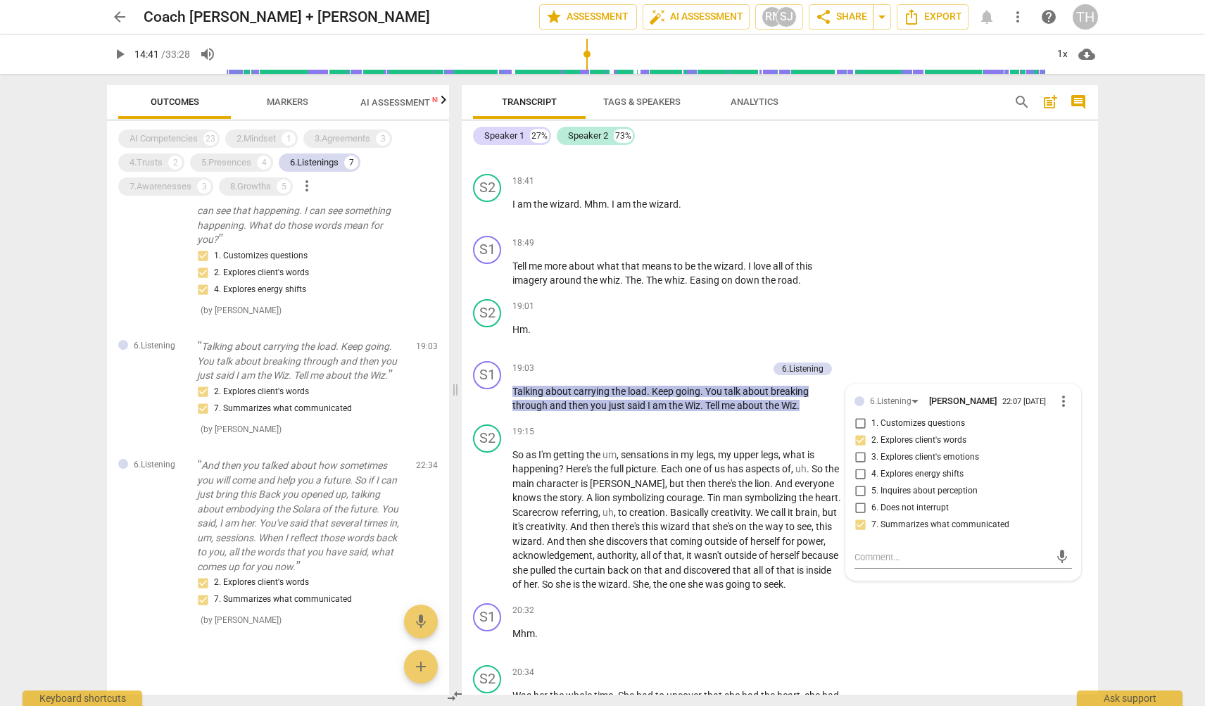
scroll to position [591, 0]
click at [277, 506] on p "And then you talked about how sometimes you will come and help you a future. So…" at bounding box center [301, 515] width 208 height 115
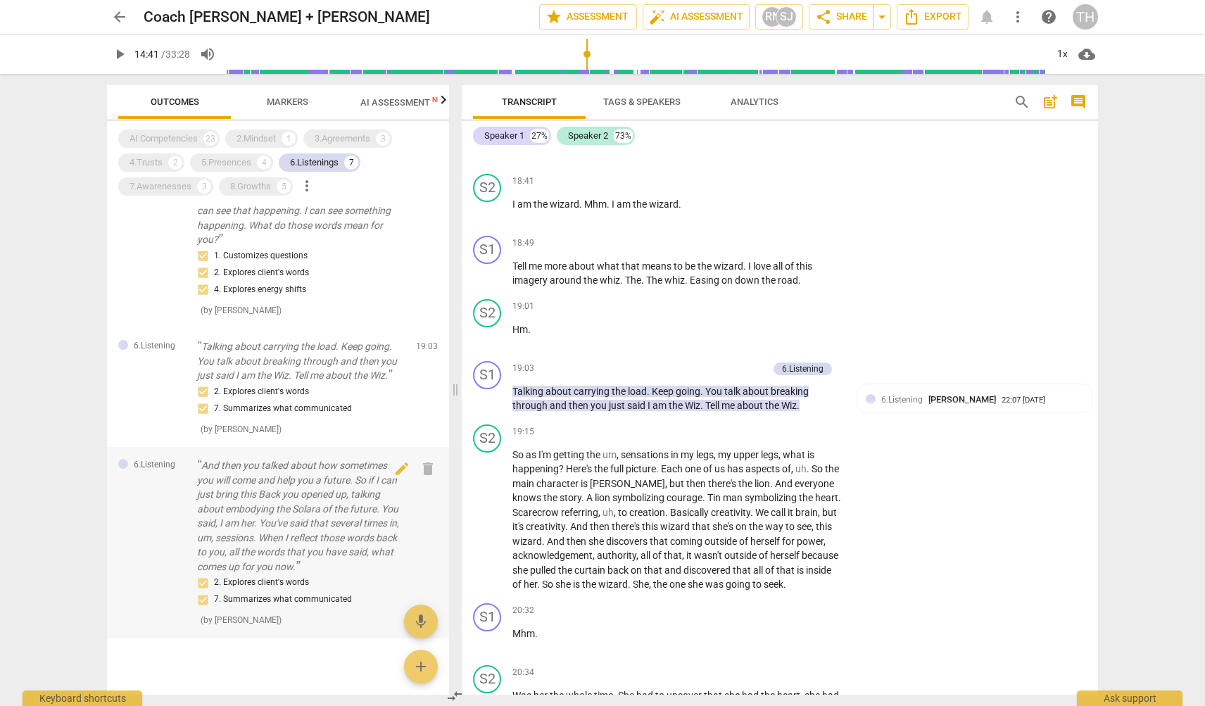
scroll to position [6367, 0]
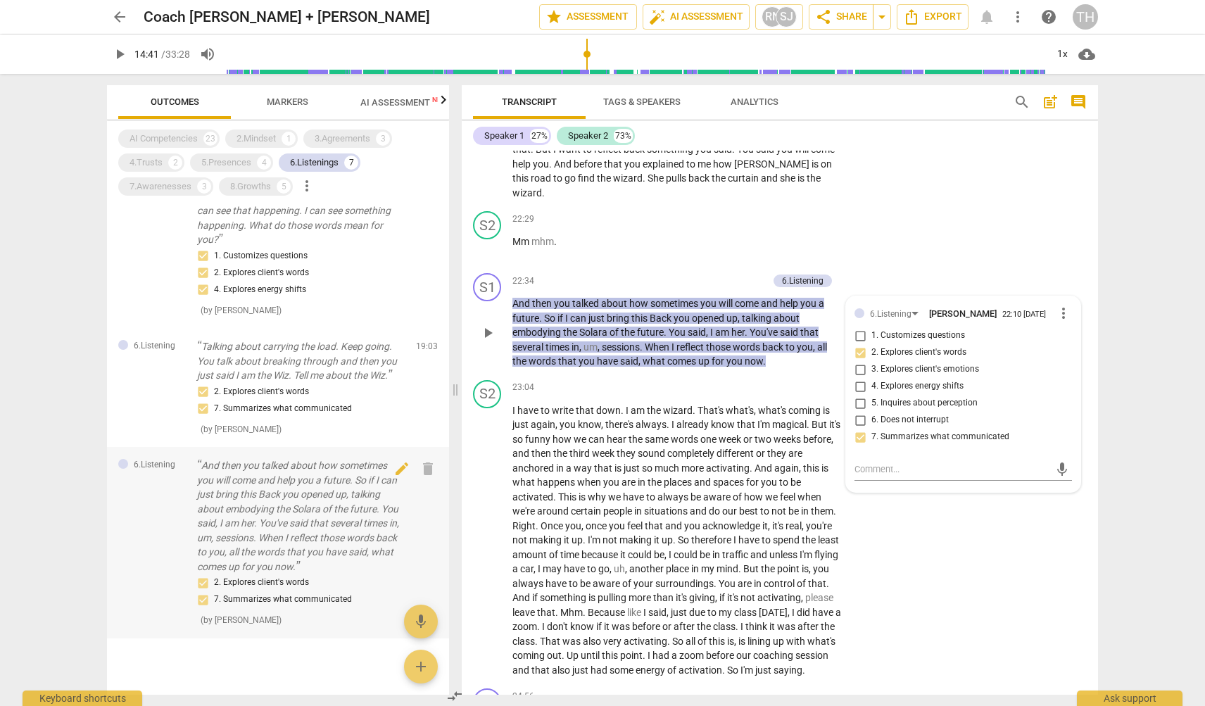
click at [298, 502] on p "And then you talked about how sometimes you will come and help you a future. So…" at bounding box center [301, 515] width 208 height 115
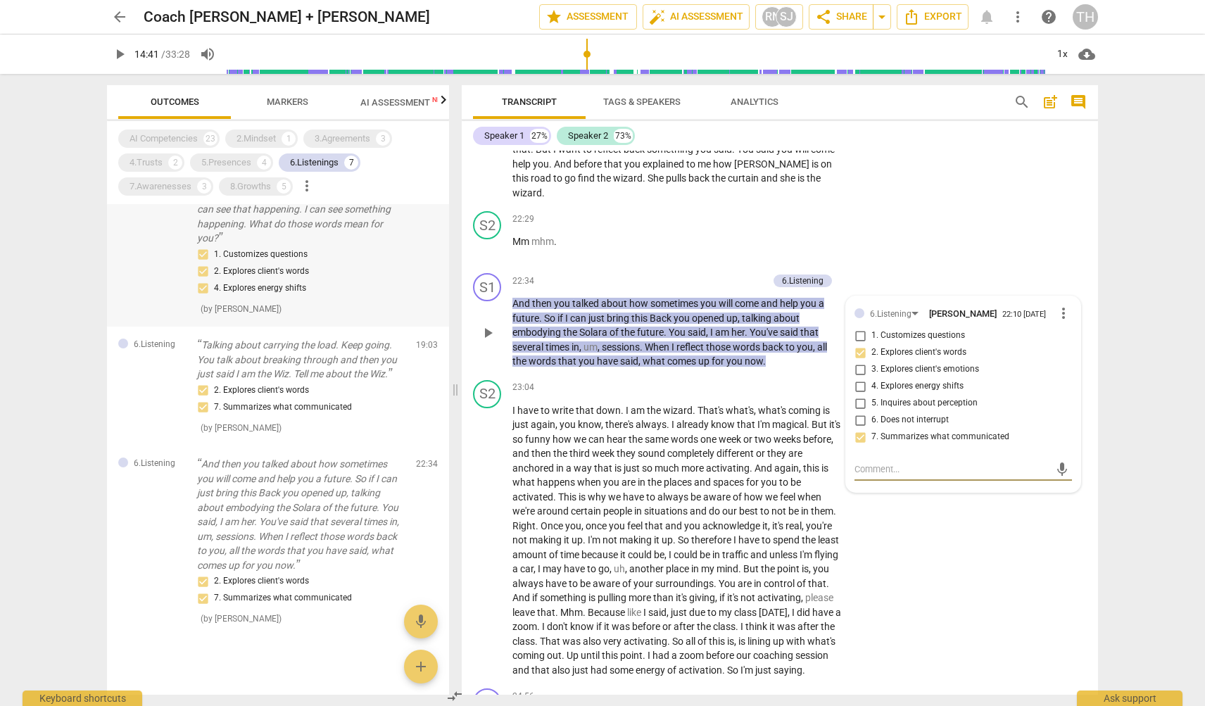
scroll to position [591, 0]
click at [163, 196] on div "AI Competencies 23 2.Mindset 1 3.Agreements 3 4.Trusts 2 5.Presences 4 6.Listen…" at bounding box center [283, 163] width 331 height 72
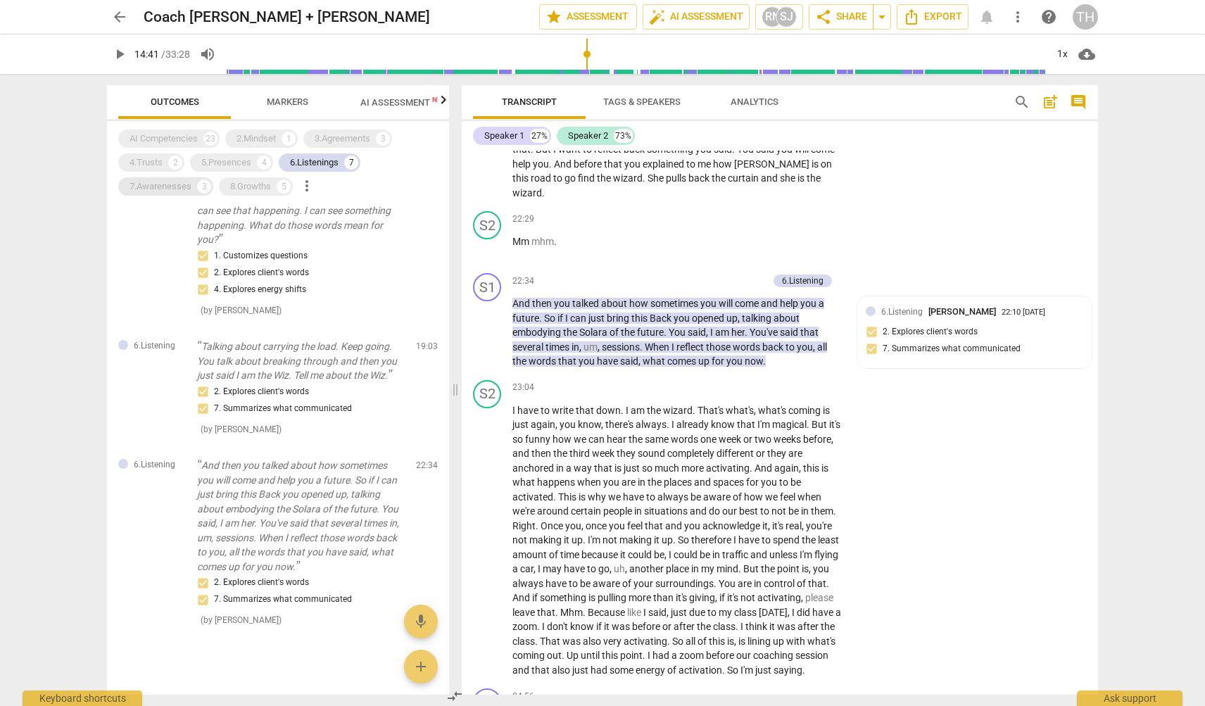
click at [163, 189] on div "7.Awarenesses" at bounding box center [161, 187] width 62 height 14
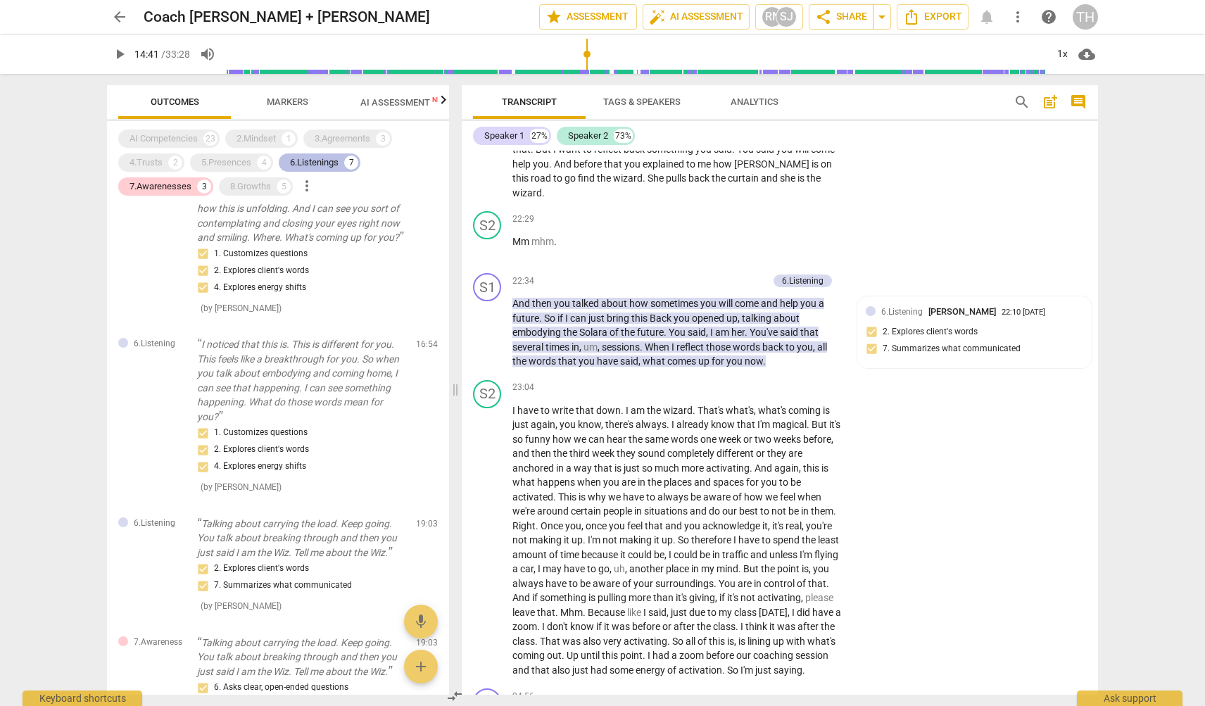
click at [315, 153] on div "6.Listenings 7" at bounding box center [320, 162] width 82 height 18
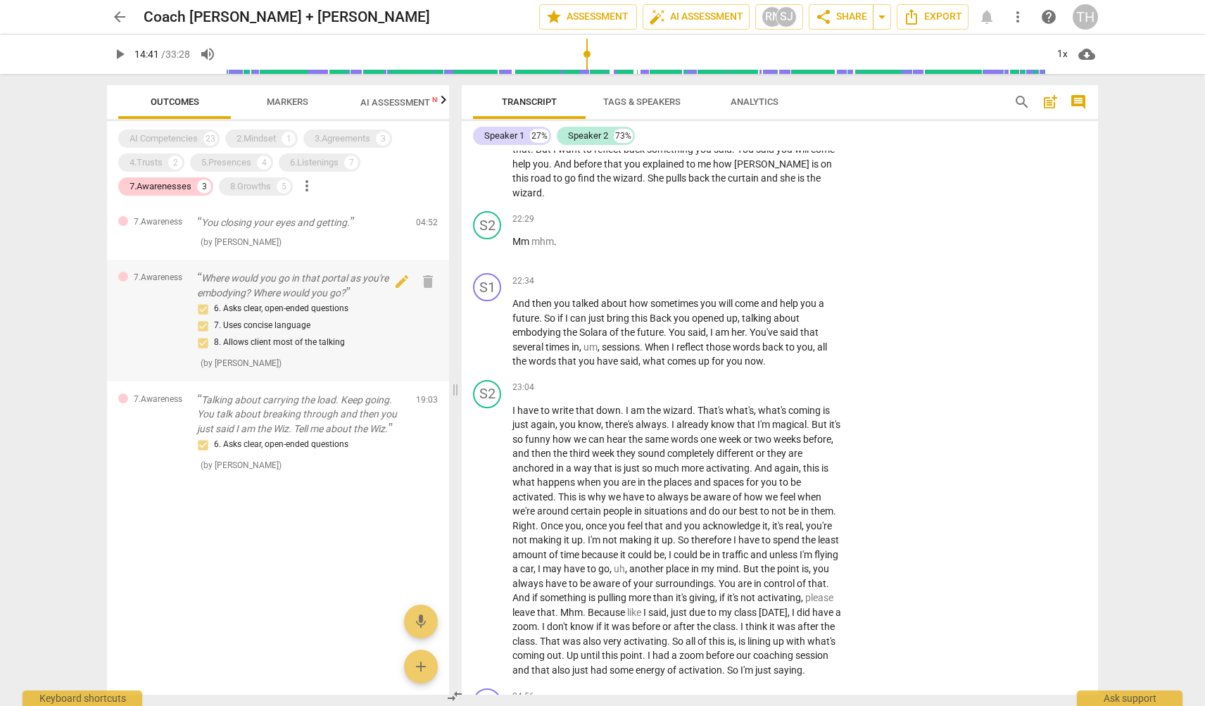
scroll to position [0, 0]
click at [270, 233] on div "You closing your eyes and getting. ( by [PERSON_NAME] )" at bounding box center [301, 231] width 208 height 33
click at [284, 318] on div "6. Asks clear, open-ended questions 7. Uses concise language 8. Allows client m…" at bounding box center [301, 326] width 208 height 51
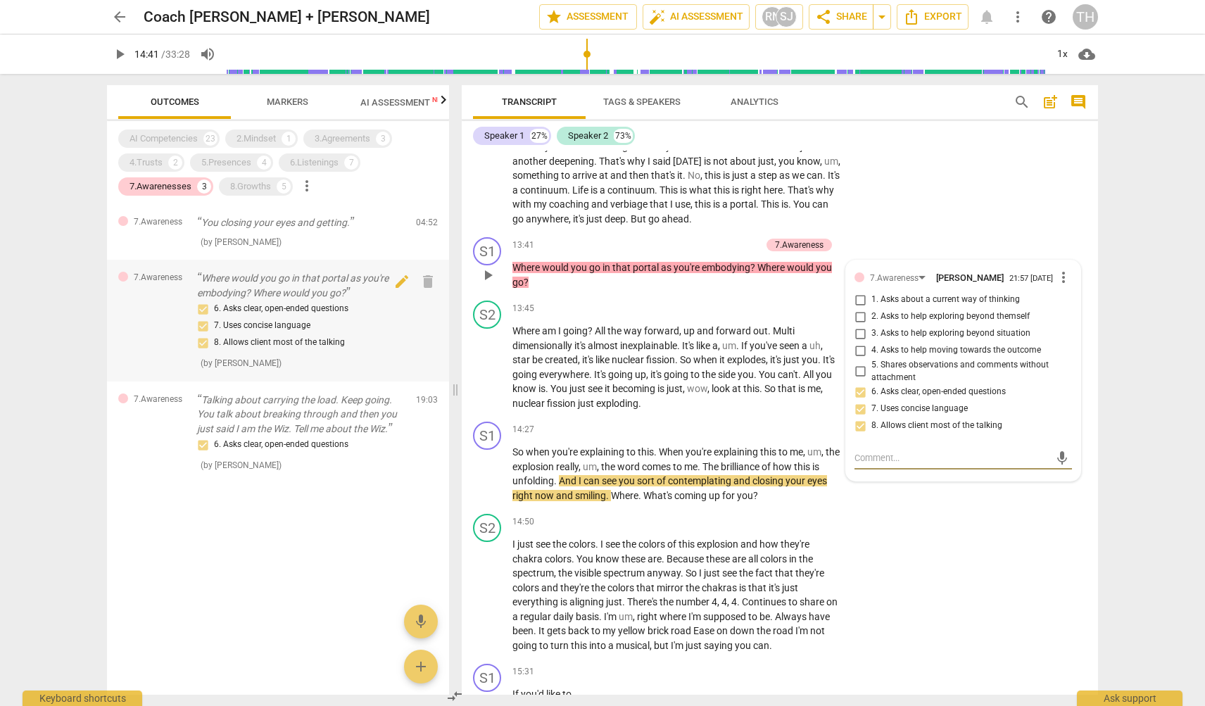
type input "882"
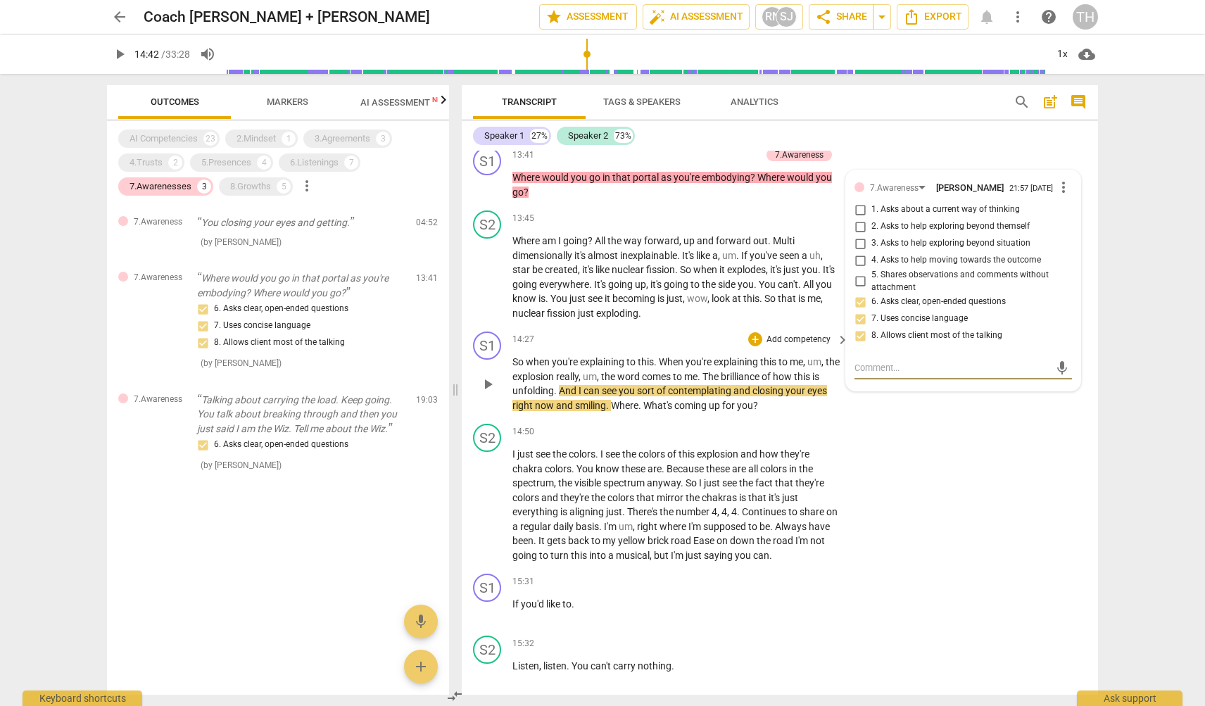
scroll to position [4295, 0]
click at [577, 386] on span "And" at bounding box center [569, 391] width 20 height 11
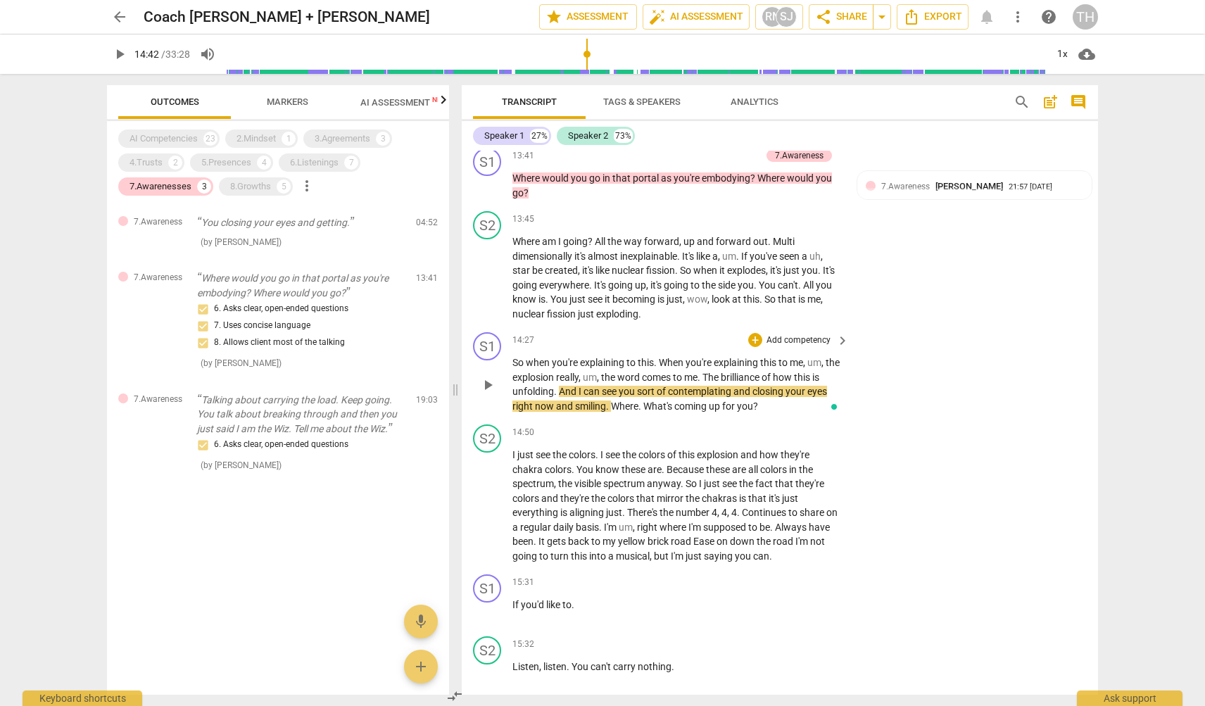
click at [601, 375] on div "S1 play_arrow pause 14:27 + Add competency keyboard_arrow_right So when you're …" at bounding box center [780, 373] width 636 height 92
click at [603, 424] on div "14:50 + Add competency keyboard_arrow_right I just see the colors . I see the c…" at bounding box center [681, 493] width 338 height 139
click at [603, 355] on p "So when you're explaining to this . When you're explaining this to me , um , th…" at bounding box center [676, 384] width 329 height 58
click at [599, 386] on span "can" at bounding box center [593, 391] width 18 height 11
click at [556, 401] on span "now" at bounding box center [545, 406] width 21 height 11
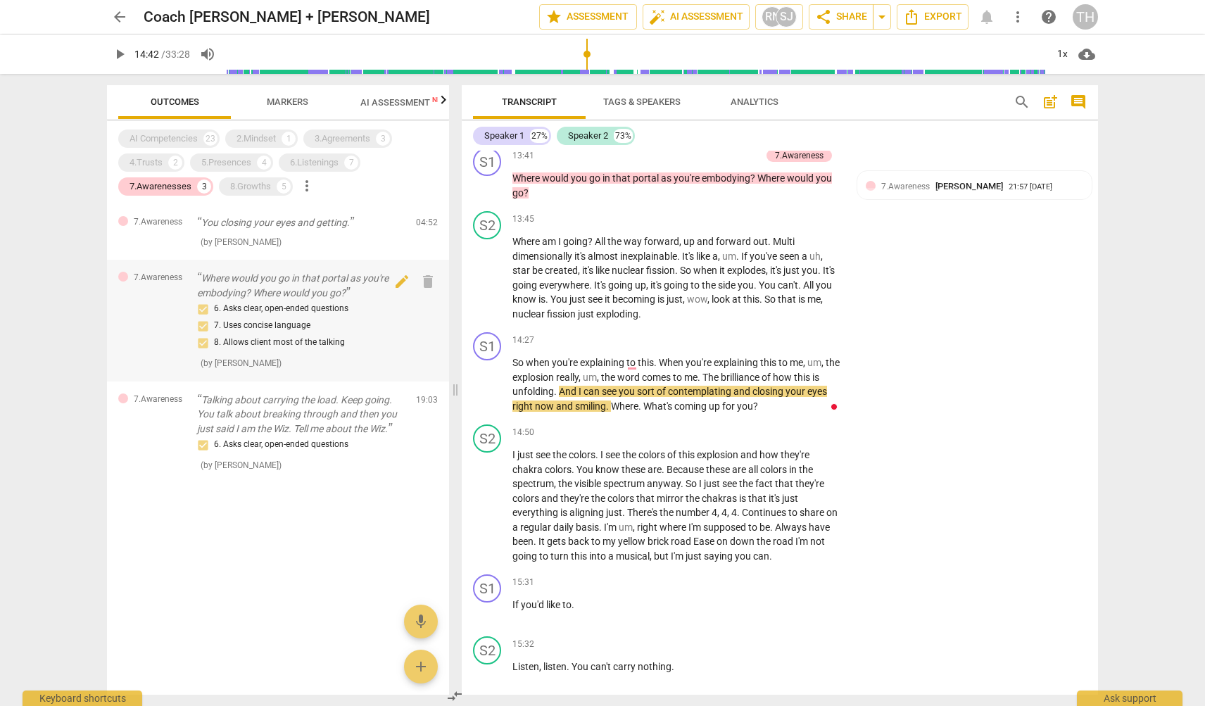
click at [273, 303] on div "6. Asks clear, open-ended questions 7. Uses concise language 8. Allows client m…" at bounding box center [301, 326] width 208 height 51
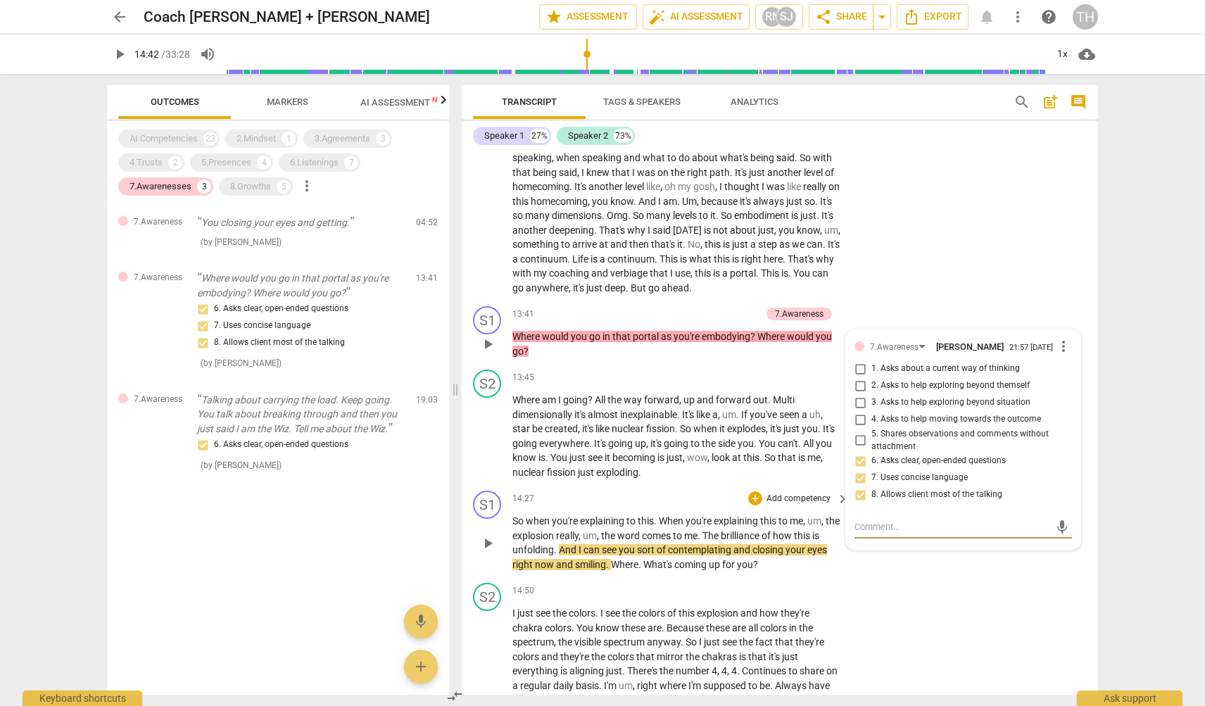
scroll to position [4162, 0]
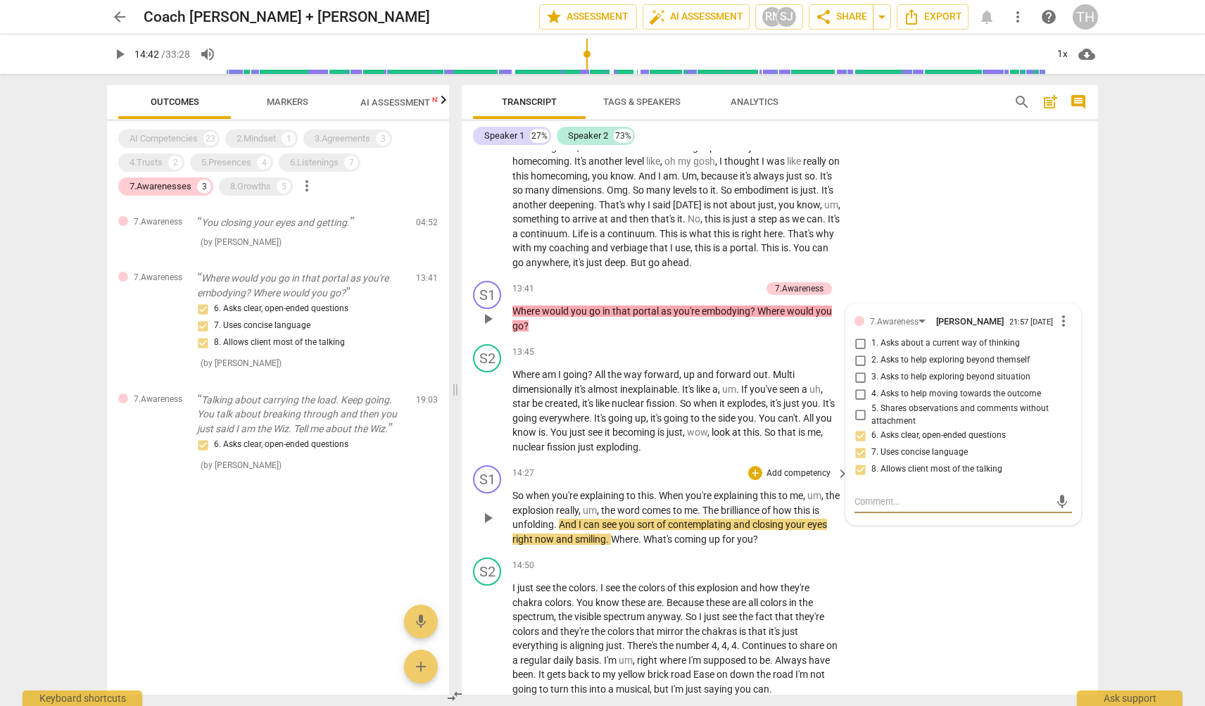
click at [579, 490] on span "you're" at bounding box center [566, 495] width 28 height 11
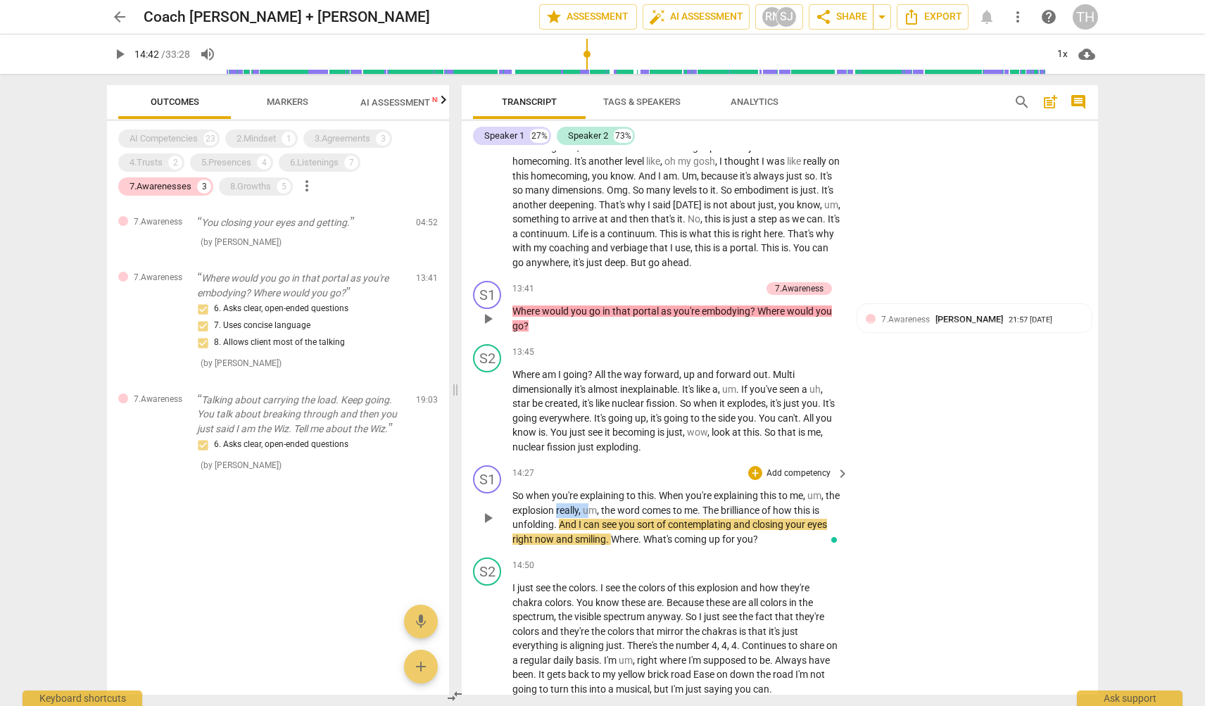
drag, startPoint x: 572, startPoint y: 460, endPoint x: 615, endPoint y: 460, distance: 42.2
click at [615, 489] on p "So when you're explaining to this . When you're explaining this to me , um , th…" at bounding box center [676, 518] width 329 height 58
click at [642, 505] on span "word" at bounding box center [629, 510] width 25 height 11
click at [657, 519] on span "sort" at bounding box center [647, 524] width 20 height 11
click at [584, 519] on span "I" at bounding box center [581, 524] width 5 height 11
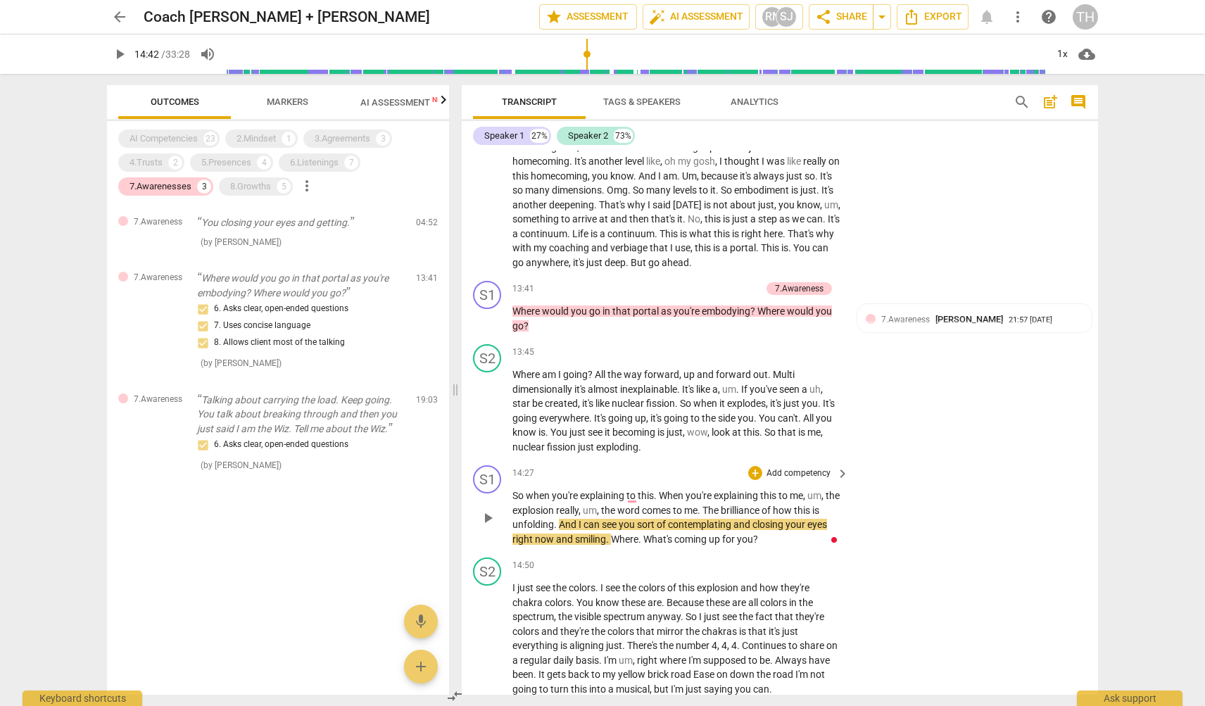
click at [568, 519] on span "And" at bounding box center [569, 524] width 20 height 11
click at [575, 534] on span "and" at bounding box center [565, 539] width 19 height 11
click at [614, 304] on p "Where would you go in that portal as you're embodying ? Where would you go ?" at bounding box center [676, 318] width 329 height 29
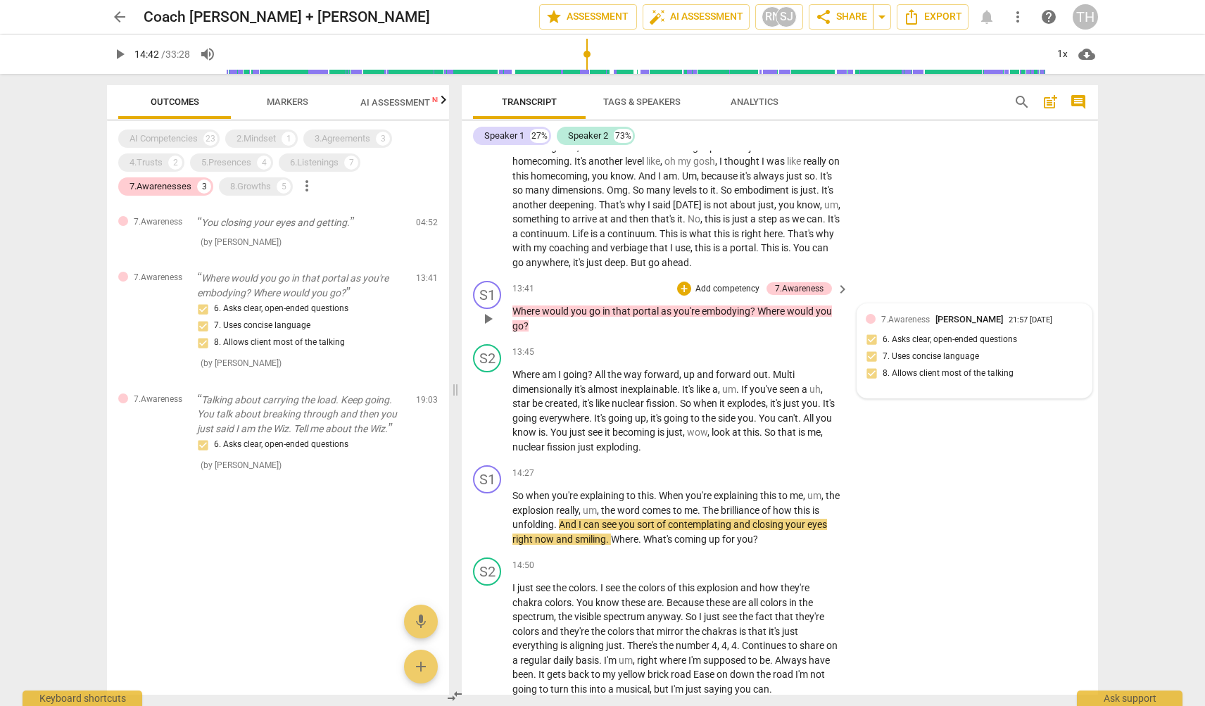
click at [913, 313] on div "7.Awareness [PERSON_NAME] 21:57 [DATE] 6. Asks clear, open-ended questions 7. U…" at bounding box center [975, 351] width 218 height 77
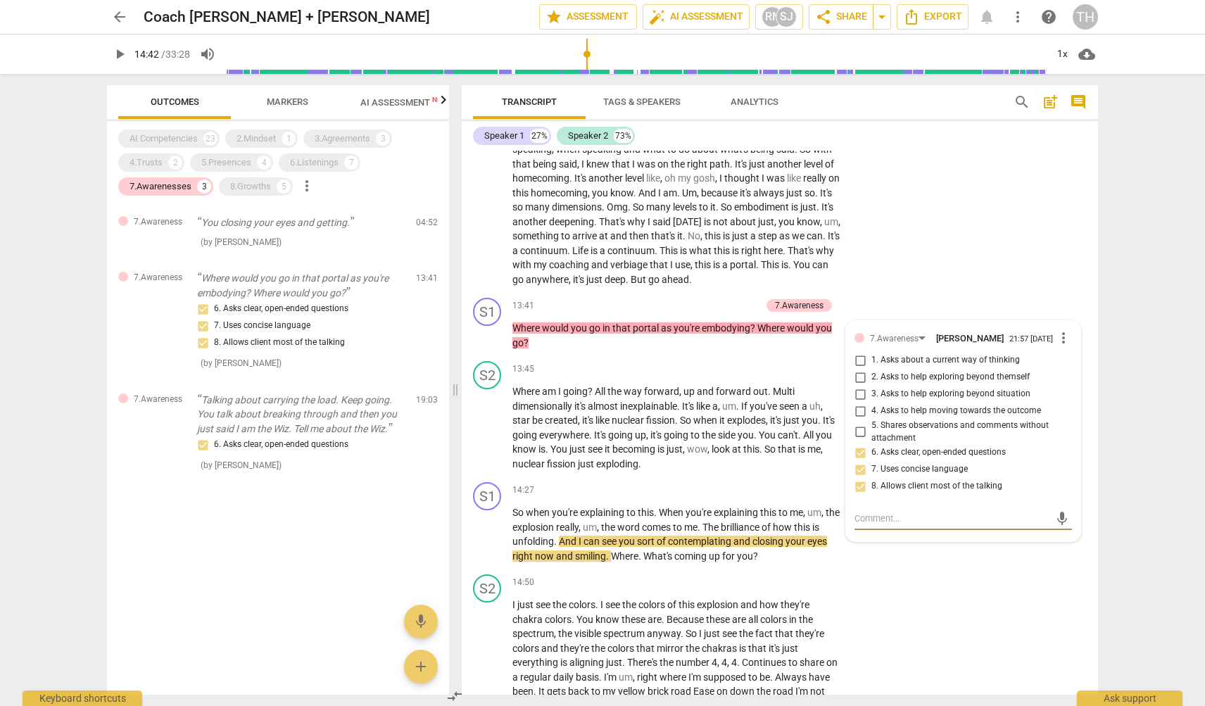
scroll to position [4137, 0]
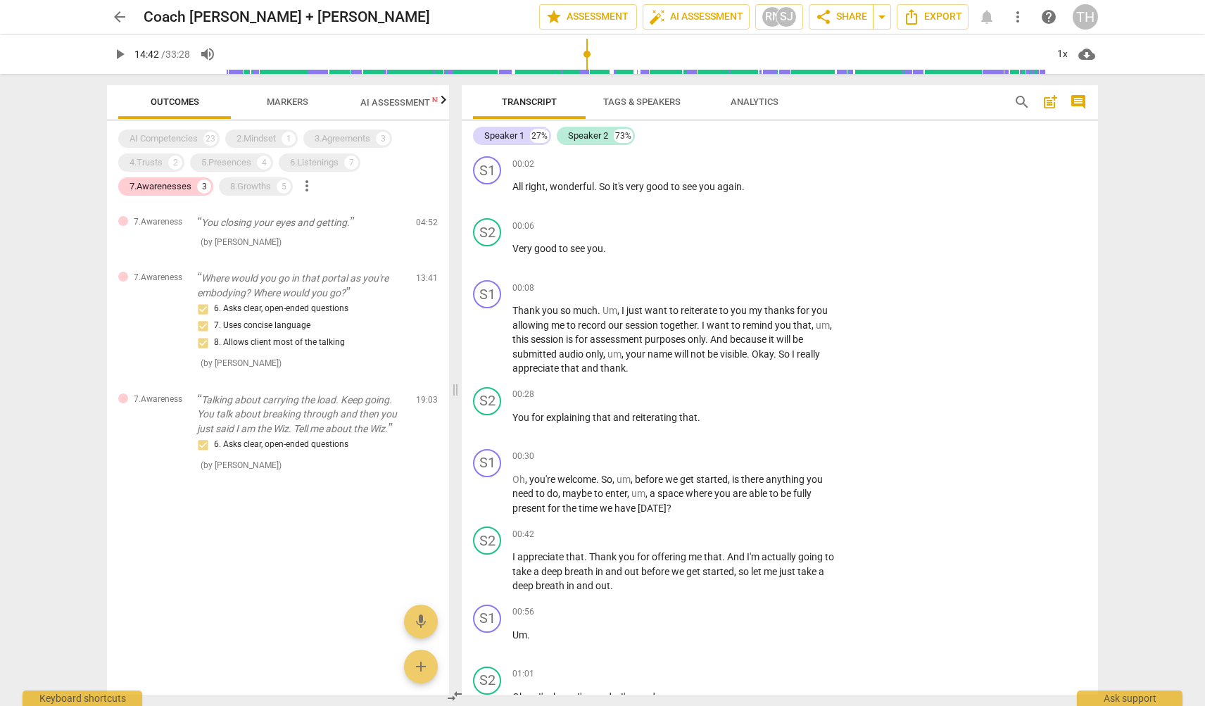
scroll to position [4137, 0]
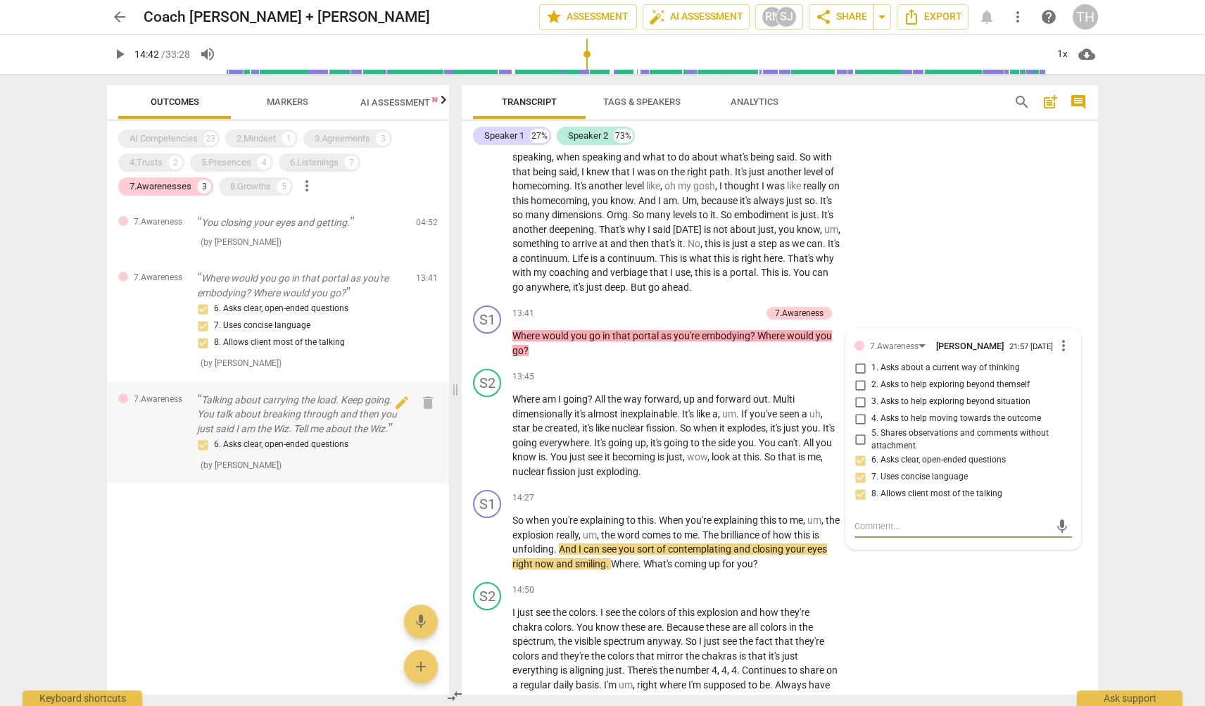
click at [281, 428] on p "Talking about carrying the load. Keep going. You talk about breaking through an…" at bounding box center [301, 415] width 208 height 44
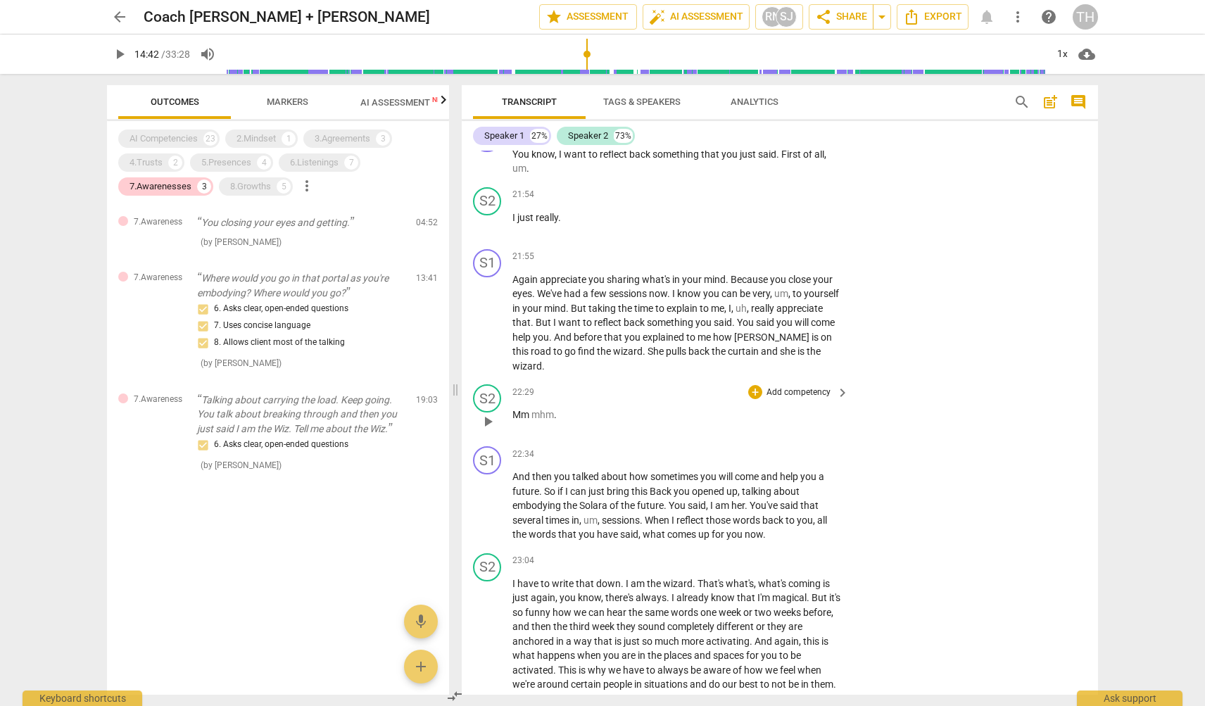
scroll to position [6198, 0]
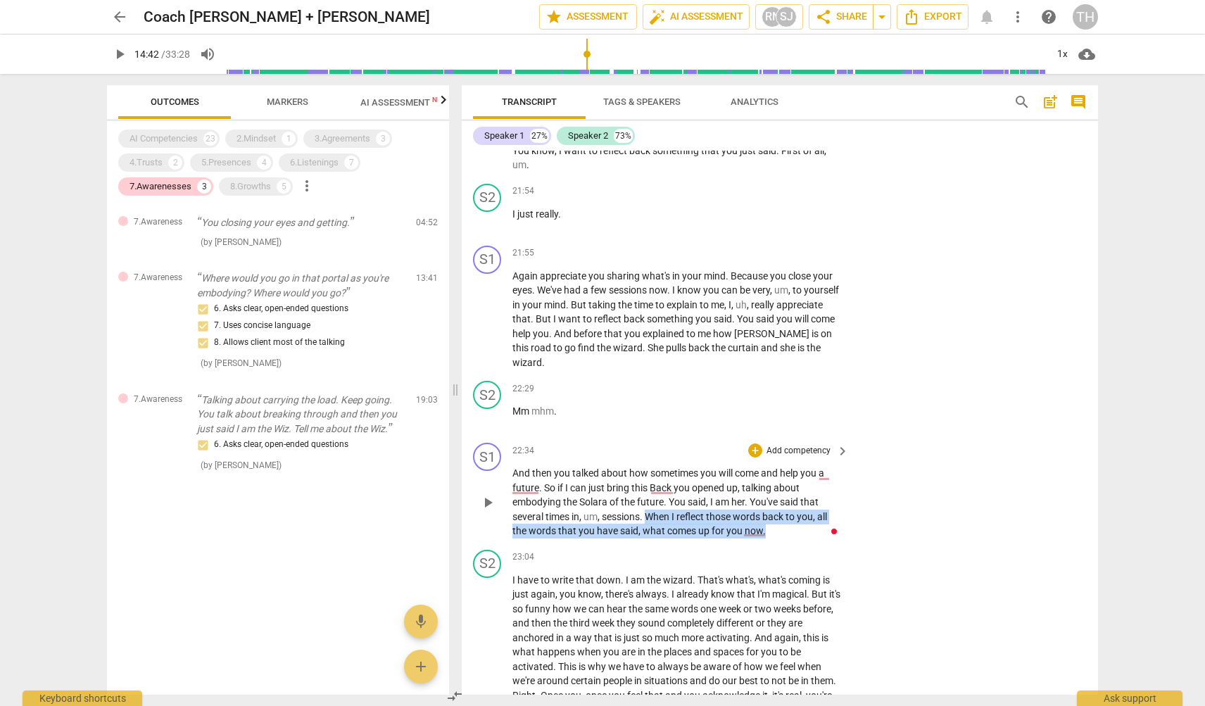
drag, startPoint x: 767, startPoint y: 480, endPoint x: 648, endPoint y: 467, distance: 118.9
click at [648, 467] on p "And then you talked about how sometimes you will come and help you a future . S…" at bounding box center [676, 502] width 329 height 73
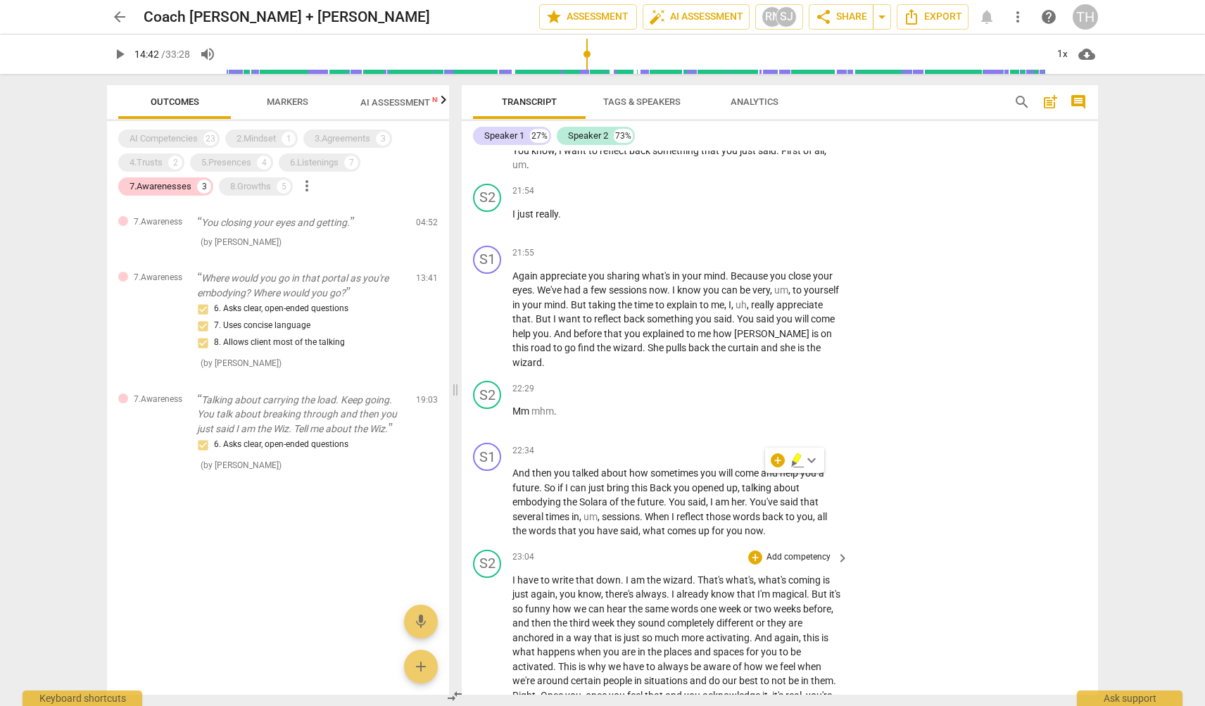
click at [667, 617] on span "sound" at bounding box center [653, 622] width 30 height 11
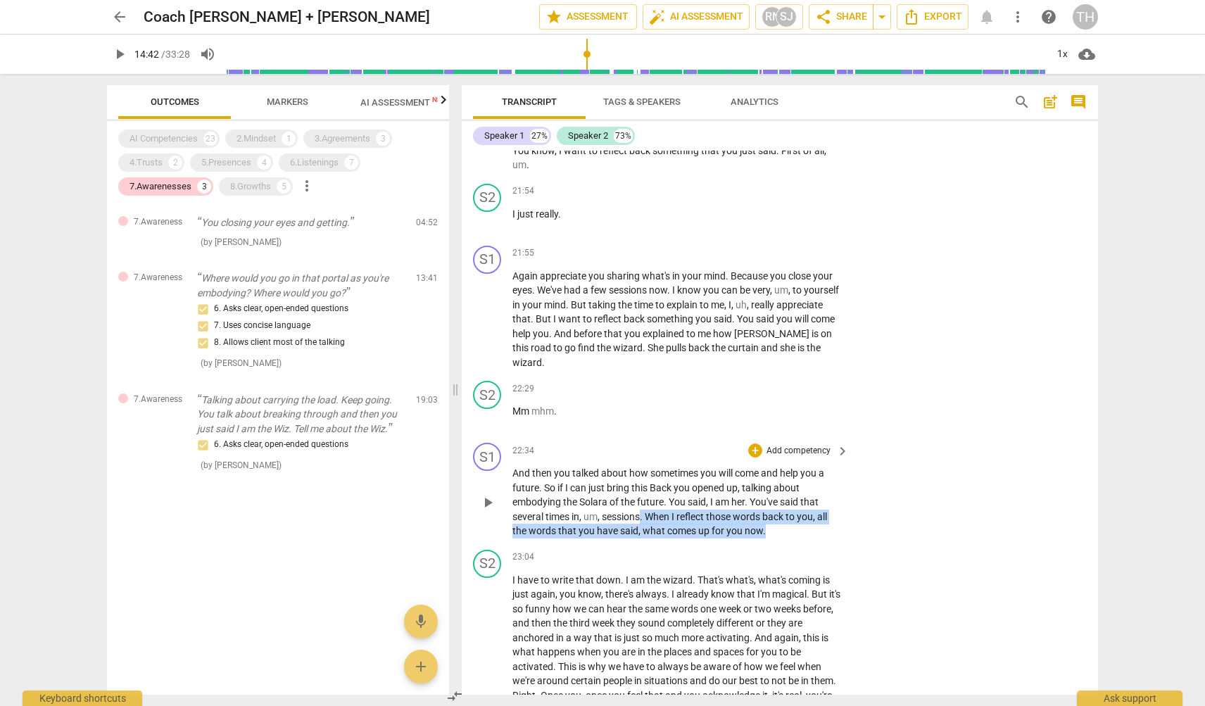
drag, startPoint x: 771, startPoint y: 482, endPoint x: 643, endPoint y: 465, distance: 129.1
click at [643, 466] on p "And then you talked about how sometimes you will come and help you a future . S…" at bounding box center [676, 502] width 329 height 73
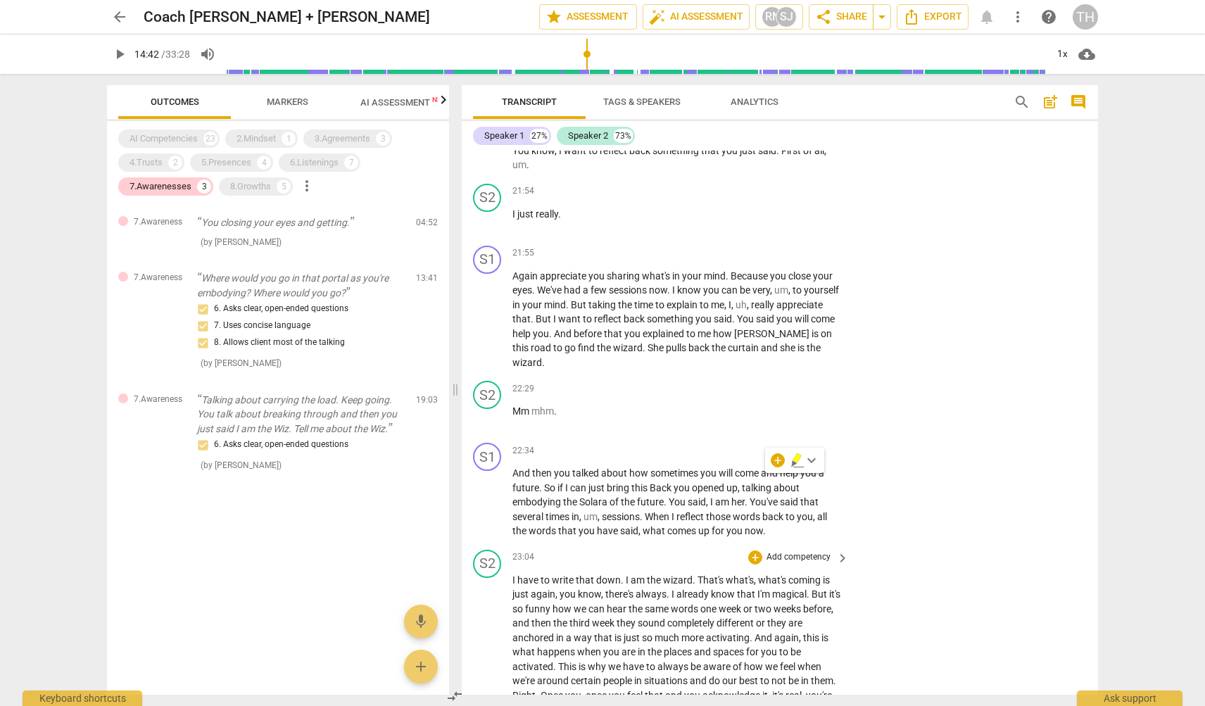
click at [957, 565] on div "S2 play_arrow pause 23:04 + Add competency keyboard_arrow_right I have to write…" at bounding box center [780, 698] width 636 height 309
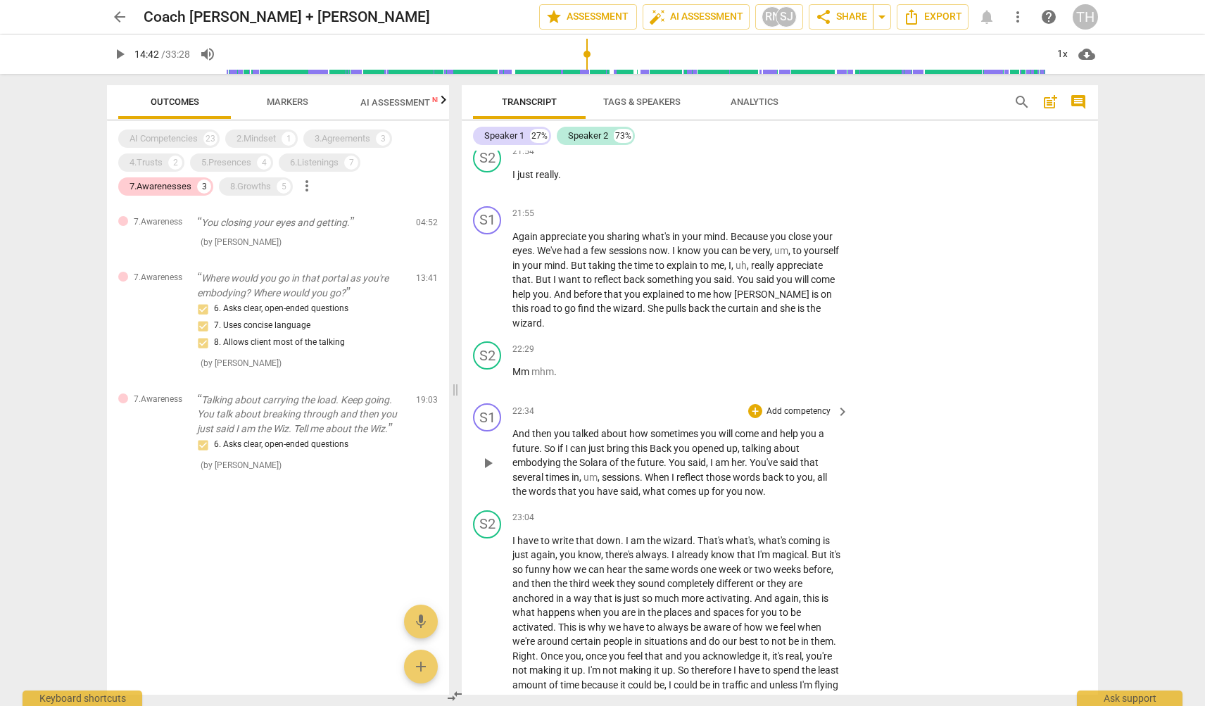
scroll to position [6236, 0]
click at [180, 184] on div "7.Awarenesses" at bounding box center [161, 187] width 62 height 14
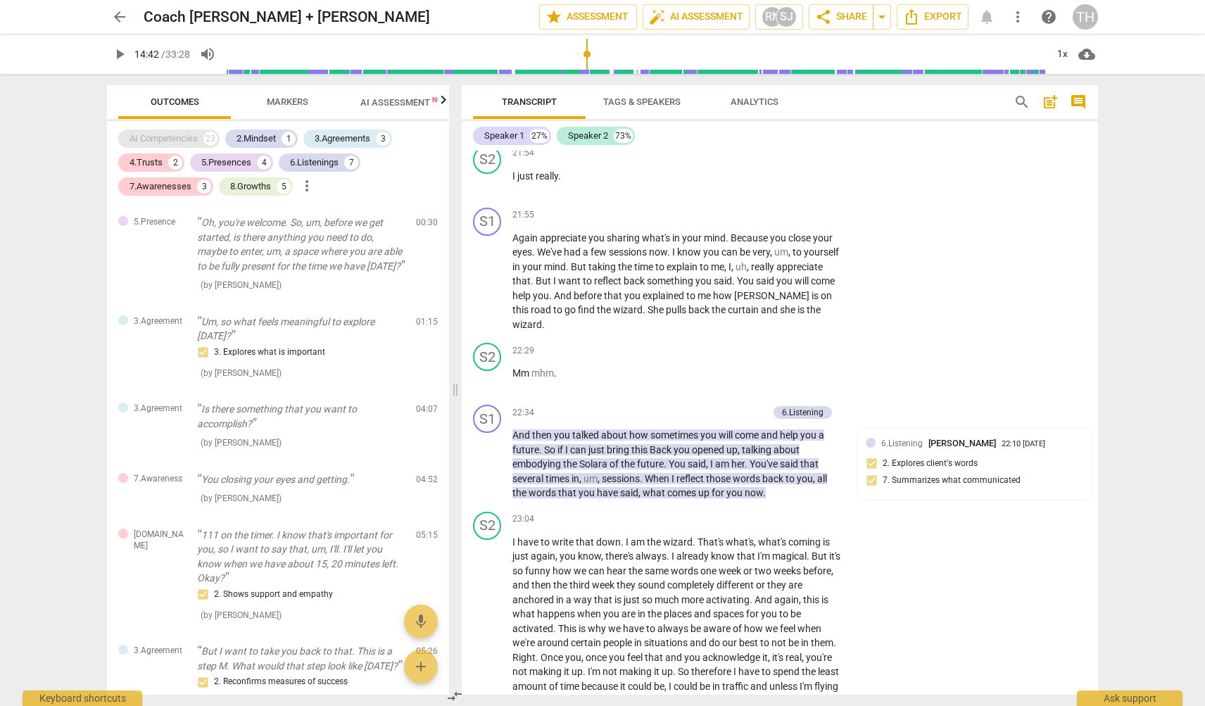
click at [166, 133] on div "AI Competencies" at bounding box center [164, 139] width 68 height 14
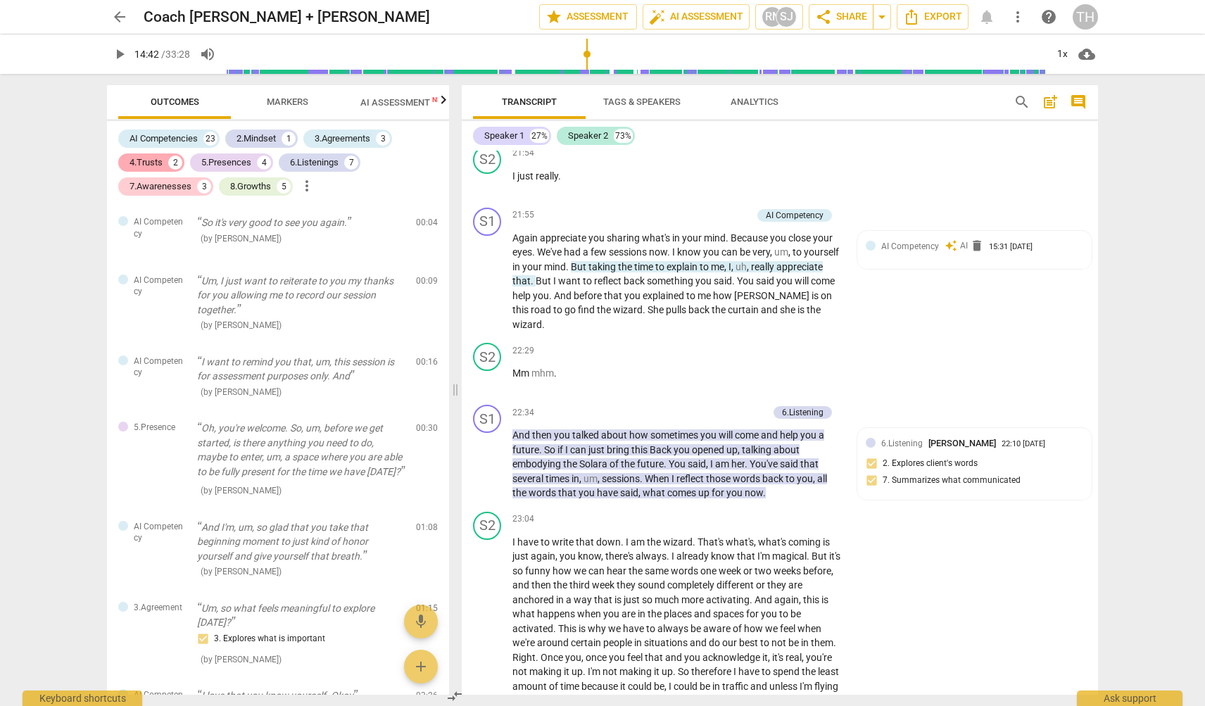
click at [159, 161] on div "4.Trusts" at bounding box center [146, 163] width 33 height 14
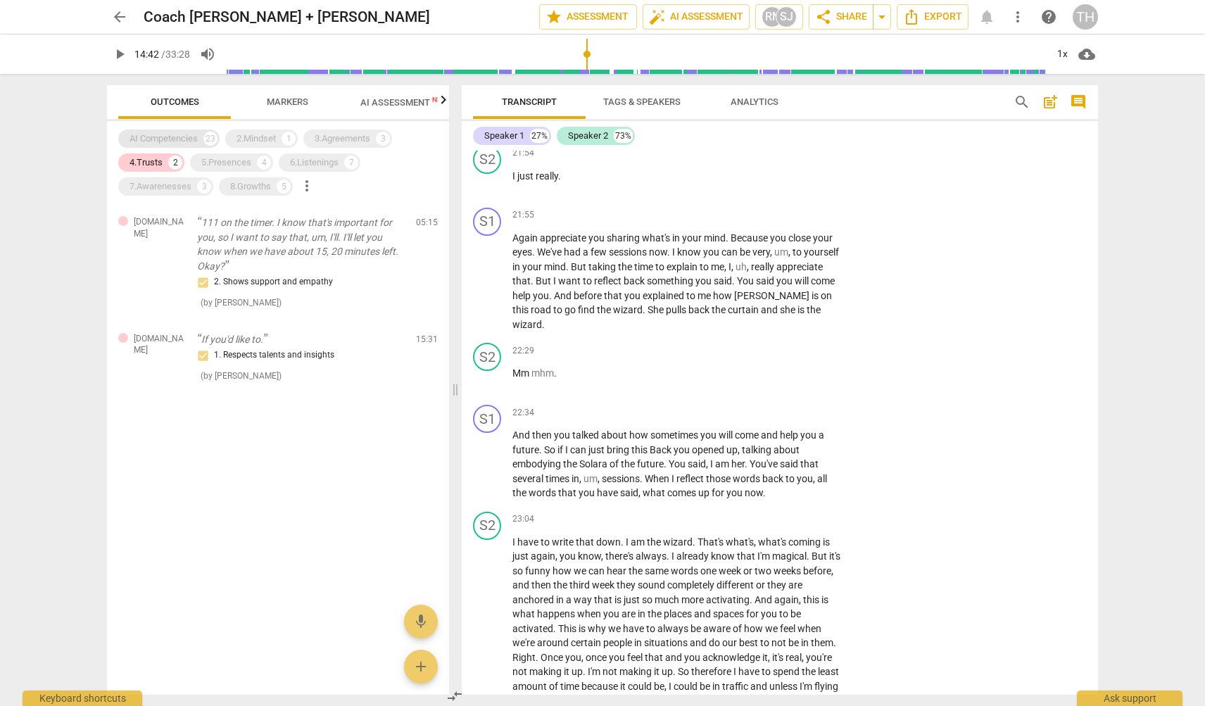
click at [171, 135] on div "AI Competencies" at bounding box center [164, 139] width 68 height 14
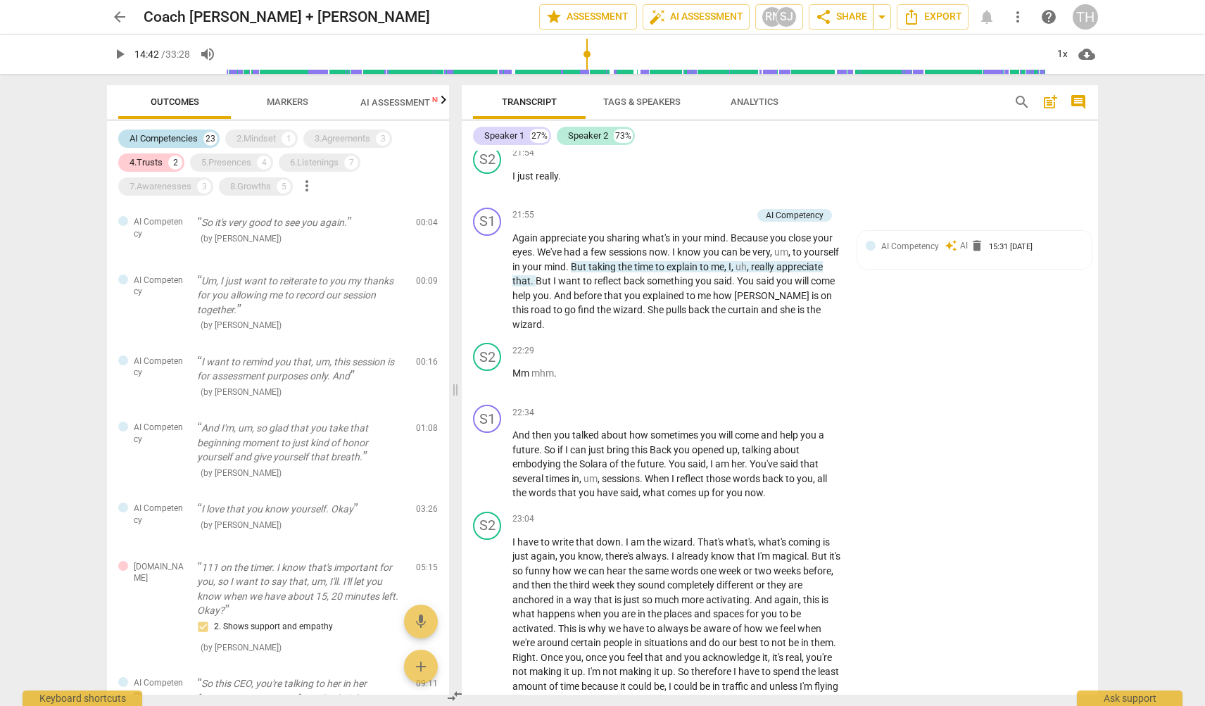
click at [171, 135] on div "AI Competencies" at bounding box center [164, 139] width 68 height 14
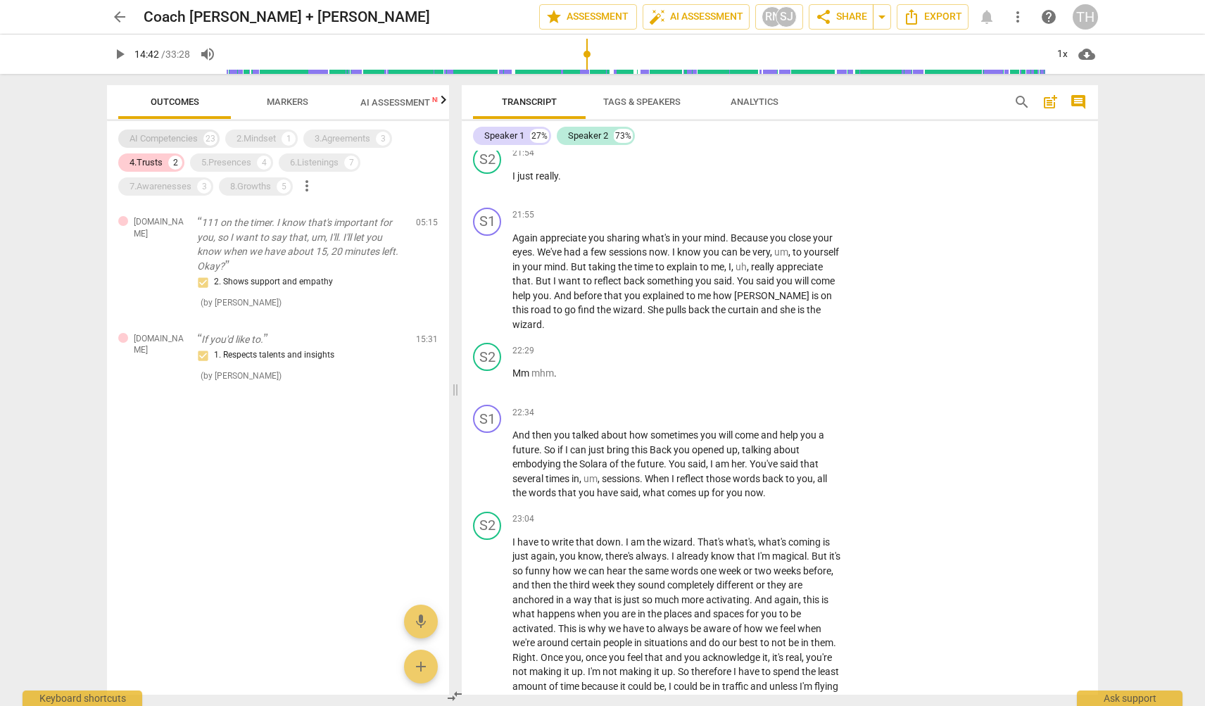
click at [164, 139] on div "AI Competencies" at bounding box center [164, 139] width 68 height 14
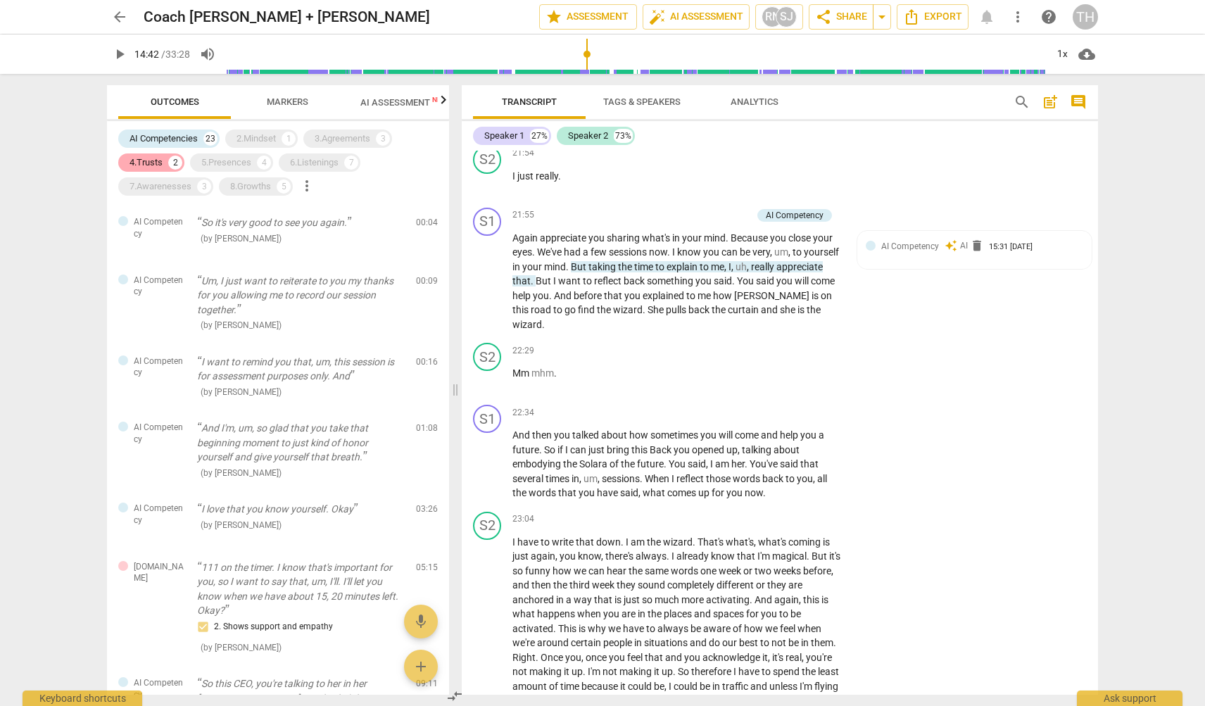
click at [156, 158] on div "4.Trusts" at bounding box center [146, 163] width 33 height 14
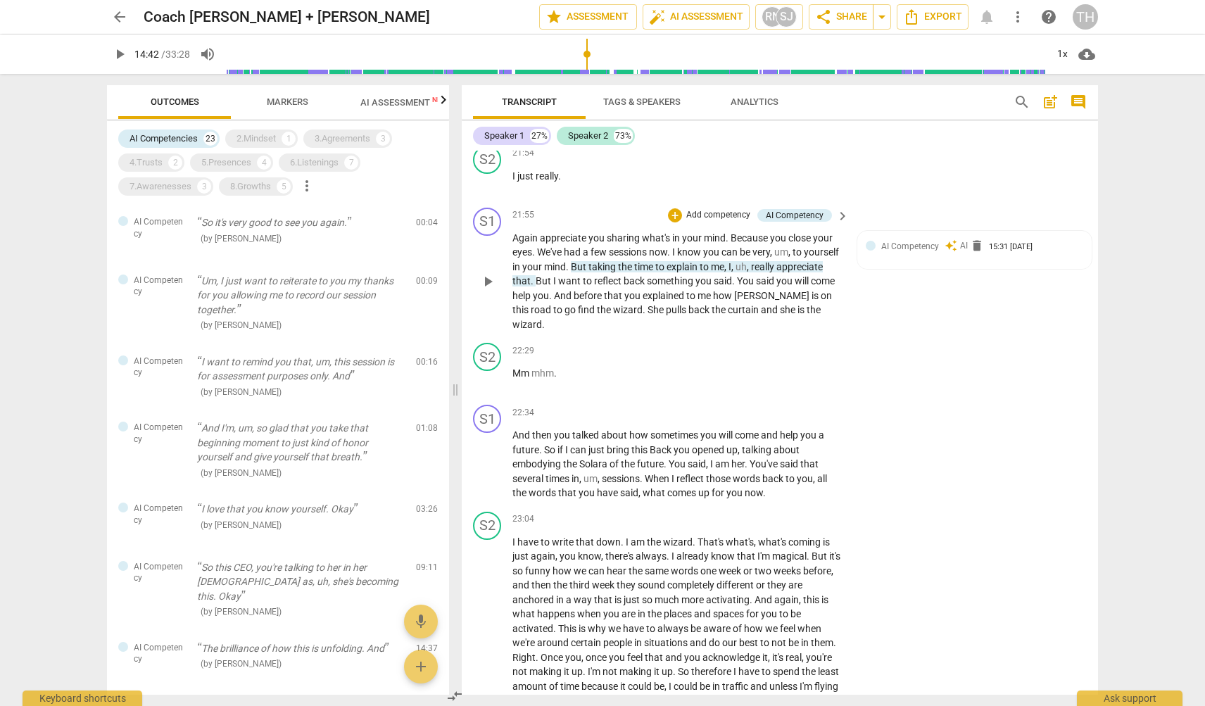
scroll to position [0, 0]
click at [268, 303] on p "Um, I just want to reiterate to you my thanks for you allowing me to record our…" at bounding box center [301, 296] width 208 height 44
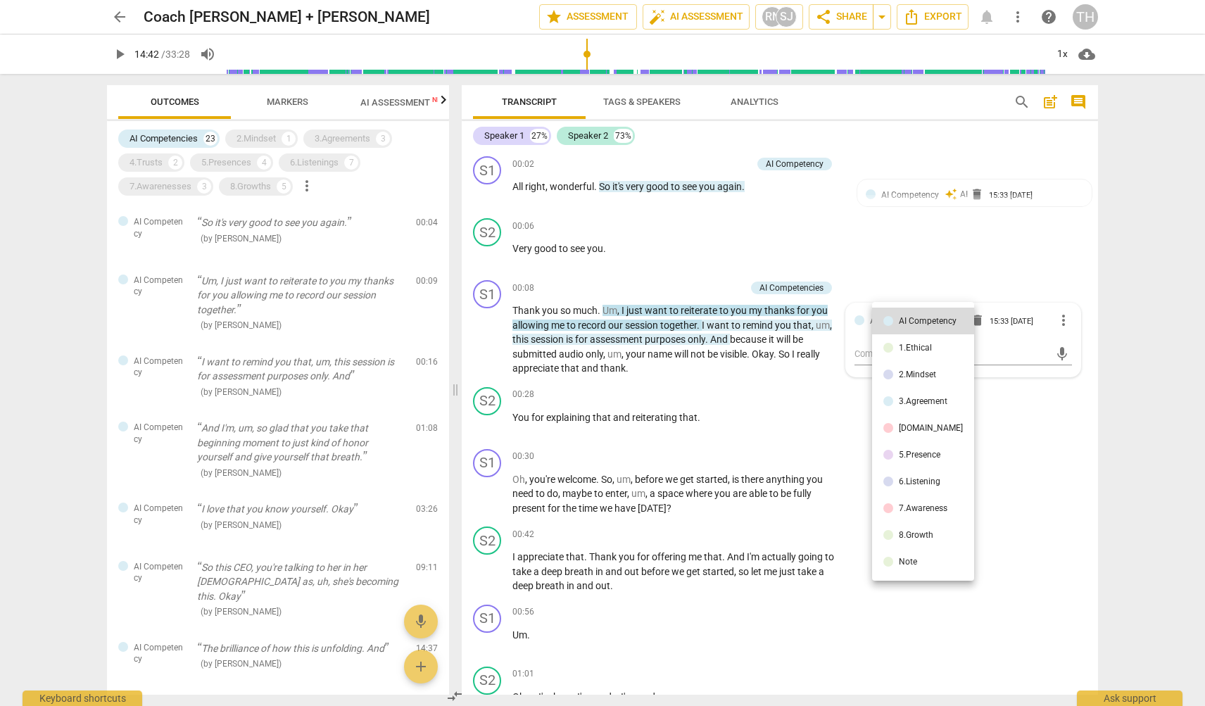
click at [688, 188] on div at bounding box center [602, 353] width 1205 height 706
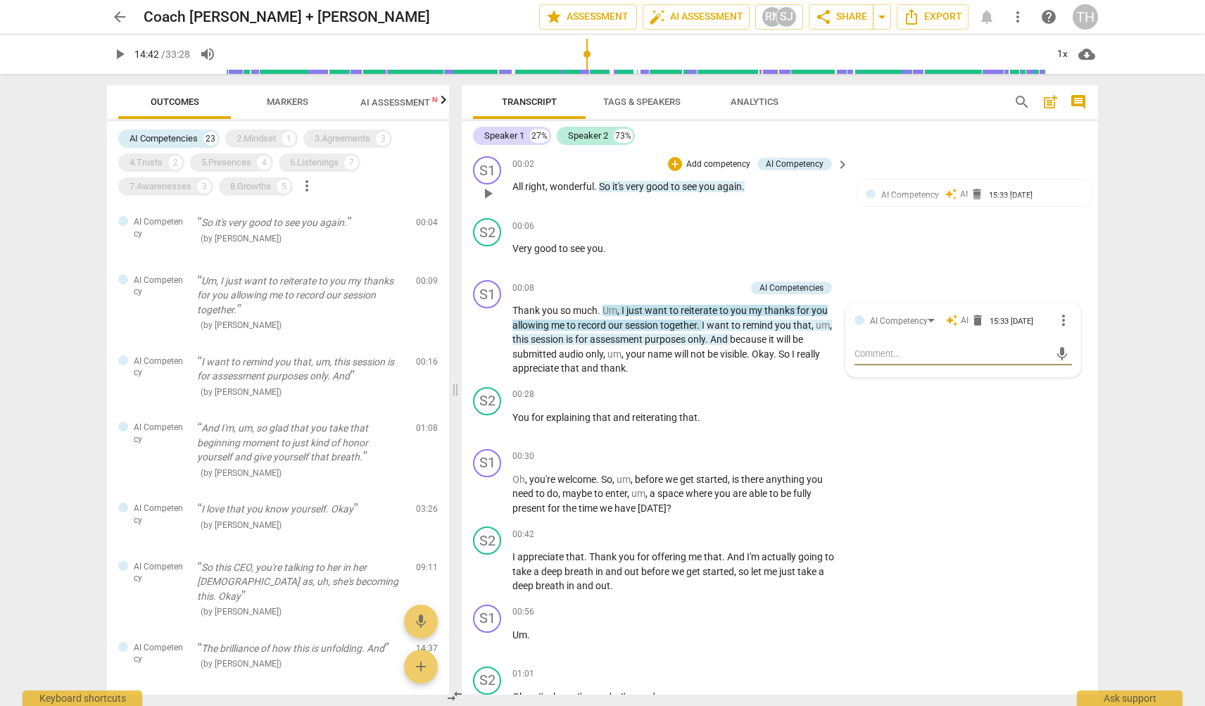
click at [677, 184] on span "to" at bounding box center [676, 186] width 11 height 11
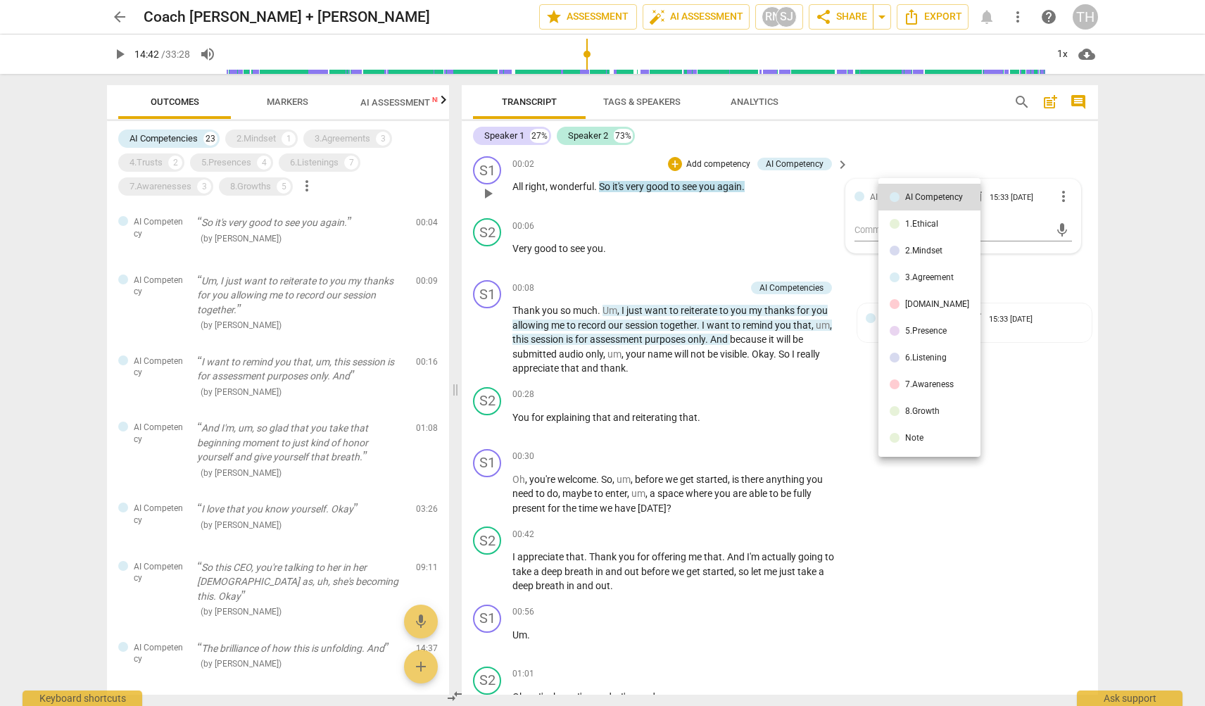
click at [762, 250] on div at bounding box center [602, 353] width 1205 height 706
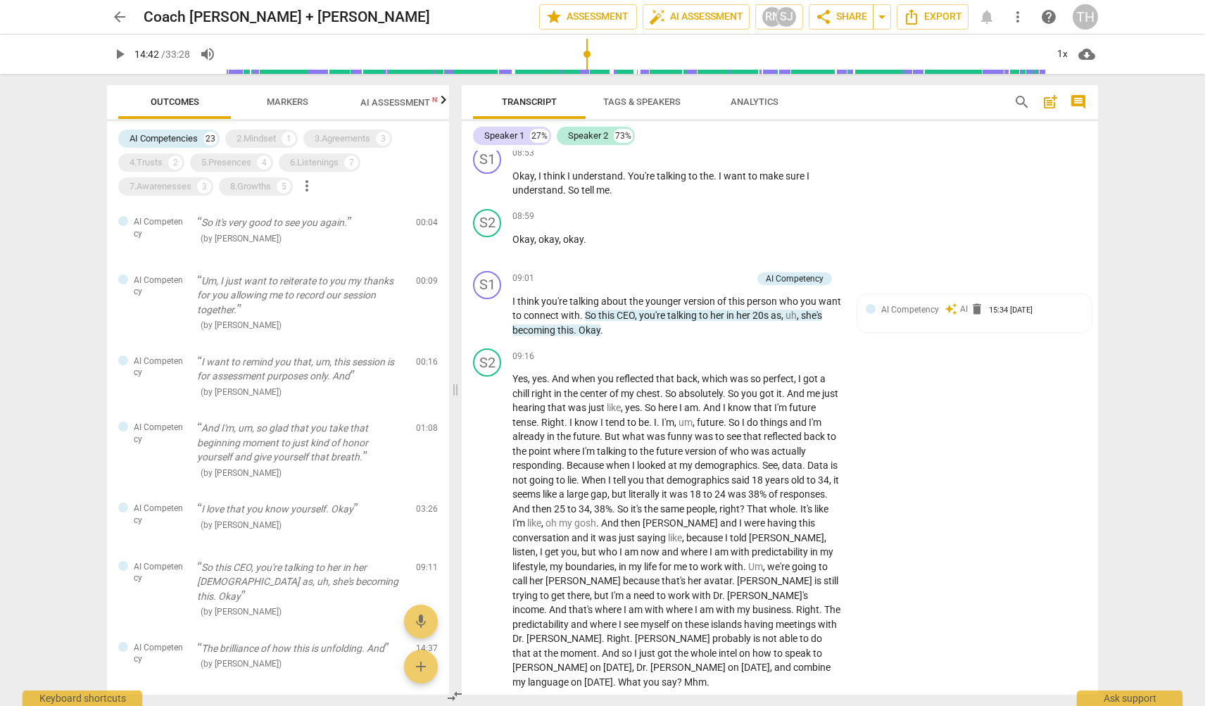
scroll to position [3040, 0]
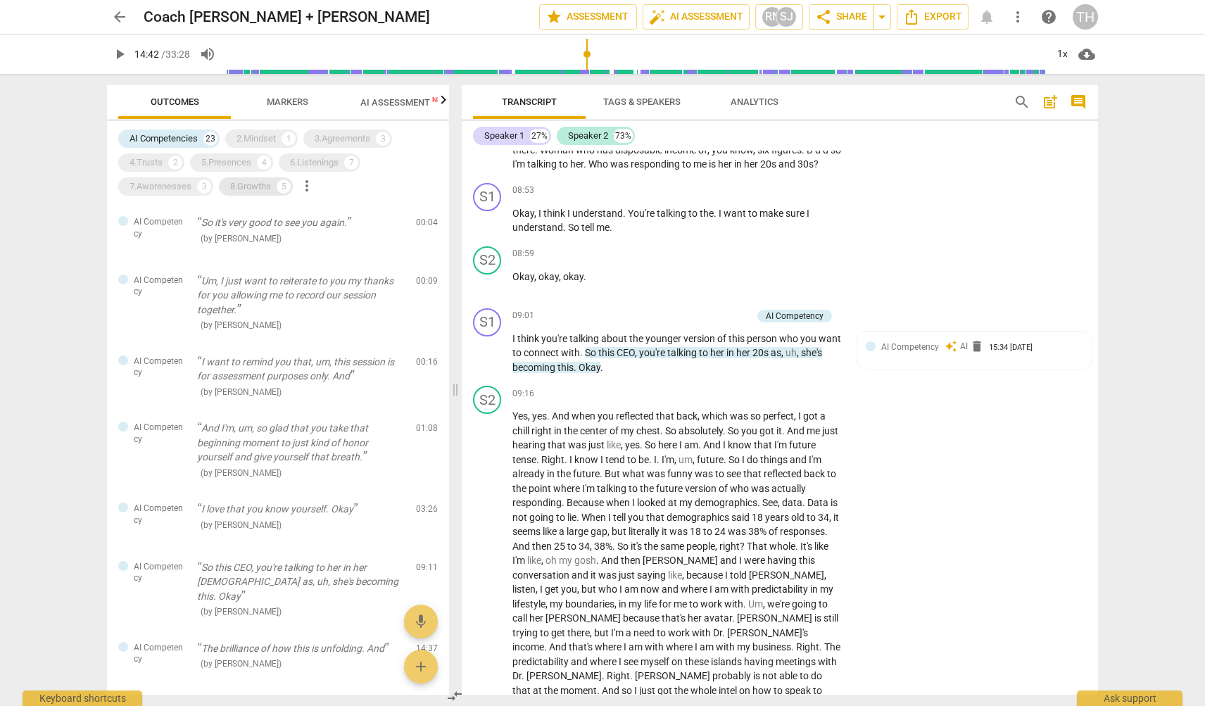
click at [265, 185] on div "8.Growths" at bounding box center [250, 187] width 41 height 14
click at [172, 134] on div "AI Competencies" at bounding box center [164, 139] width 68 height 14
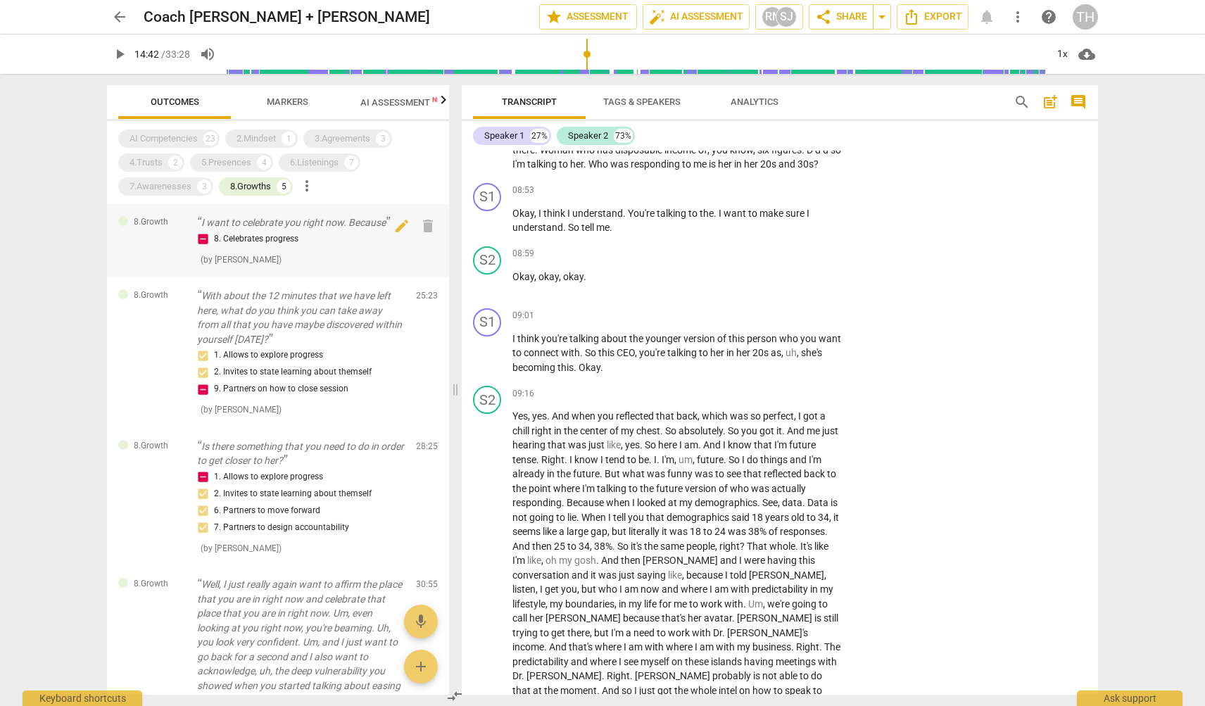
click at [315, 246] on div "8. Celebrates progress" at bounding box center [301, 239] width 208 height 17
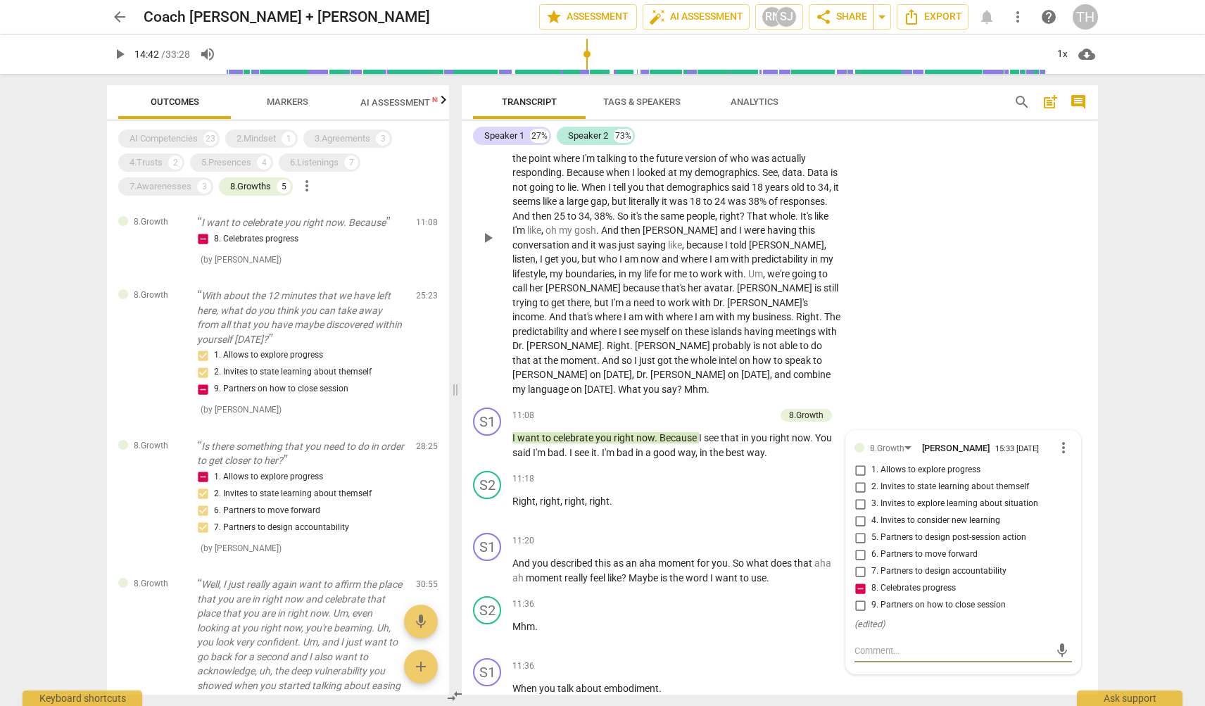
scroll to position [3374, 0]
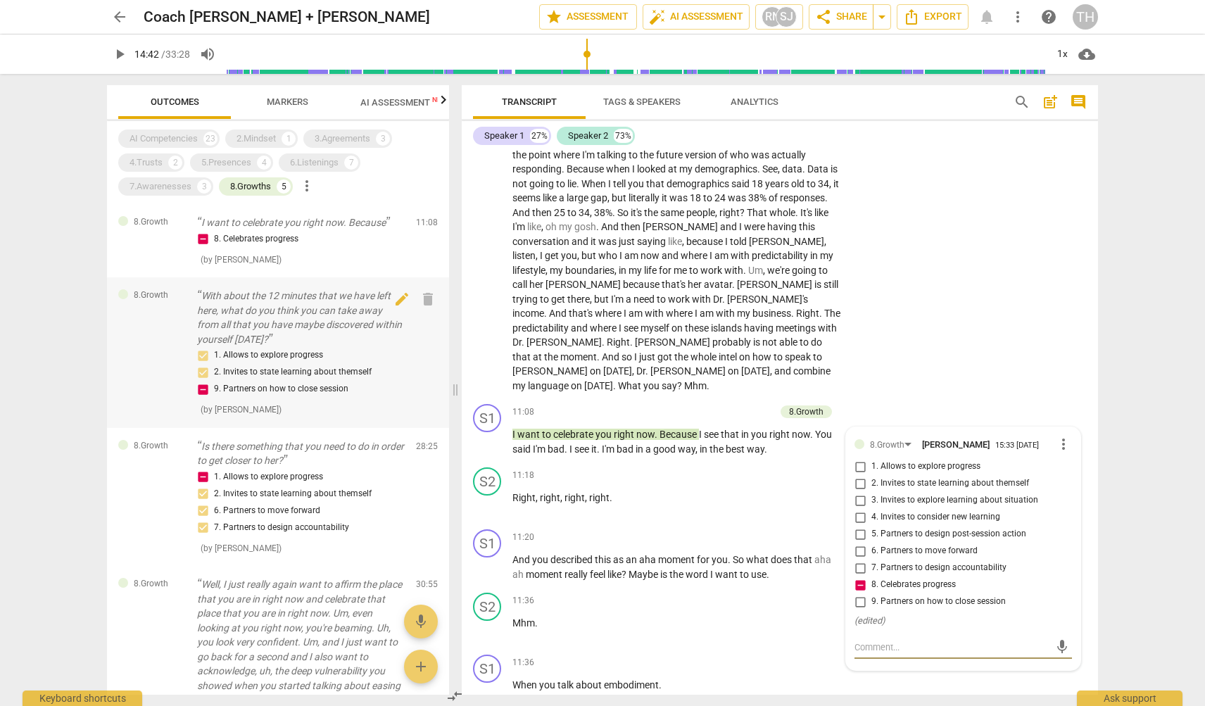
click at [326, 331] on p "With about the 12 minutes that we have left here, what do you think you can tak…" at bounding box center [301, 318] width 208 height 58
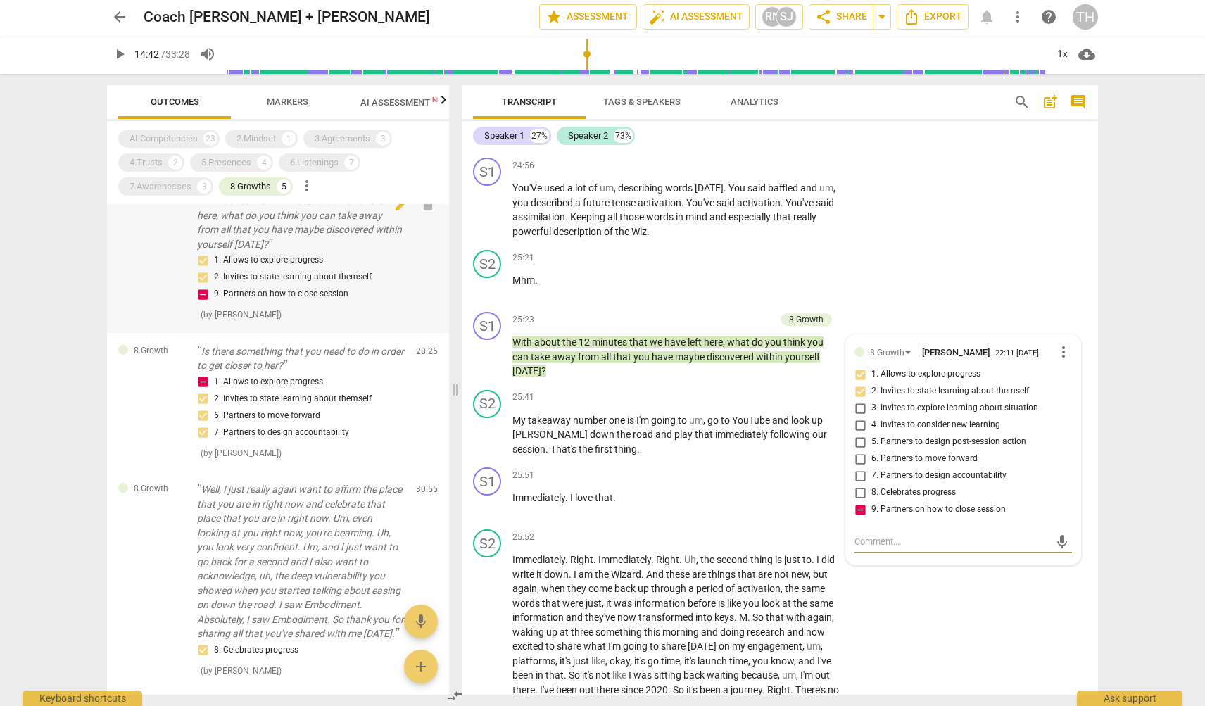
scroll to position [99, 0]
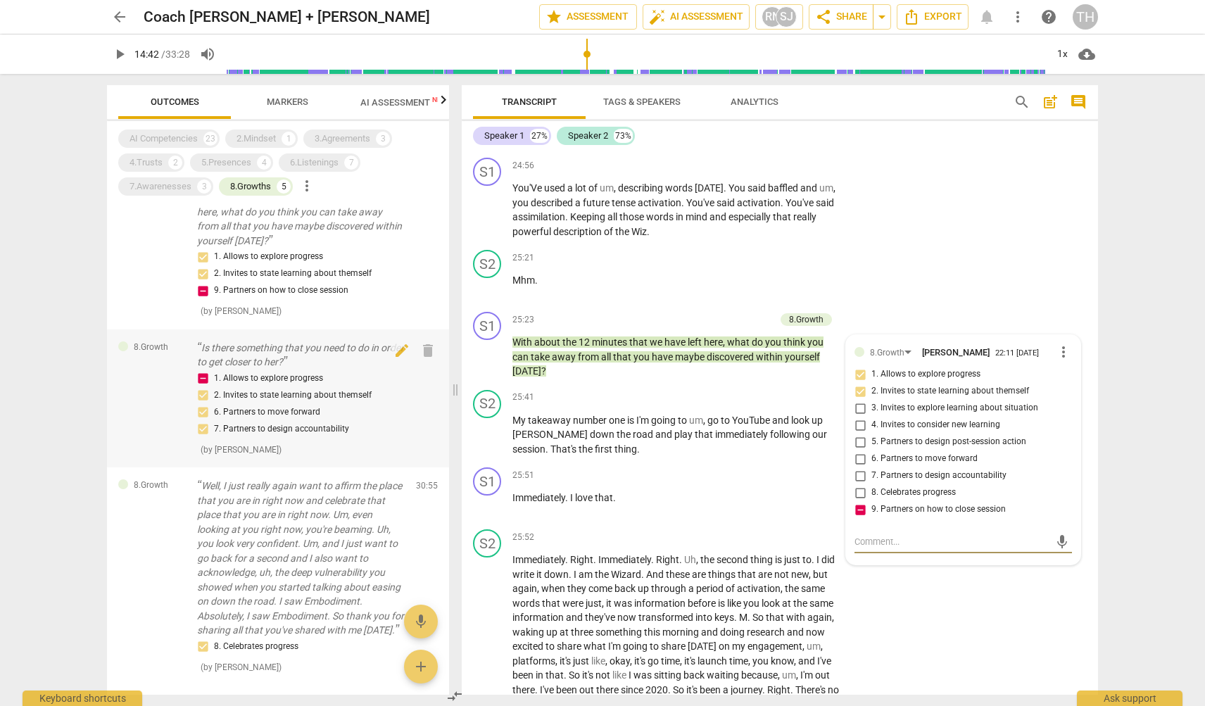
click at [270, 404] on div "1. Allows to explore progress 2. Invites to state learning about themself 6. Pa…" at bounding box center [301, 404] width 208 height 68
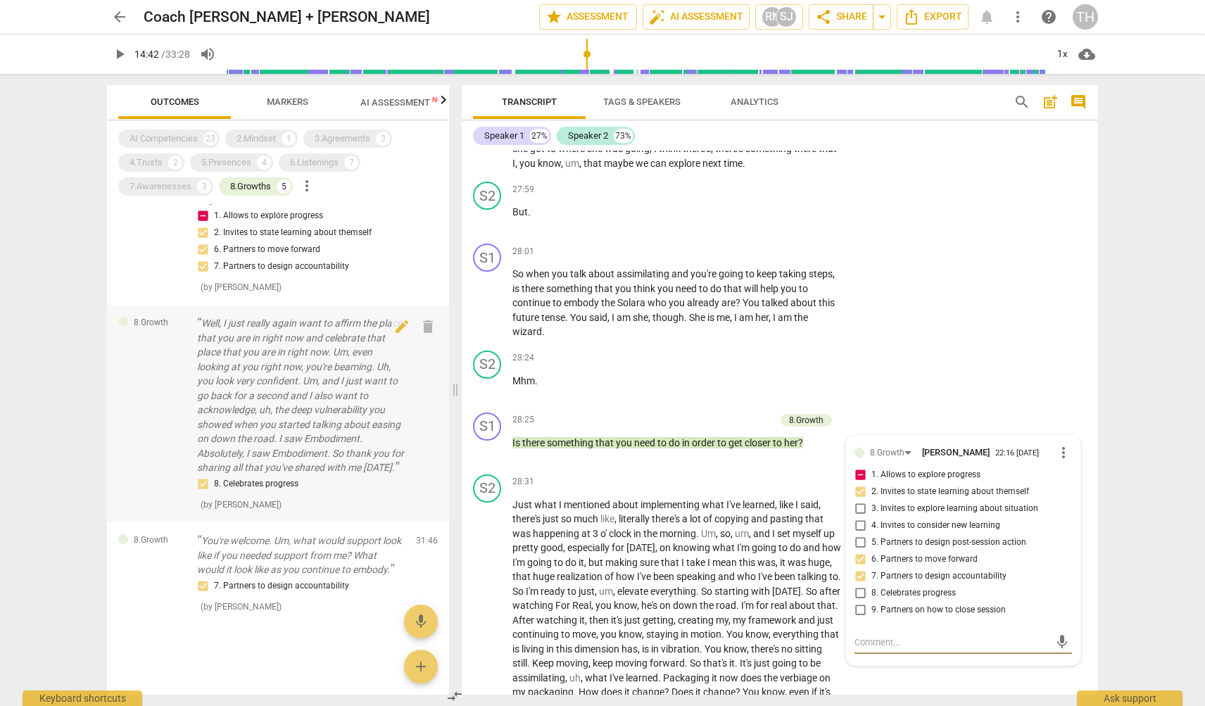
scroll to position [266, 0]
click at [246, 565] on p "You're welcome. Um, what would support look like if you needed support from me?…" at bounding box center [301, 556] width 208 height 44
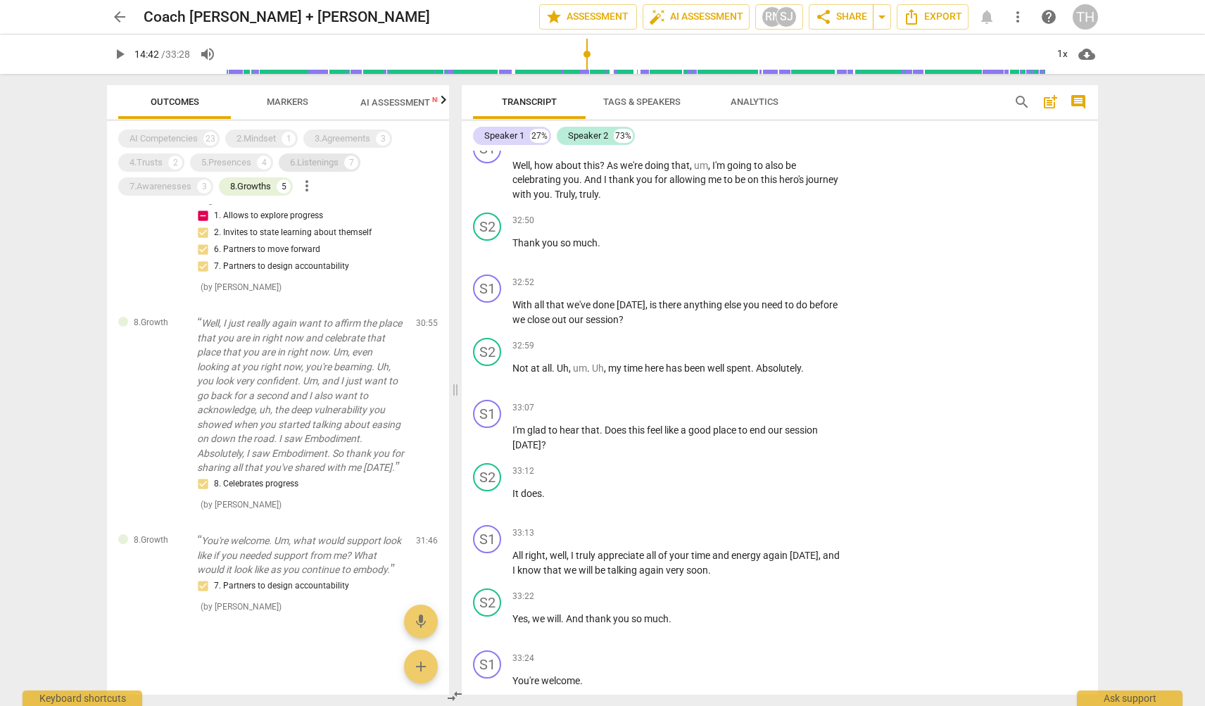
scroll to position [0, 0]
click at [406, 98] on span "AI Assessment New" at bounding box center [403, 102] width 87 height 11
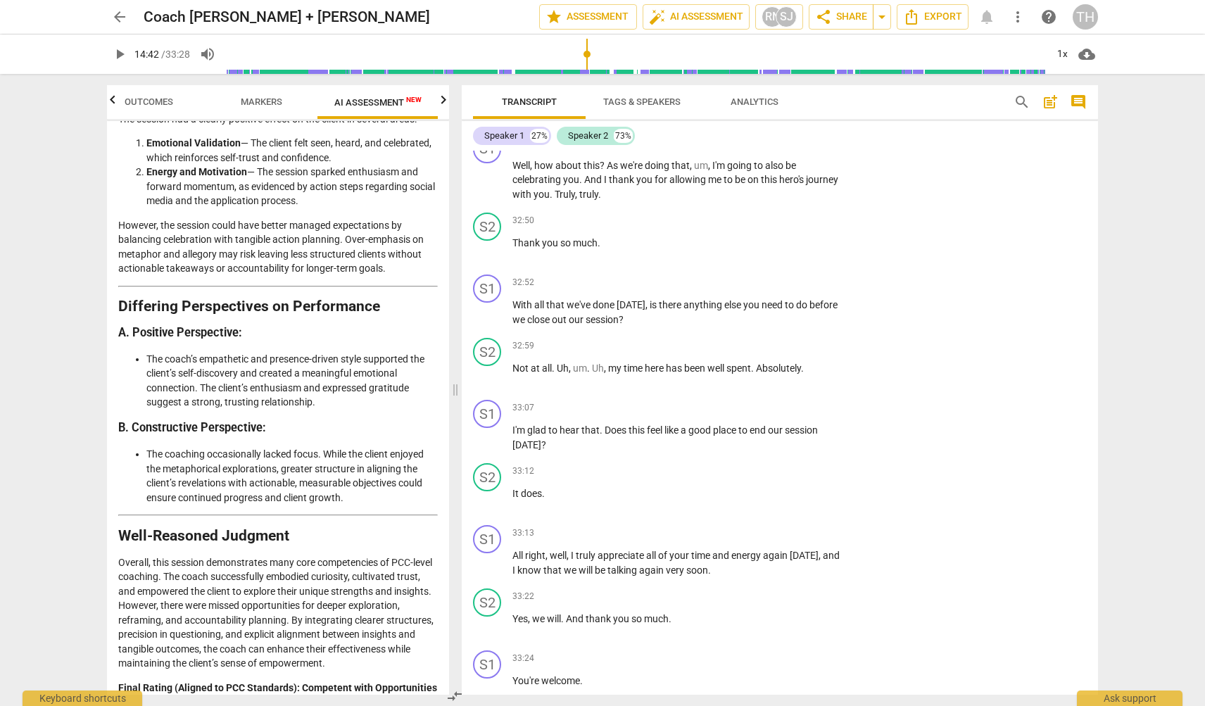
scroll to position [2857, 0]
click at [258, 103] on span "Markers" at bounding box center [262, 101] width 42 height 11
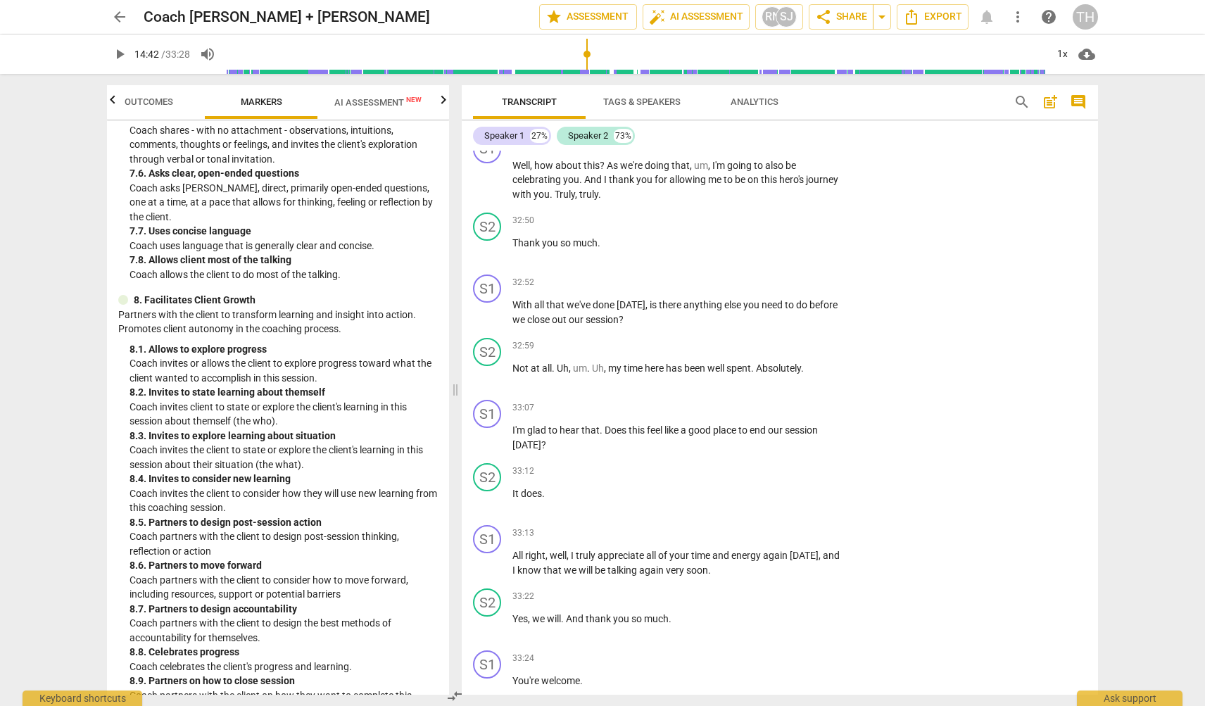
scroll to position [1592, 0]
